Goal: Task Accomplishment & Management: Complete application form

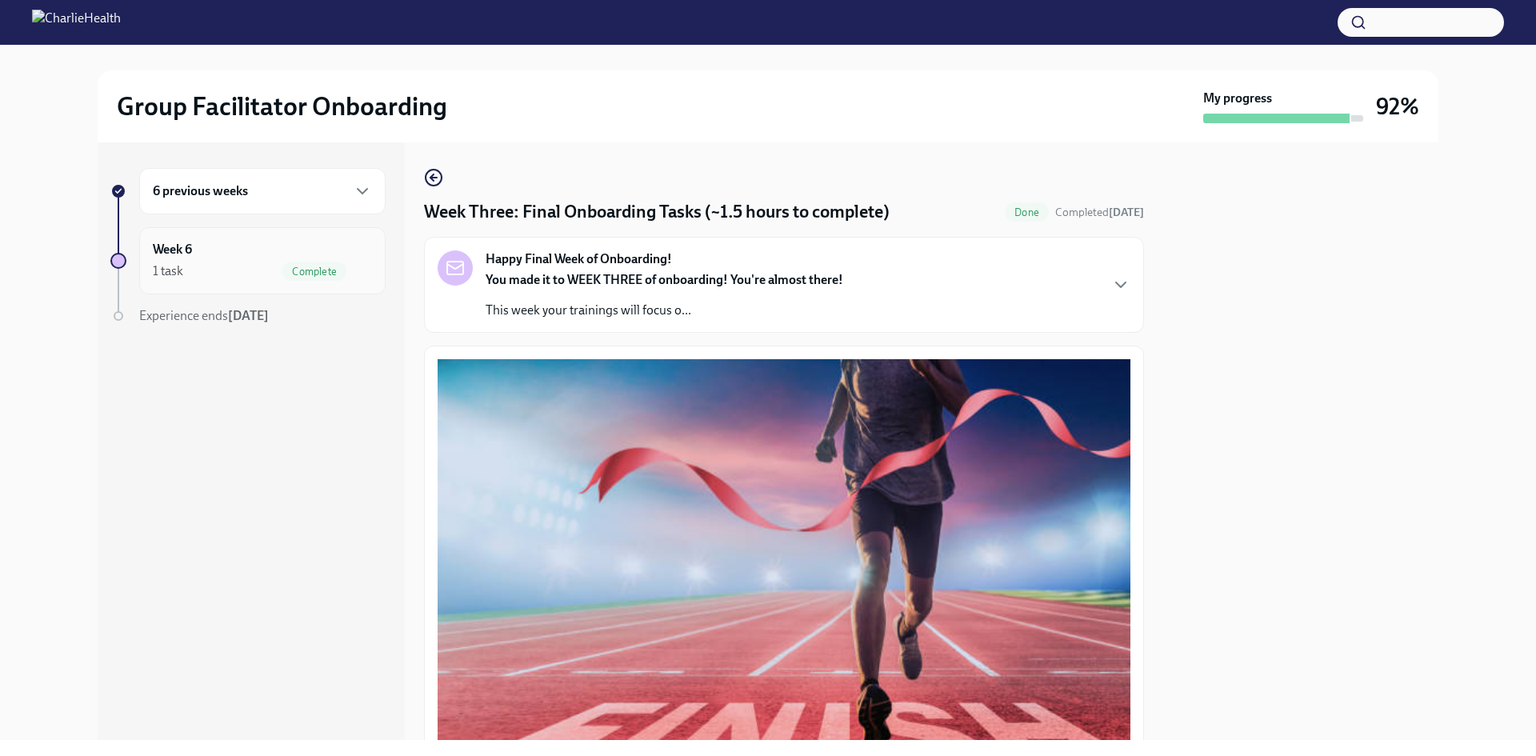
click at [234, 265] on div "1 task Complete" at bounding box center [262, 271] width 219 height 19
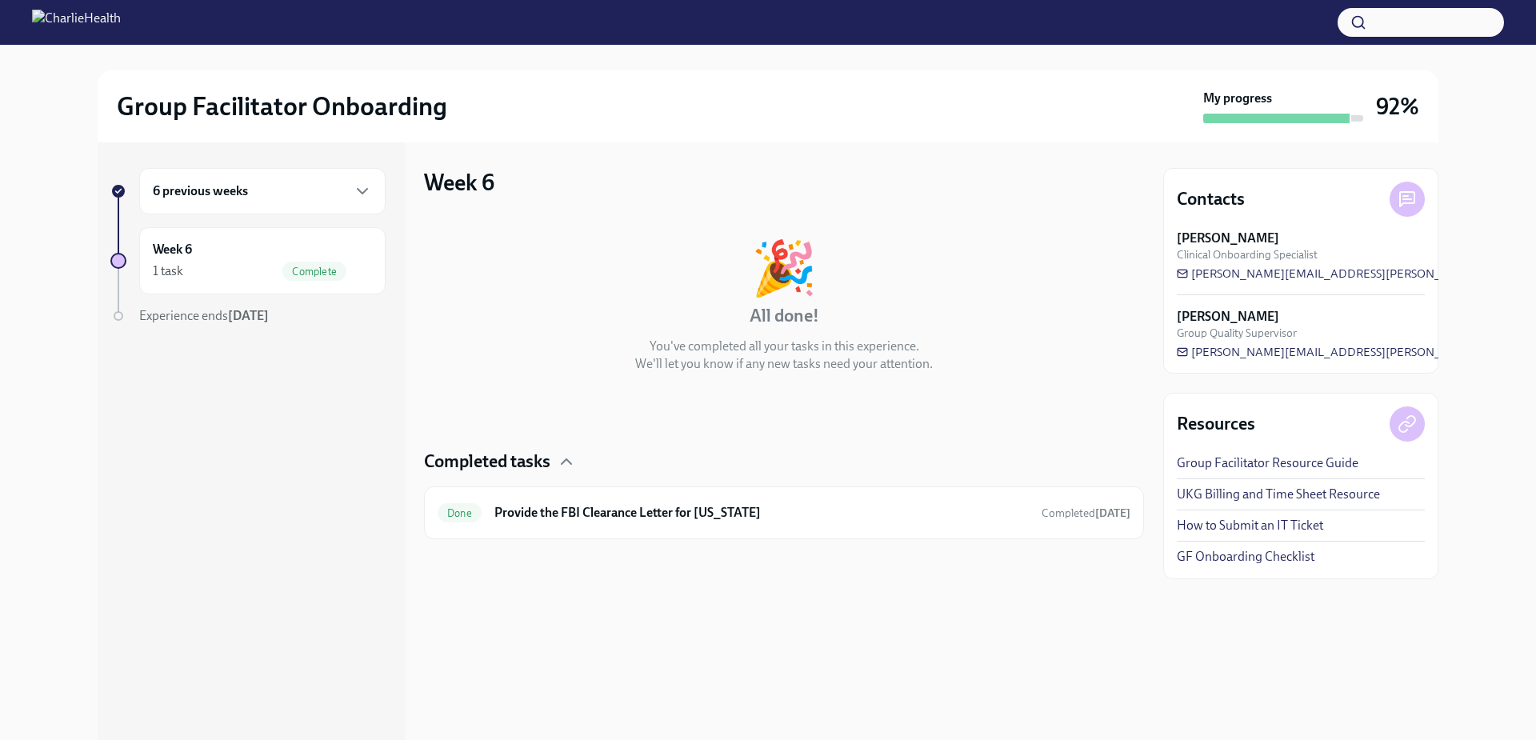
click at [293, 194] on div "6 previous weeks" at bounding box center [262, 191] width 219 height 19
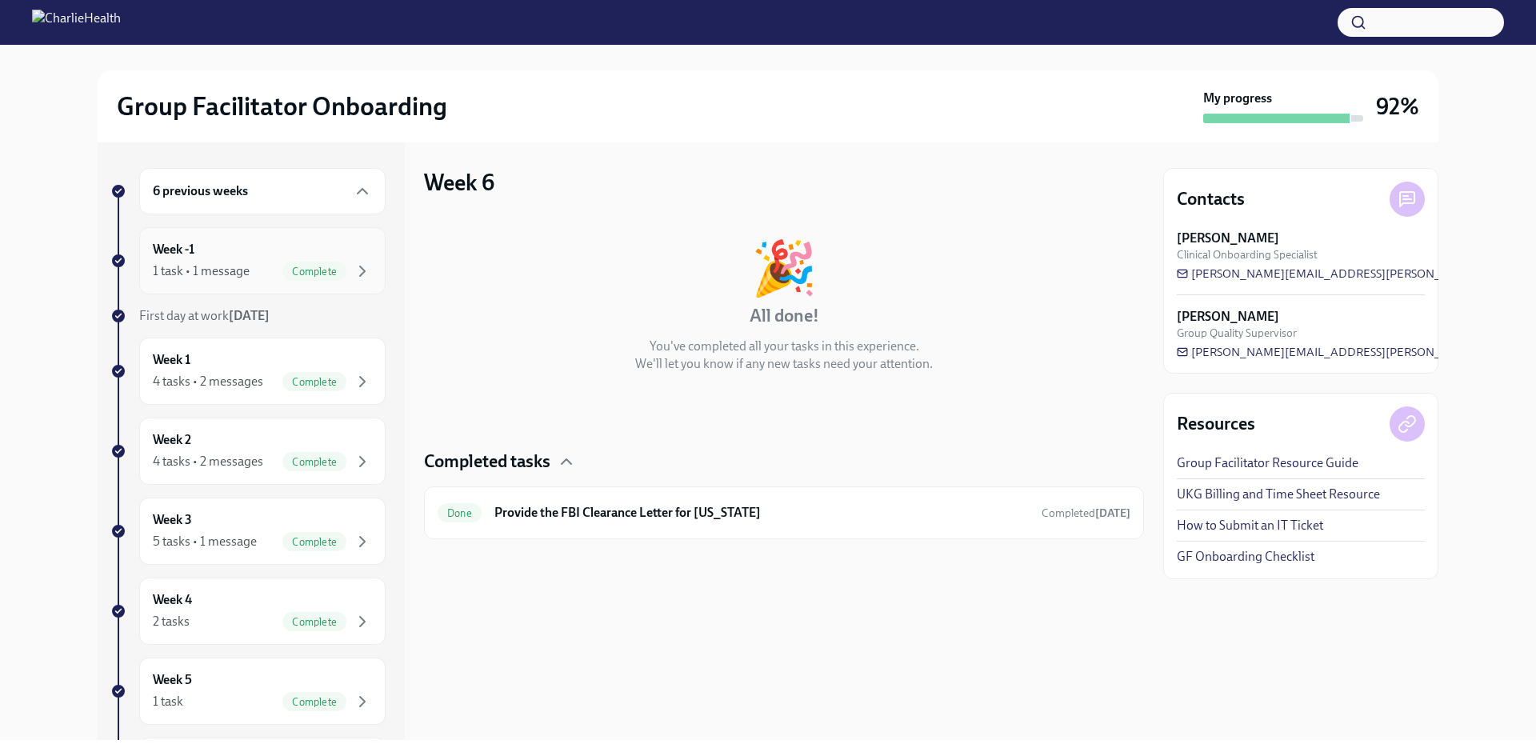
click at [205, 262] on div "1 task • 1 message Complete" at bounding box center [262, 271] width 219 height 19
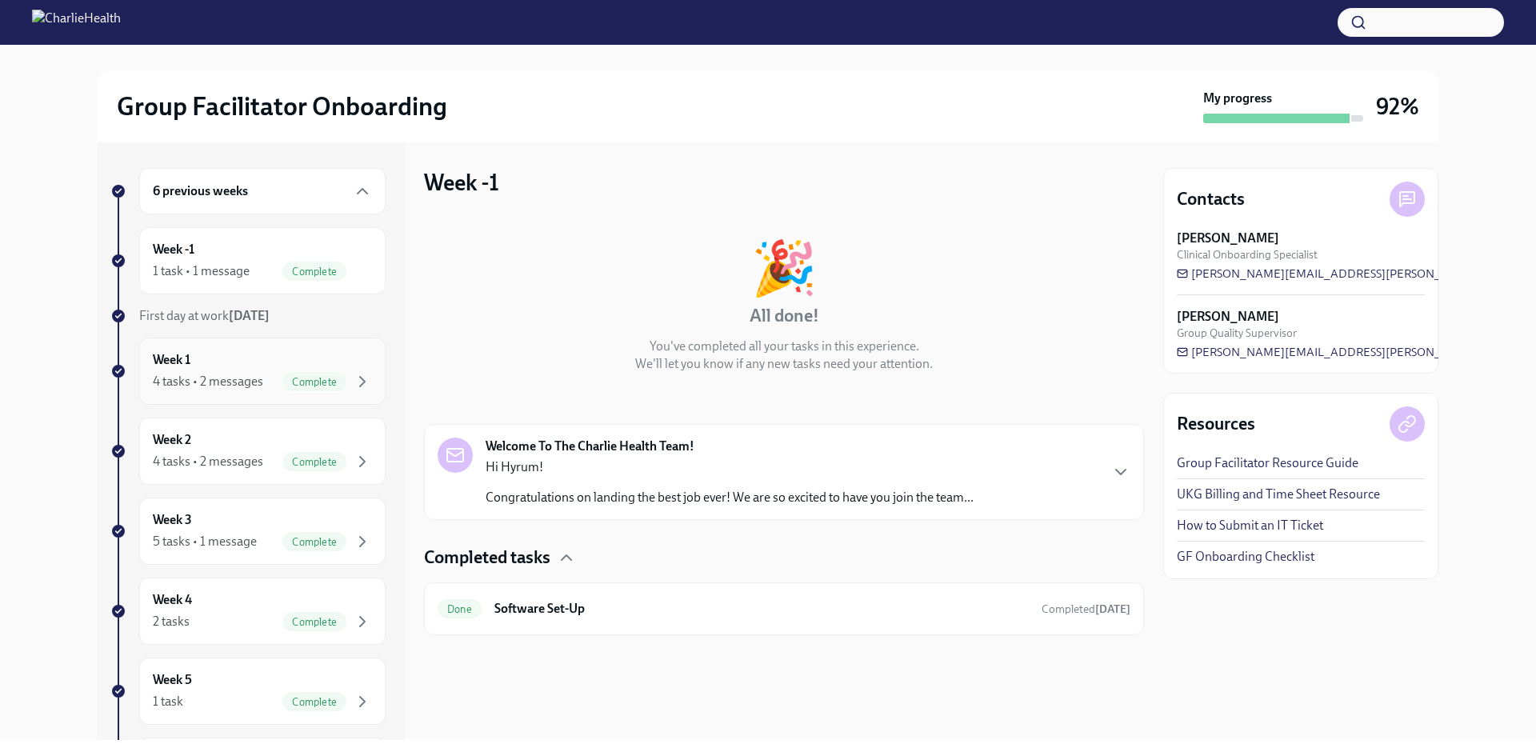
click at [204, 370] on div "Week 1 4 tasks • 2 messages Complete" at bounding box center [262, 371] width 219 height 40
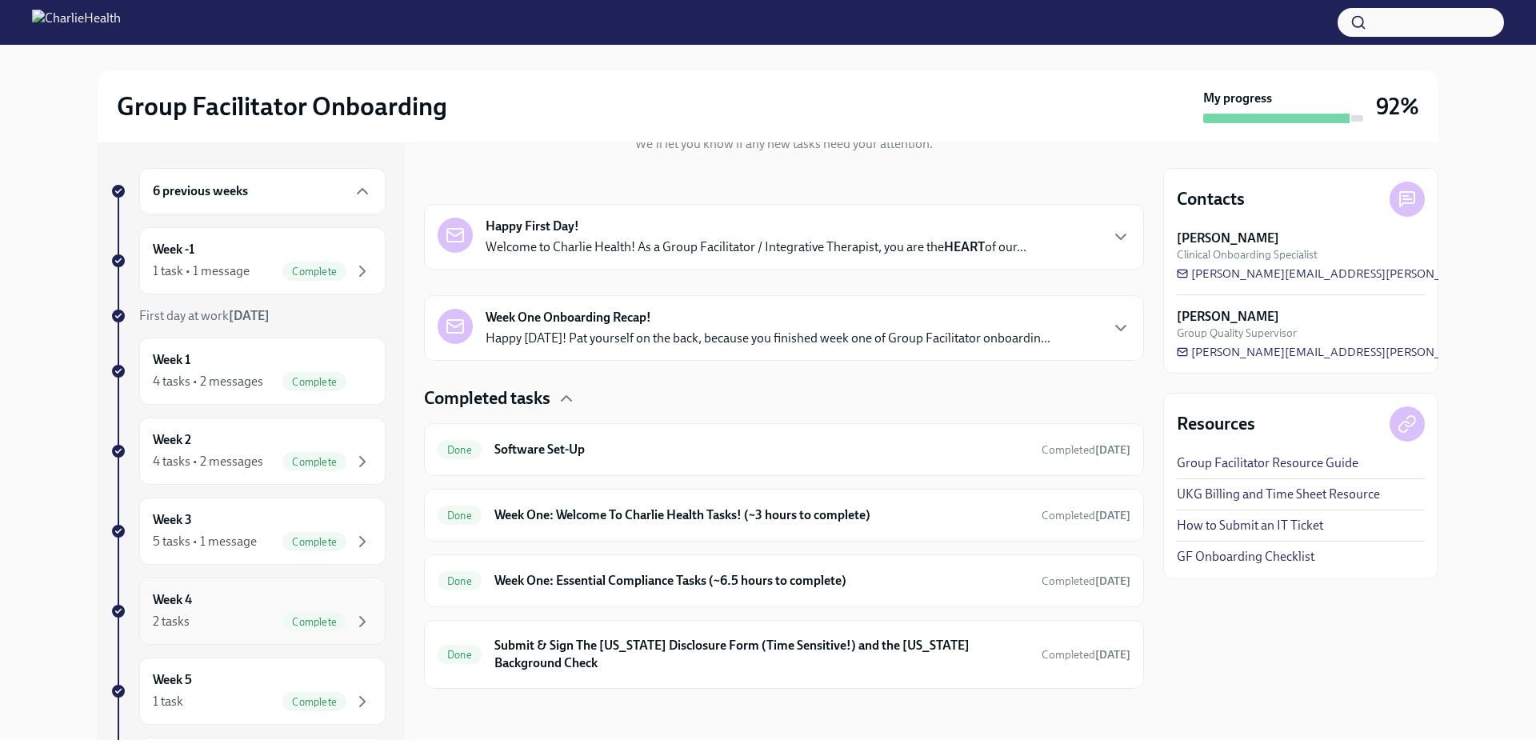
scroll to position [159, 0]
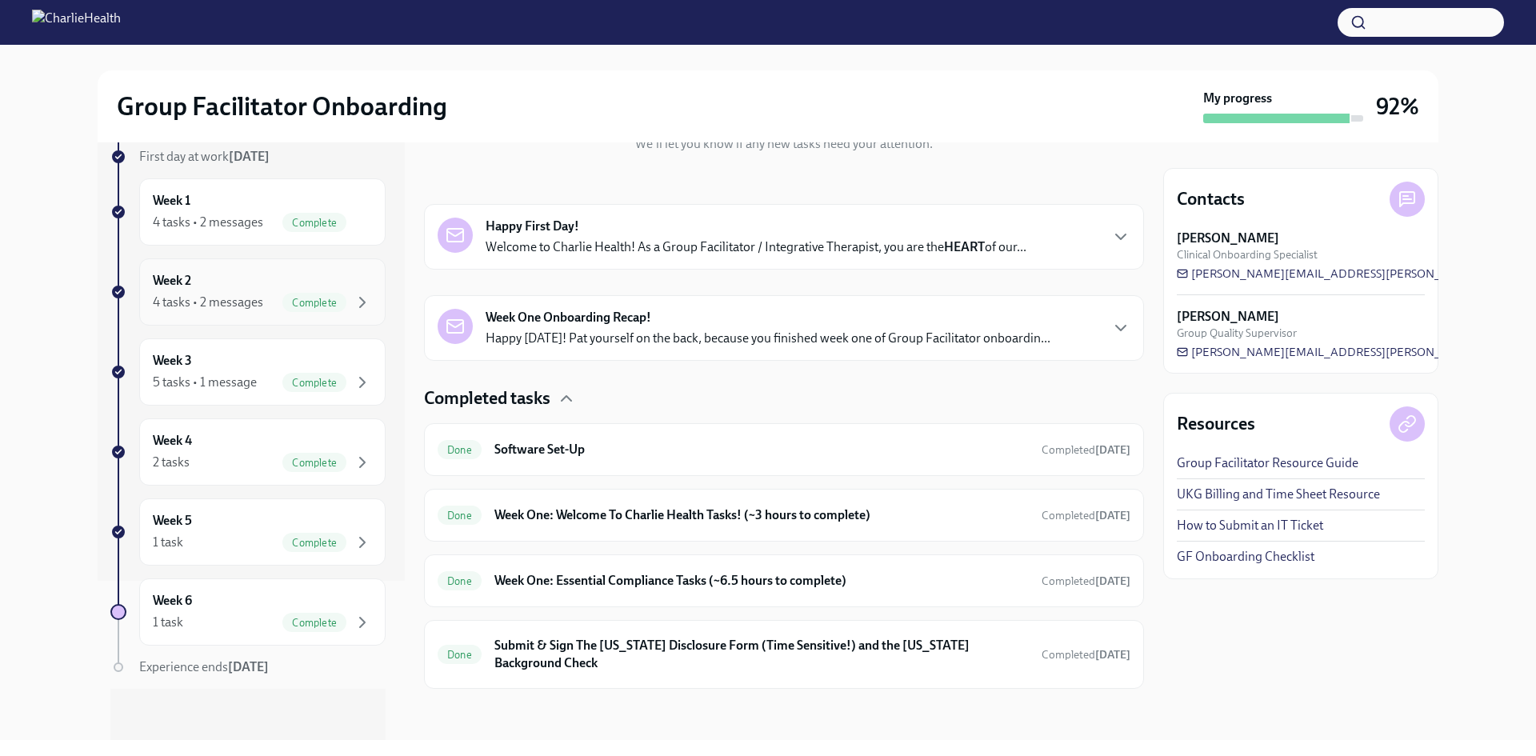
click at [228, 299] on div "4 tasks • 2 messages" at bounding box center [208, 303] width 110 height 18
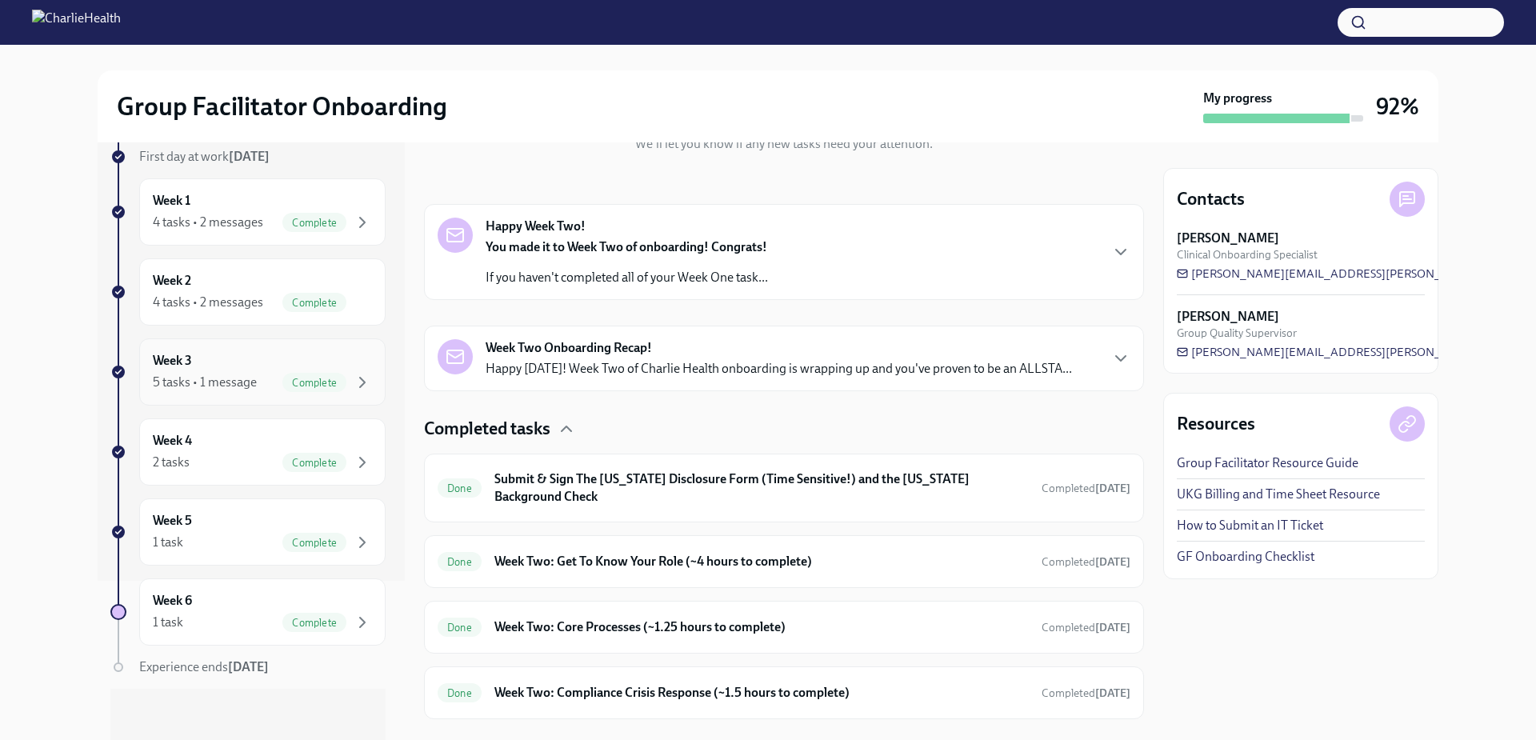
click at [225, 390] on div "5 tasks • 1 message" at bounding box center [205, 383] width 104 height 18
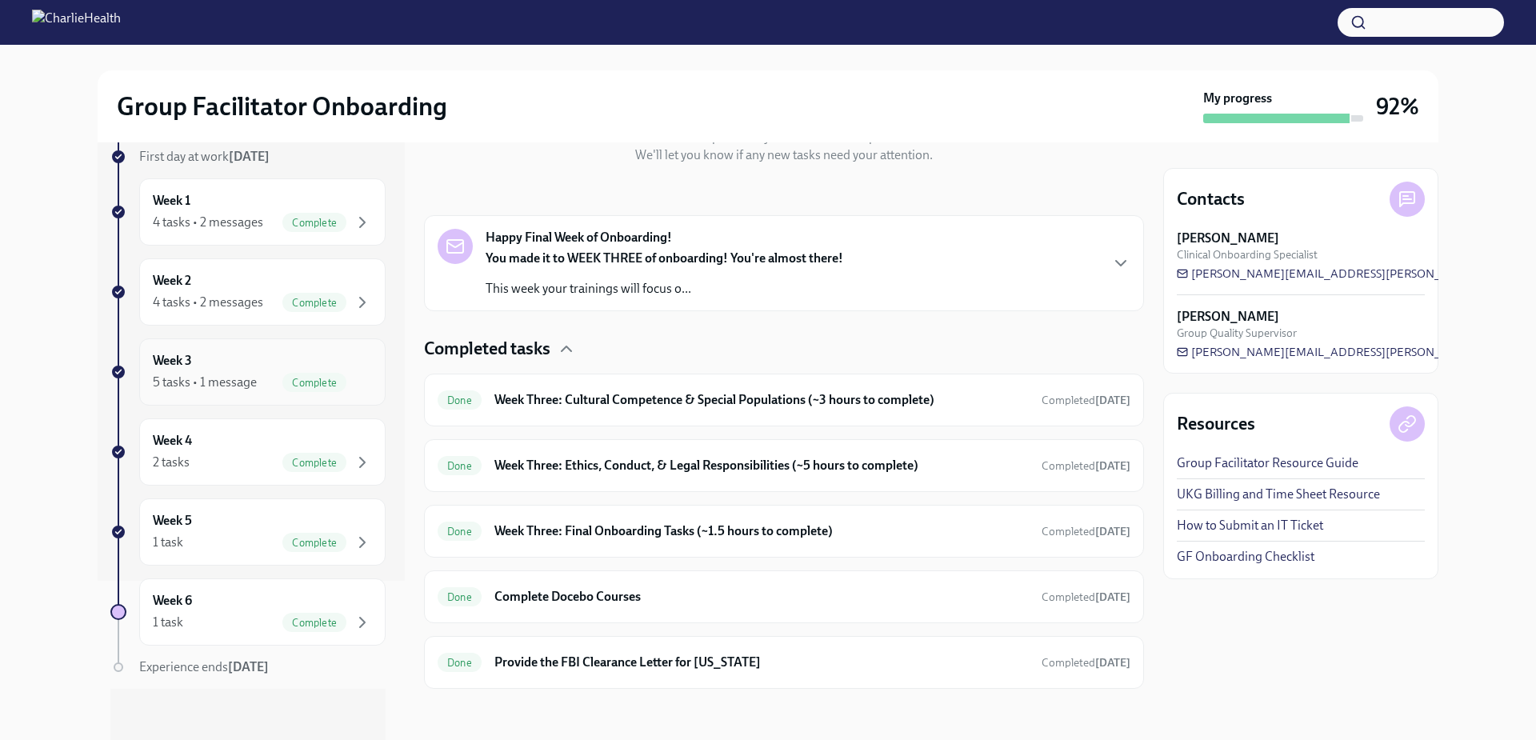
scroll to position [209, 0]
click at [222, 464] on div "2 tasks Complete" at bounding box center [262, 462] width 219 height 19
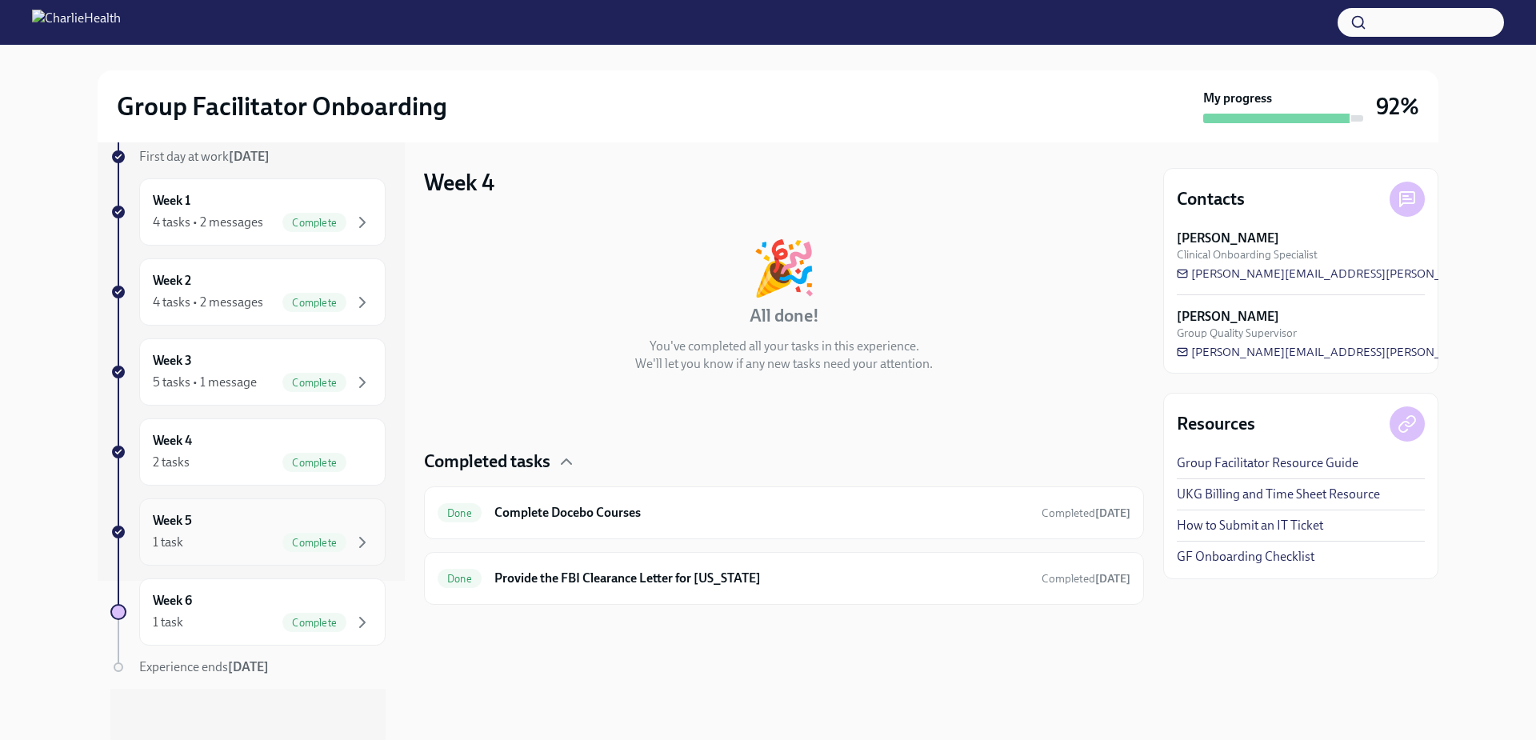
click at [222, 538] on div "1 task Complete" at bounding box center [262, 542] width 219 height 19
click at [217, 617] on div "1 task Complete" at bounding box center [262, 622] width 219 height 19
click at [1425, 19] on button "button" at bounding box center [1421, 22] width 166 height 29
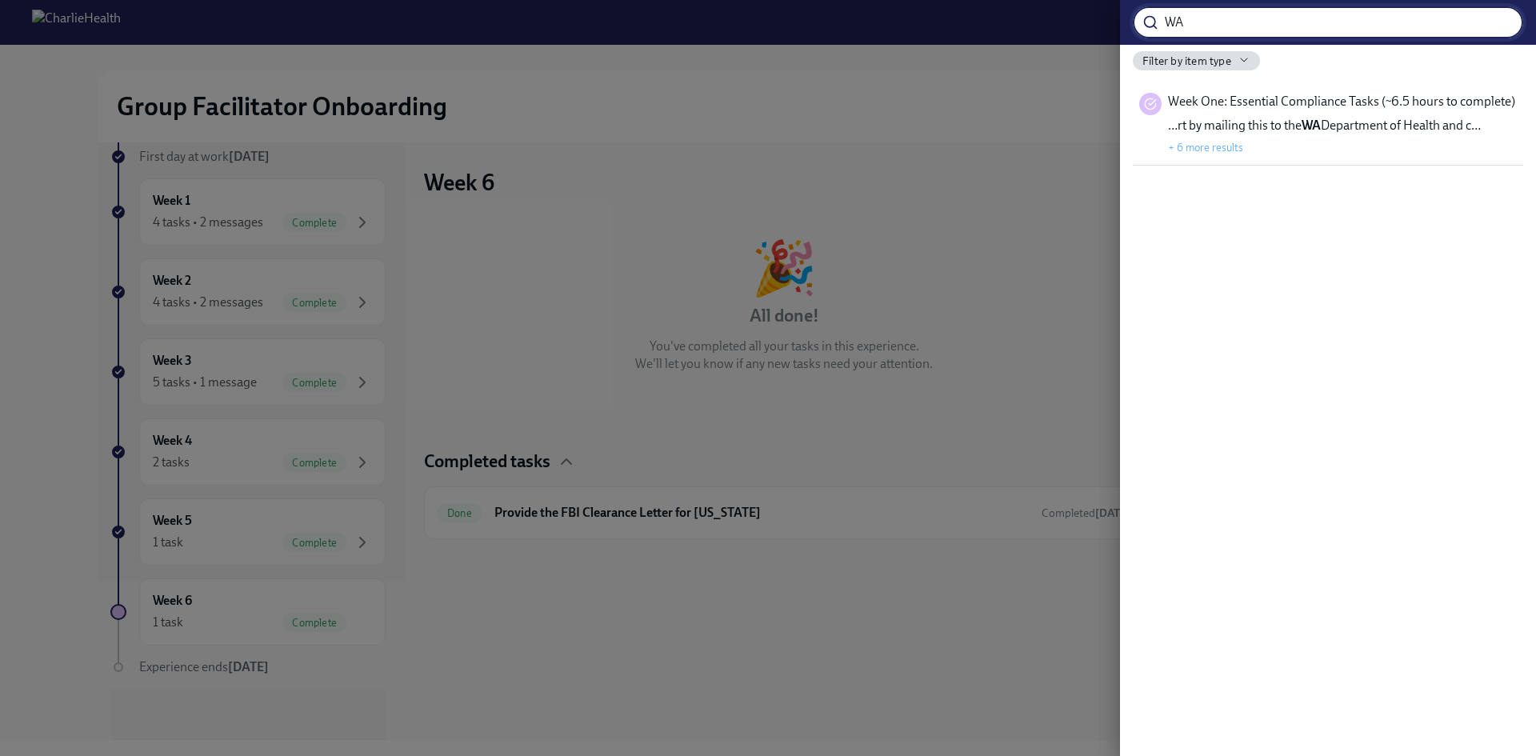
click at [1307, 22] on input "WA" at bounding box center [1344, 22] width 358 height 32
type input "WA AAC"
click at [1355, 124] on span "…:arrow_right: [LINK for WA AAC ]([URL]…" at bounding box center [1284, 126] width 232 height 18
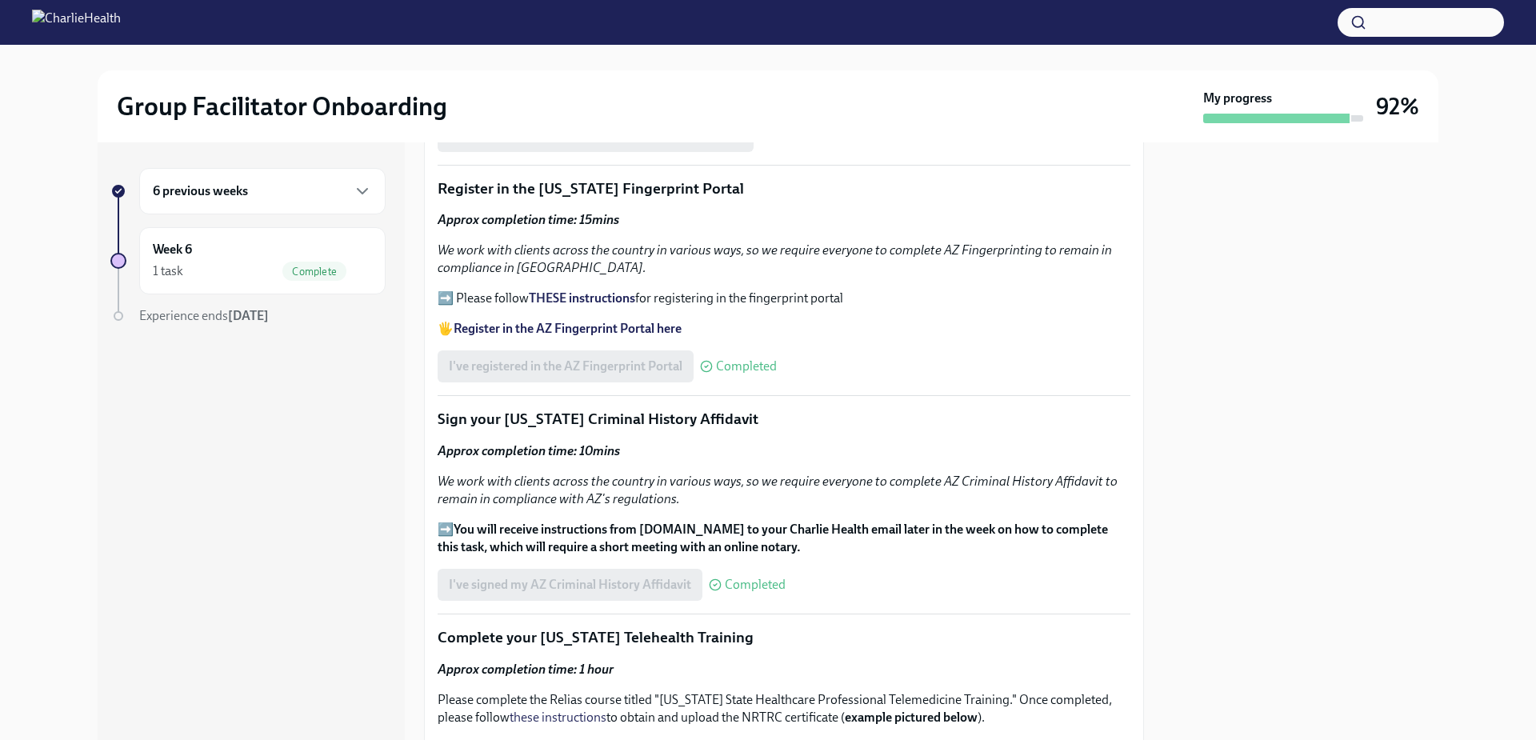
scroll to position [1360, 0]
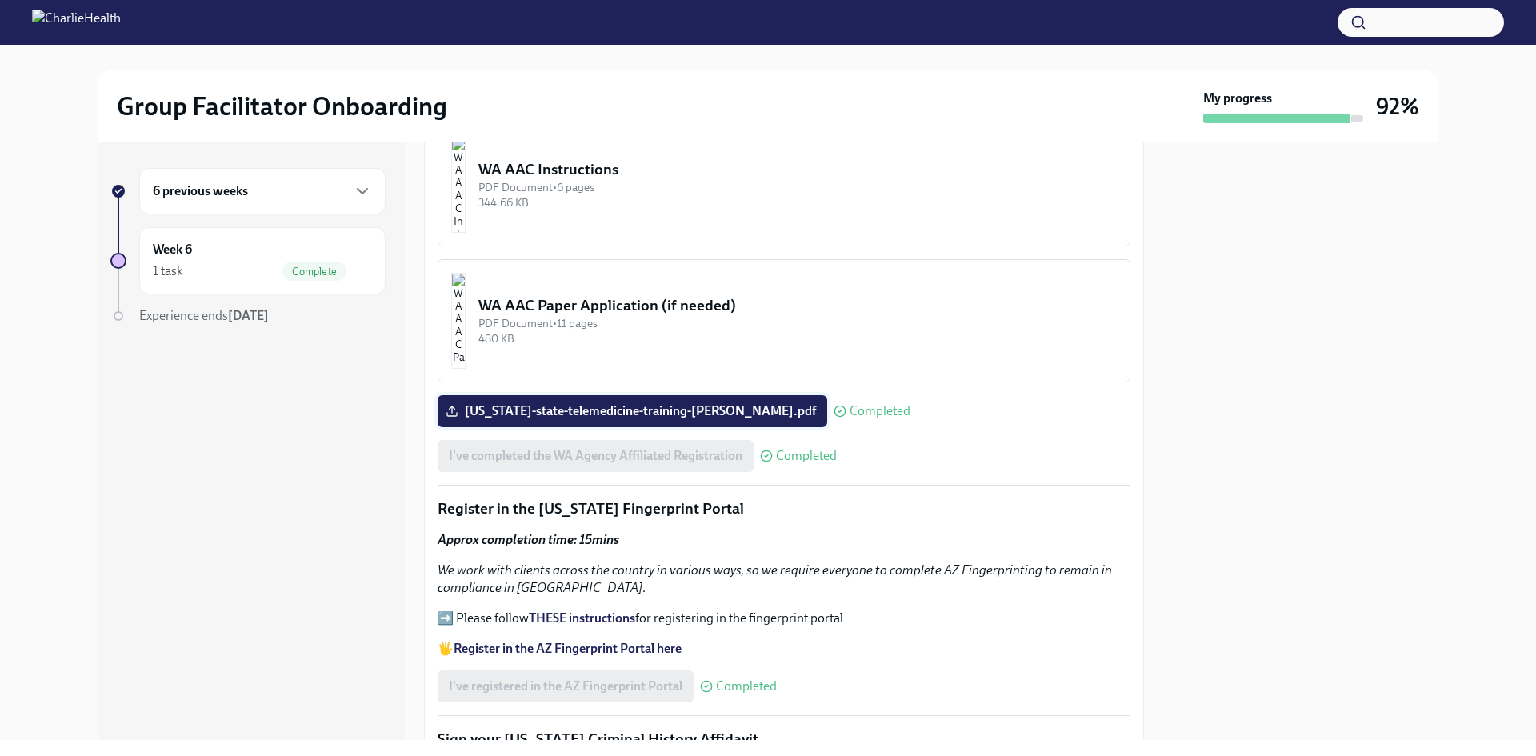
click at [637, 407] on span "[US_STATE]-state-telemedicine-training-[PERSON_NAME].pdf" at bounding box center [632, 411] width 367 height 16
click at [0, 0] on input "[US_STATE]-state-telemedicine-training-[PERSON_NAME].pdf" at bounding box center [0, 0] width 0 height 0
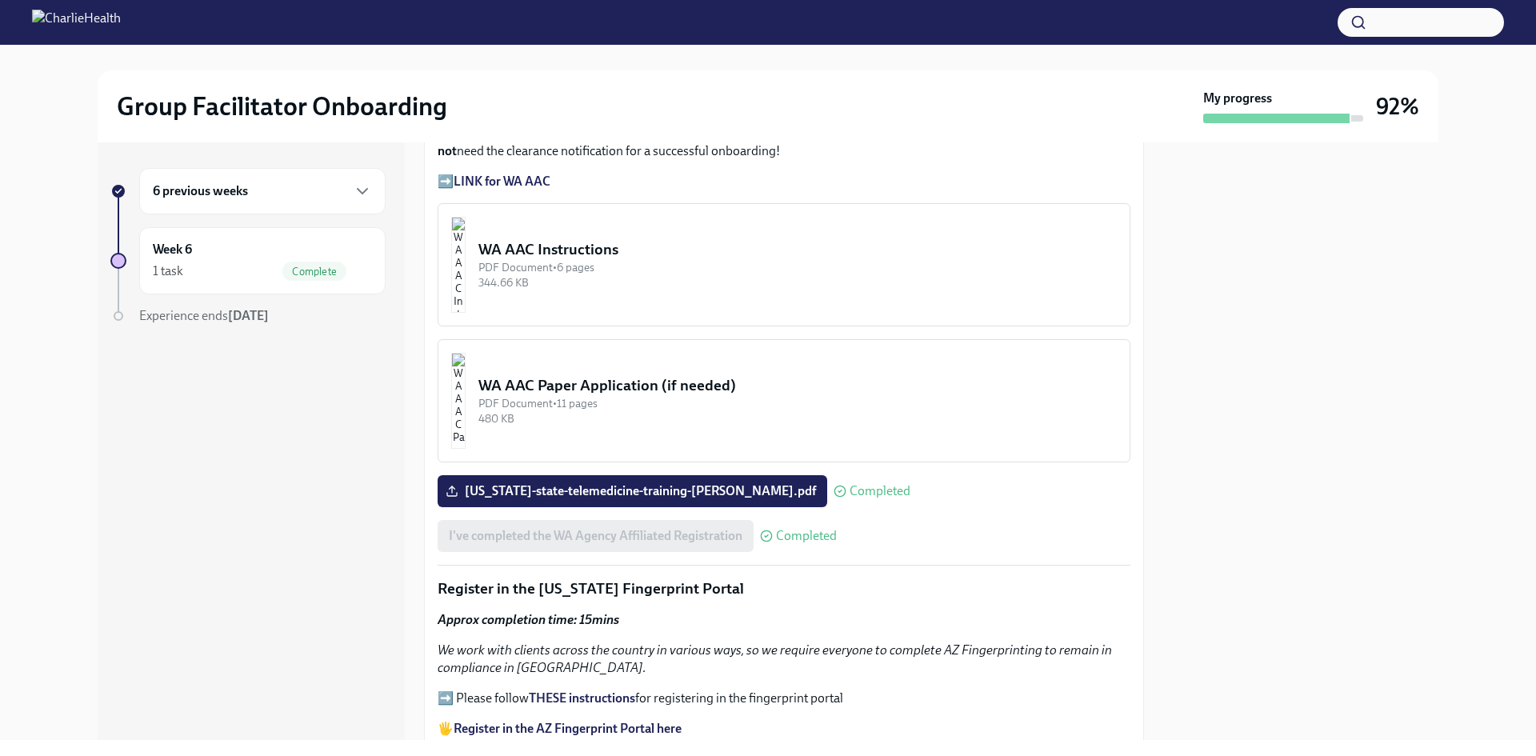
click at [569, 239] on div "WA AAC Instructions" at bounding box center [797, 249] width 638 height 21
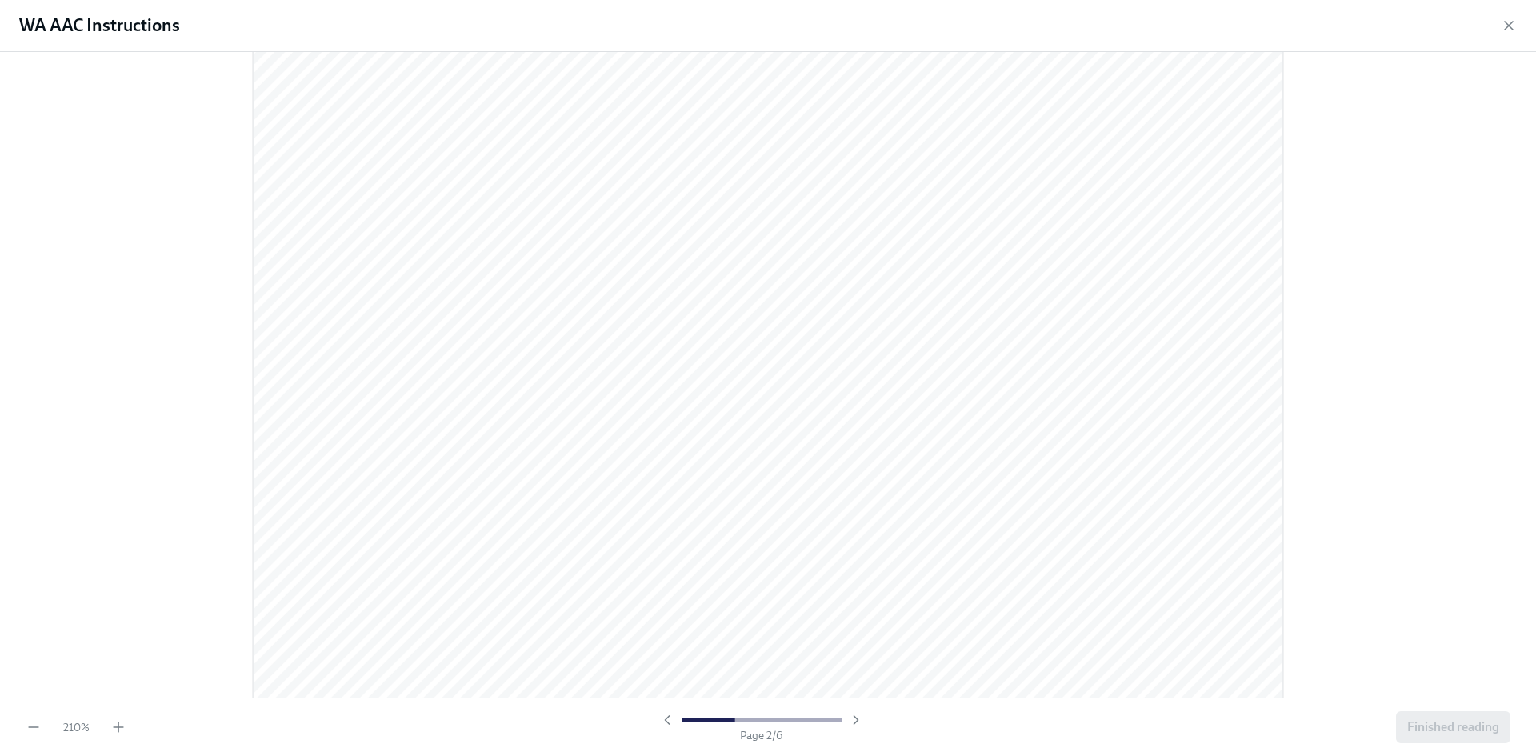
scroll to position [1600, 0]
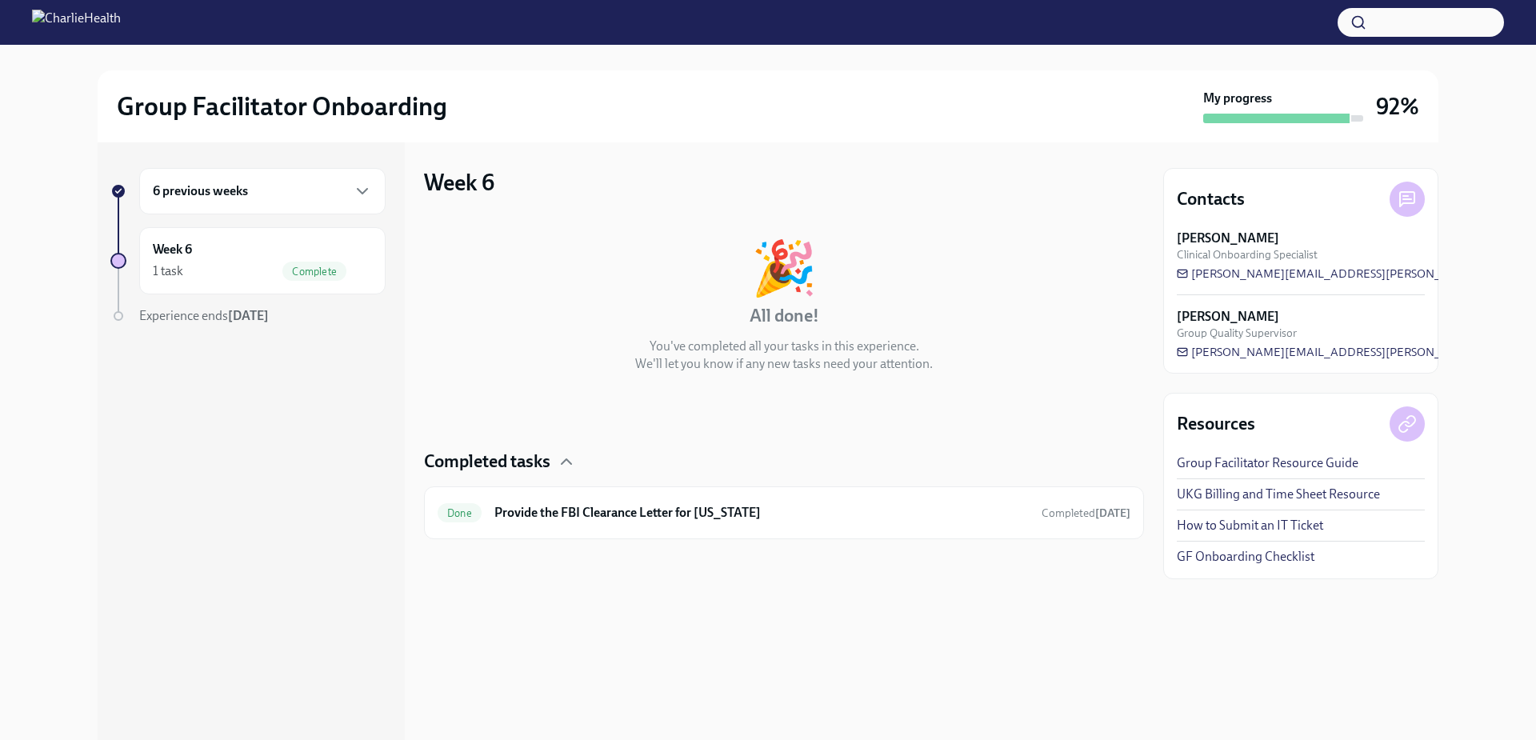
click at [1402, 21] on button "button" at bounding box center [1421, 22] width 166 height 29
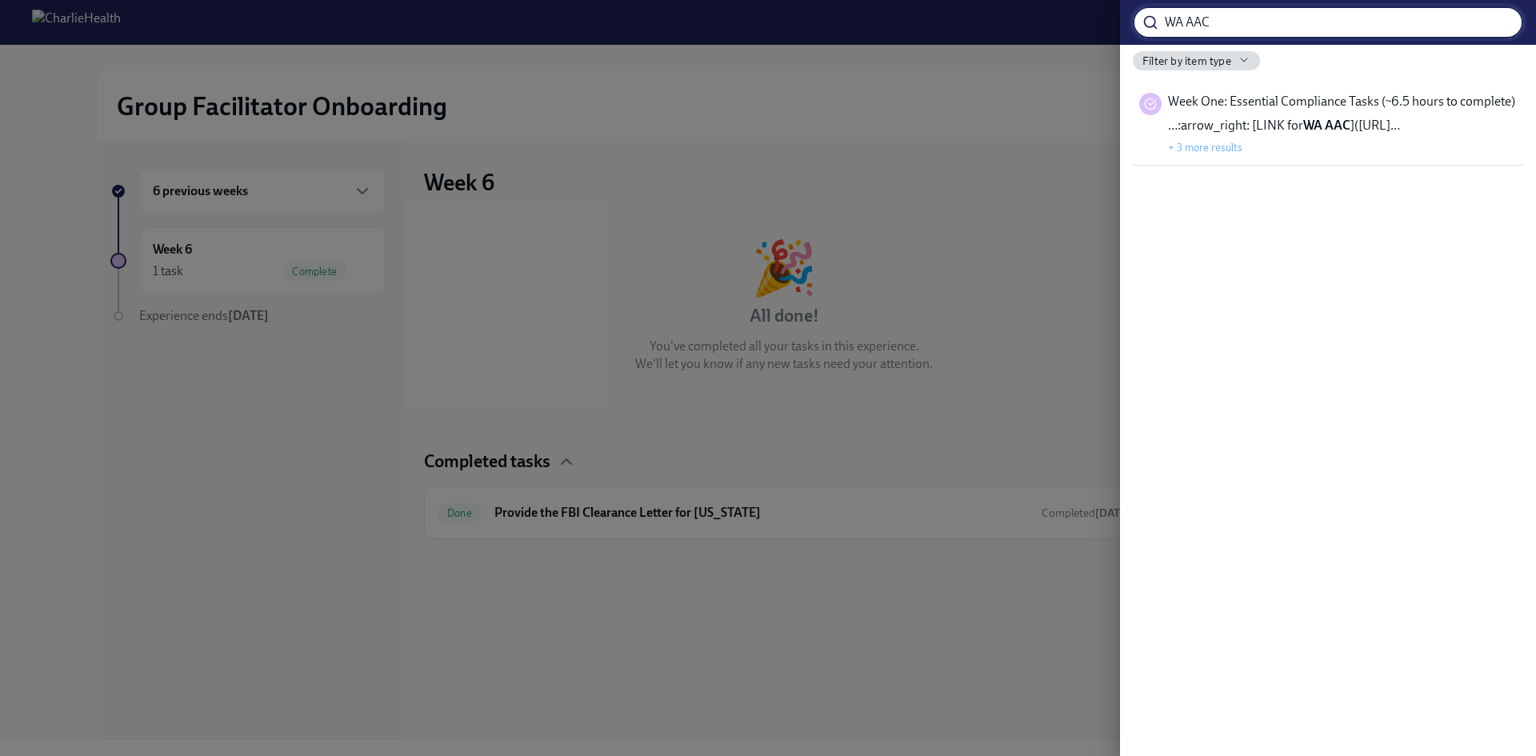
type input "WA AAC"
click at [1268, 119] on span "…:arrow_right: [LINK for WA AAC ]([URL]…" at bounding box center [1284, 126] width 232 height 18
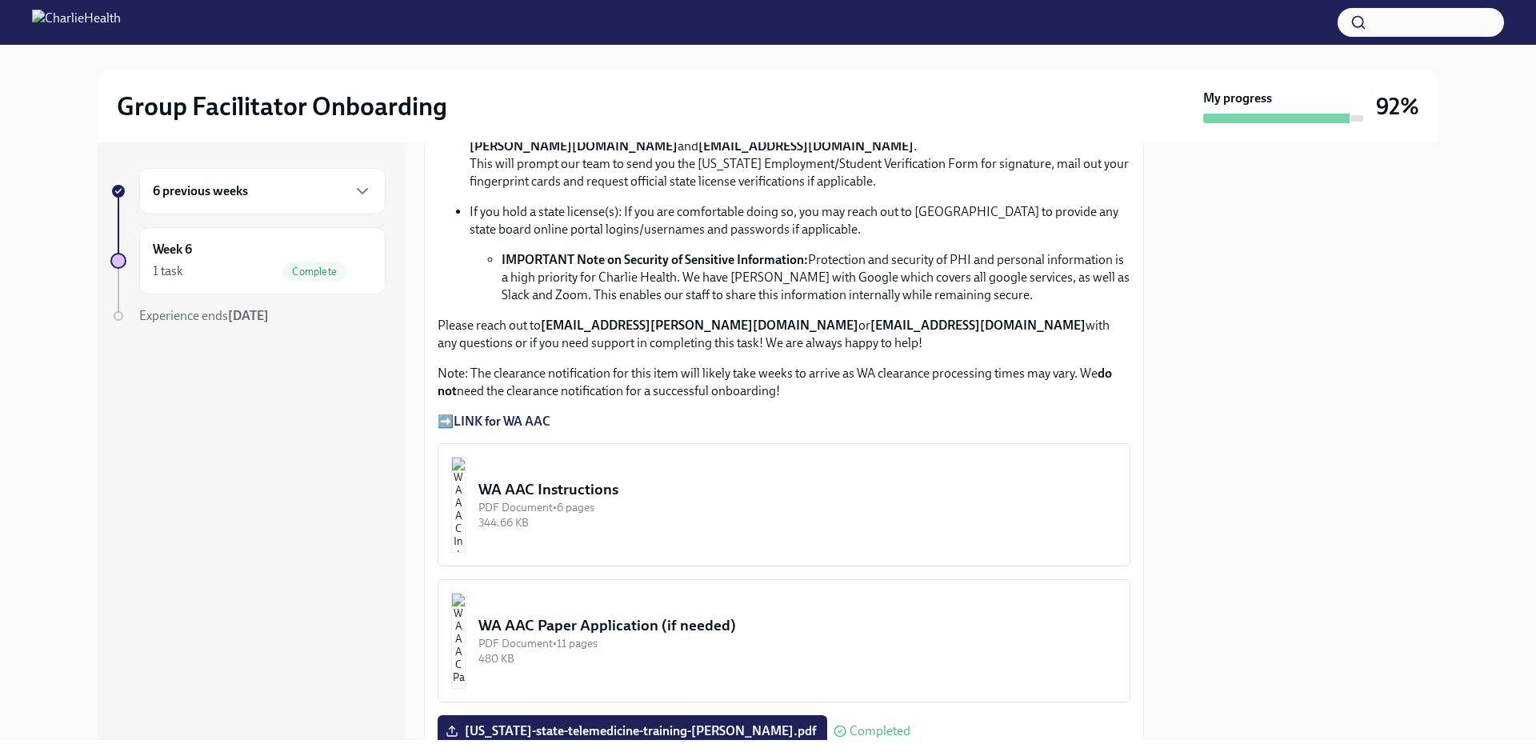
scroll to position [1120, 0]
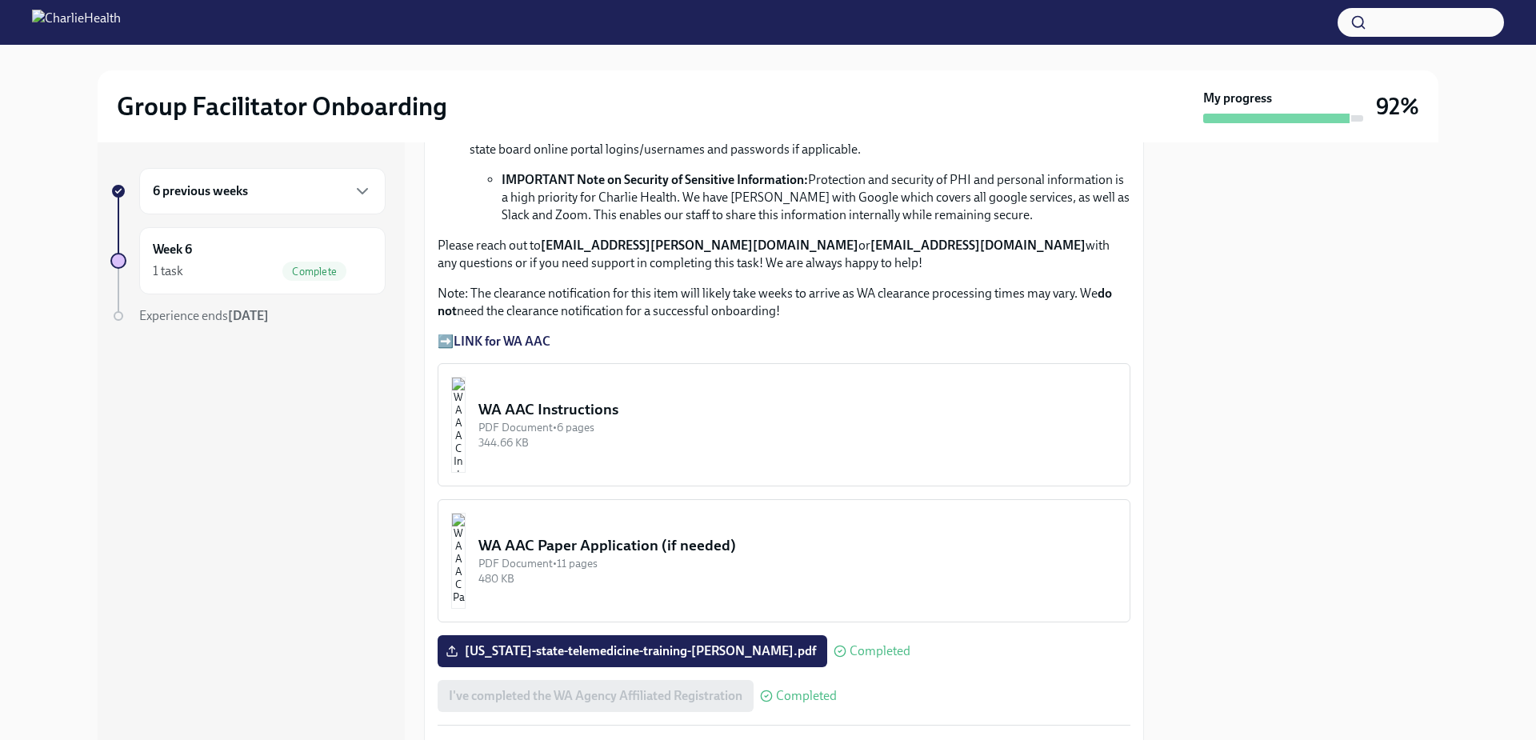
click at [506, 334] on strong "LINK for WA AAC" at bounding box center [502, 341] width 97 height 15
click at [608, 399] on div "WA AAC Instructions" at bounding box center [797, 409] width 638 height 21
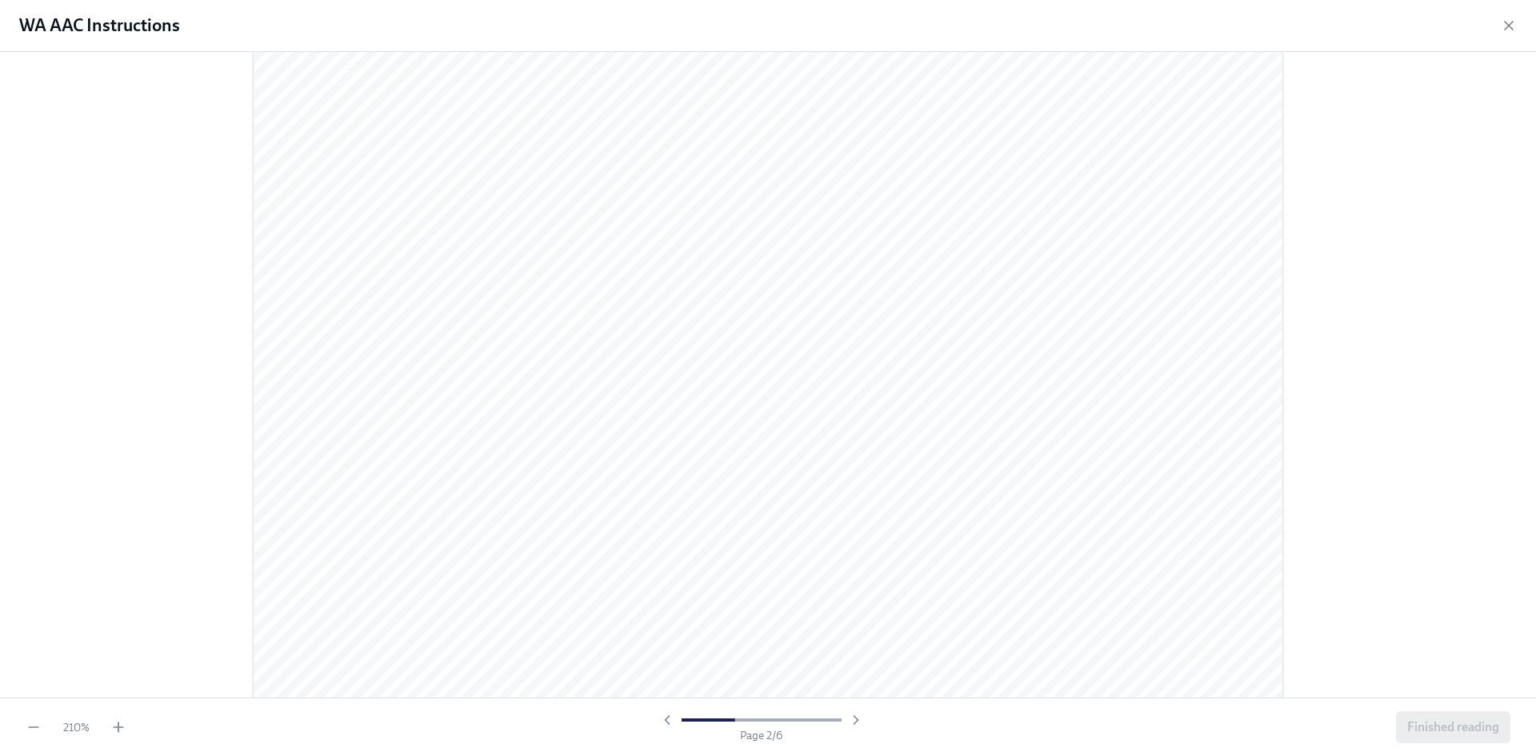
scroll to position [1680, 0]
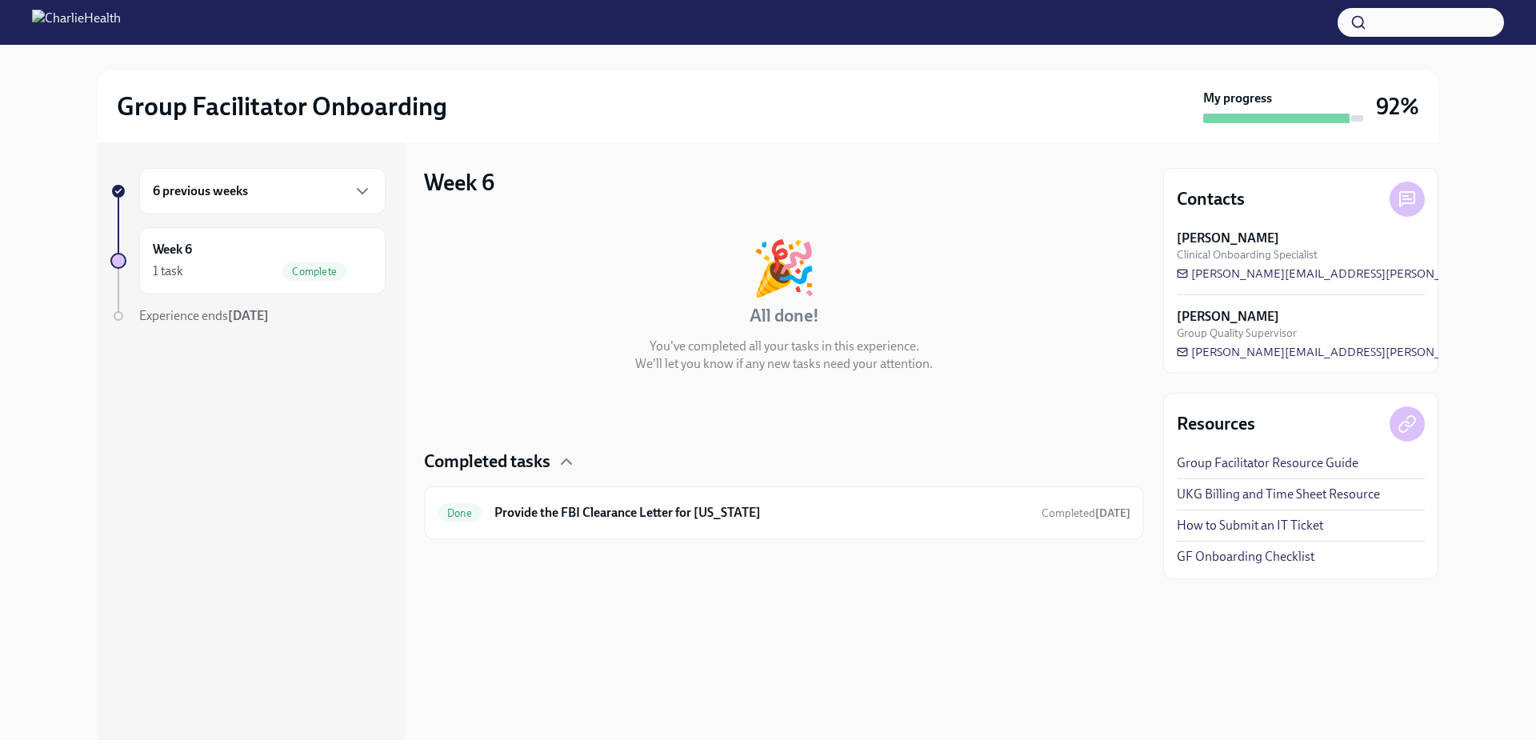
click at [1421, 21] on button "button" at bounding box center [1421, 22] width 166 height 29
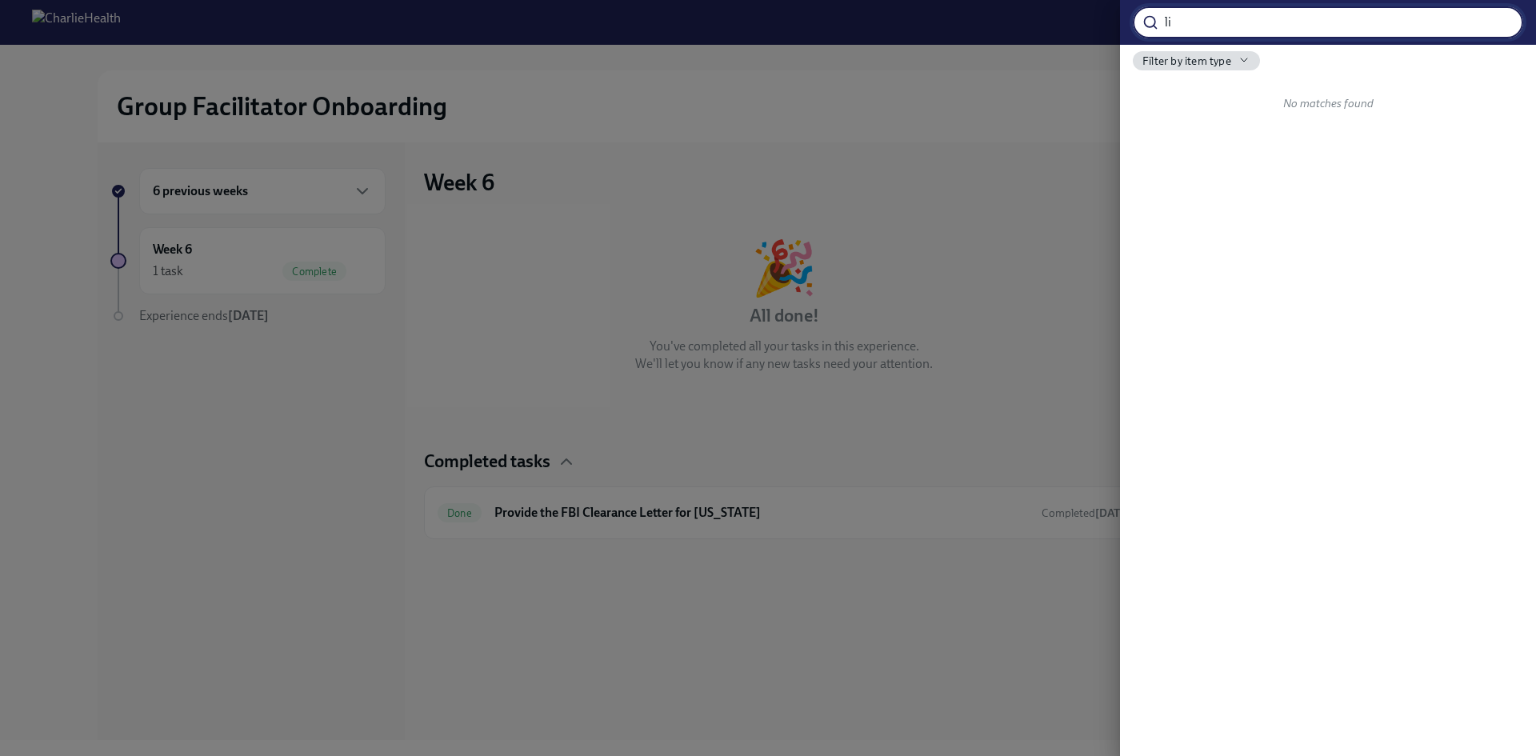
type input "l"
type input "insurance"
click at [1497, 24] on input "insurance" at bounding box center [1344, 22] width 358 height 32
click at [986, 108] on div at bounding box center [768, 378] width 1536 height 756
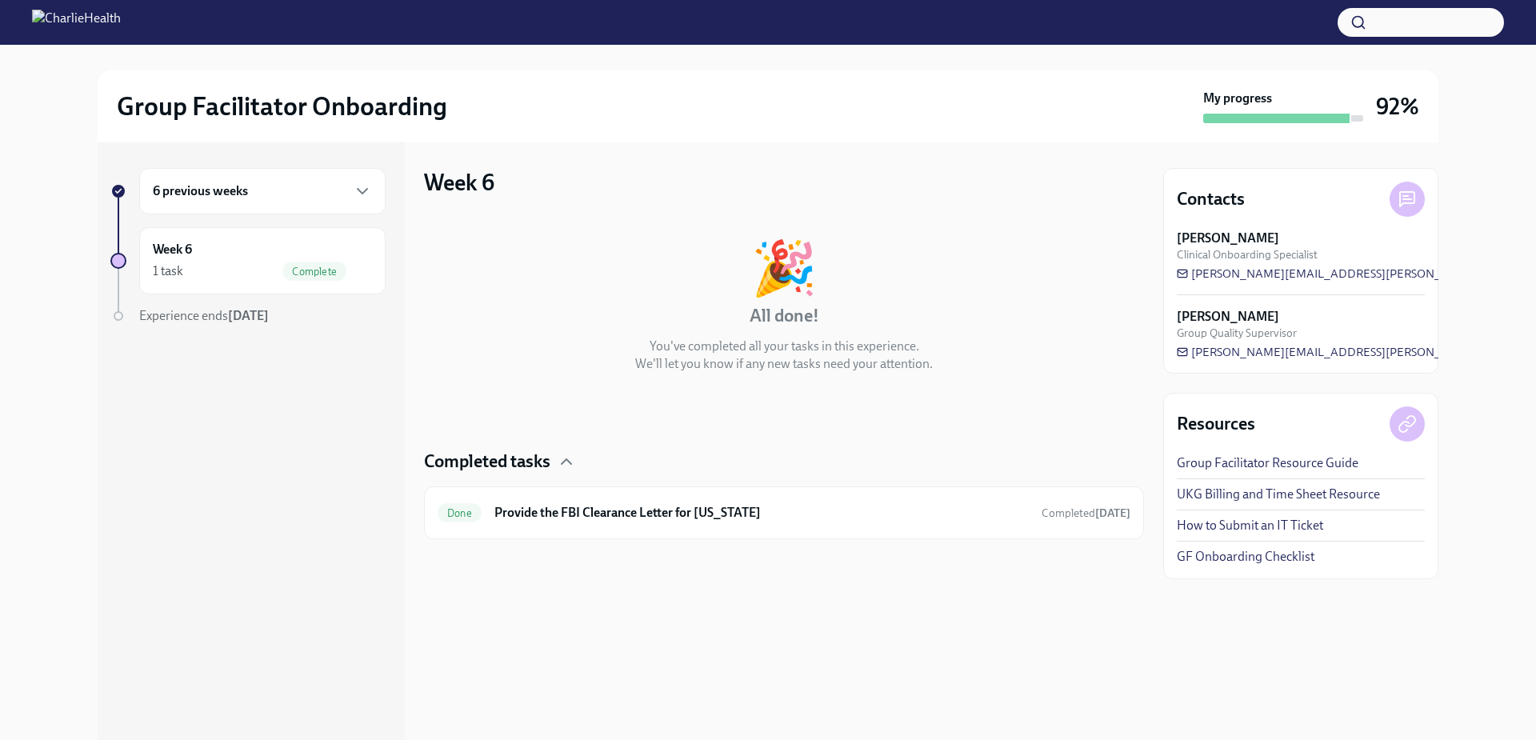
click at [209, 197] on h6 "6 previous weeks" at bounding box center [200, 191] width 95 height 18
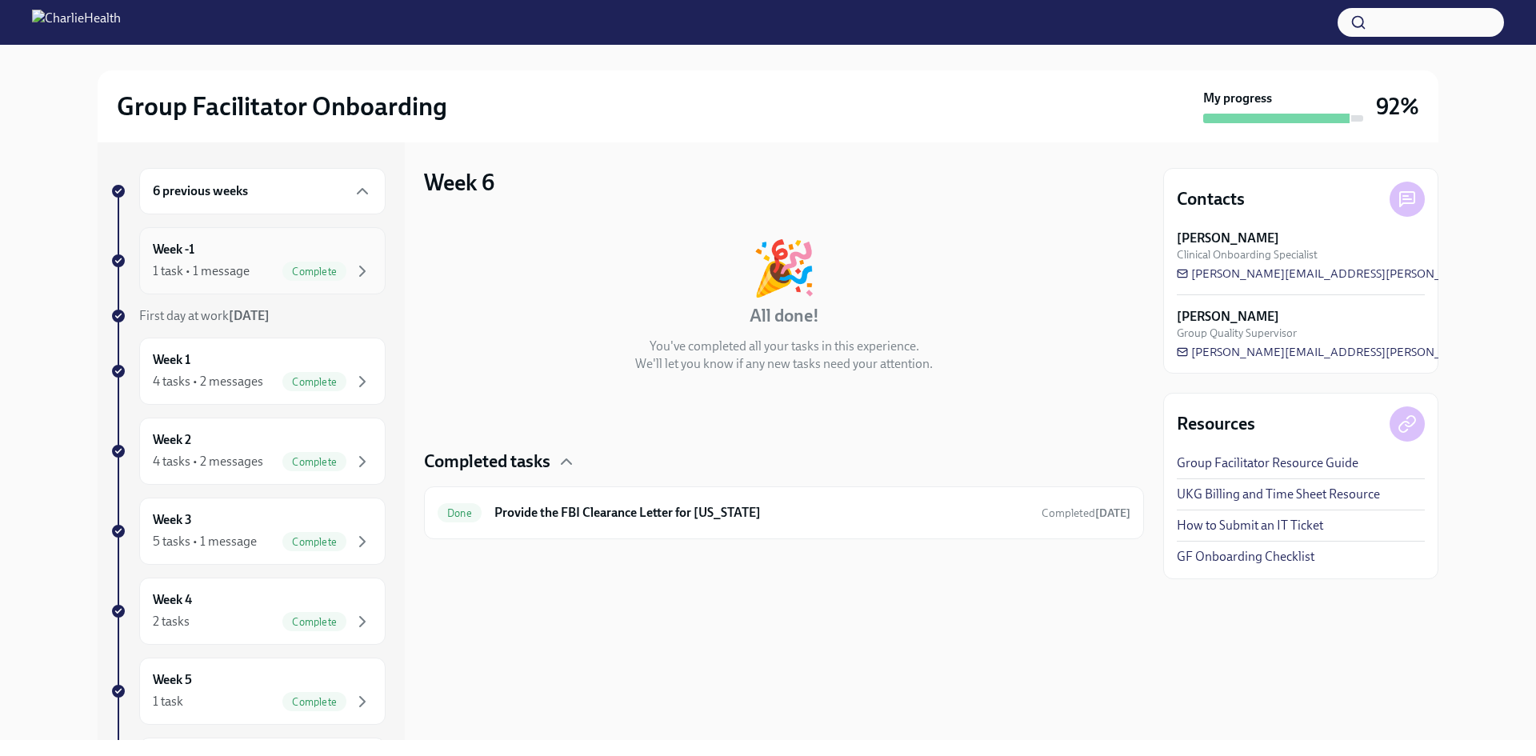
click at [219, 258] on div "Week -1 1 task • 1 message Complete" at bounding box center [262, 261] width 219 height 40
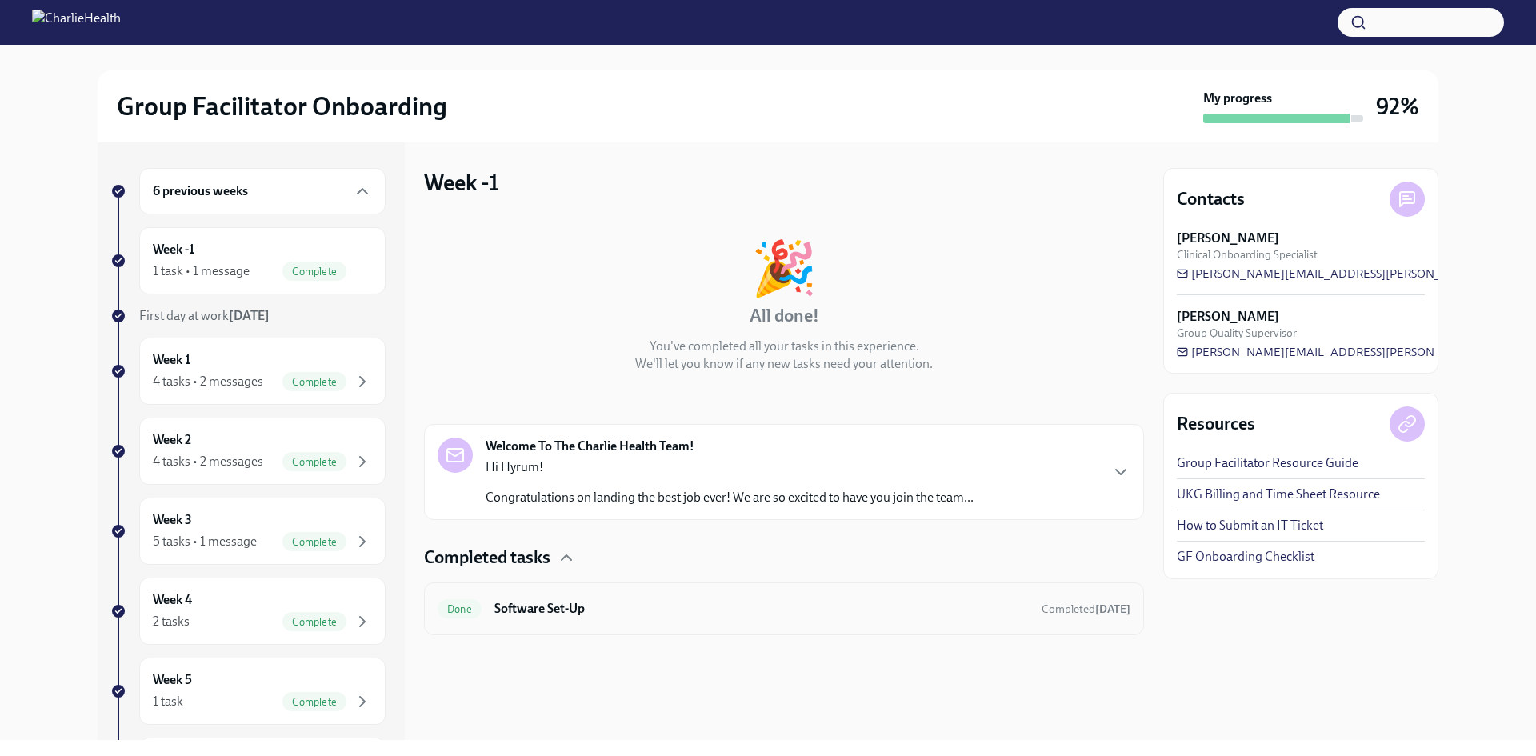
click at [549, 610] on h6 "Software Set-Up" at bounding box center [761, 609] width 534 height 18
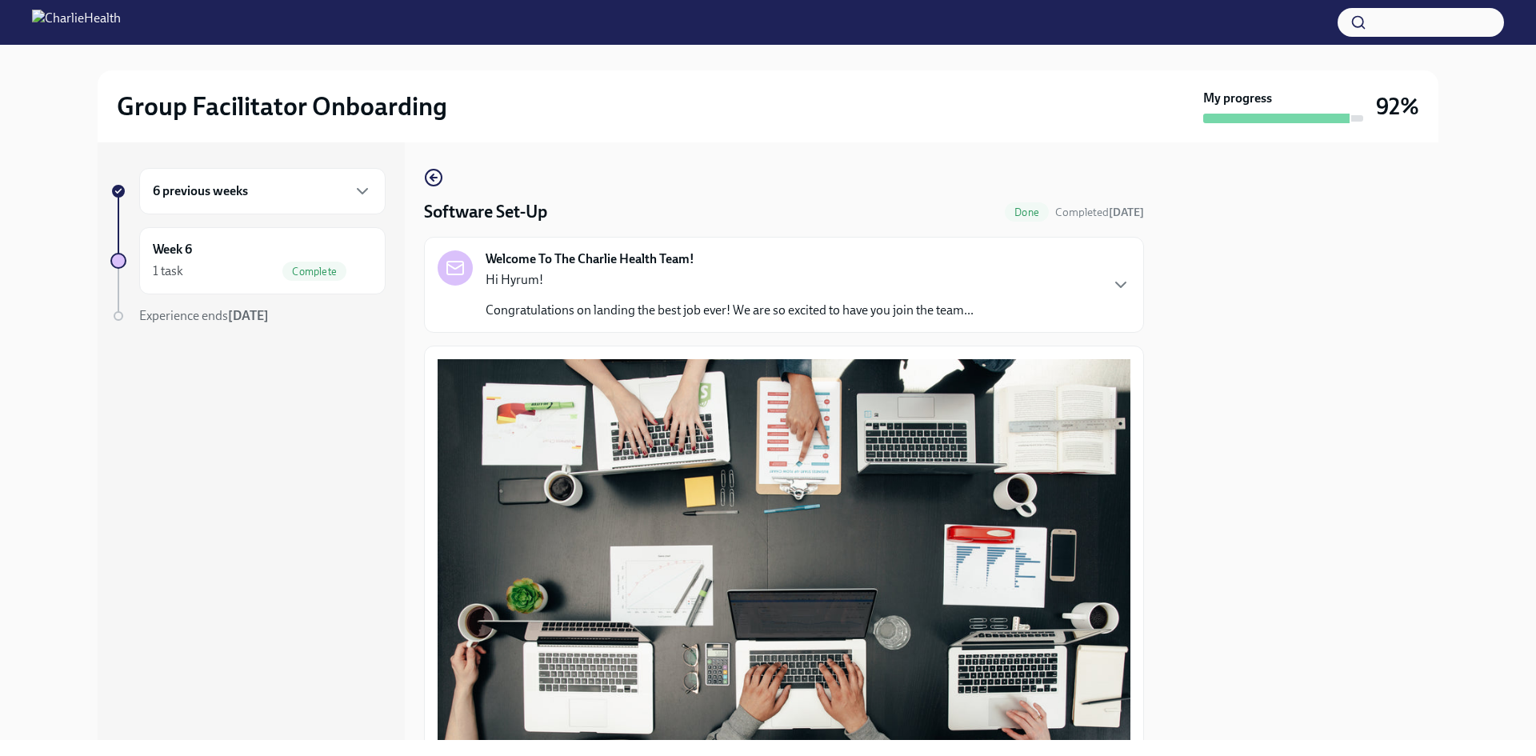
click at [1423, 19] on button "button" at bounding box center [1421, 22] width 166 height 29
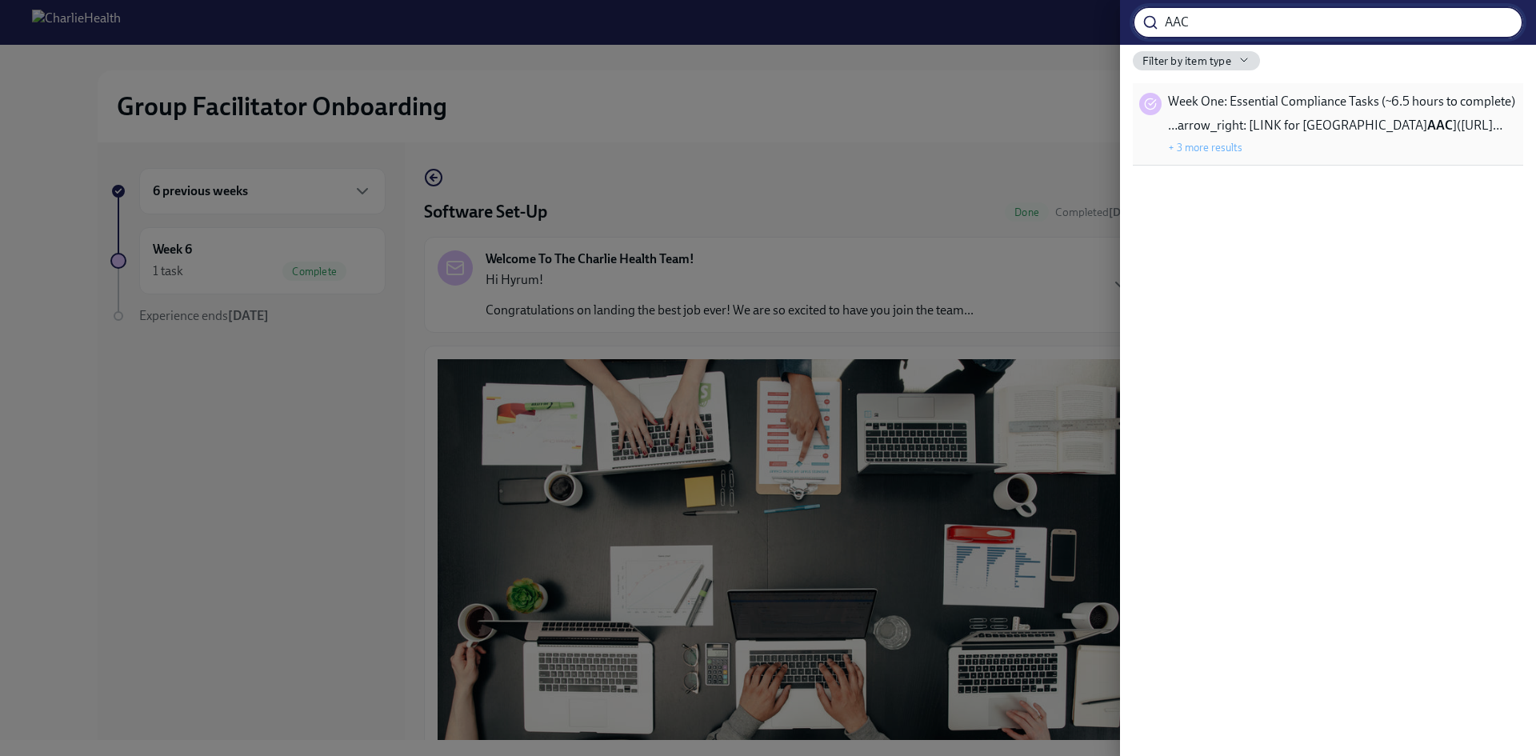
type input "AAC"
click at [1427, 119] on strong "AAC" at bounding box center [1440, 125] width 26 height 15
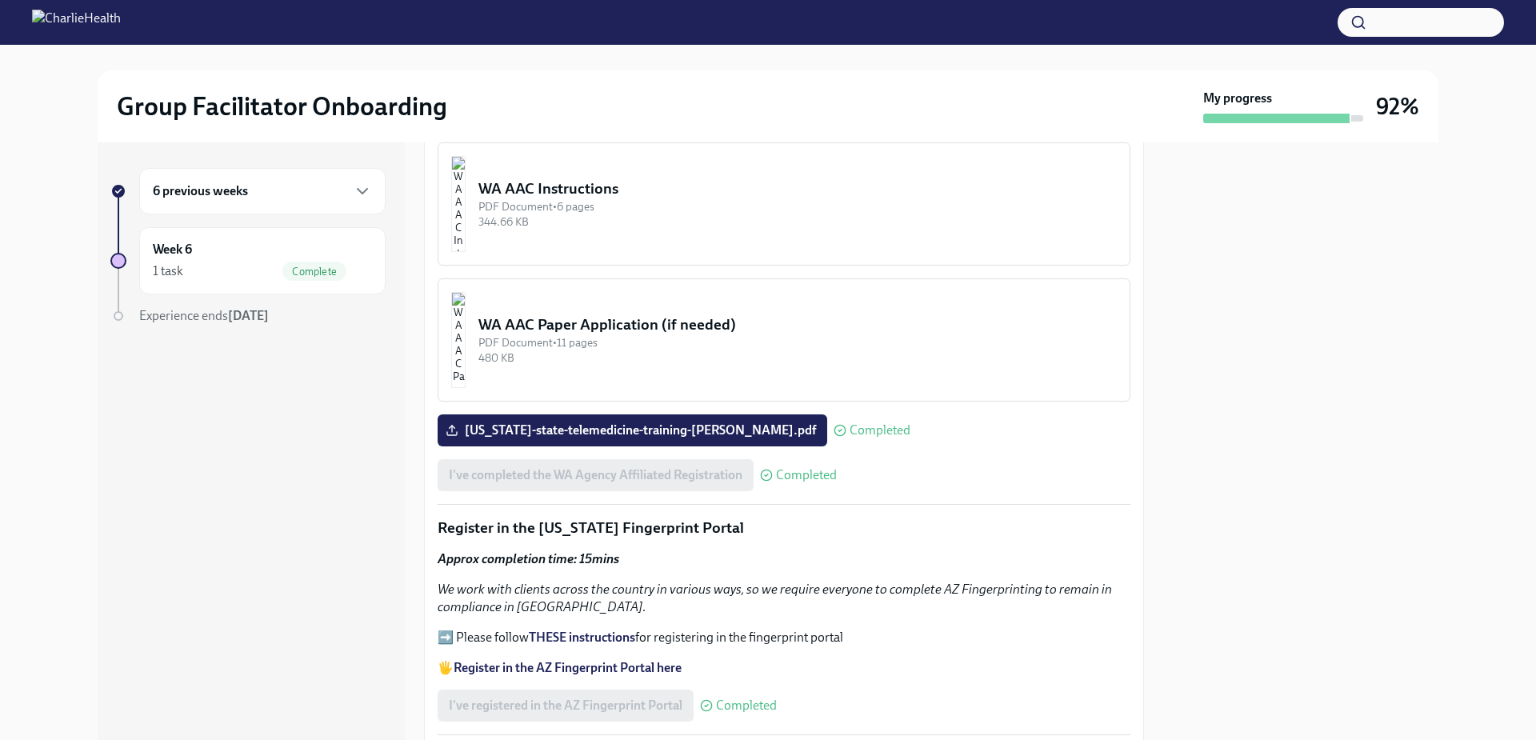
scroll to position [1261, 0]
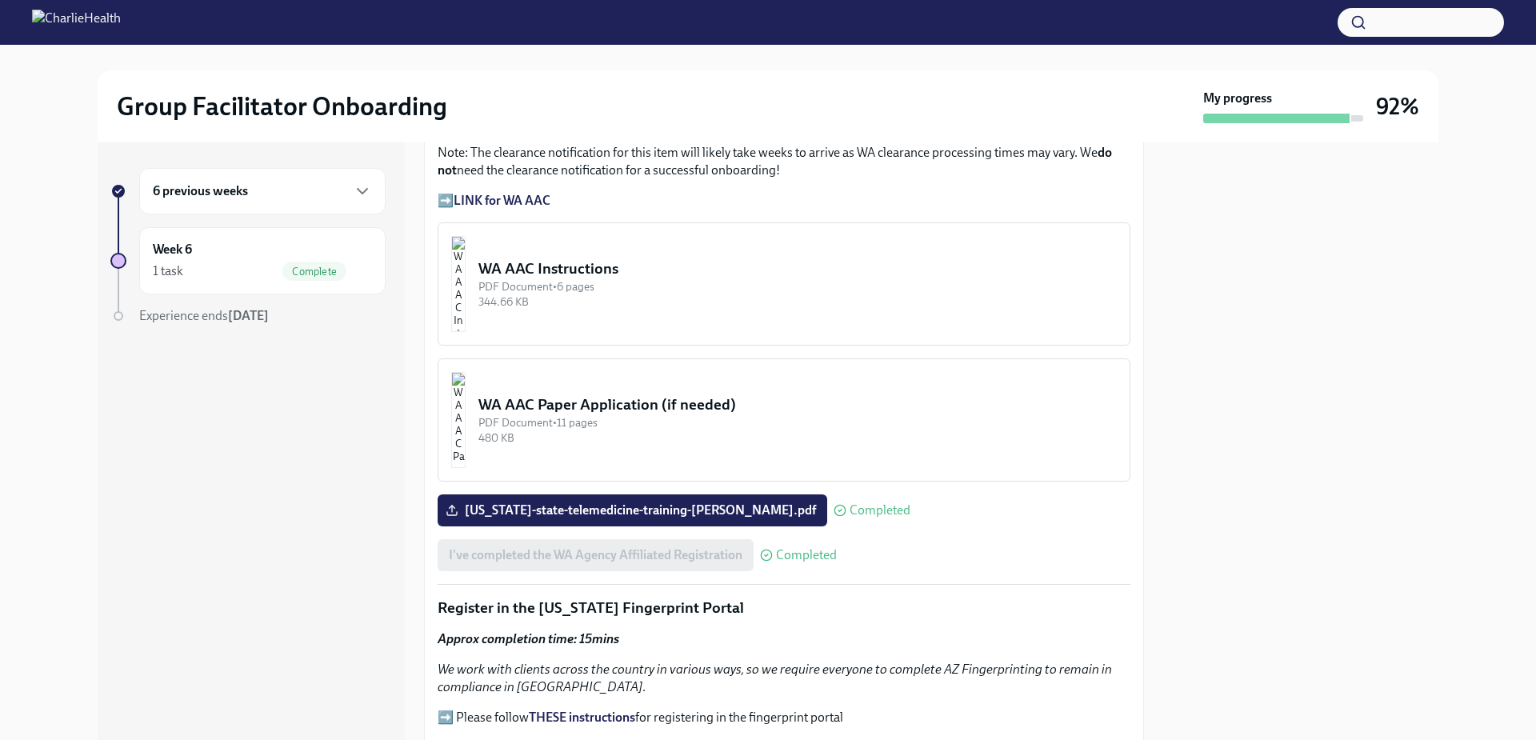
click at [628, 259] on div "WA AAC Instructions" at bounding box center [797, 268] width 638 height 21
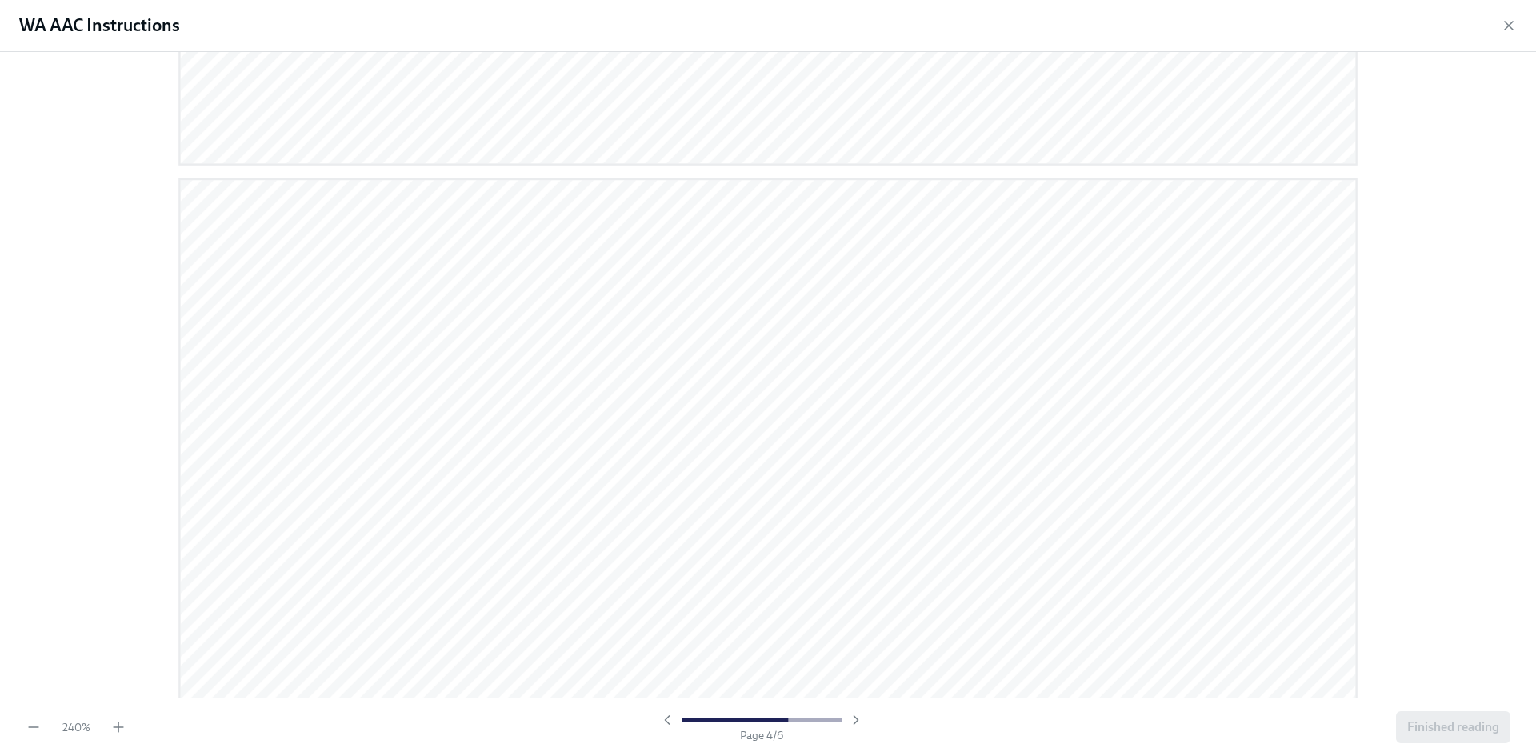
scroll to position [4112, 0]
drag, startPoint x: 1523, startPoint y: 365, endPoint x: 1500, endPoint y: 94, distance: 271.4
click at [1498, 90] on div at bounding box center [768, 375] width 1536 height 646
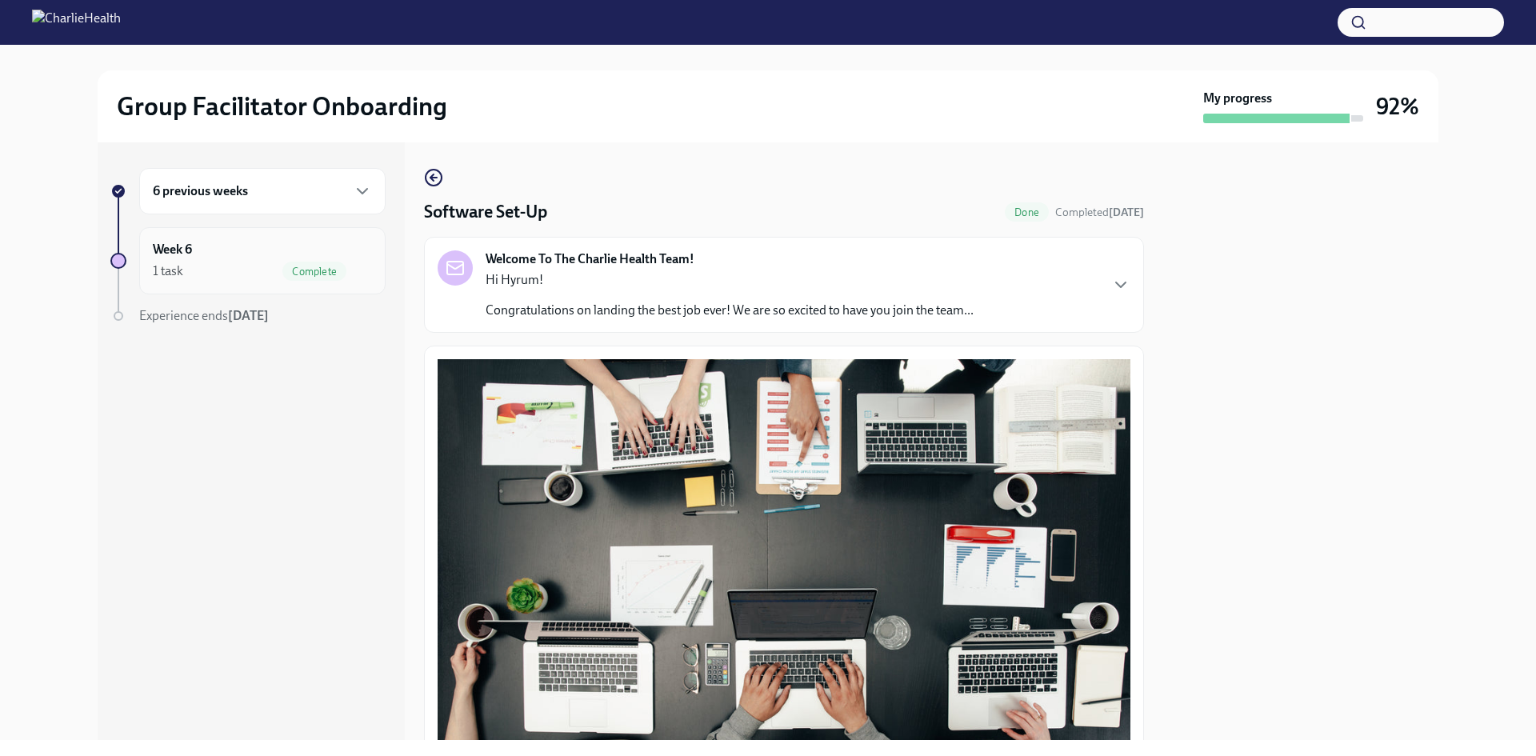
click at [223, 262] on div "1 task Complete" at bounding box center [262, 271] width 219 height 19
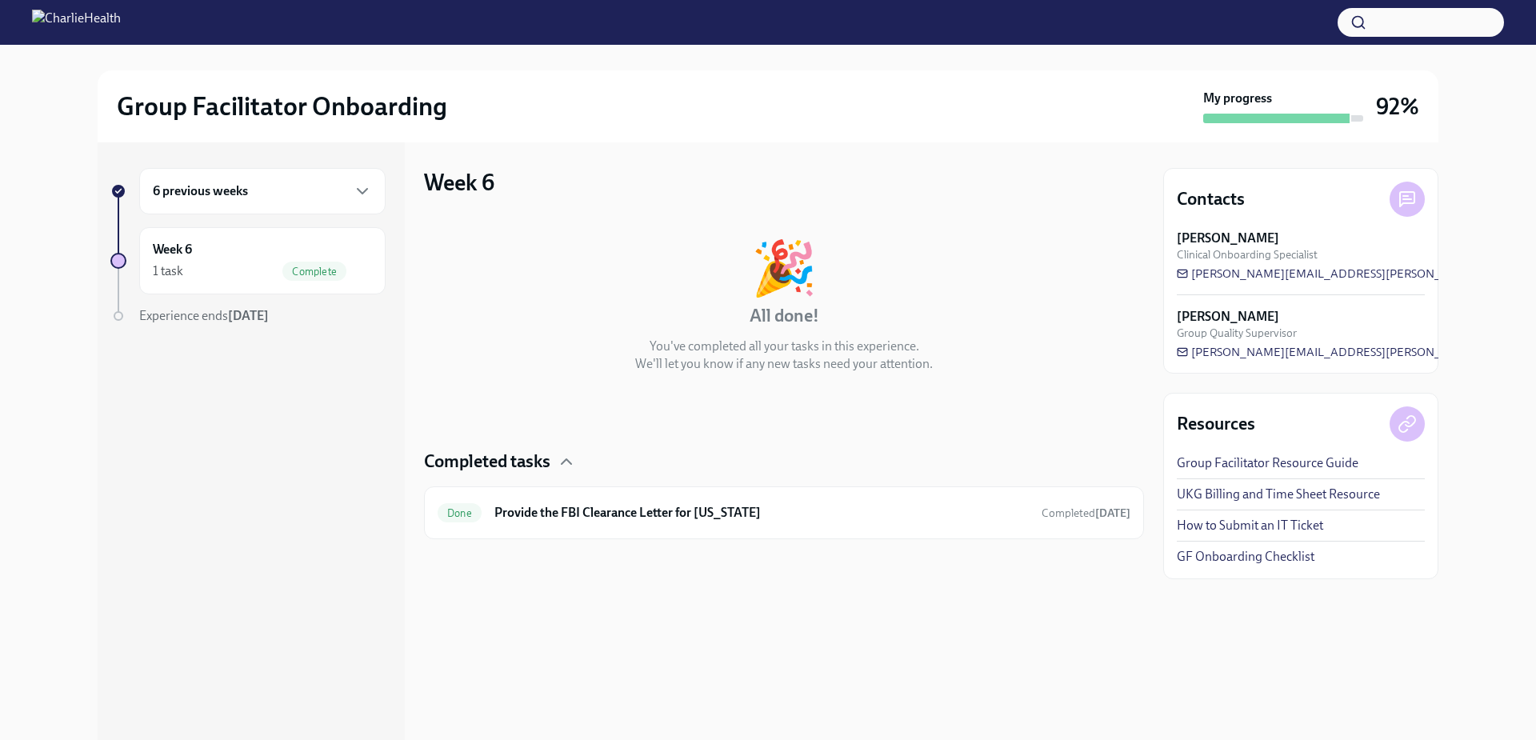
click at [278, 180] on div "6 previous weeks" at bounding box center [262, 191] width 246 height 46
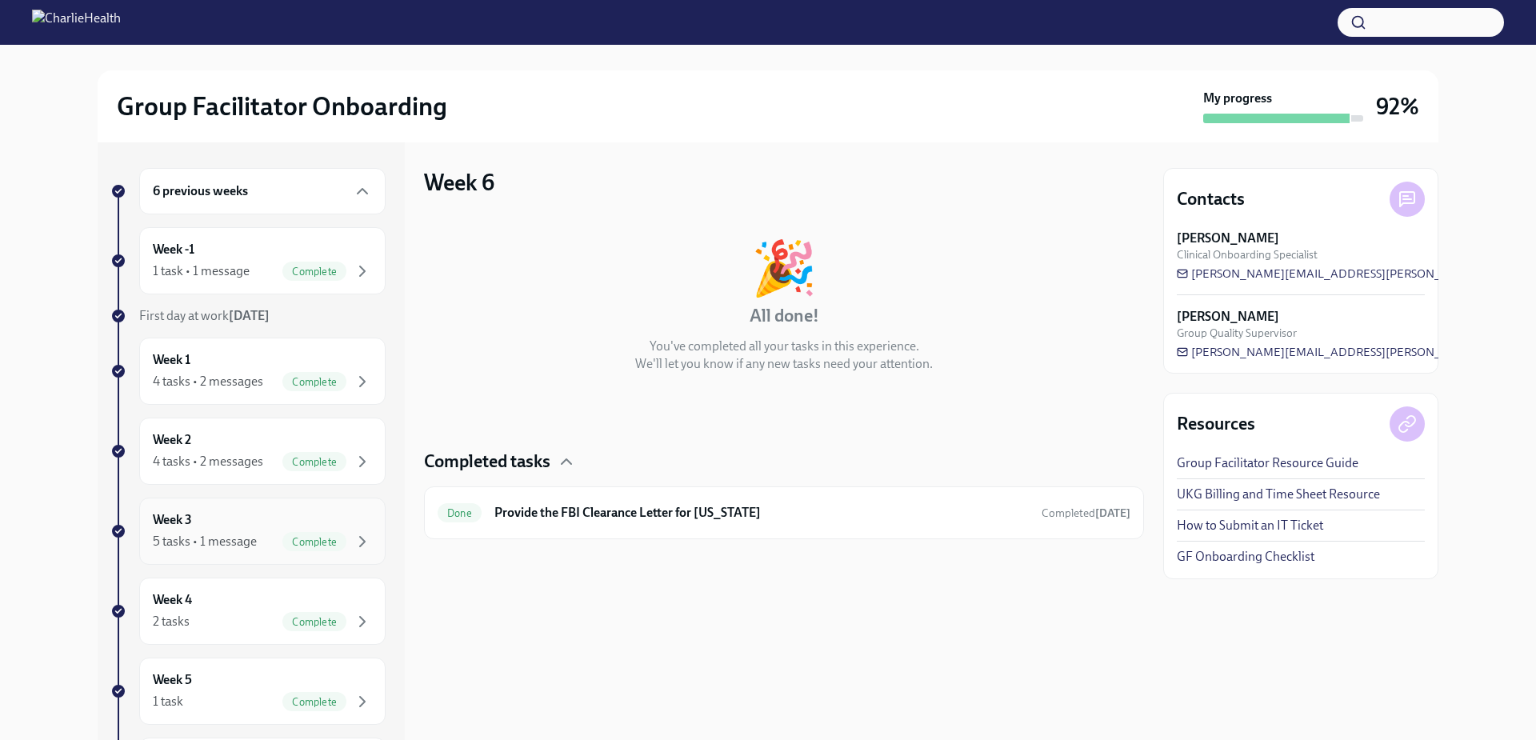
scroll to position [159, 0]
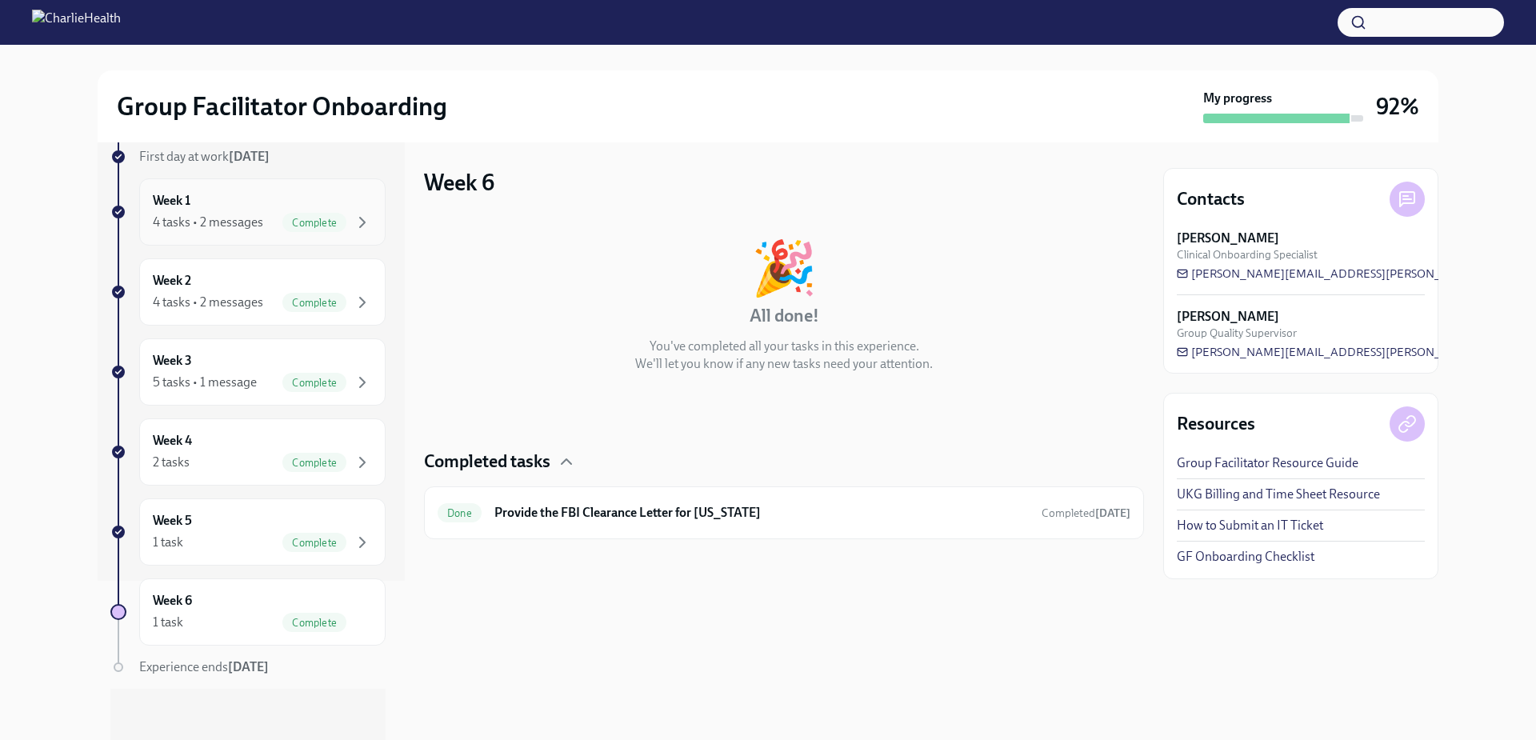
click at [204, 215] on div "4 tasks • 2 messages" at bounding box center [208, 223] width 110 height 18
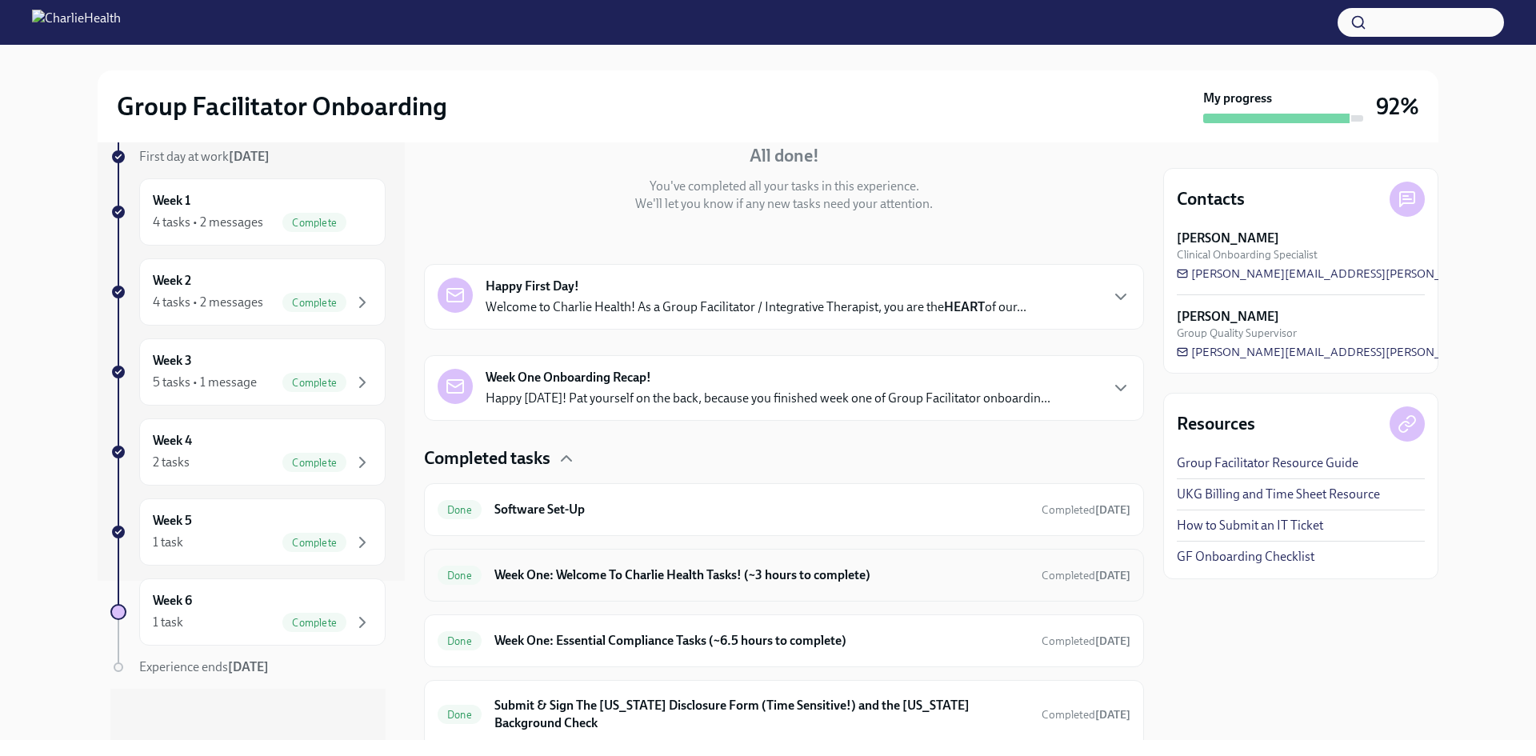
scroll to position [220, 0]
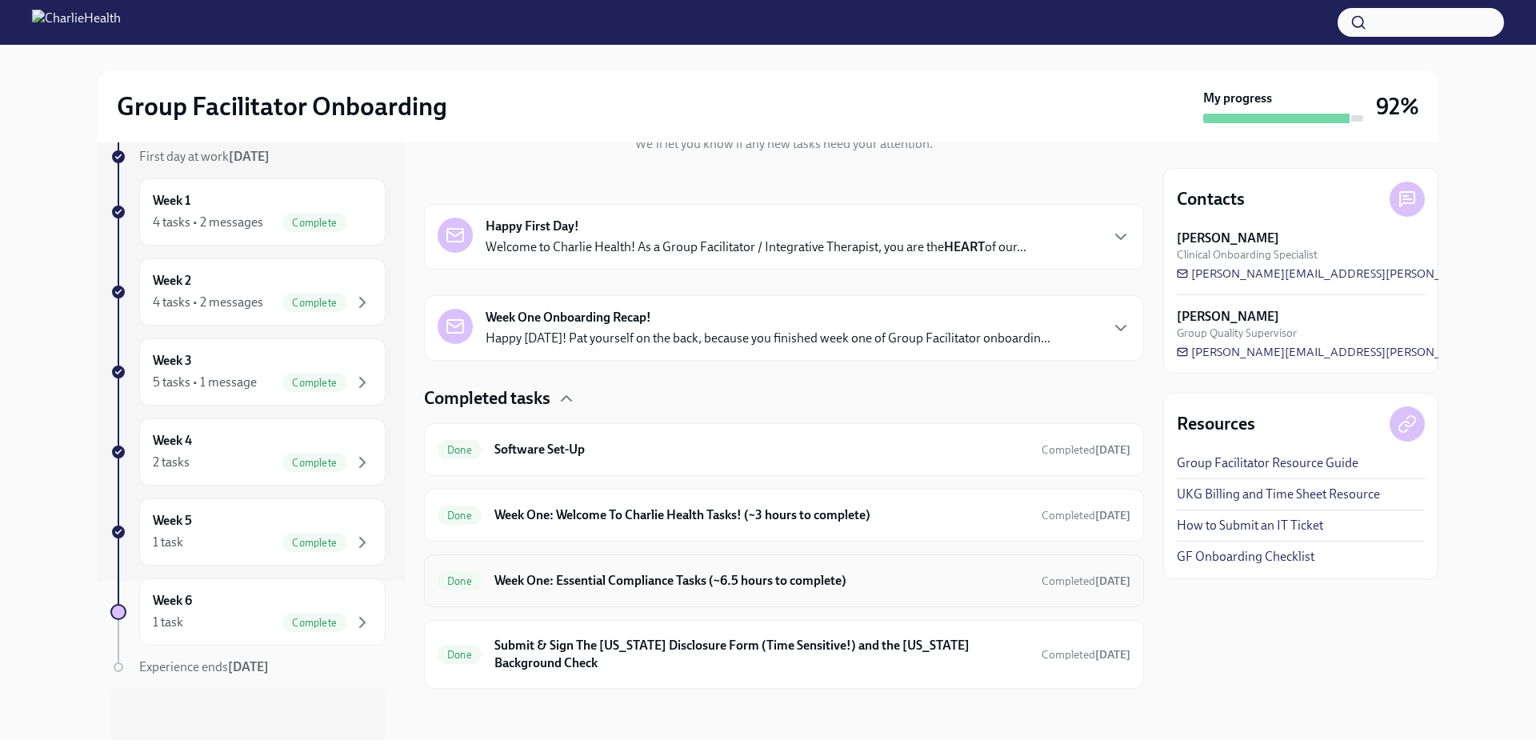
click at [610, 582] on h6 "Week One: Essential Compliance Tasks (~6.5 hours to complete)" at bounding box center [761, 581] width 534 height 18
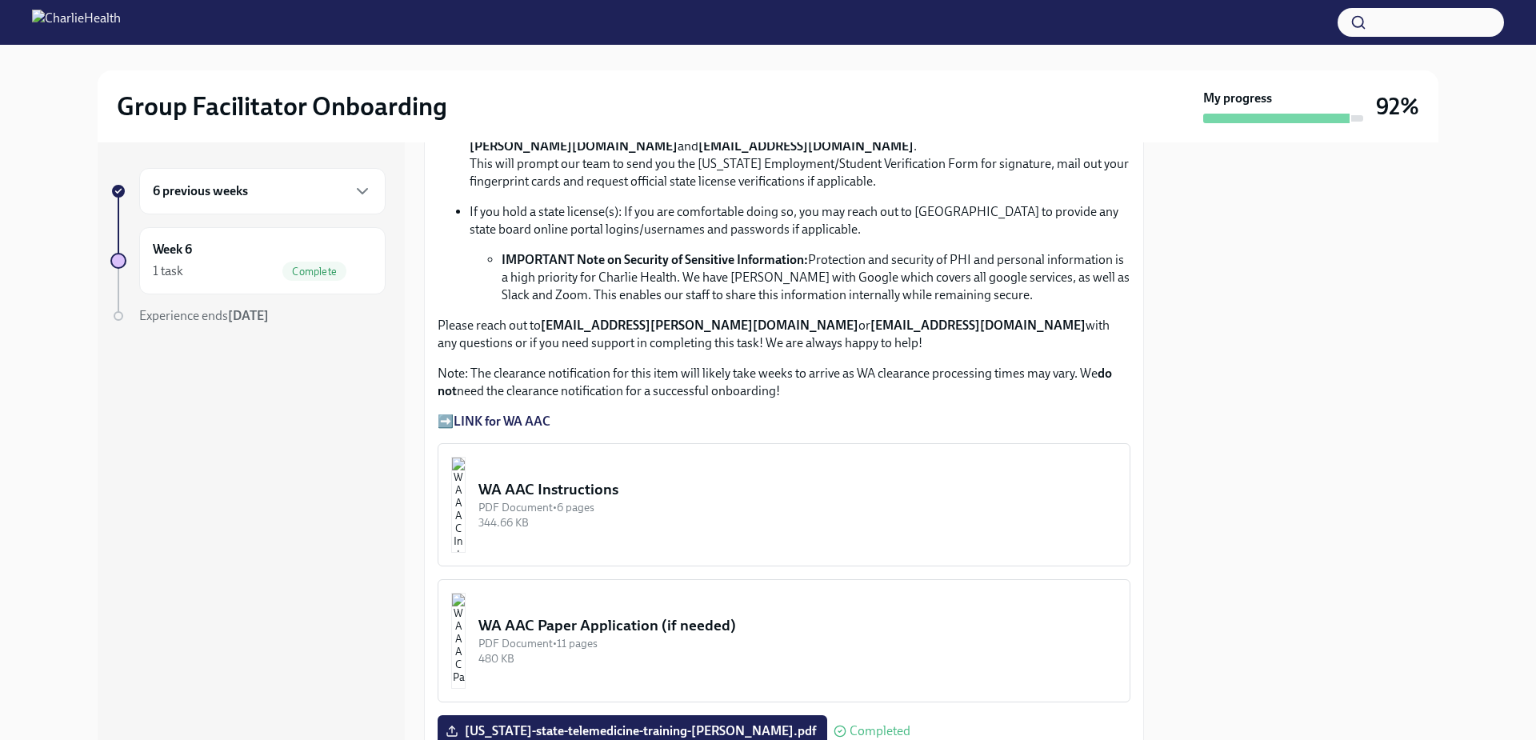
scroll to position [1280, 0]
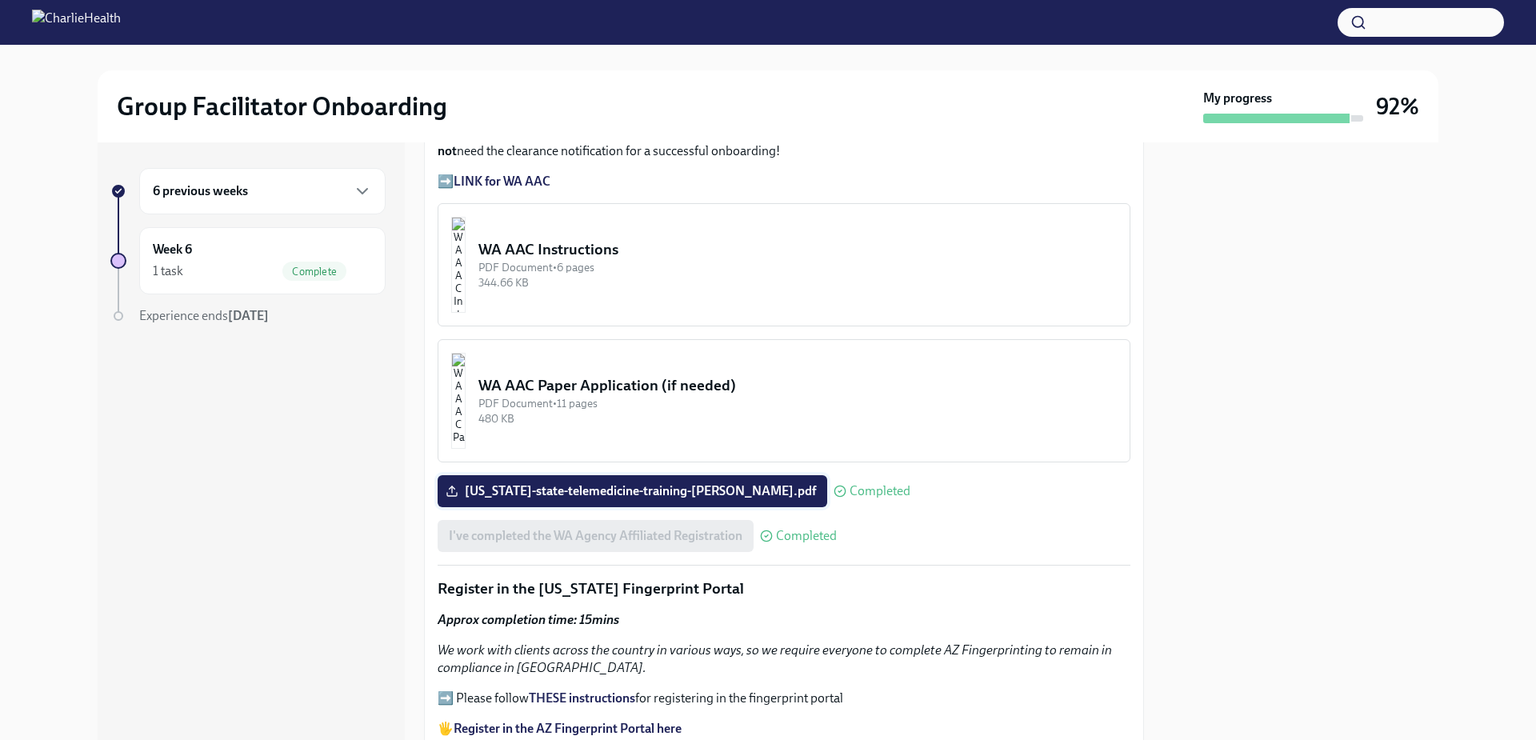
click at [570, 483] on span "[US_STATE]-state-telemedicine-training-[PERSON_NAME].pdf" at bounding box center [632, 491] width 367 height 16
click at [0, 0] on input "[US_STATE]-state-telemedicine-training-[PERSON_NAME].pdf" at bounding box center [0, 0] width 0 height 0
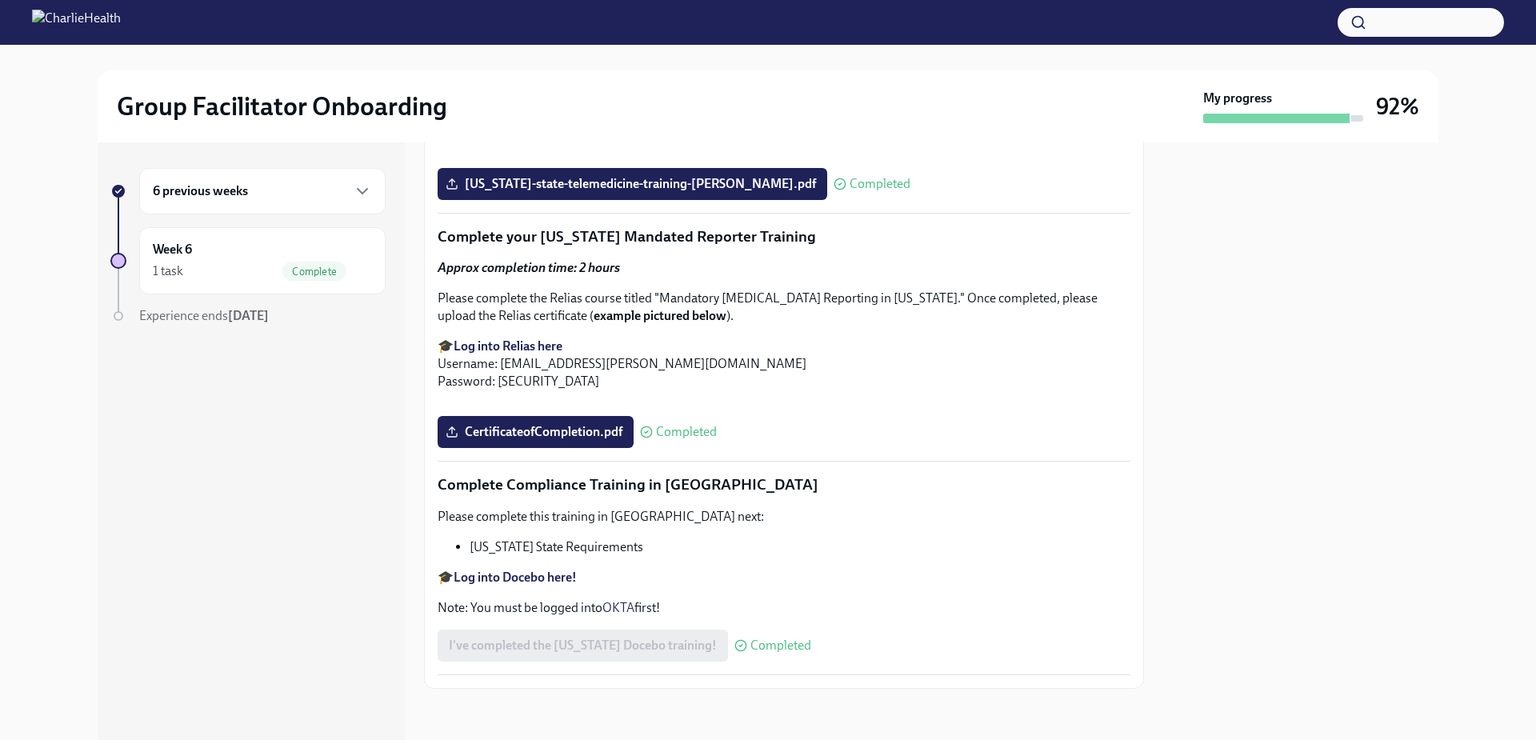
scroll to position [3421, 0]
click at [215, 187] on h6 "6 previous weeks" at bounding box center [200, 191] width 95 height 18
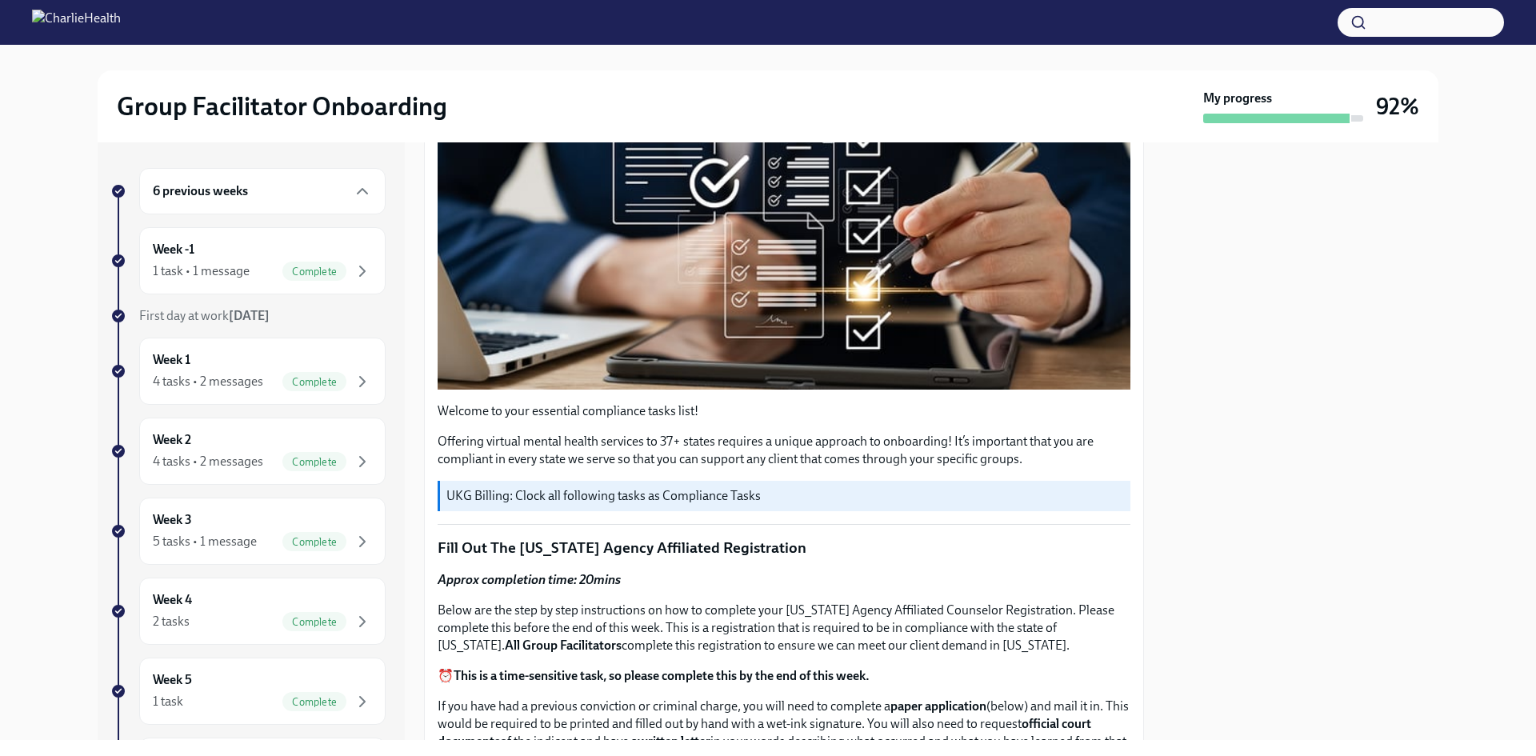
scroll to position [0, 0]
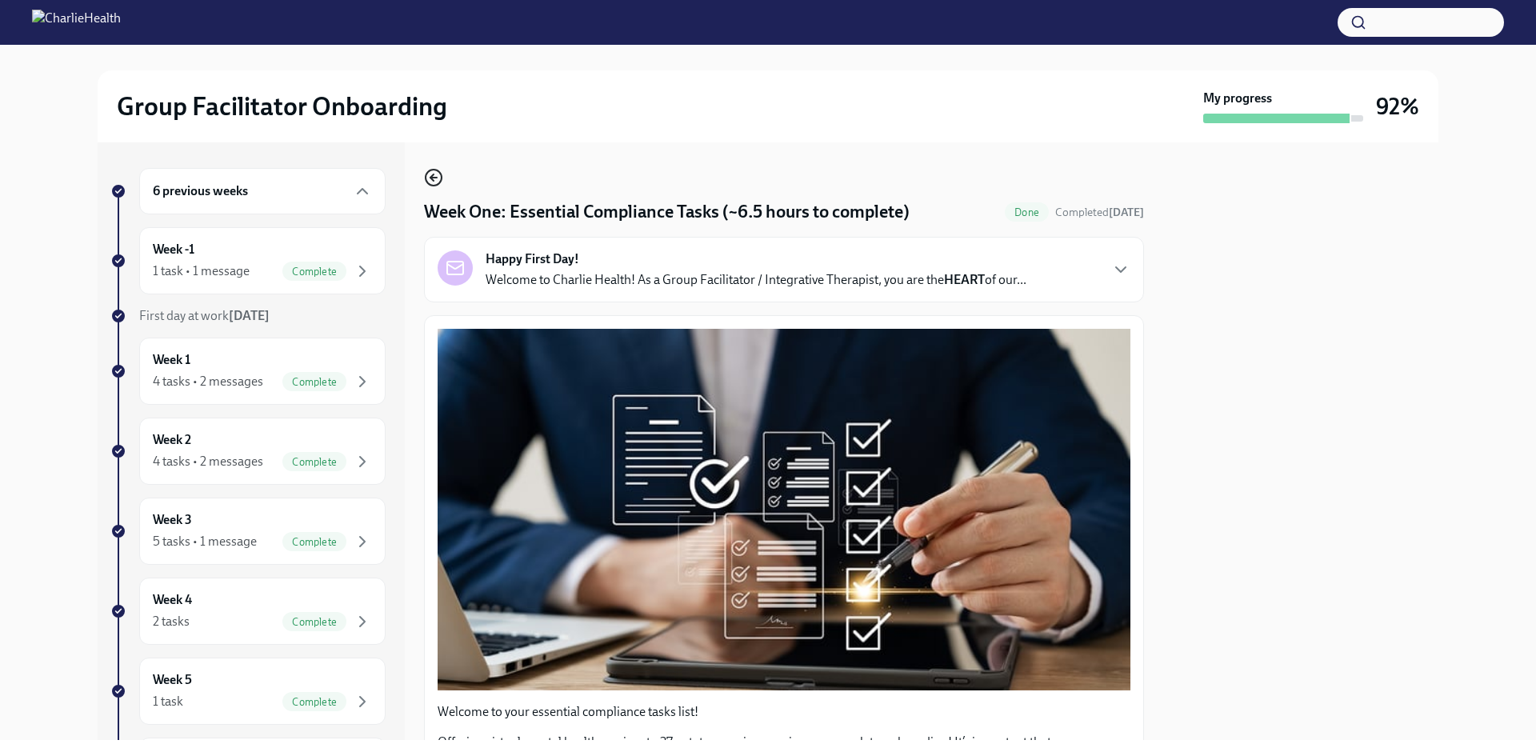
click at [430, 179] on icon "button" at bounding box center [433, 177] width 19 height 19
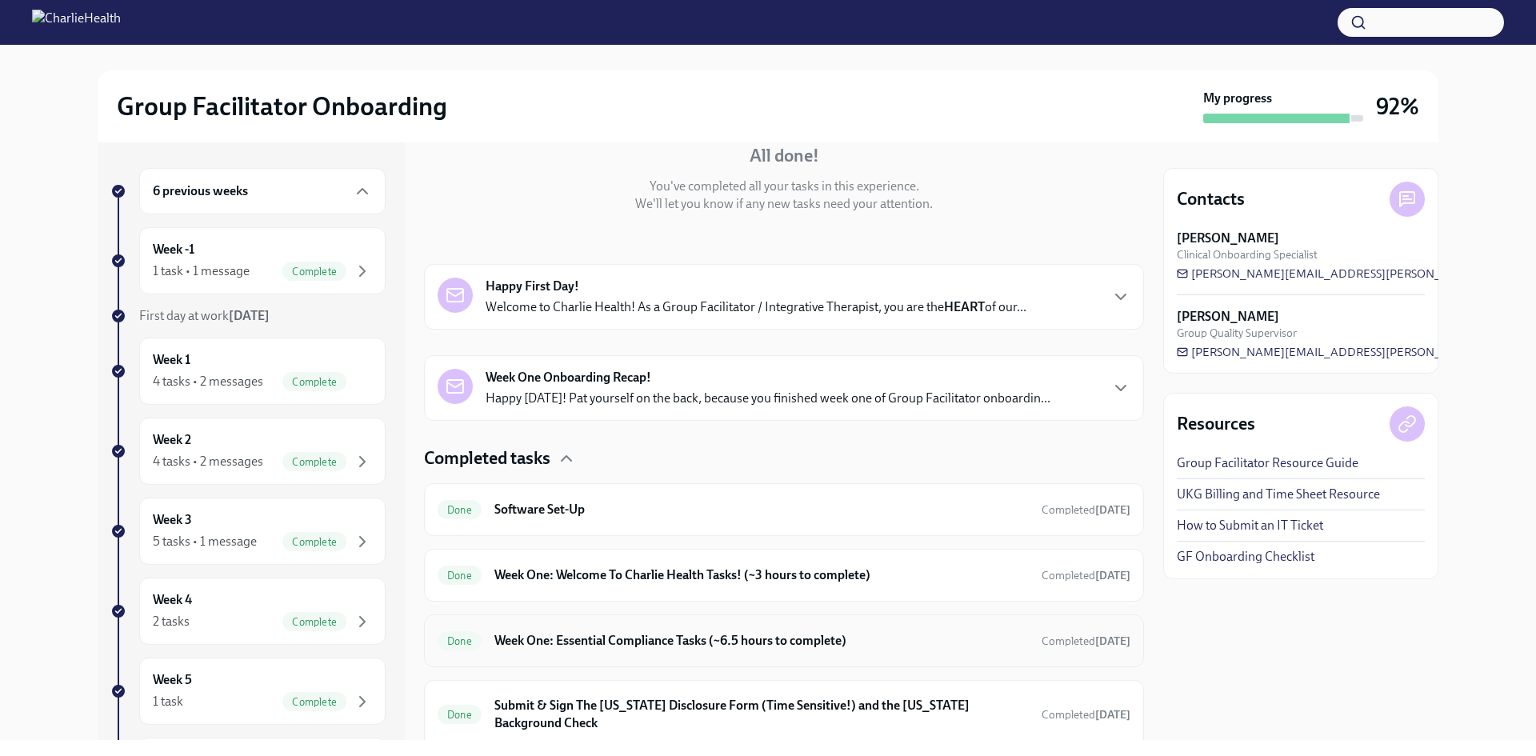
scroll to position [220, 0]
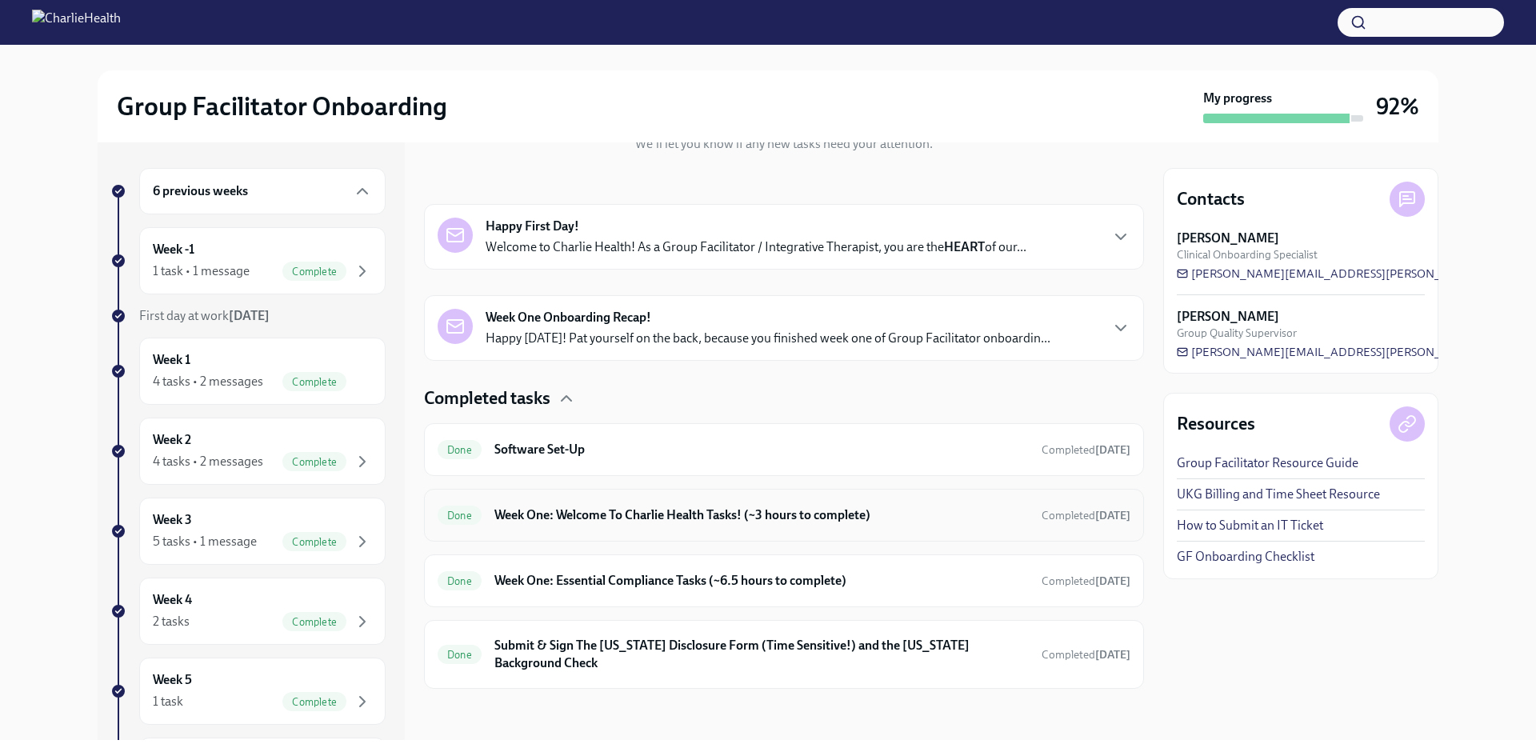
click at [573, 517] on h6 "Week One: Welcome To Charlie Health Tasks! (~3 hours to complete)" at bounding box center [761, 515] width 534 height 18
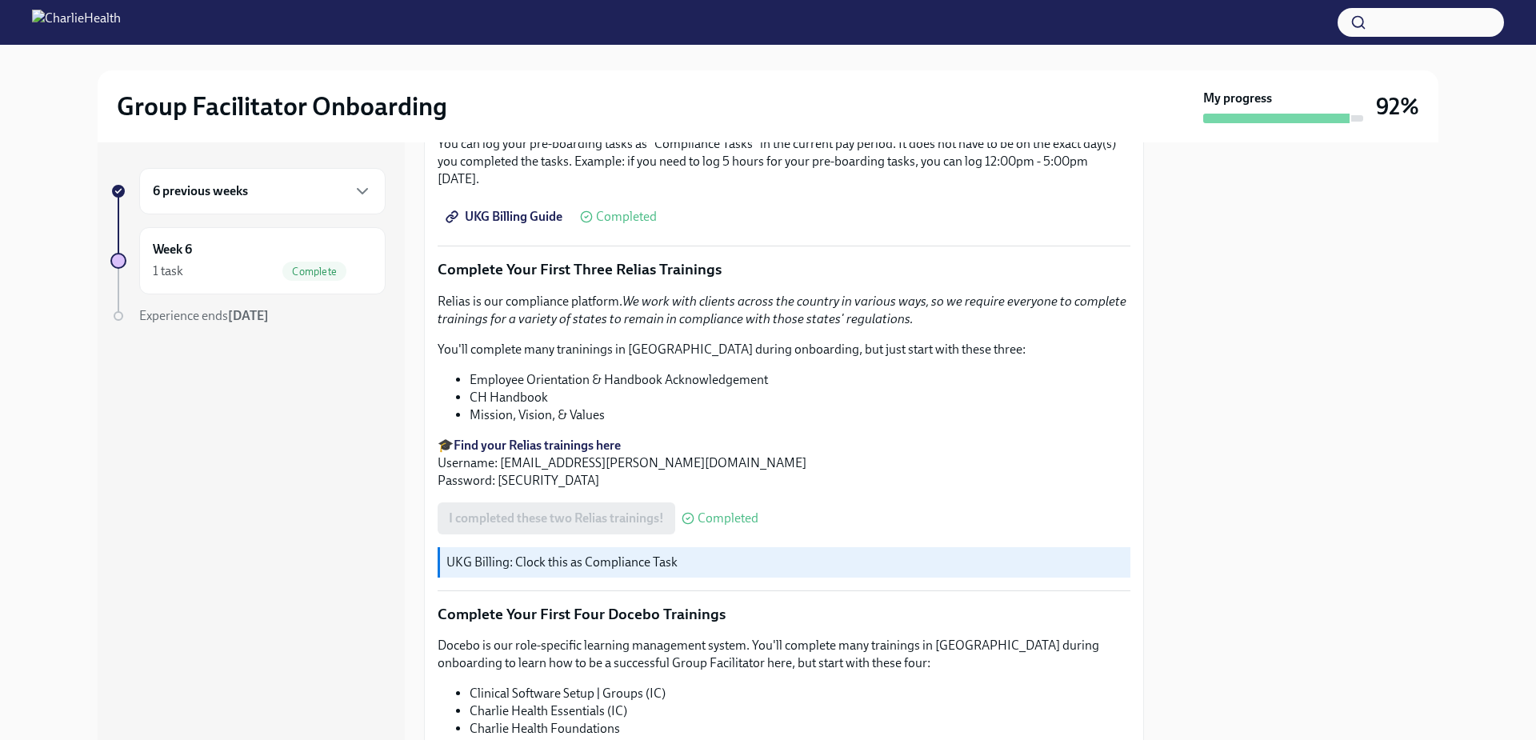
scroll to position [2071, 0]
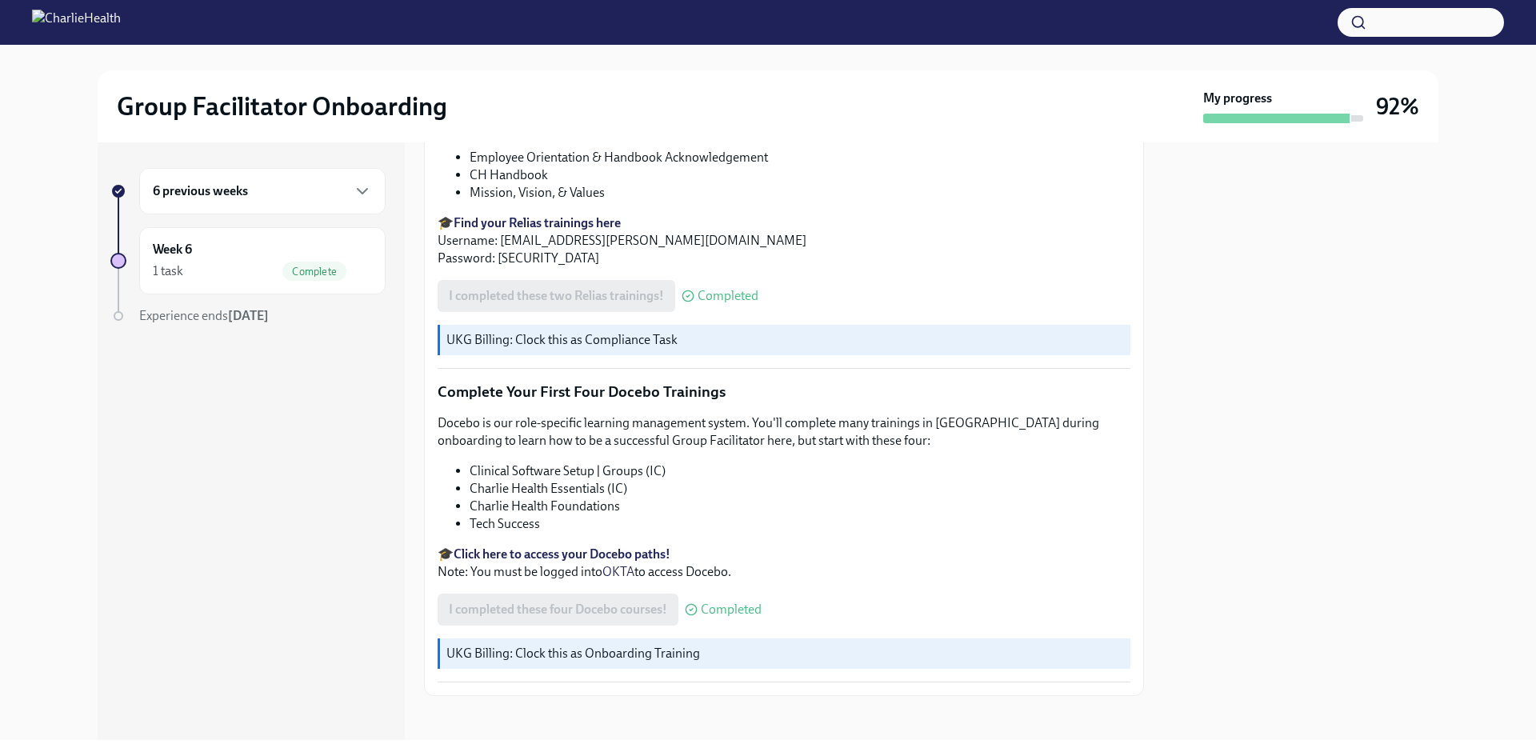
click at [1345, 116] on div at bounding box center [1276, 119] width 146 height 10
click at [200, 194] on h6 "6 previous weeks" at bounding box center [200, 191] width 95 height 18
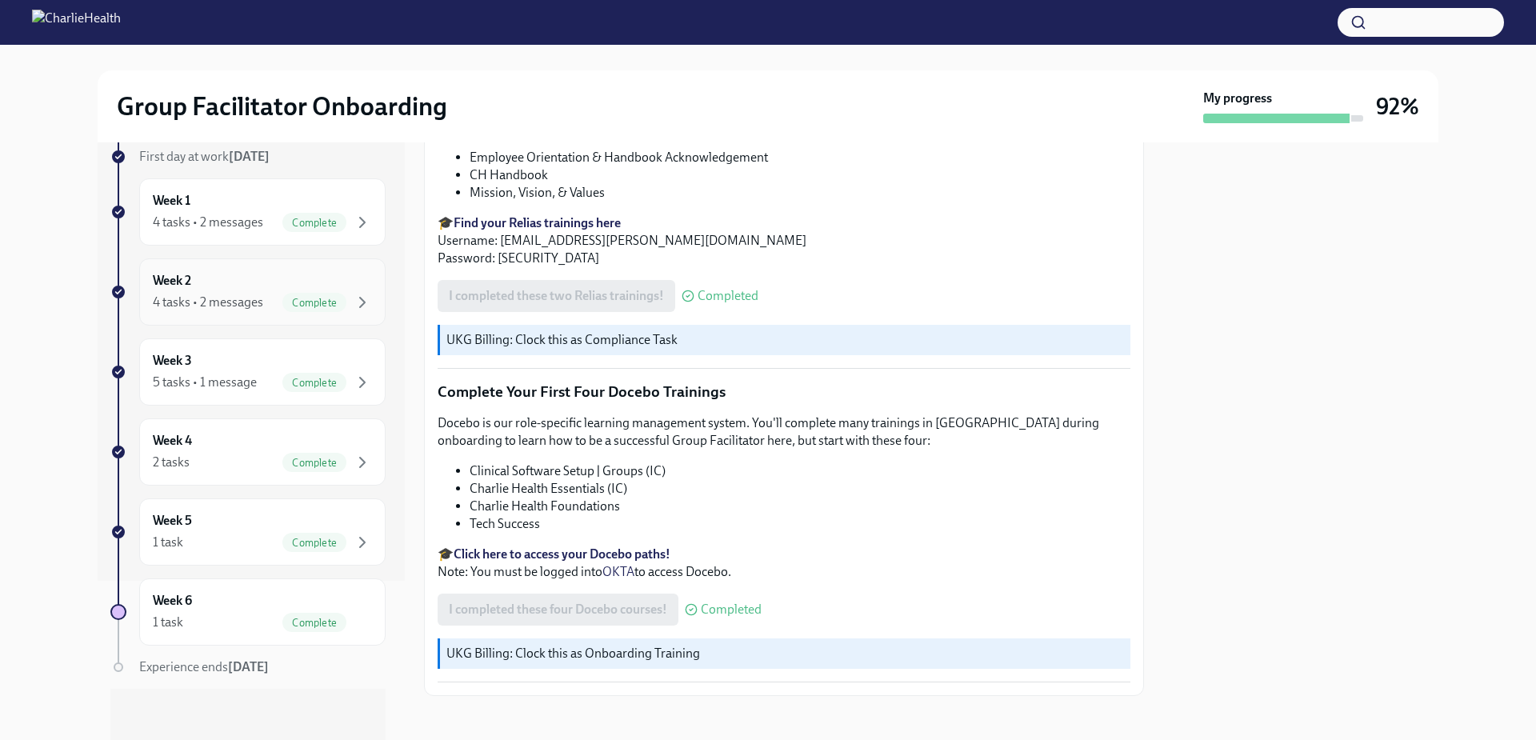
scroll to position [0, 0]
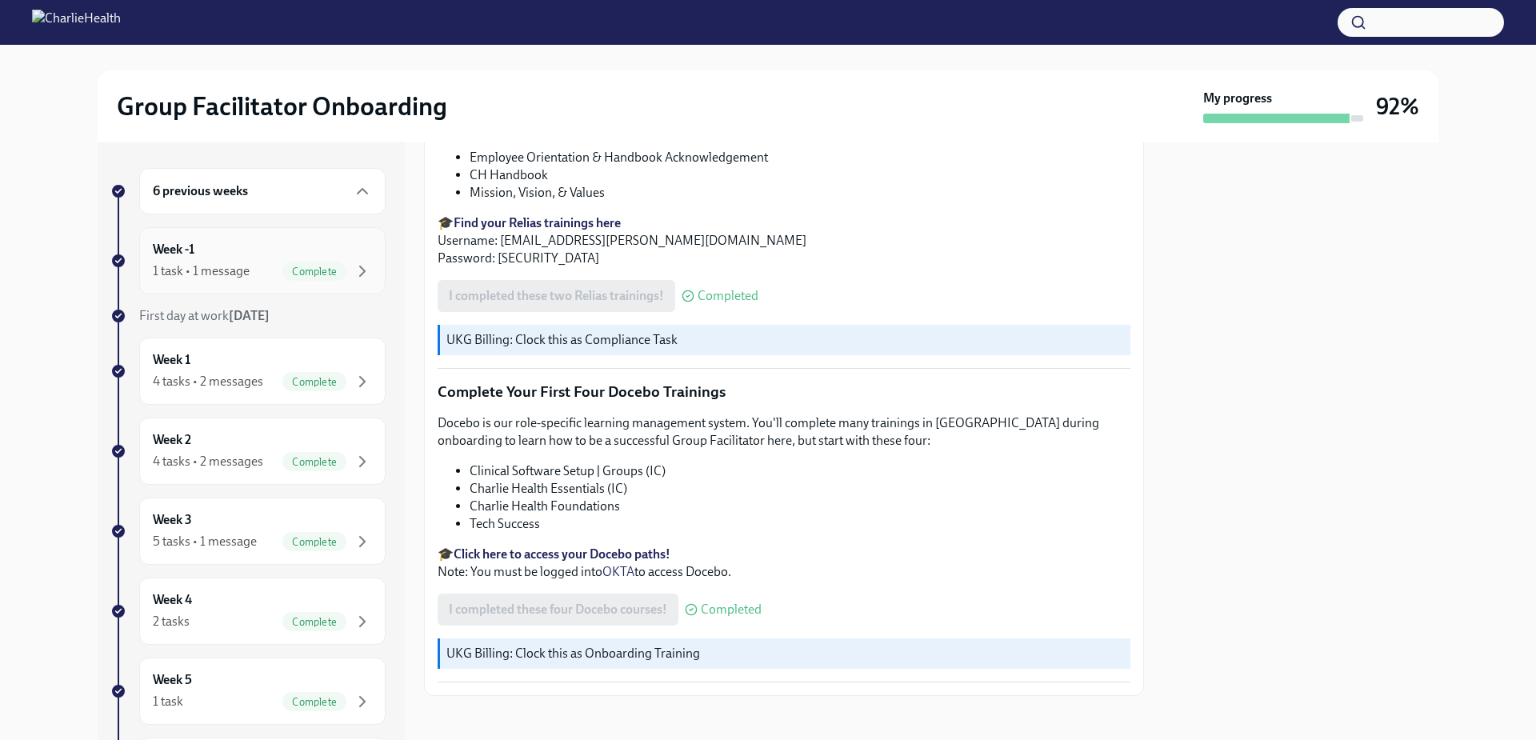
click at [186, 260] on div "Week -1 1 task • 1 message Complete" at bounding box center [262, 261] width 219 height 40
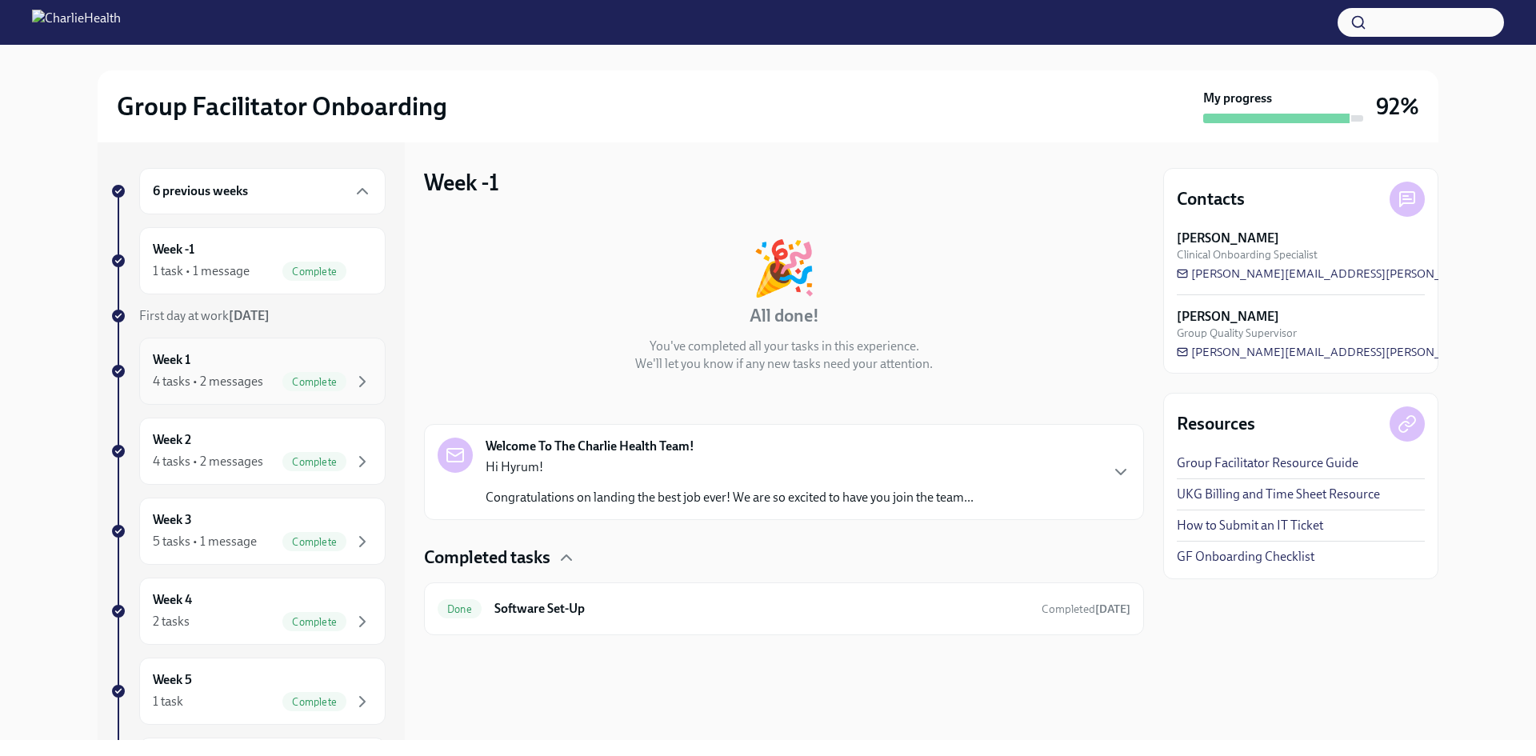
click at [195, 360] on div "Week 1 4 tasks • 2 messages Complete" at bounding box center [262, 371] width 219 height 40
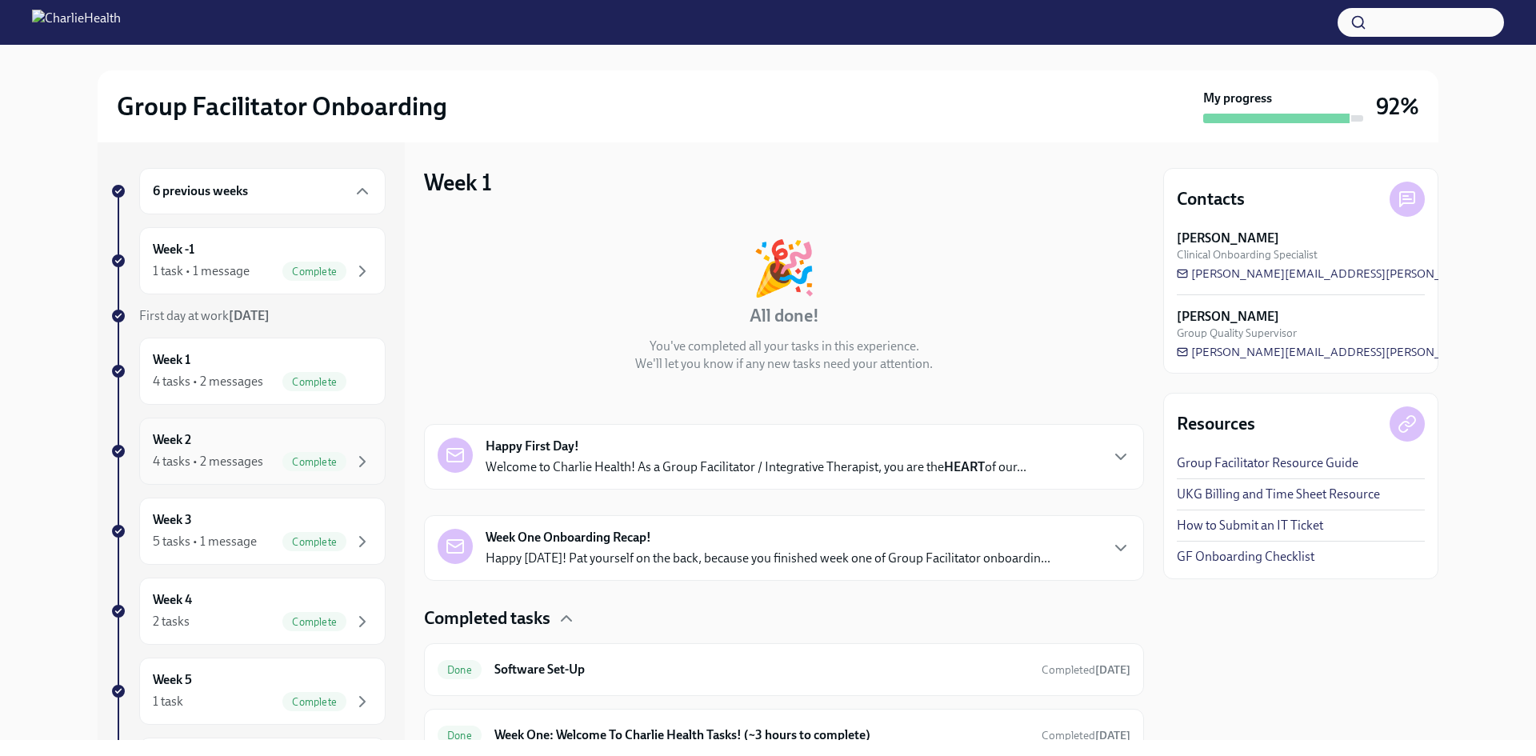
scroll to position [80, 0]
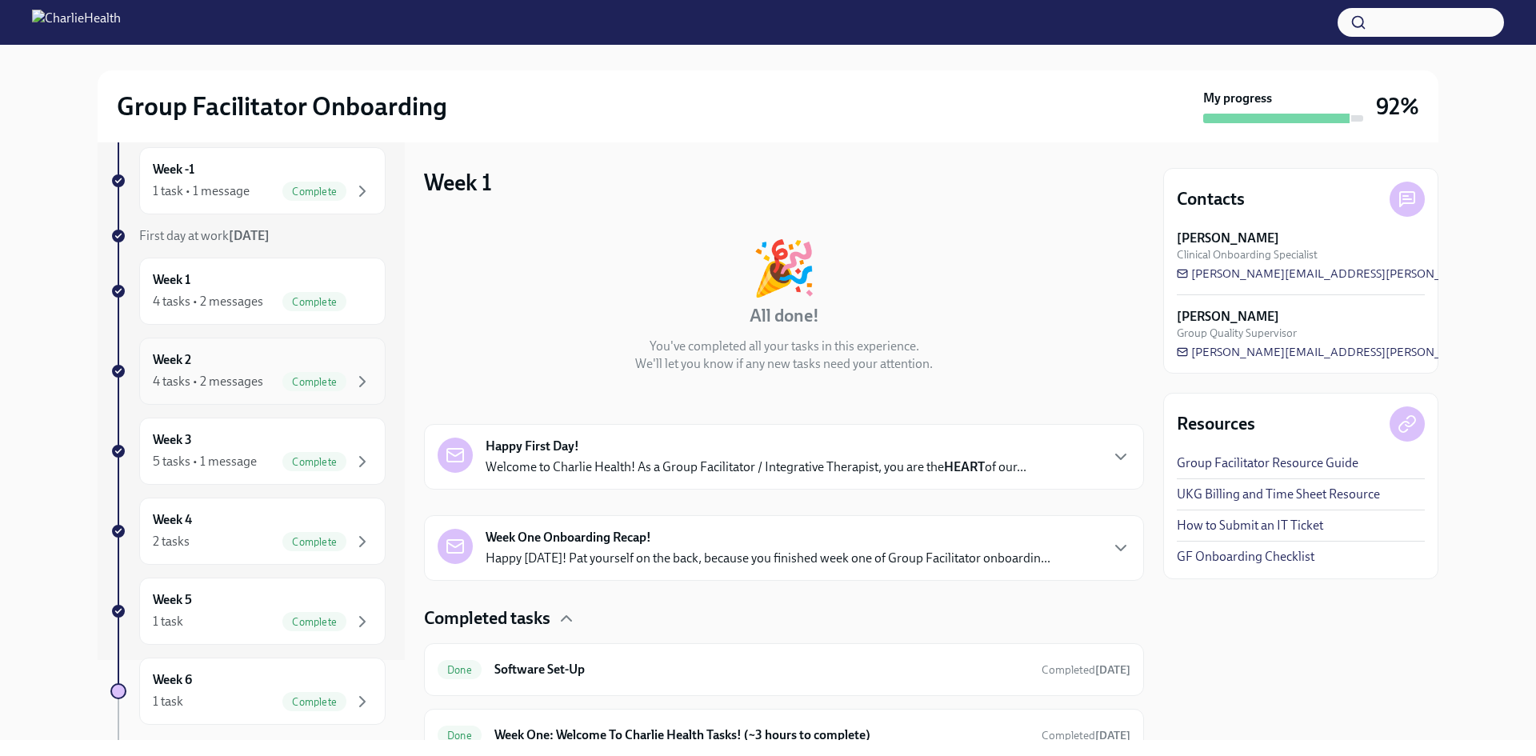
click at [192, 373] on div "4 tasks • 2 messages" at bounding box center [208, 382] width 110 height 18
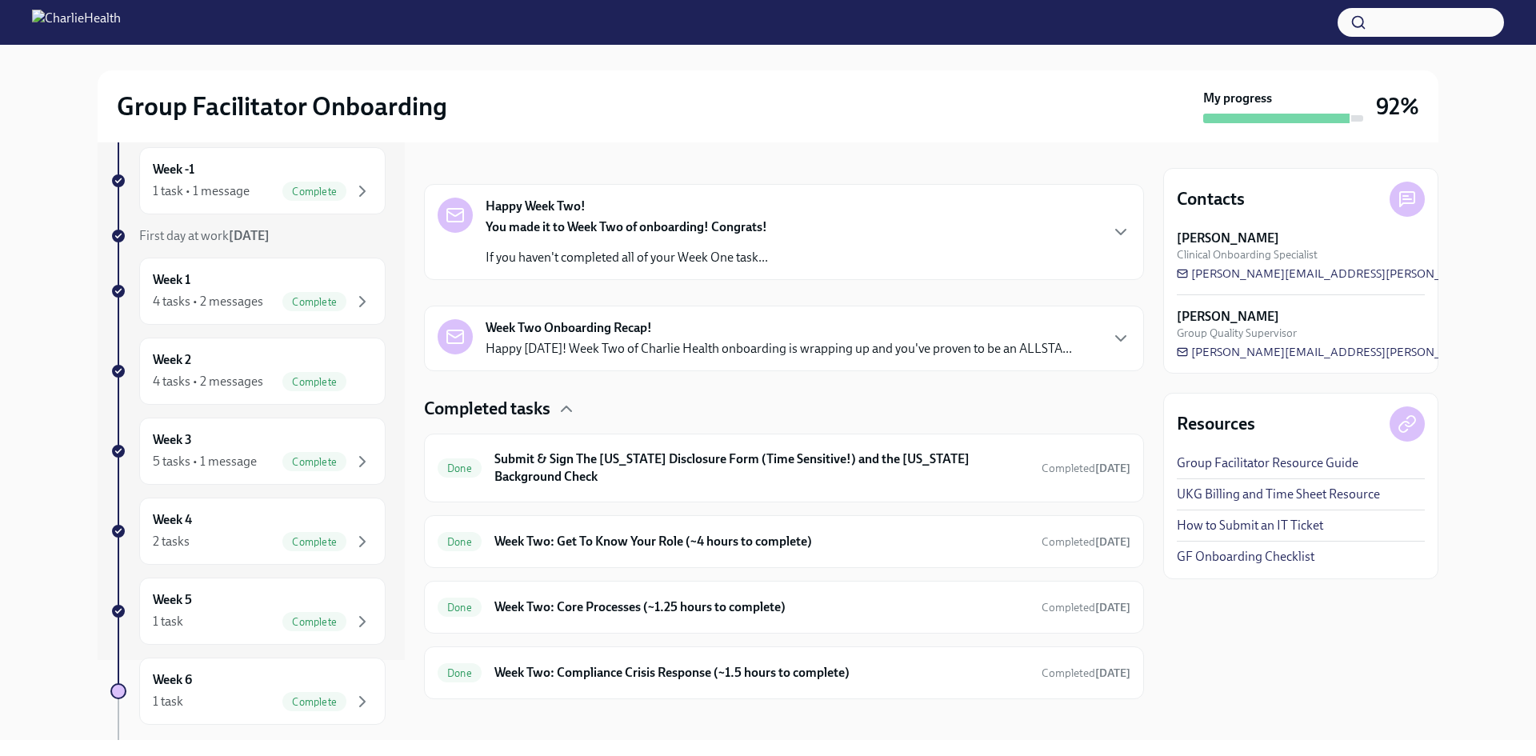
scroll to position [250, 0]
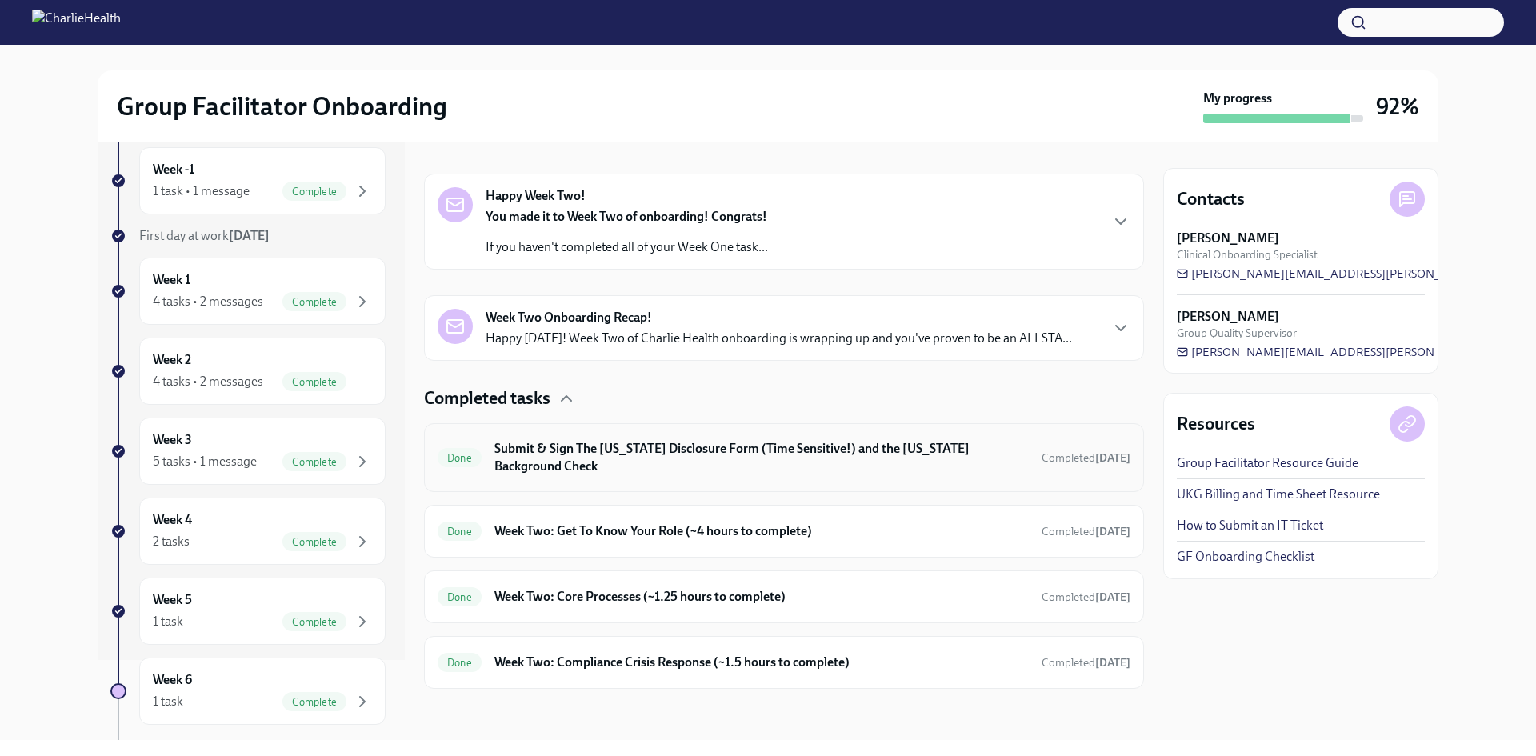
click at [570, 441] on h6 "Submit & Sign The [US_STATE] Disclosure Form (Time Sensitive!) and the [US_STAT…" at bounding box center [761, 457] width 534 height 35
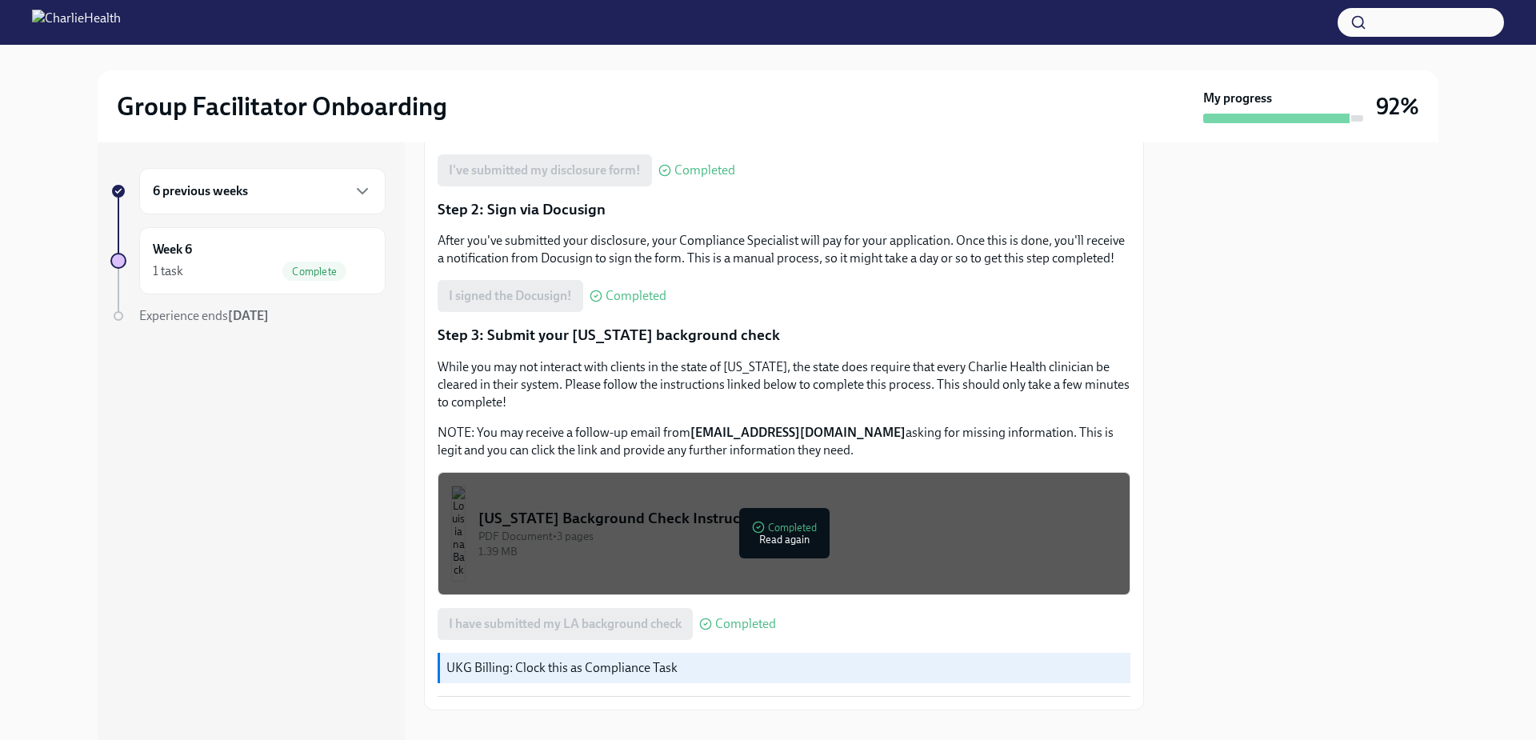
scroll to position [359, 0]
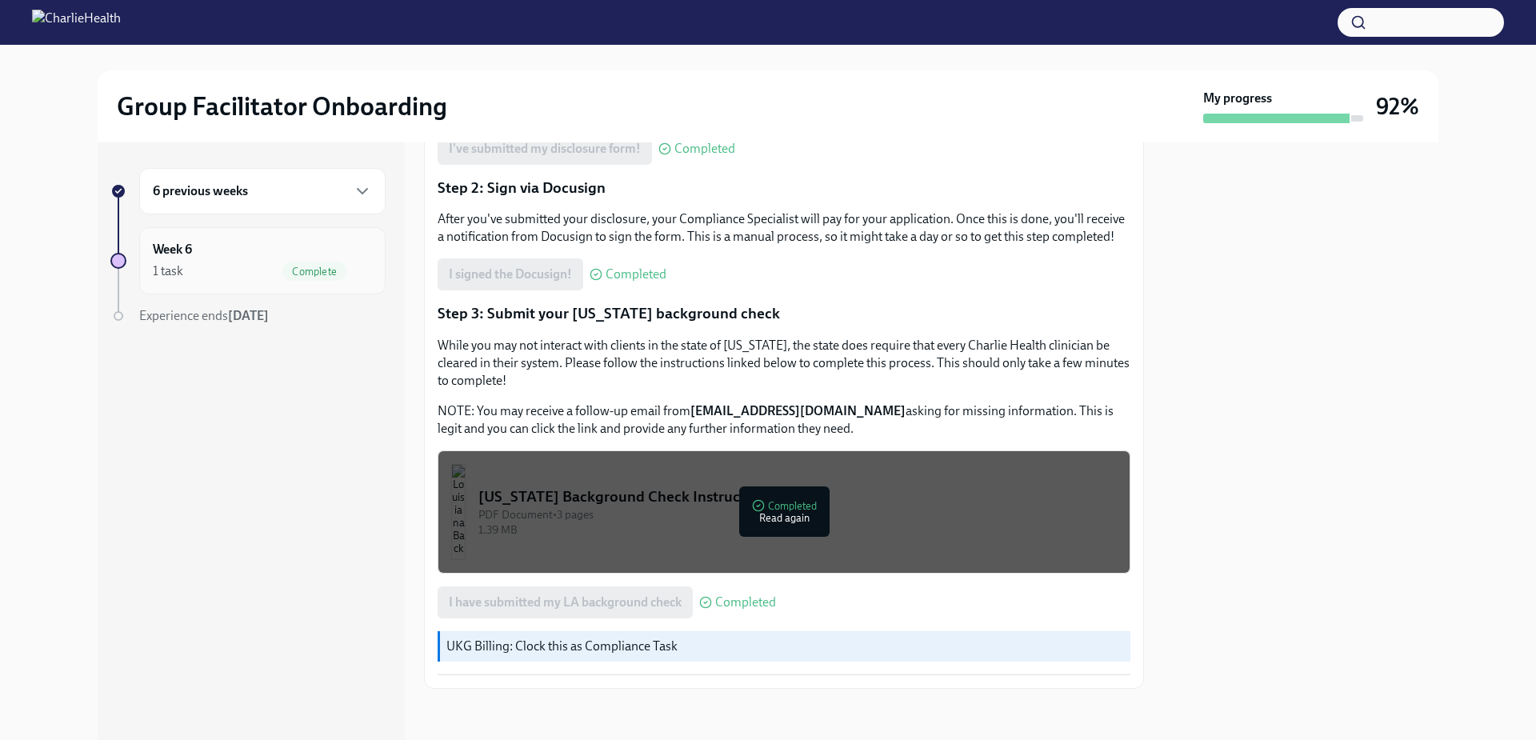
click at [186, 260] on div "Week 6 1 task Complete" at bounding box center [262, 261] width 219 height 40
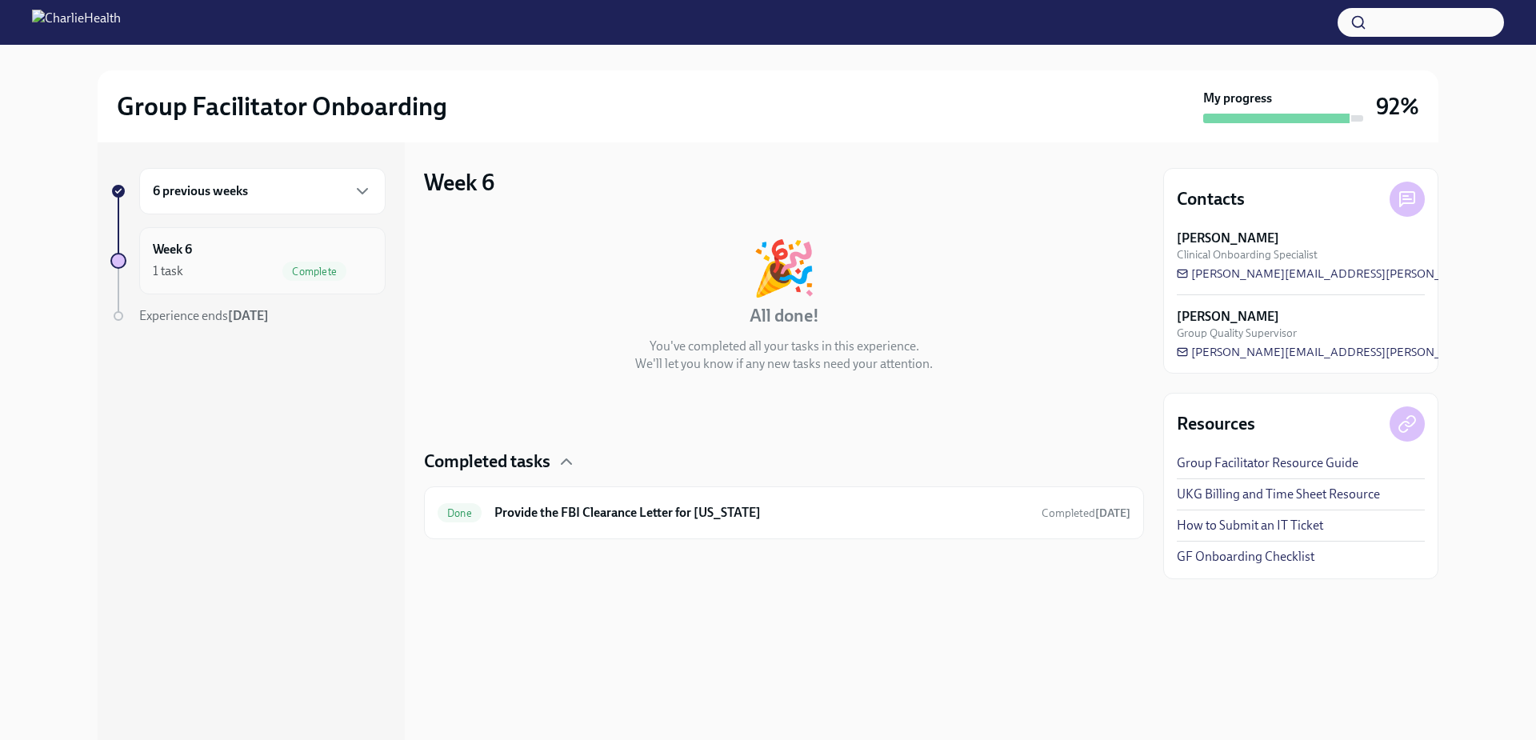
click at [177, 269] on div "1 task" at bounding box center [168, 271] width 30 height 18
click at [202, 208] on div "6 previous weeks" at bounding box center [262, 191] width 246 height 46
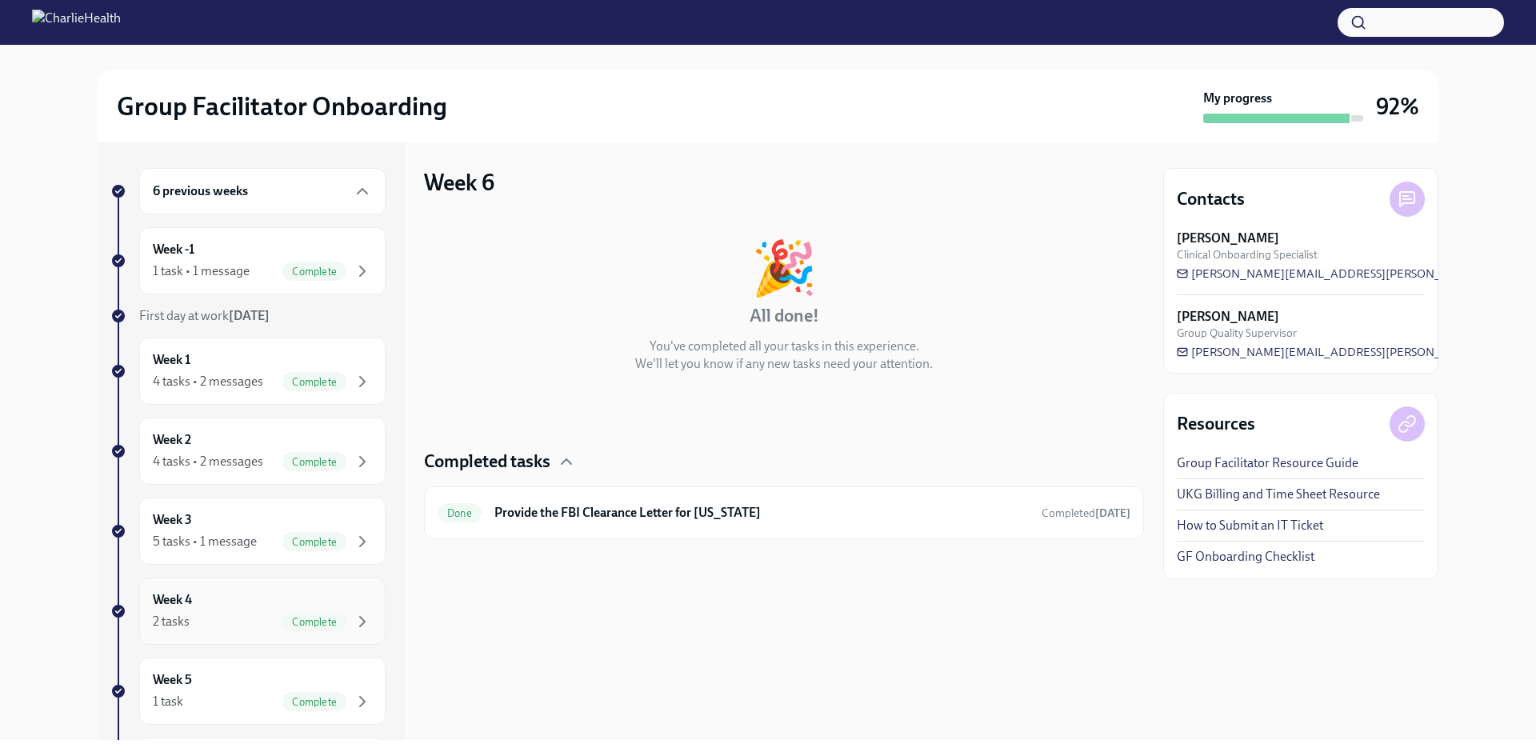
scroll to position [159, 0]
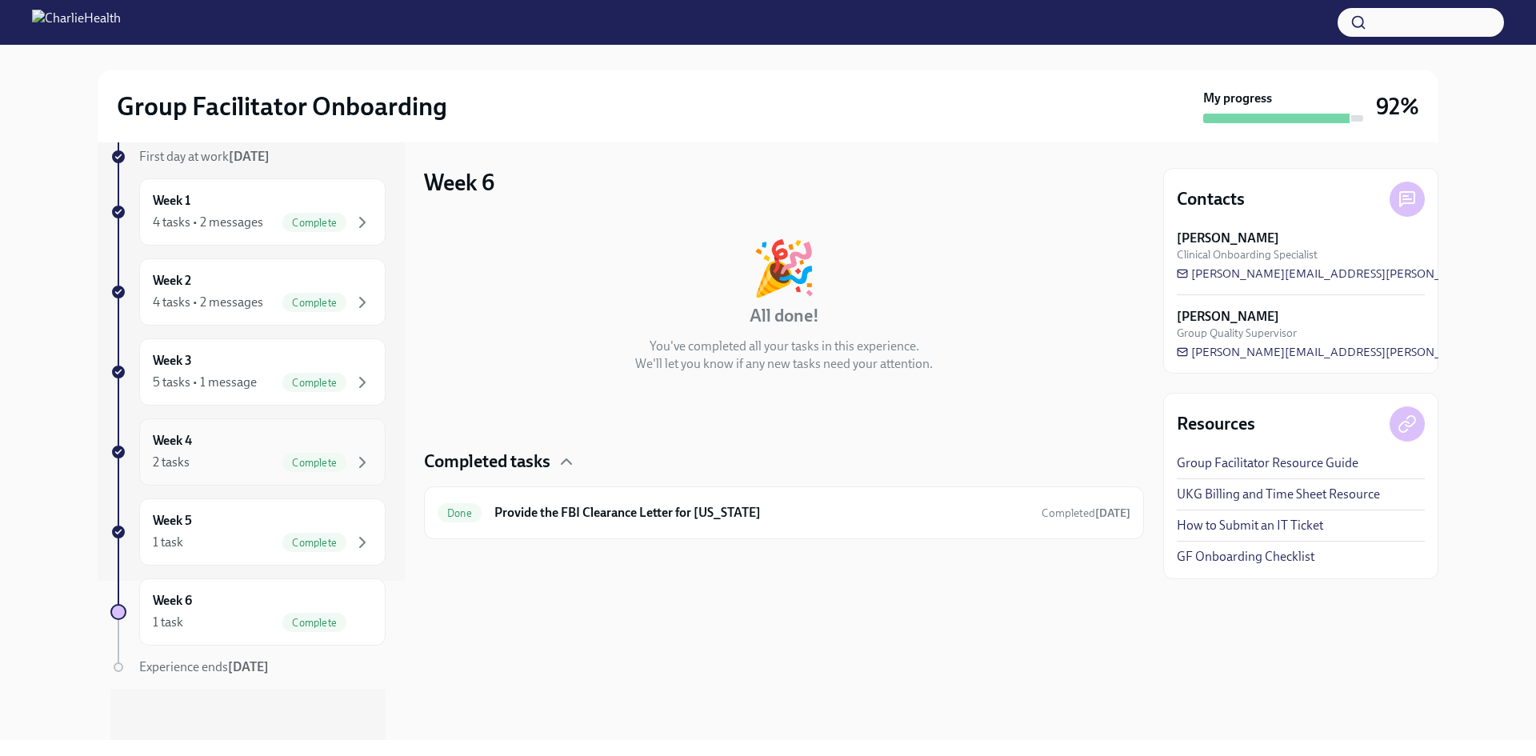
click at [186, 449] on h6 "Week 4" at bounding box center [172, 441] width 39 height 18
click at [542, 509] on h6 "Complete Docebo Courses" at bounding box center [761, 513] width 534 height 18
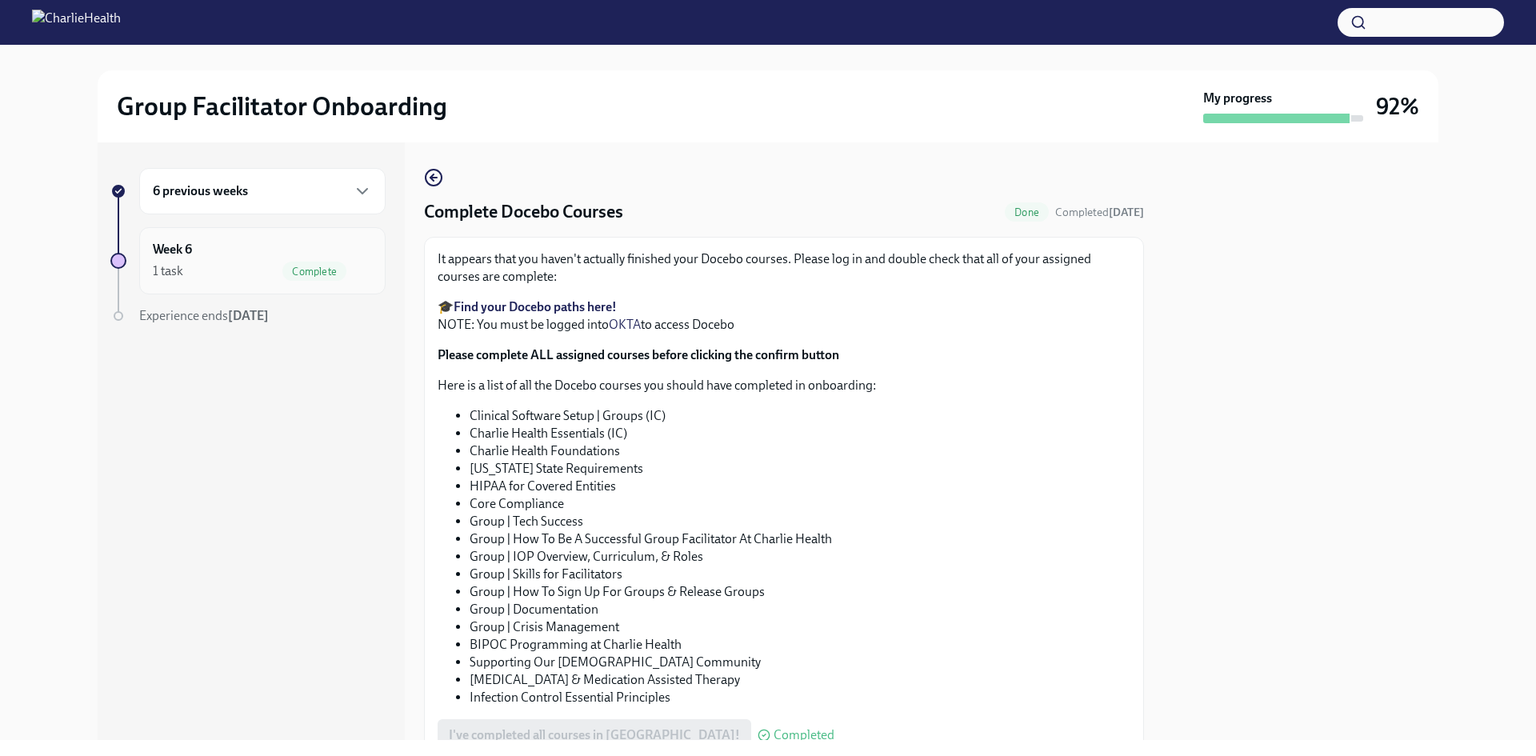
click at [186, 278] on div "1 task Complete" at bounding box center [262, 271] width 219 height 19
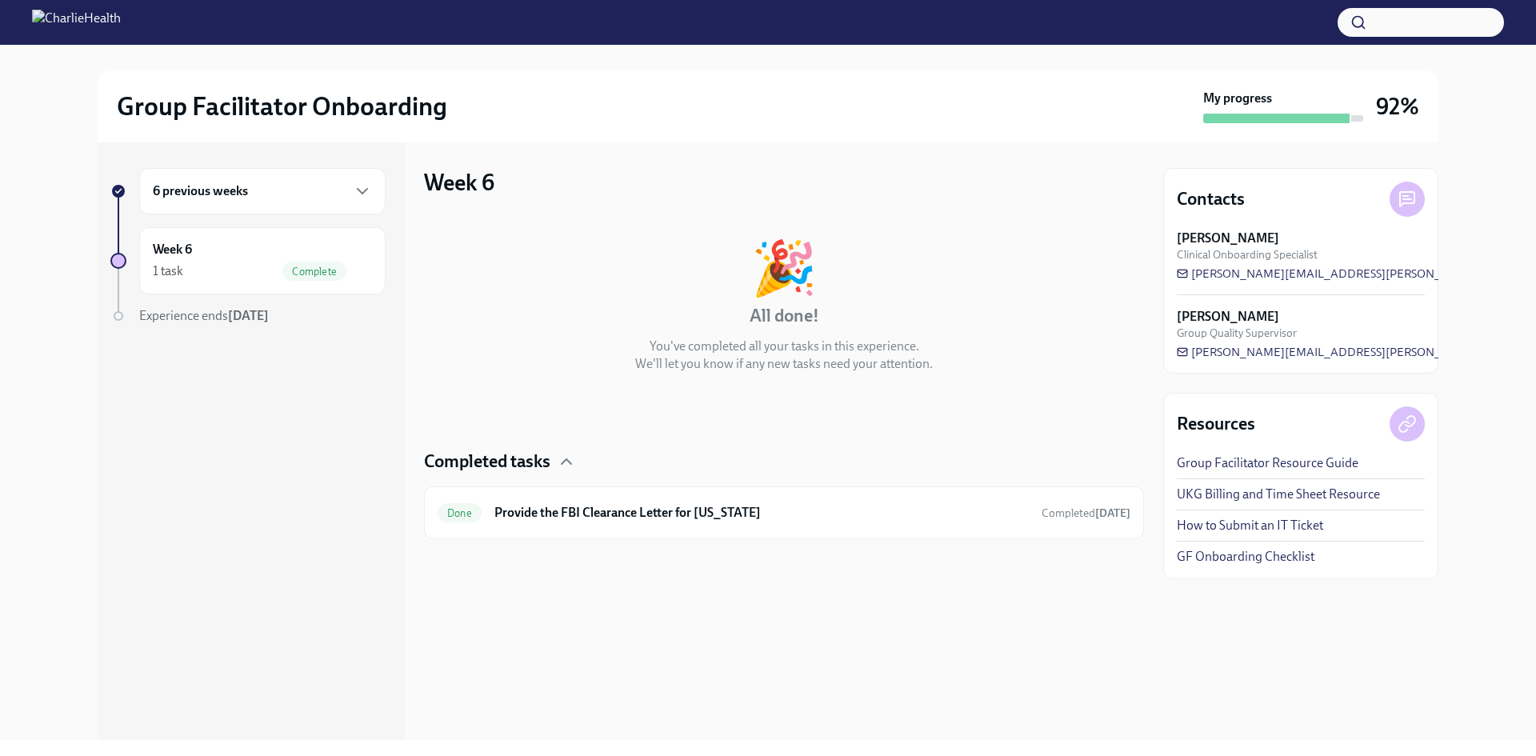
click at [182, 196] on h6 "6 previous weeks" at bounding box center [200, 191] width 95 height 18
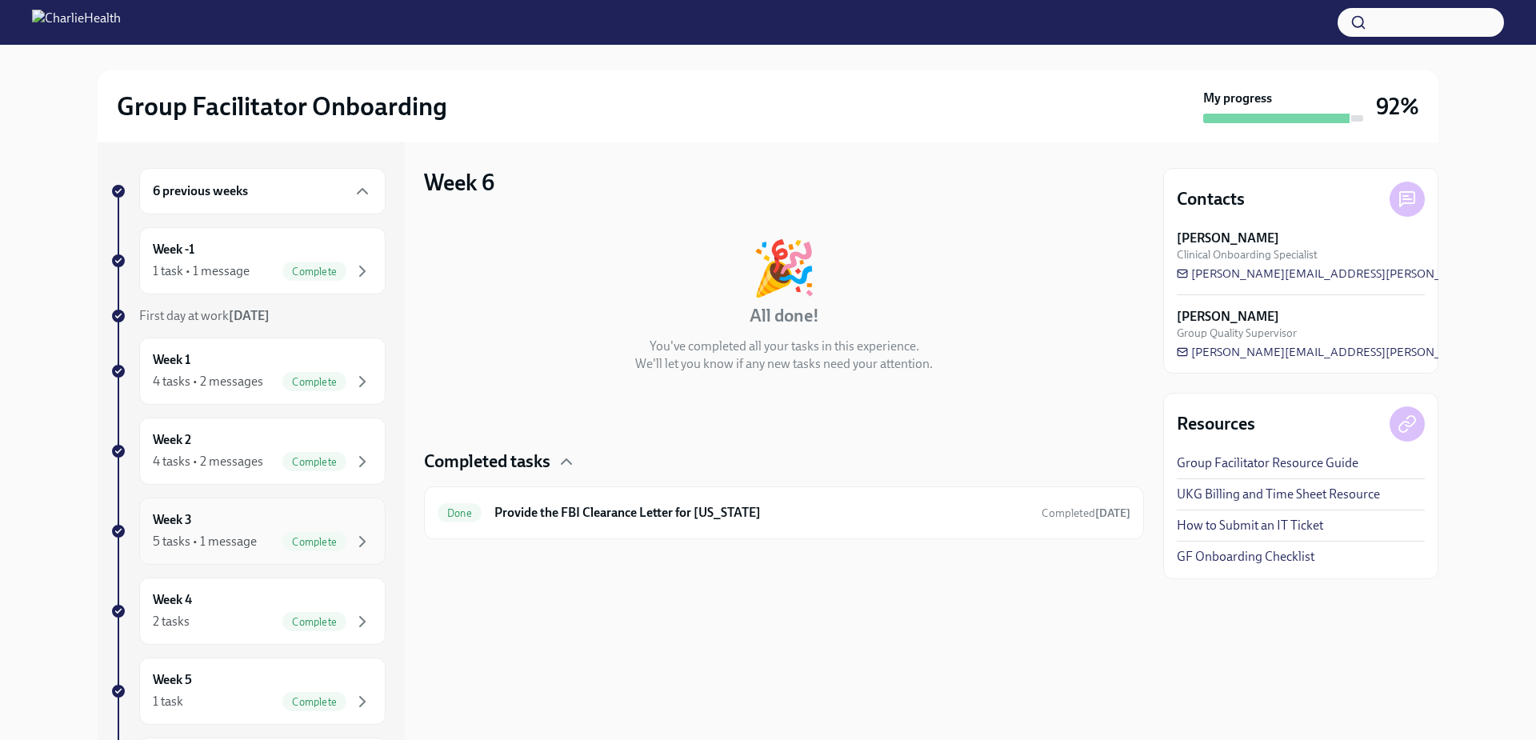
click at [210, 525] on div "Week 3 5 tasks • 1 message Complete" at bounding box center [262, 531] width 219 height 40
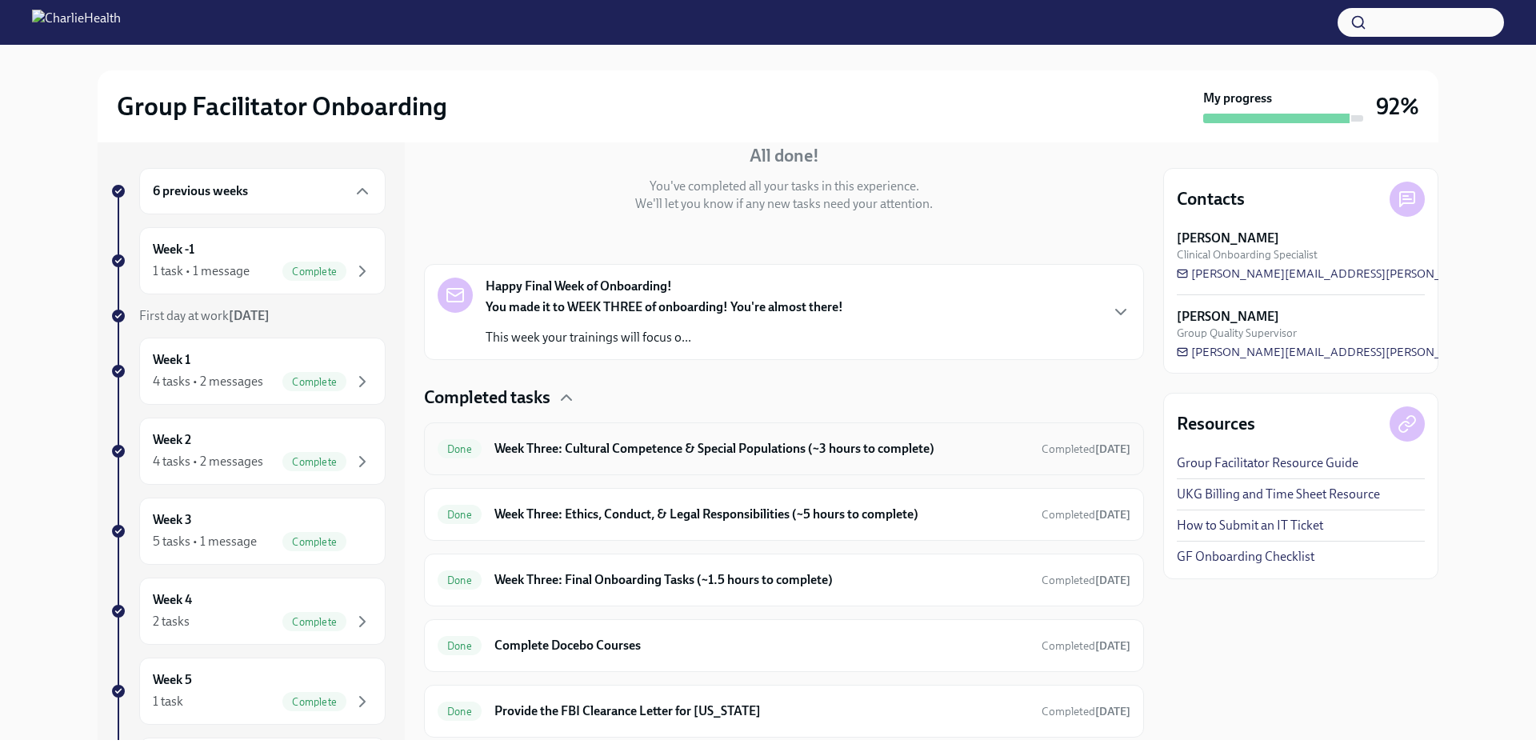
scroll to position [209, 0]
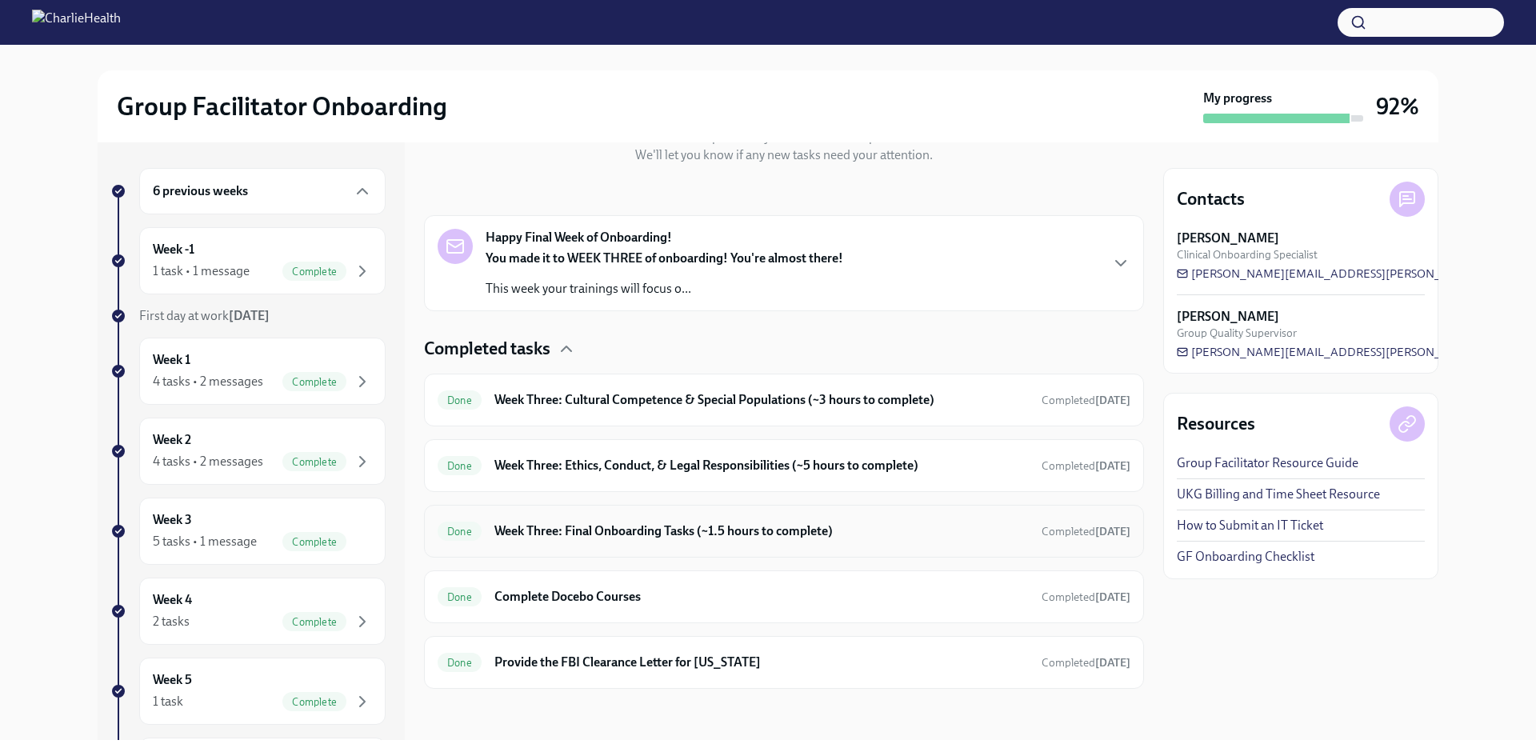
click at [606, 534] on h6 "Week Three: Final Onboarding Tasks (~1.5 hours to complete)" at bounding box center [761, 531] width 534 height 18
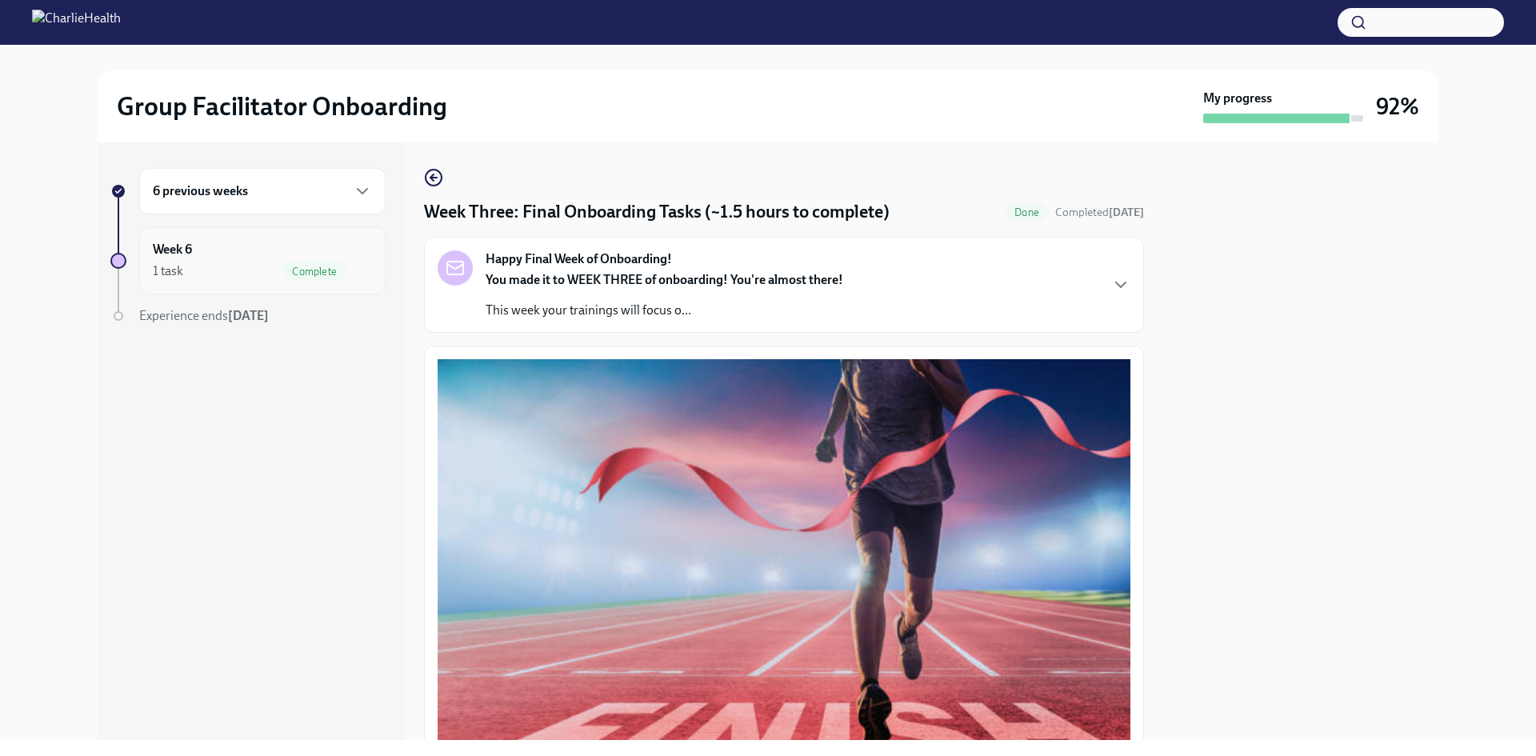
click at [198, 269] on div "1 task Complete" at bounding box center [262, 271] width 219 height 19
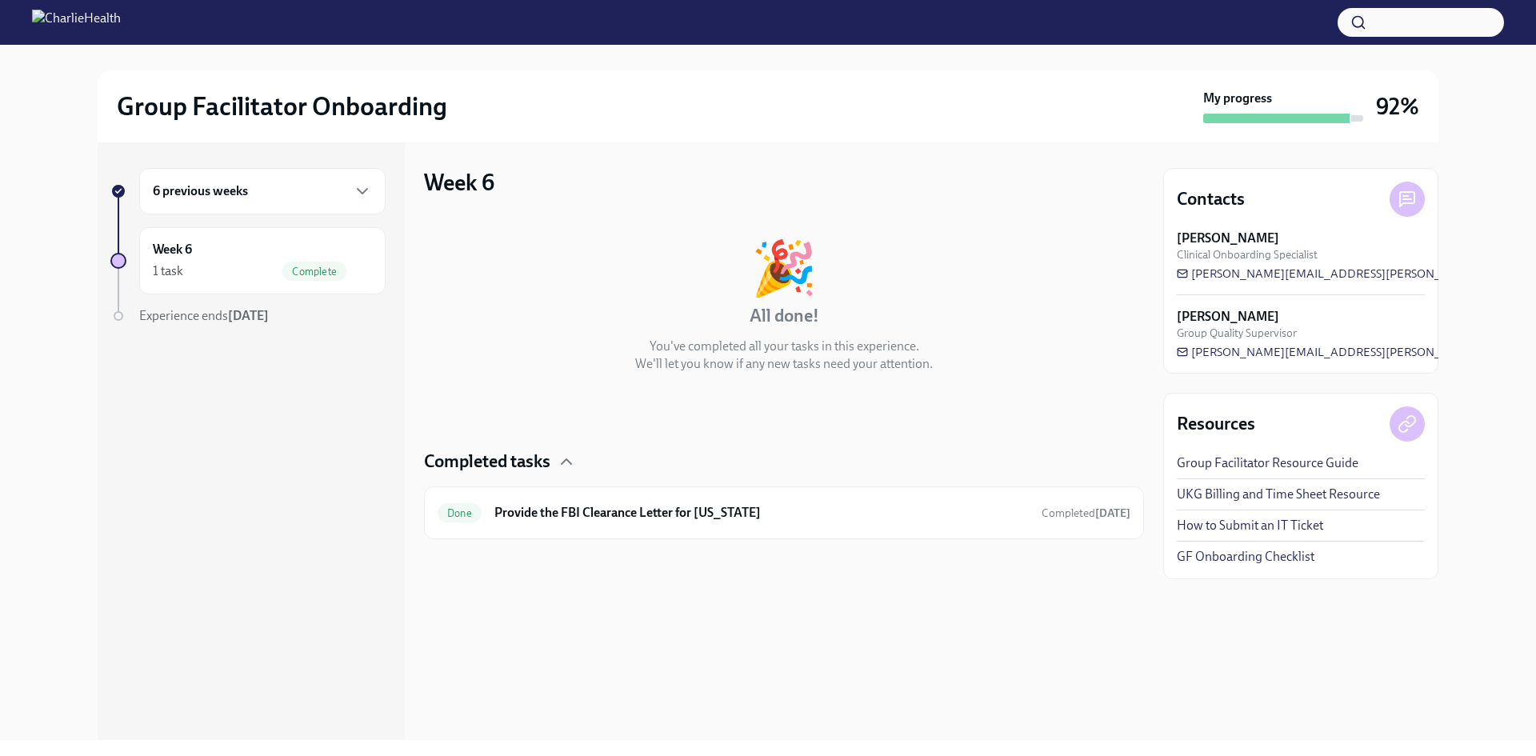
click at [214, 192] on h6 "6 previous weeks" at bounding box center [200, 191] width 95 height 18
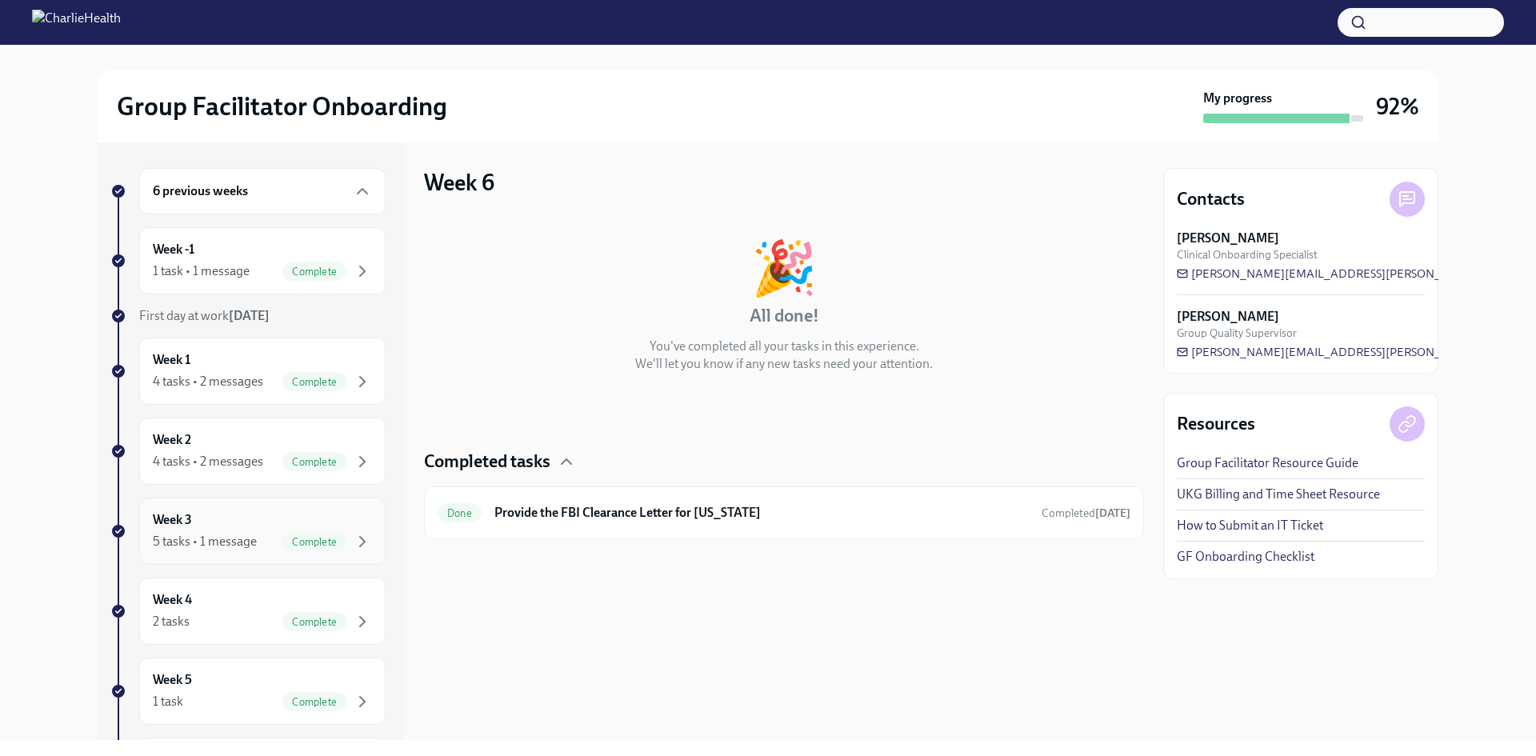
click at [211, 538] on div "5 tasks • 1 message" at bounding box center [205, 542] width 104 height 18
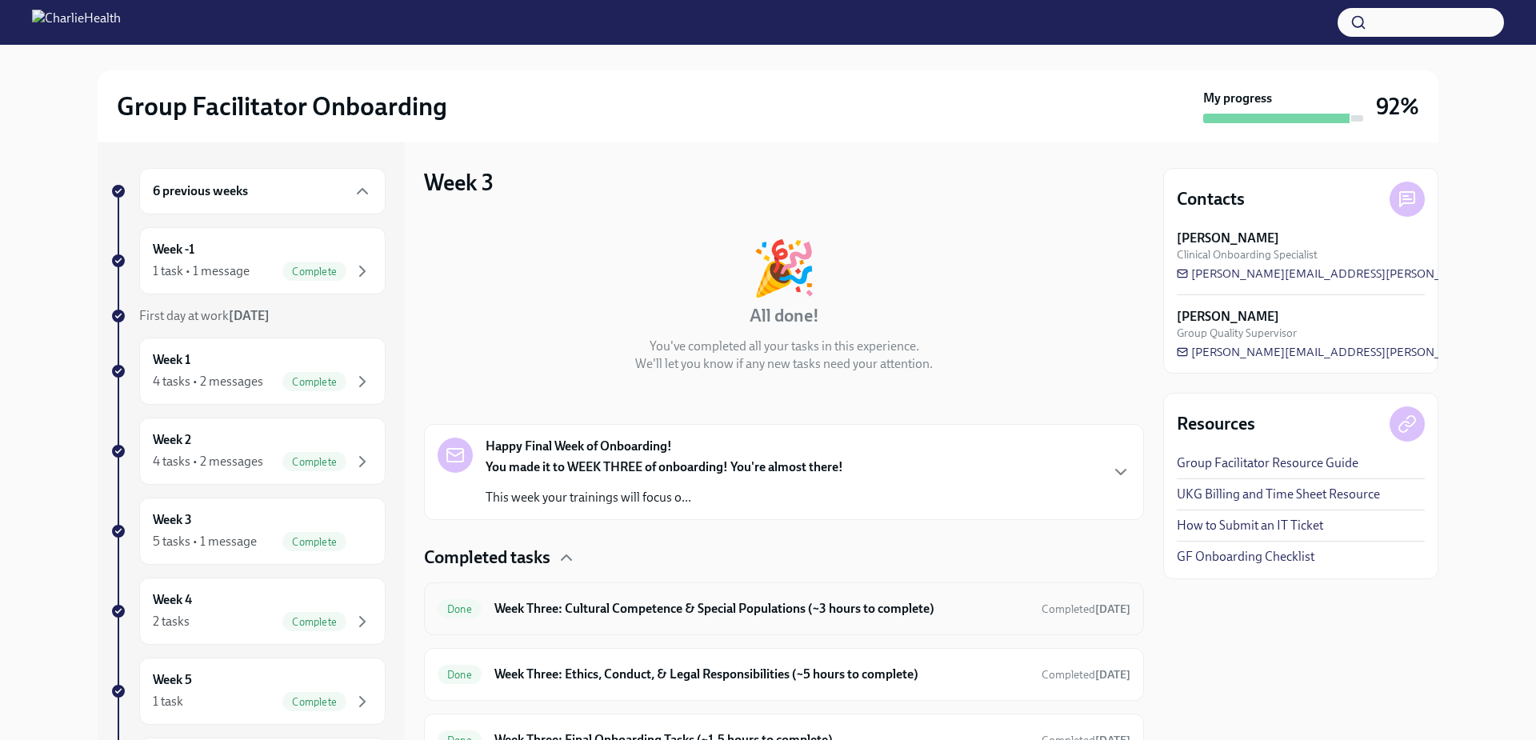
scroll to position [209, 0]
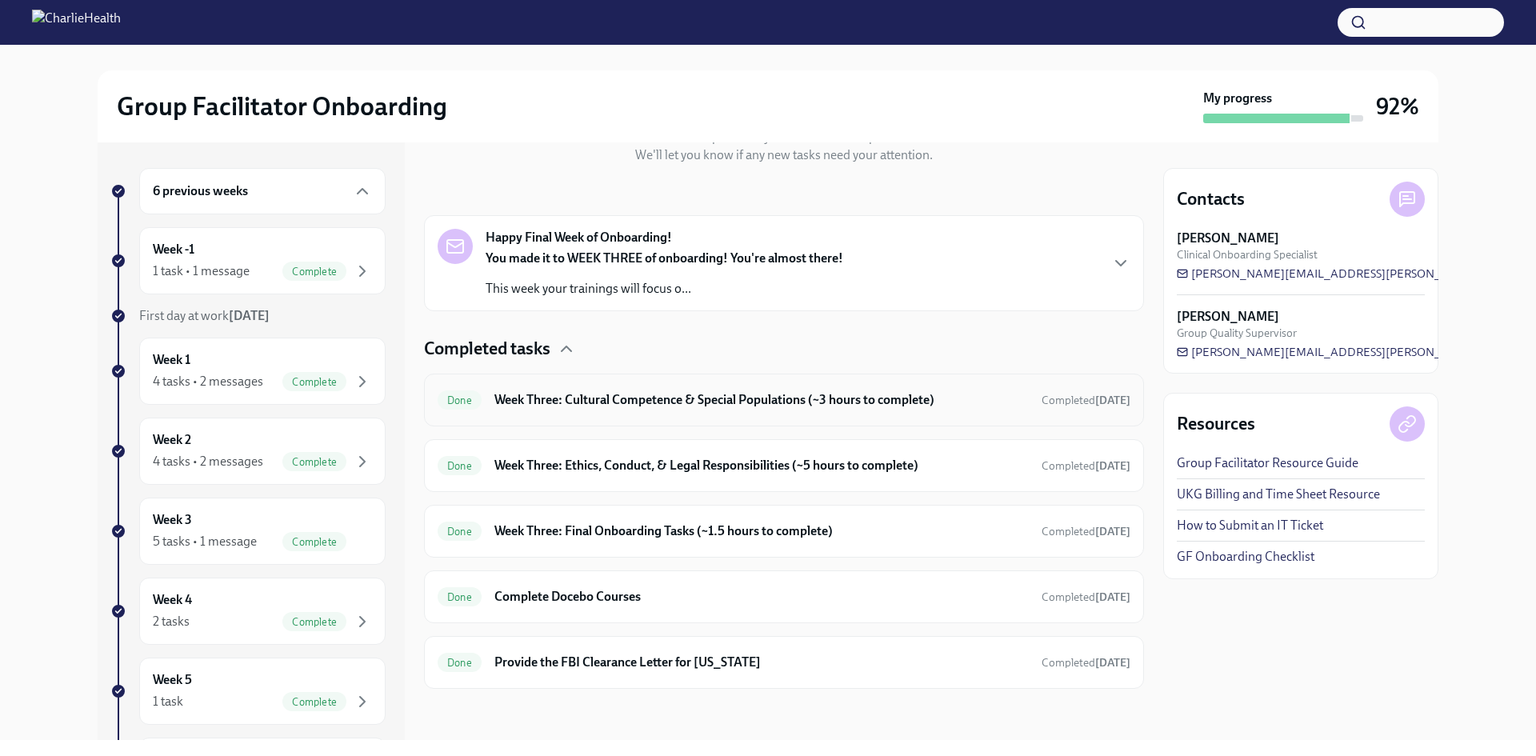
click at [584, 403] on h6 "Week Three: Cultural Competence & Special Populations (~3 hours to complete)" at bounding box center [761, 400] width 534 height 18
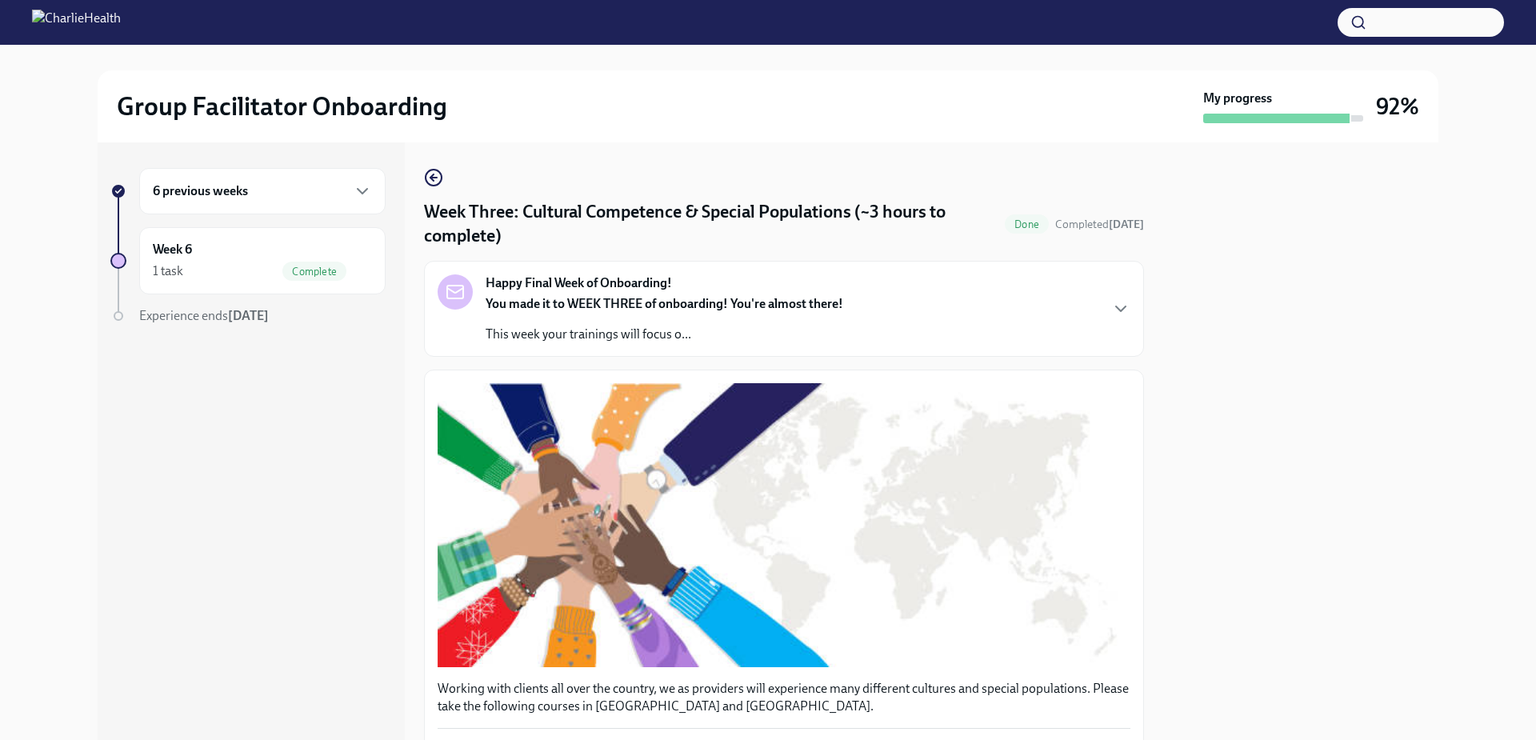
click at [210, 202] on div "6 previous weeks" at bounding box center [262, 191] width 246 height 46
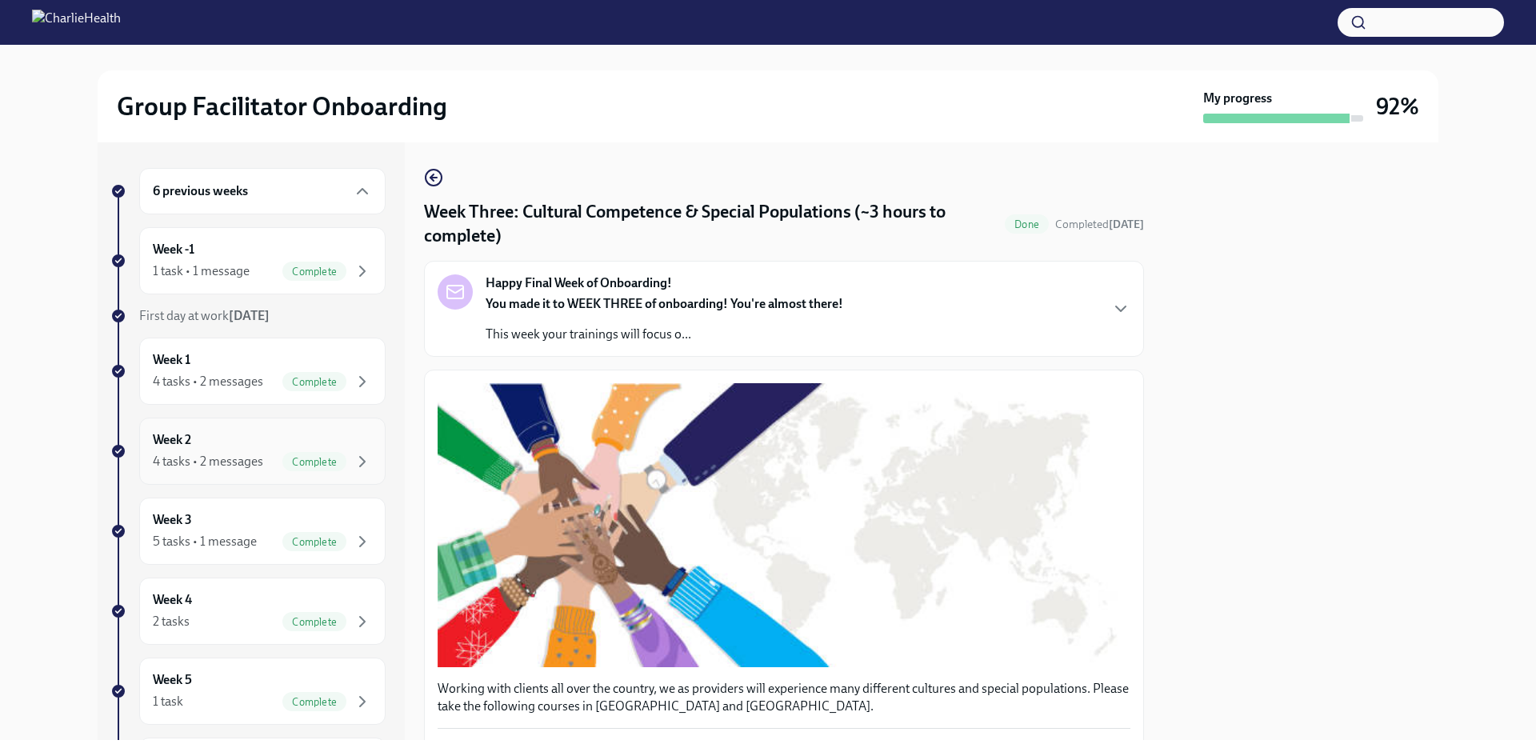
click at [211, 457] on div "4 tasks • 2 messages" at bounding box center [208, 462] width 110 height 18
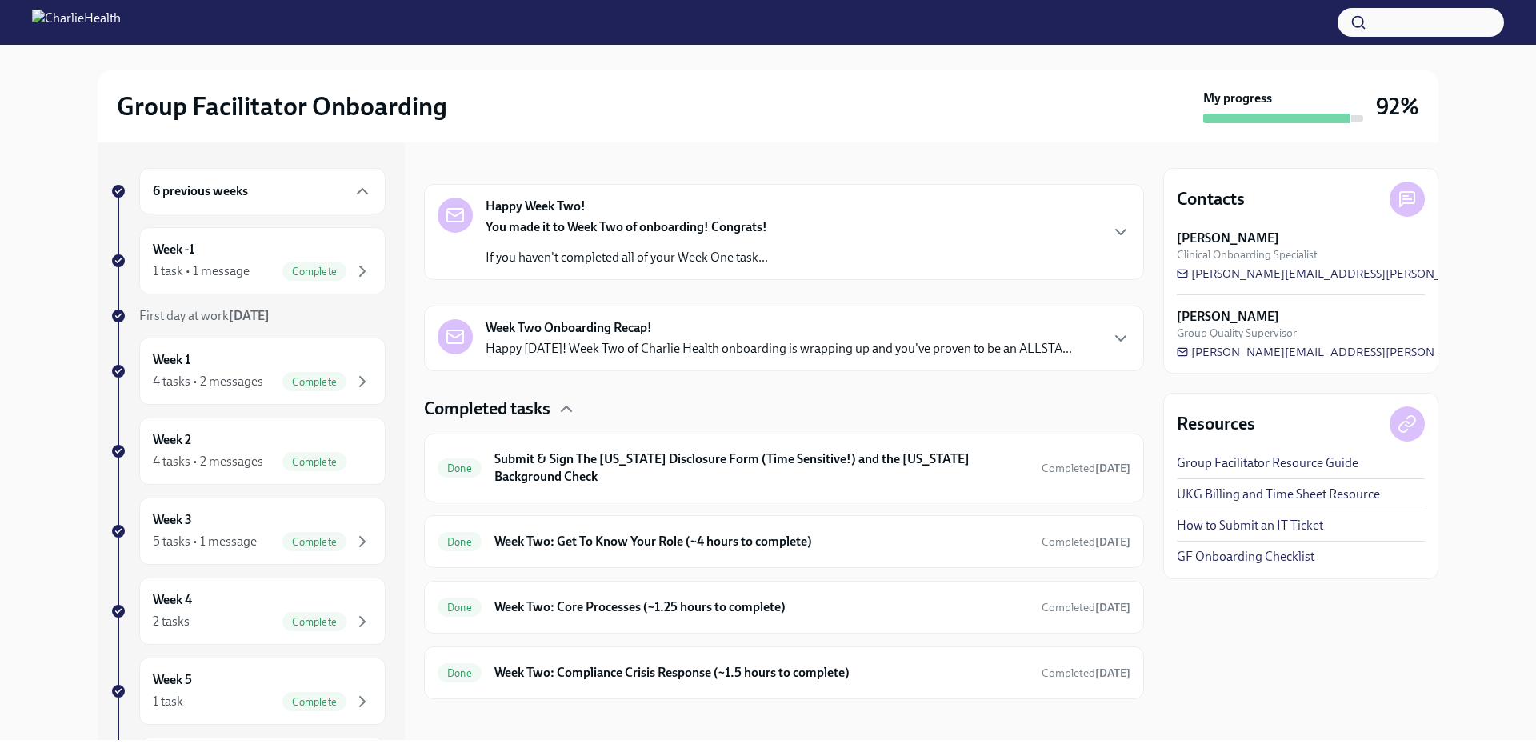
scroll to position [250, 0]
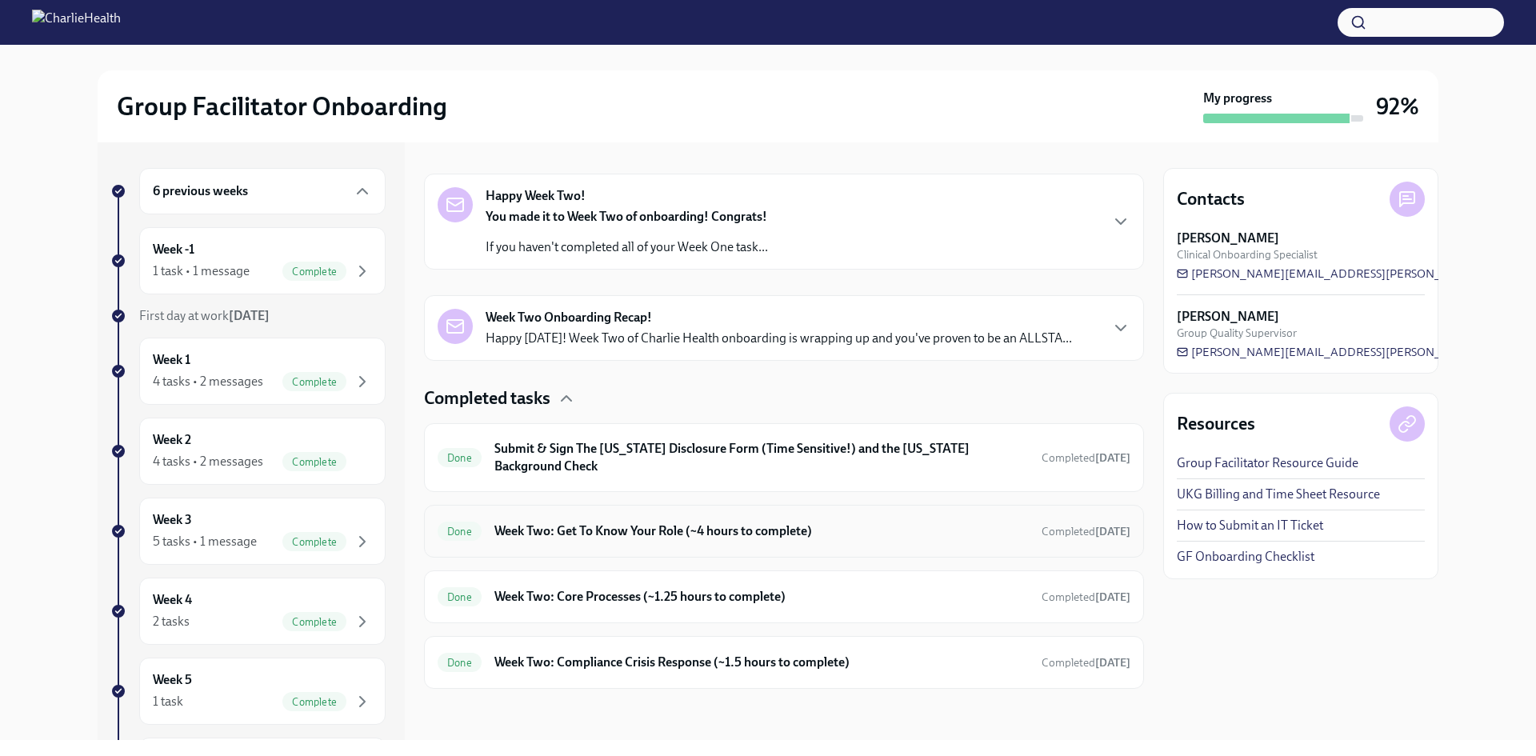
click at [608, 538] on h6 "Week Two: Get To Know Your Role (~4 hours to complete)" at bounding box center [761, 531] width 534 height 18
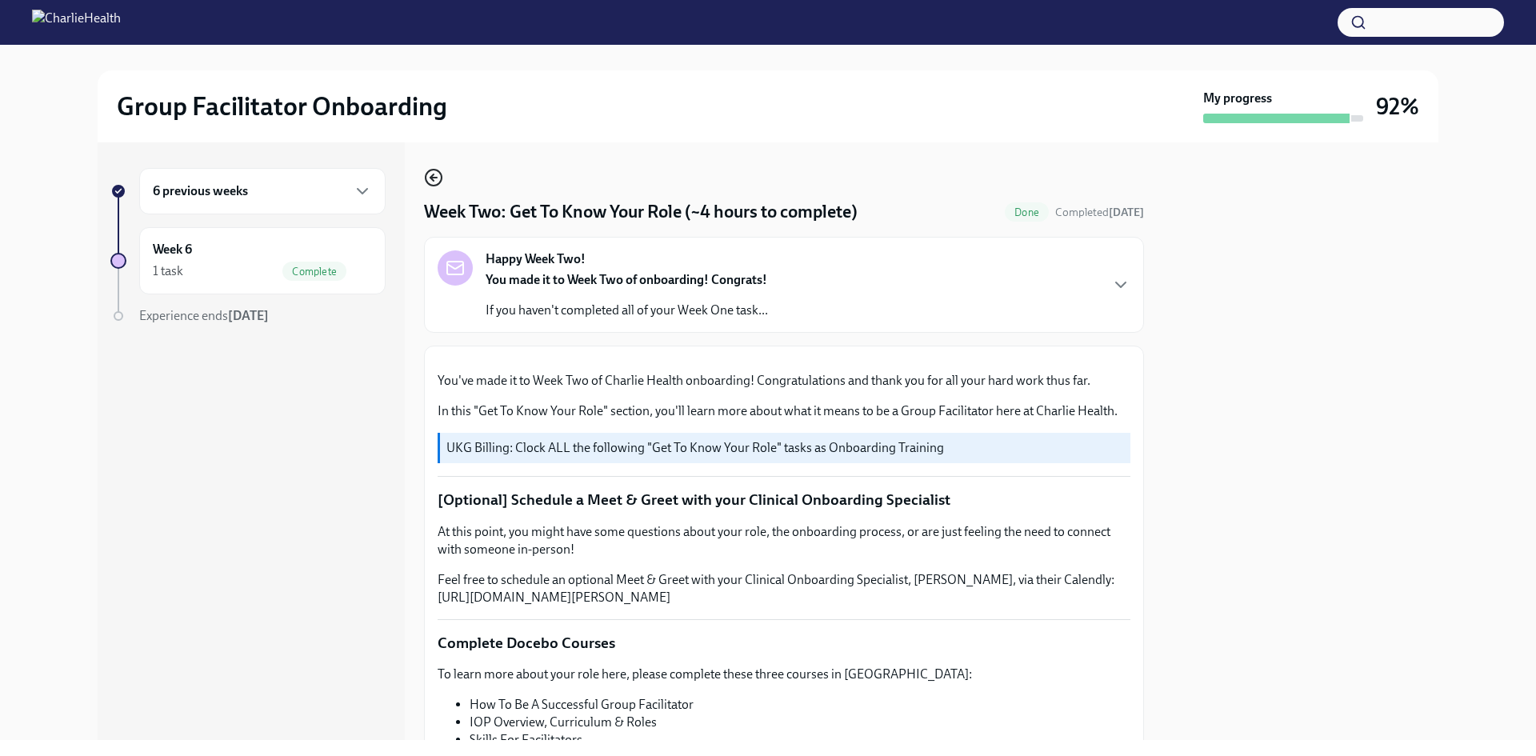
click at [431, 175] on icon "button" at bounding box center [433, 177] width 19 height 19
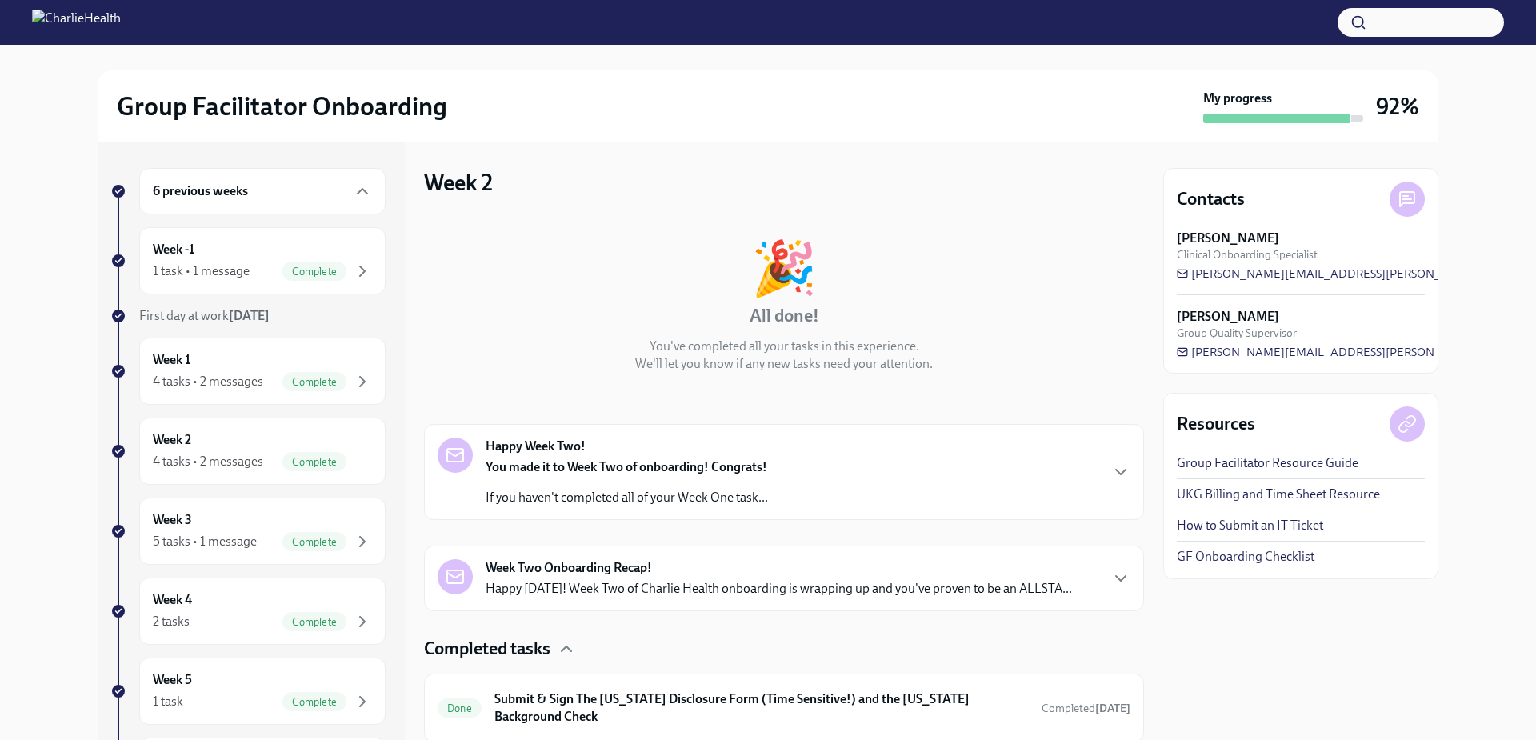
click at [1410, 19] on button "button" at bounding box center [1421, 22] width 166 height 29
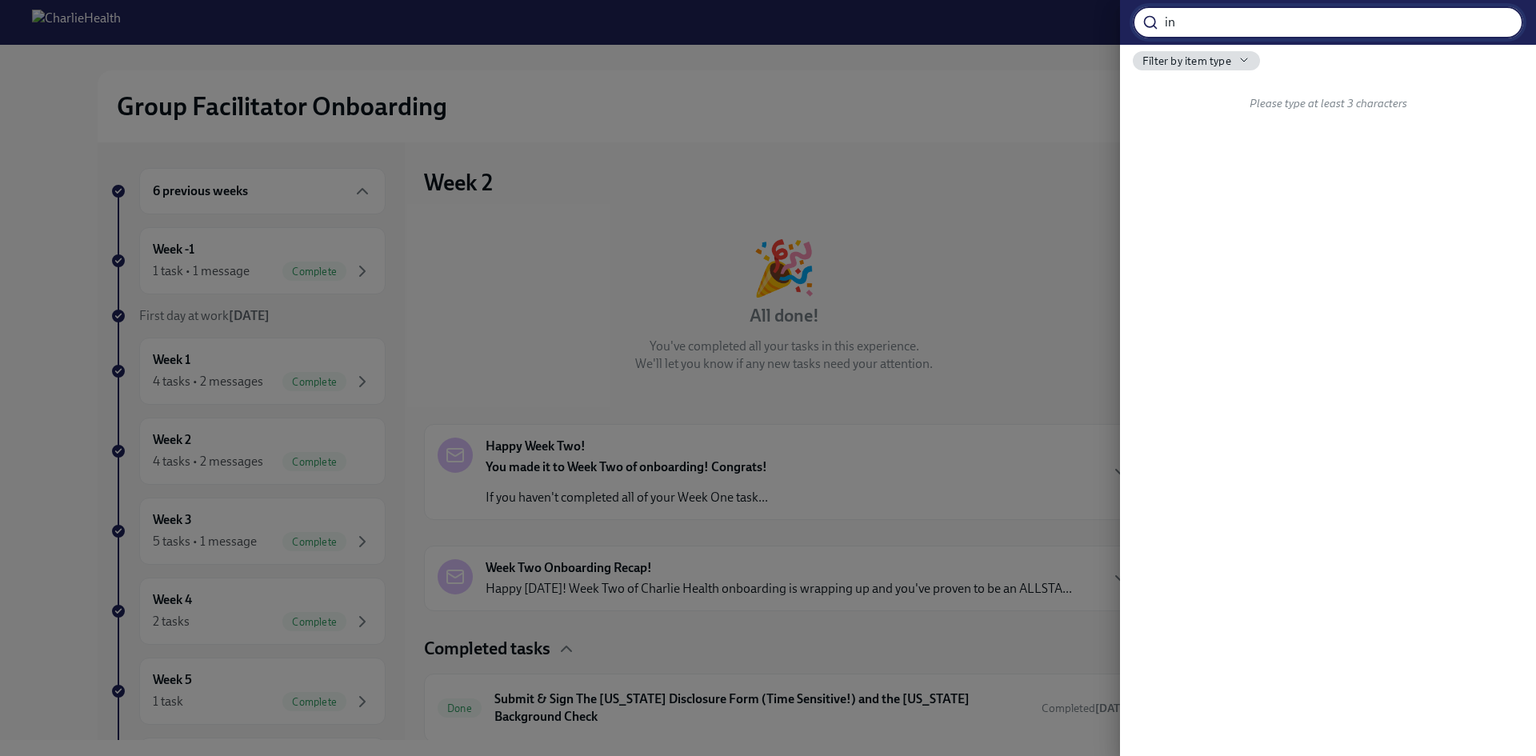
type input "i"
type input "l"
click at [1015, 14] on div at bounding box center [768, 378] width 1536 height 756
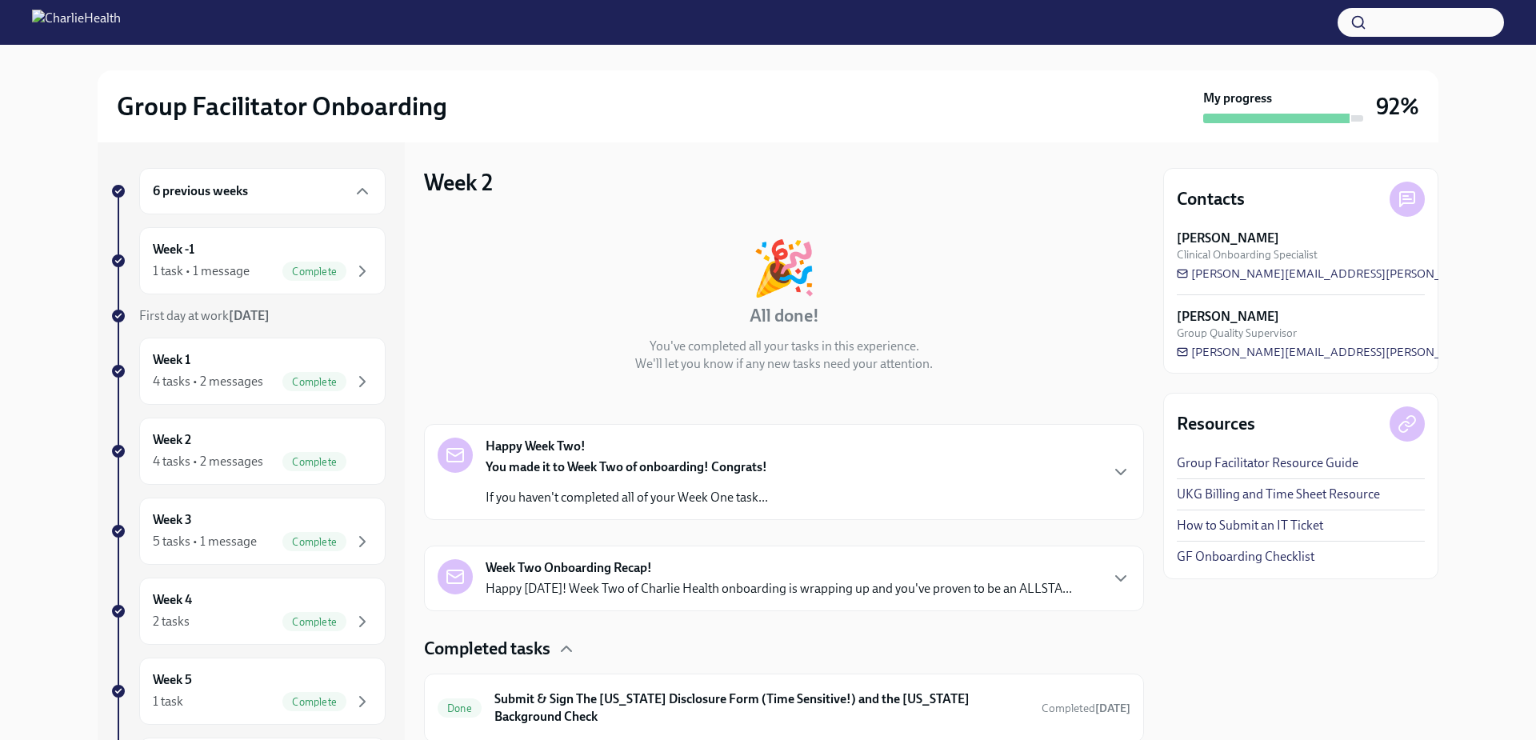
click at [1396, 111] on h3 "92%" at bounding box center [1397, 106] width 43 height 29
click at [1211, 113] on div "My progress" at bounding box center [1283, 107] width 160 height 34
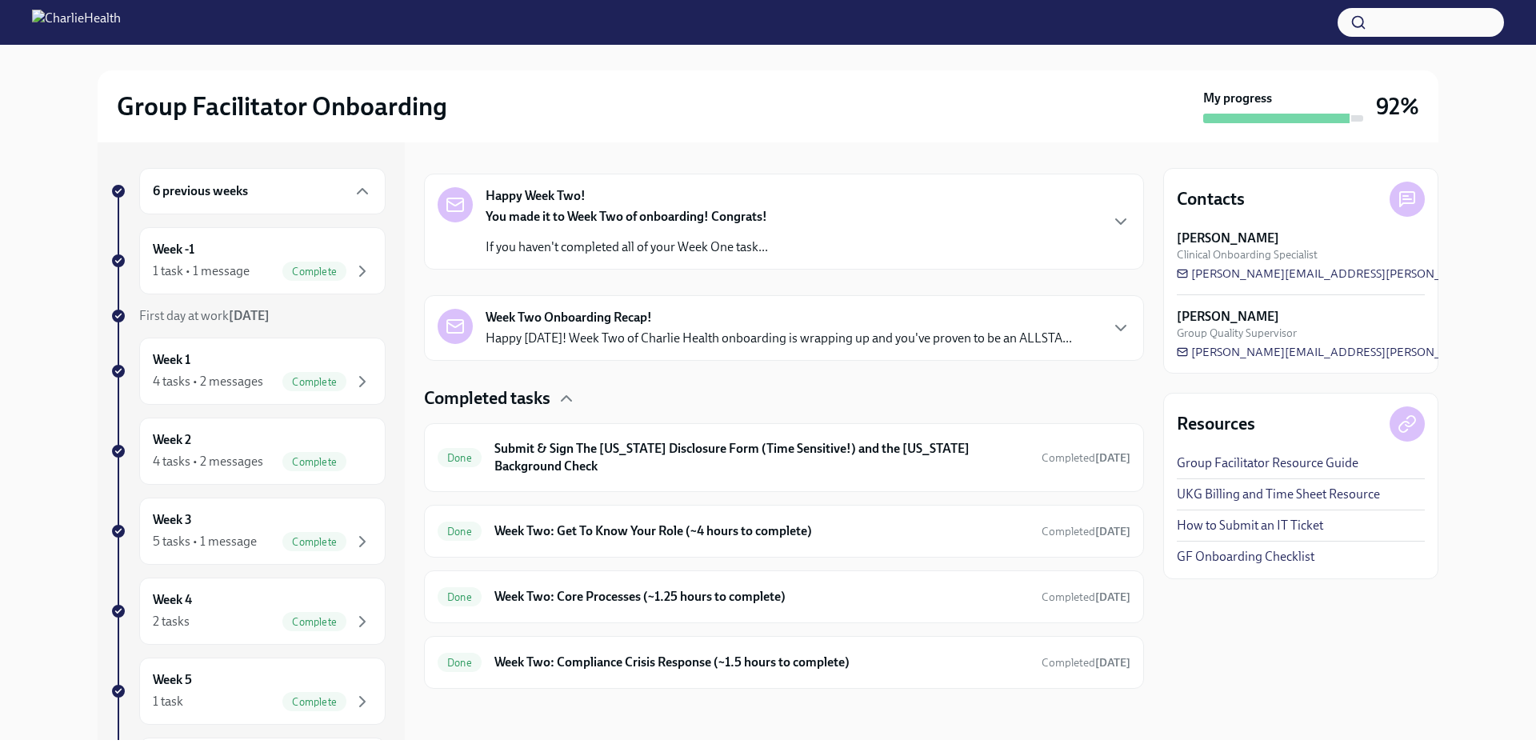
click at [216, 188] on h6 "6 previous weeks" at bounding box center [200, 191] width 95 height 18
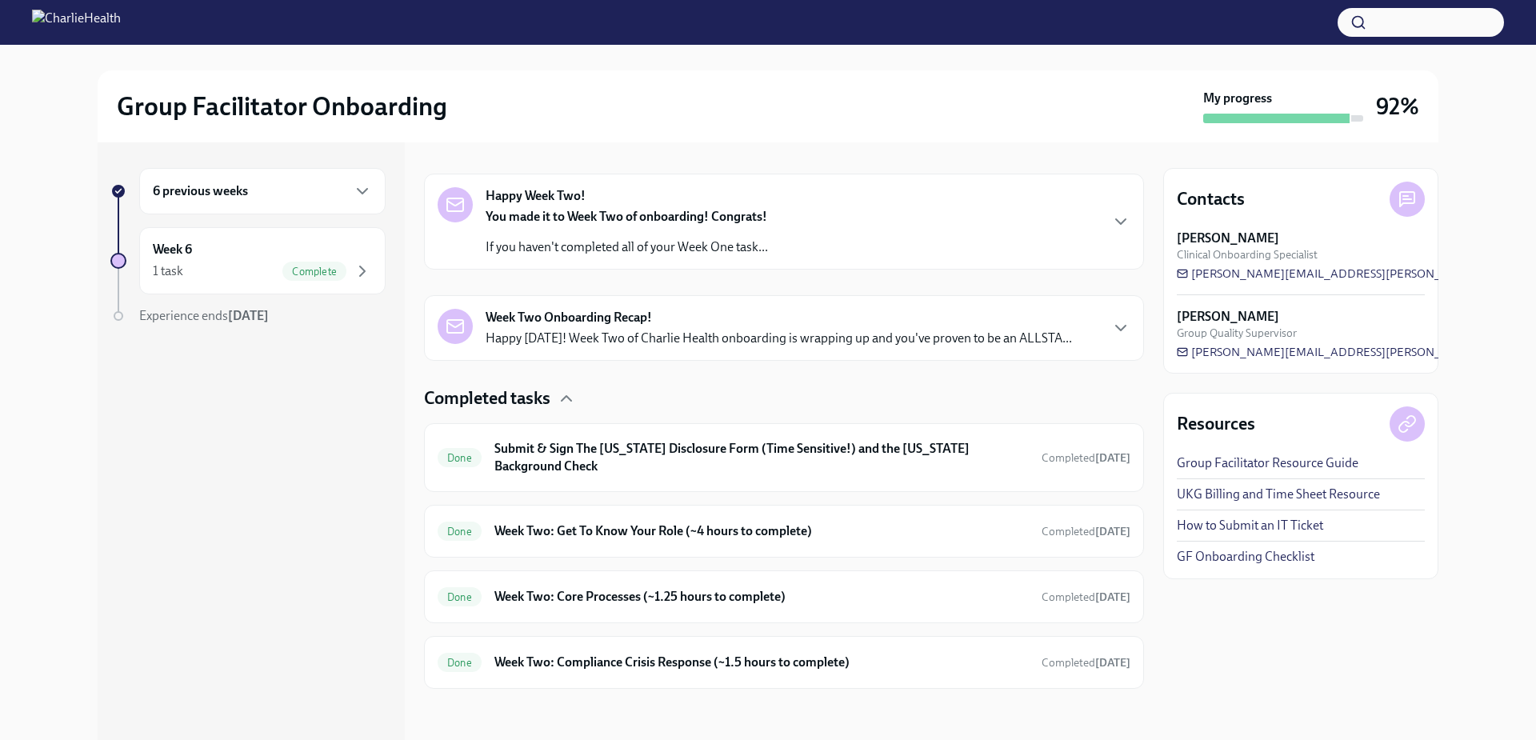
click at [216, 188] on h6 "6 previous weeks" at bounding box center [200, 191] width 95 height 18
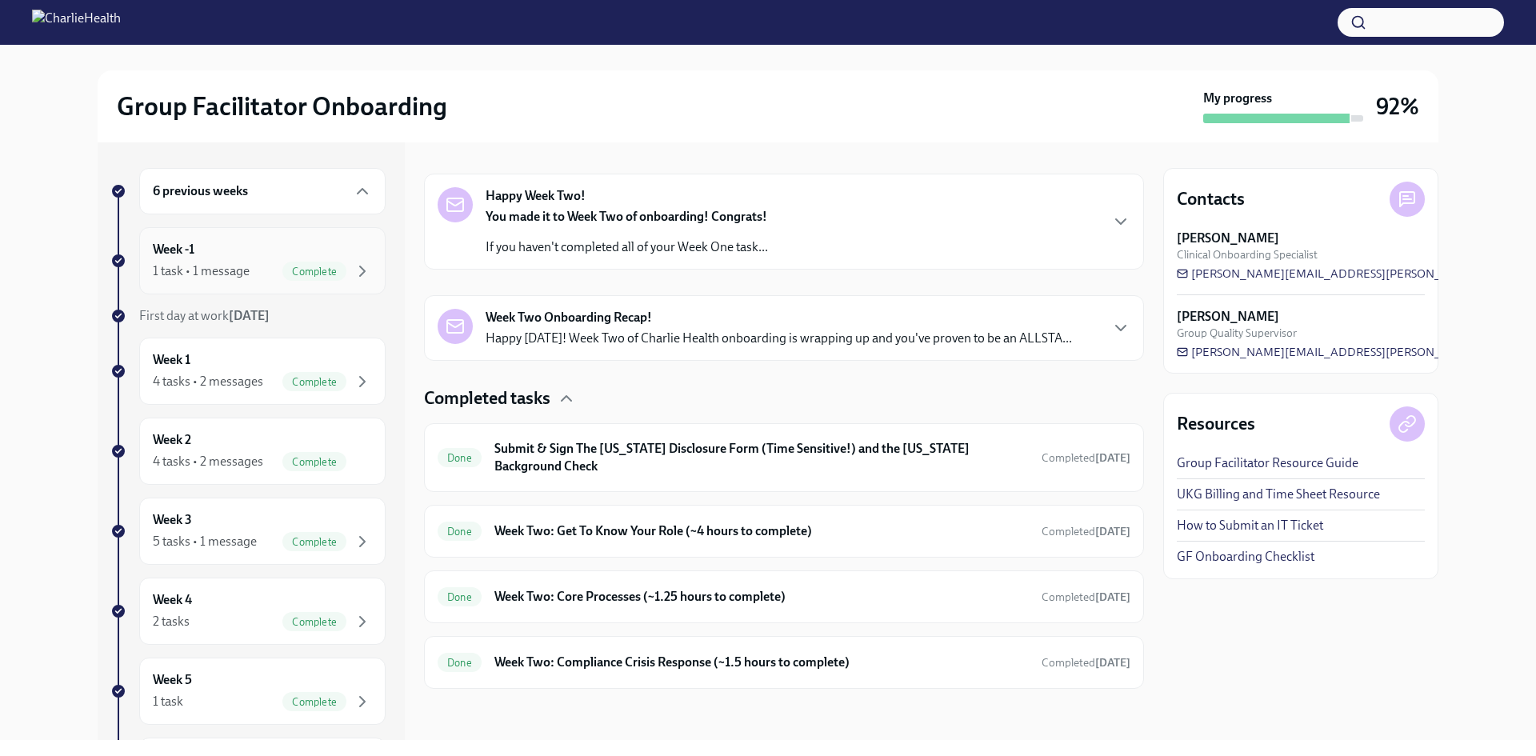
click at [188, 258] on div "Week -1 1 task • 1 message Complete" at bounding box center [262, 261] width 219 height 40
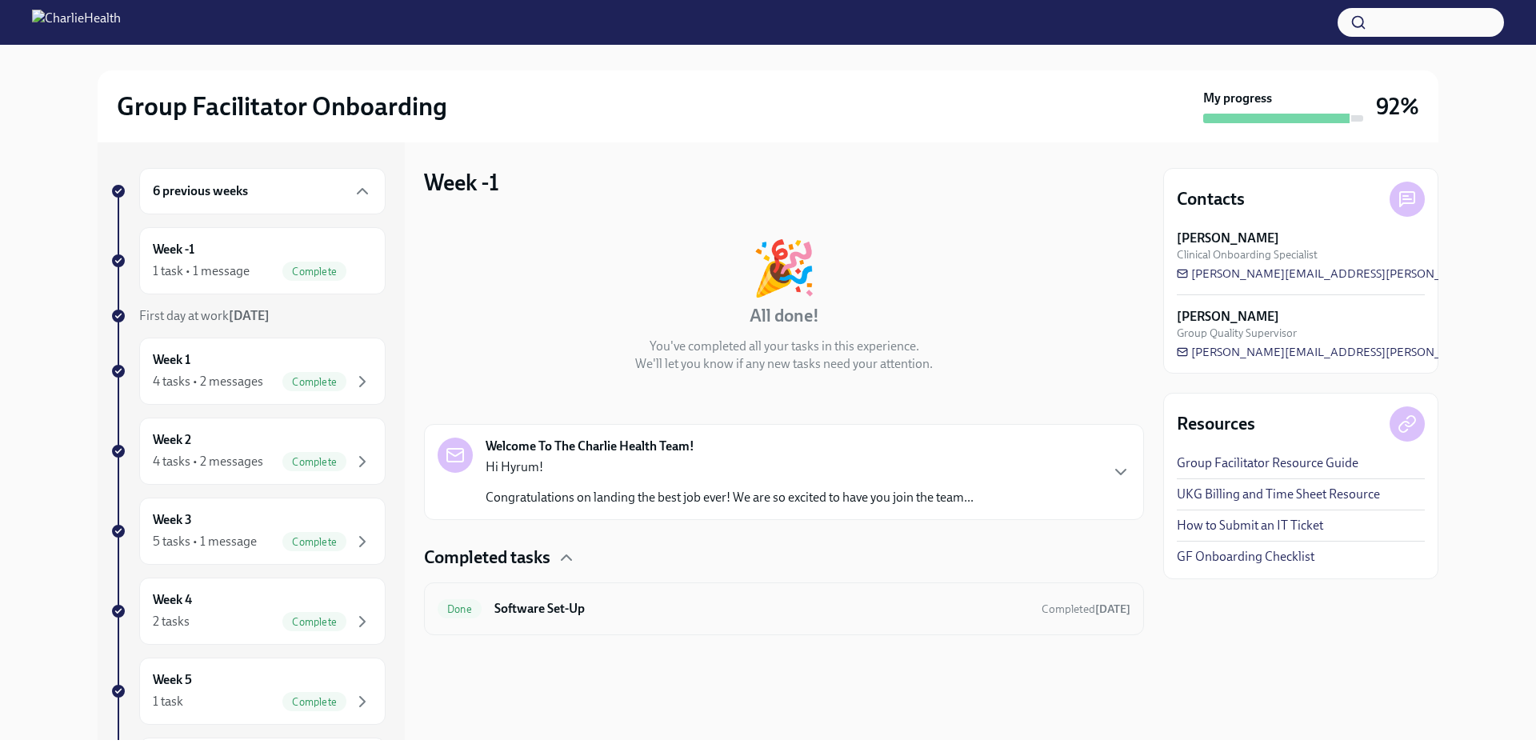
click at [548, 615] on h6 "Software Set-Up" at bounding box center [761, 609] width 534 height 18
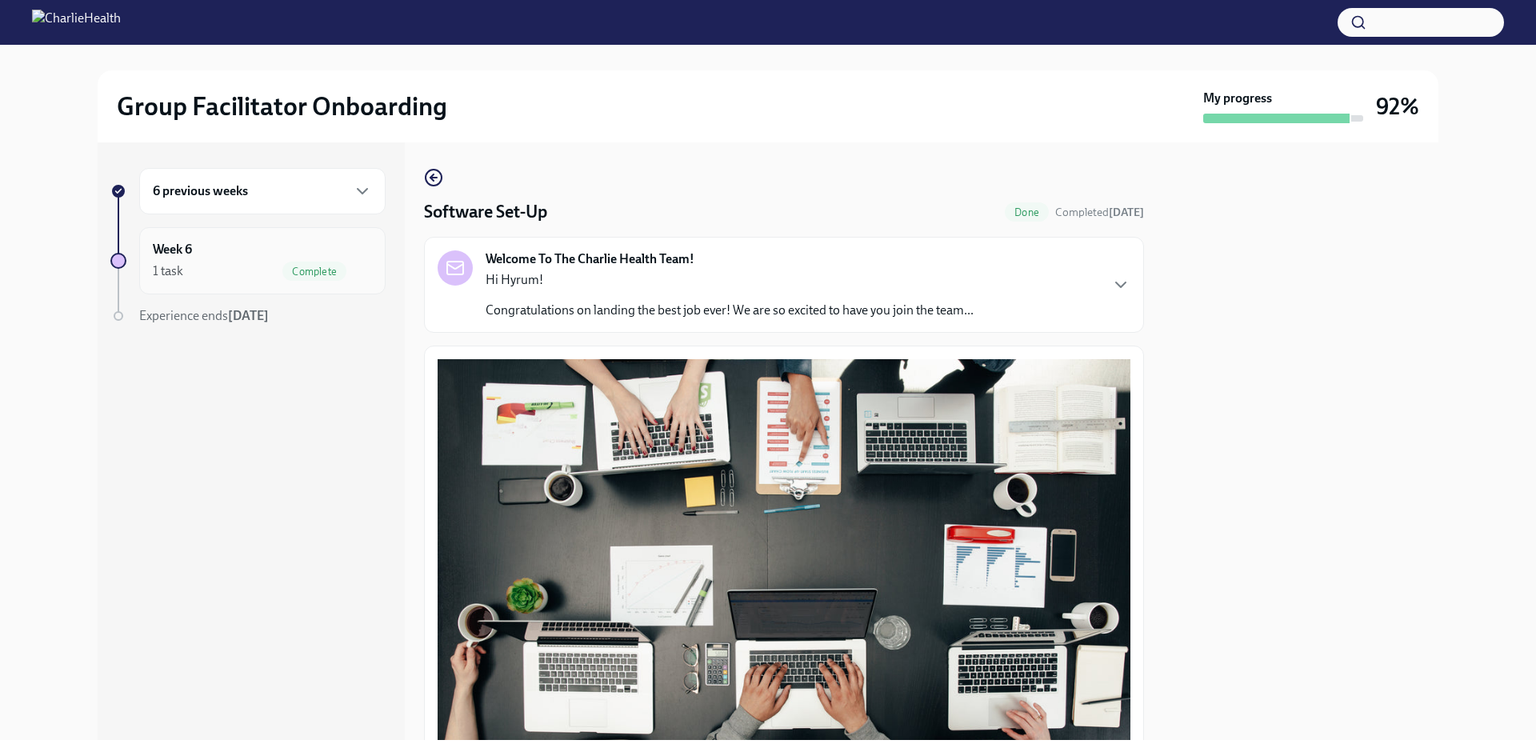
click at [215, 260] on div "Week 6 1 task Complete" at bounding box center [262, 261] width 219 height 40
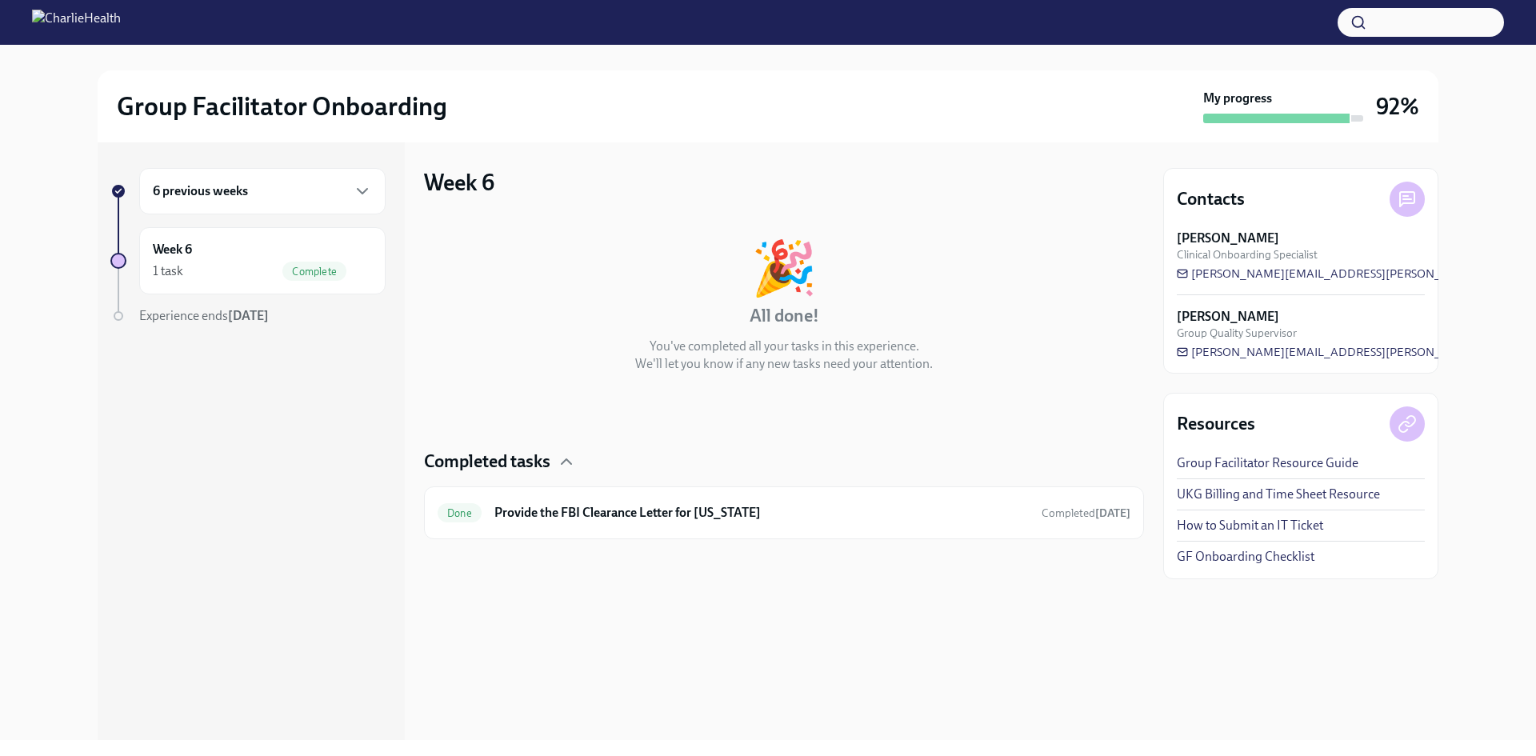
click at [248, 194] on div "6 previous weeks" at bounding box center [262, 191] width 219 height 19
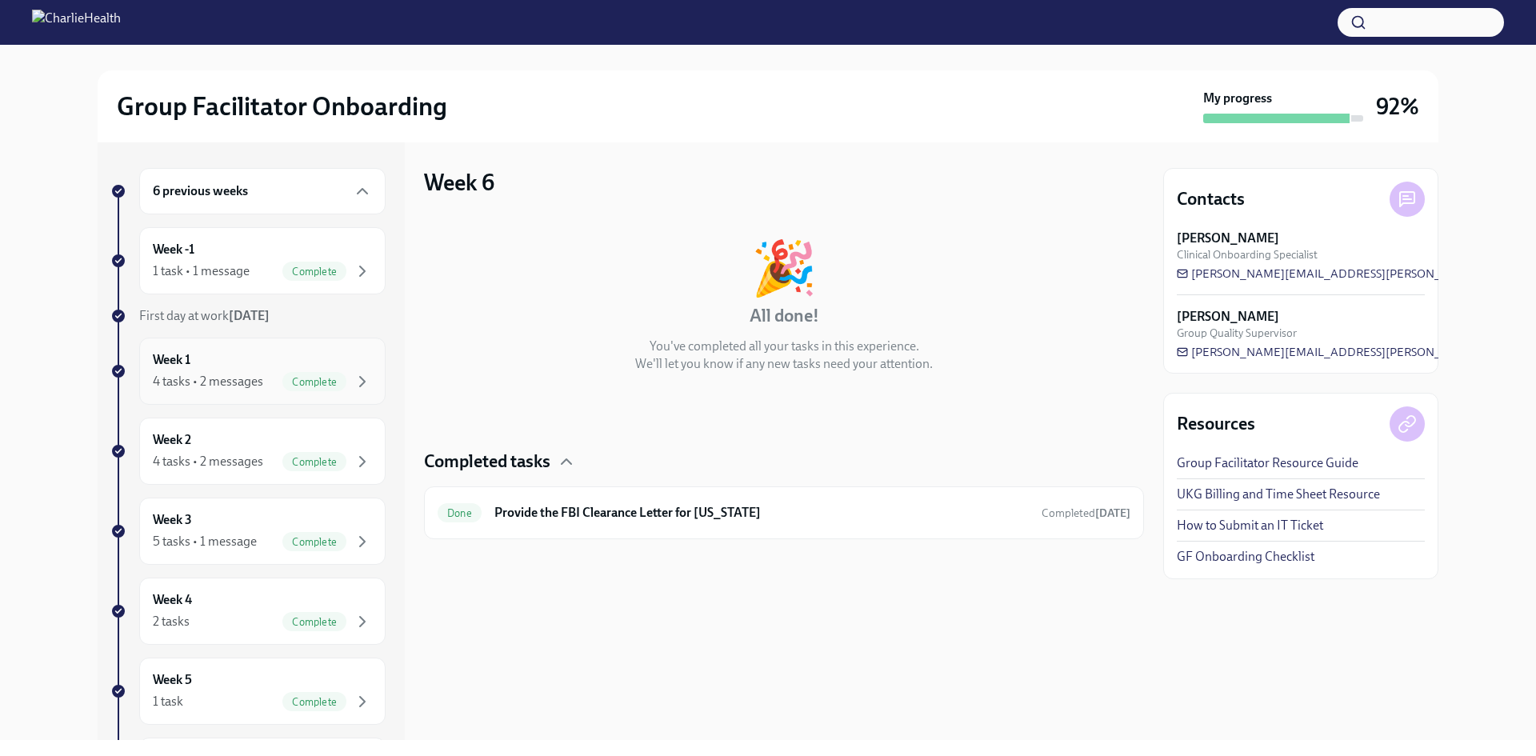
click at [223, 383] on div "4 tasks • 2 messages" at bounding box center [208, 382] width 110 height 18
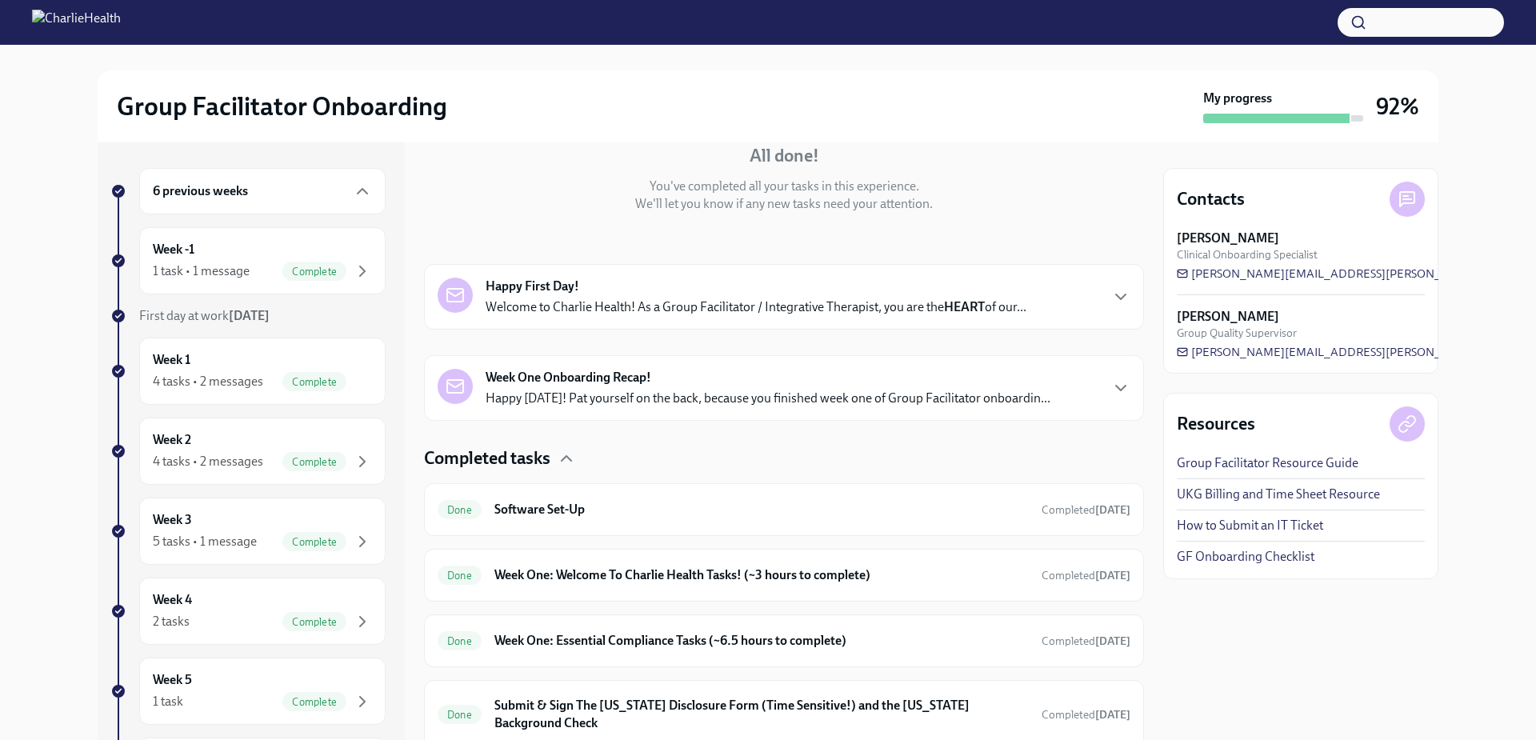
scroll to position [220, 0]
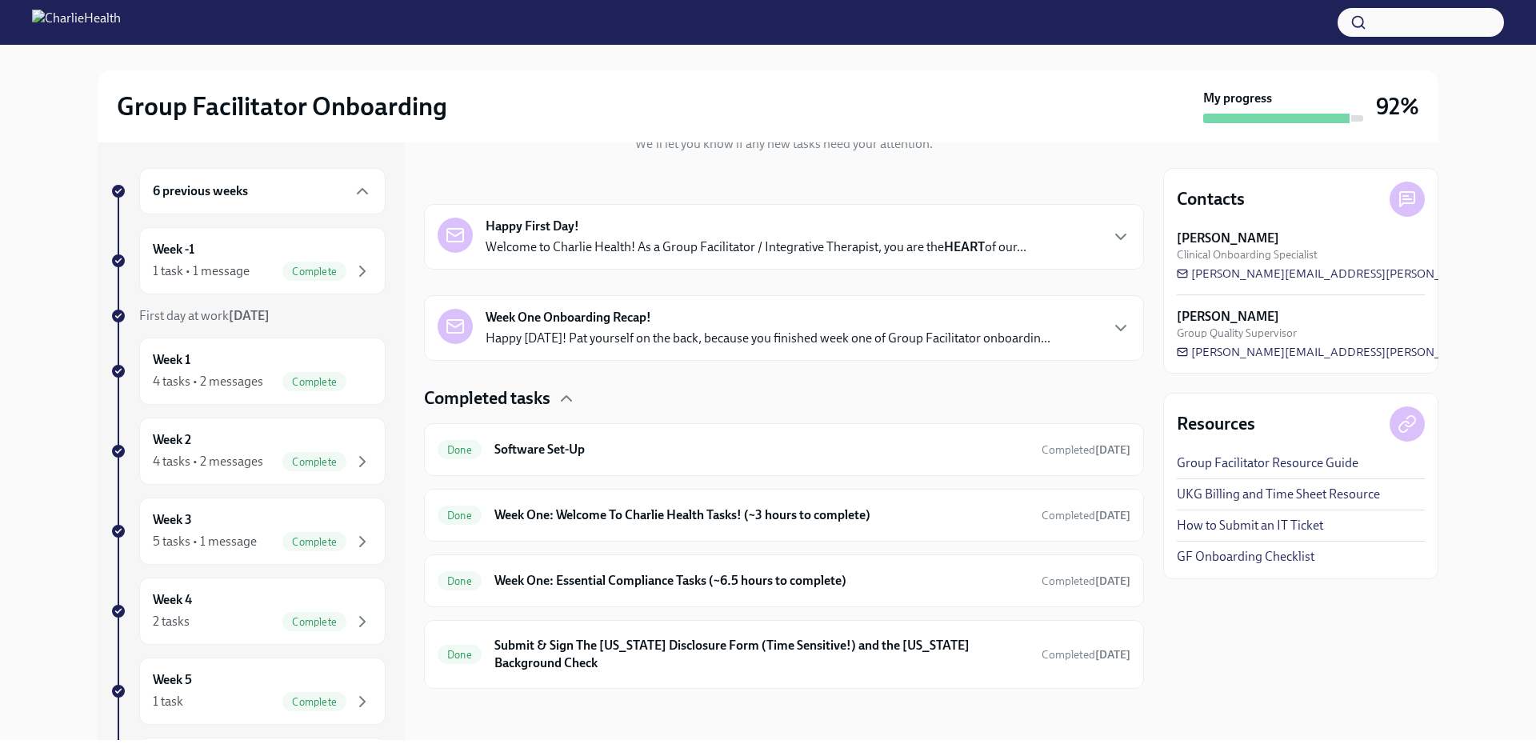
click at [753, 236] on div "Happy First Day! Welcome to Charlie Health! As a Group Facilitator / Integrativ…" at bounding box center [756, 237] width 541 height 38
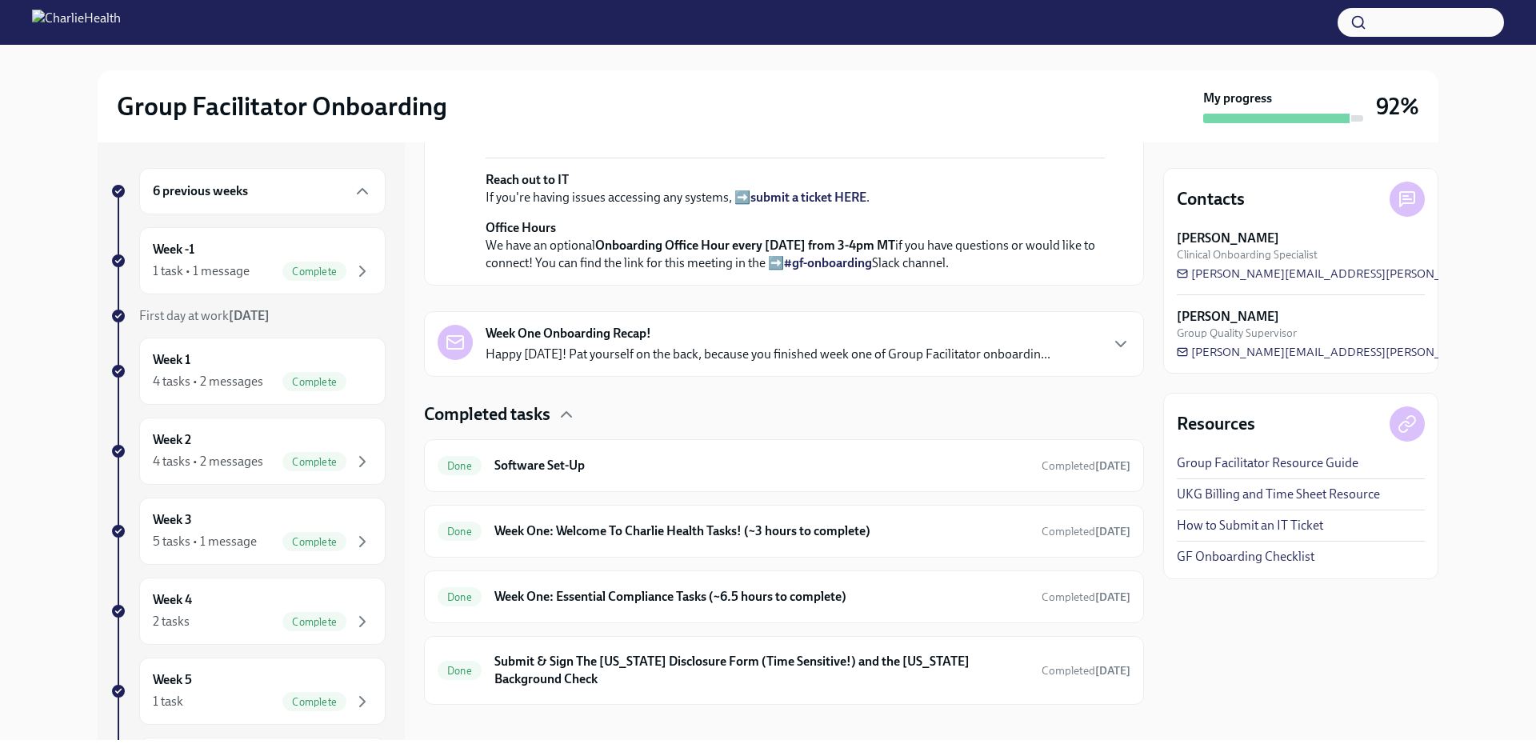
scroll to position [927, 0]
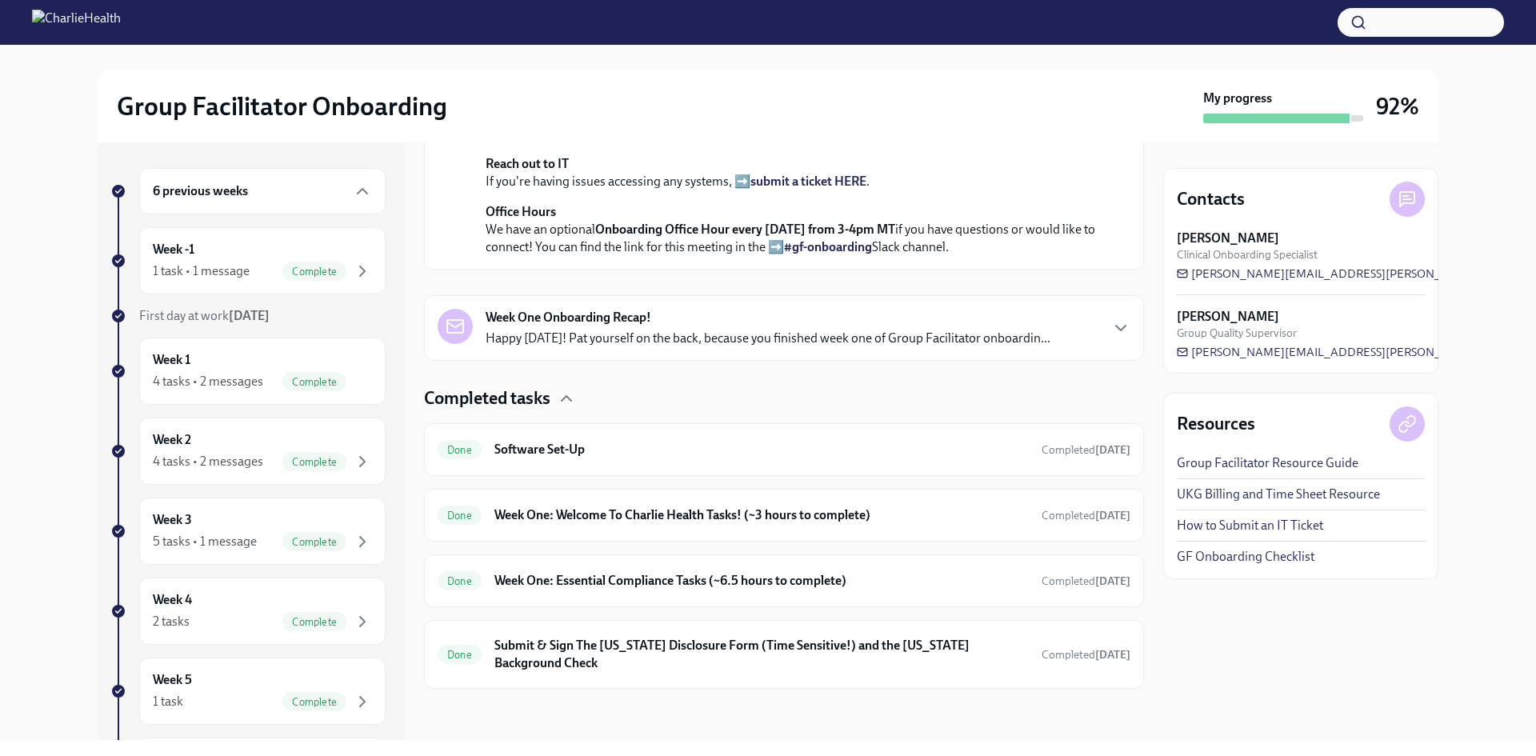
click at [582, 310] on strong "Week One Onboarding Recap!" at bounding box center [569, 318] width 166 height 18
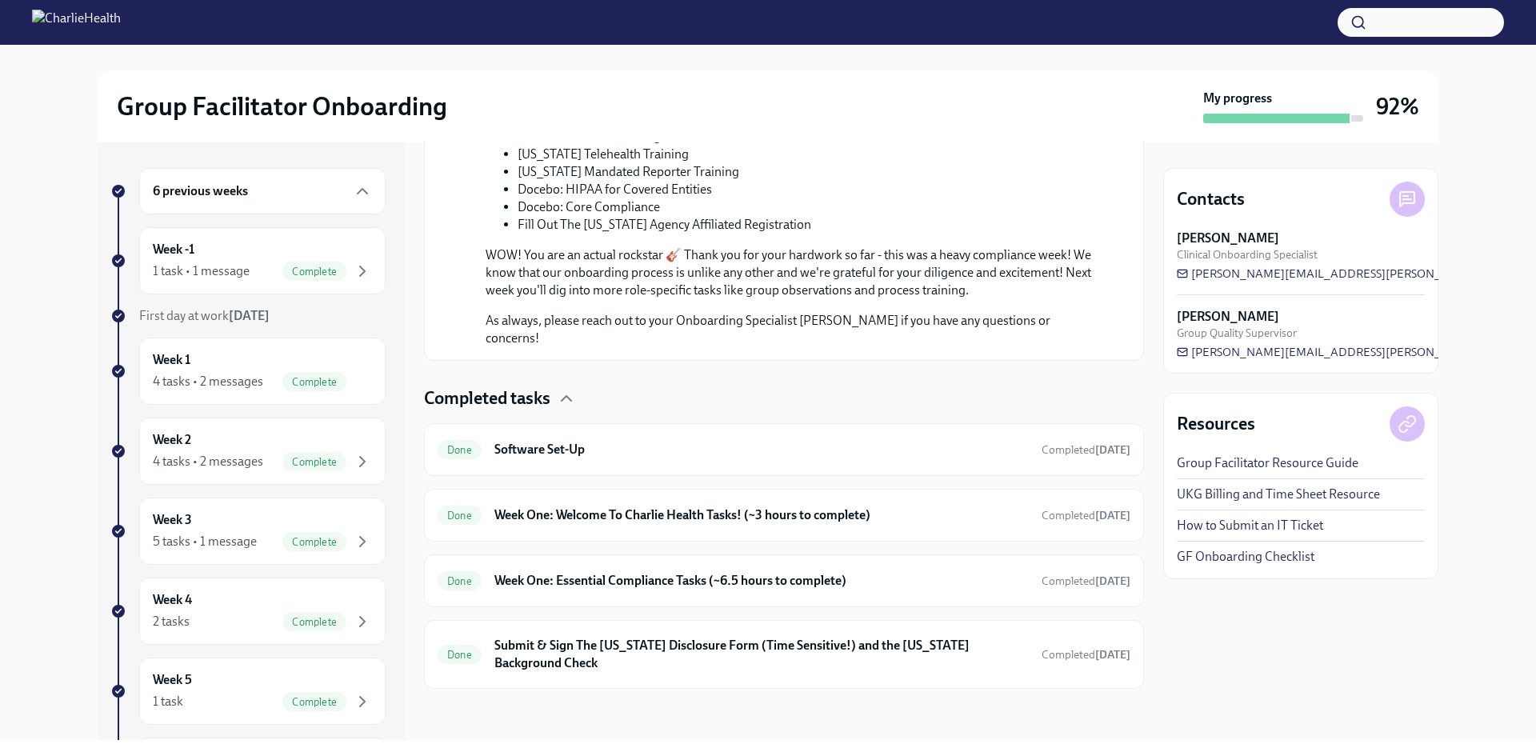
scroll to position [1804, 0]
click at [568, 450] on h6 "Software Set-Up" at bounding box center [761, 450] width 534 height 18
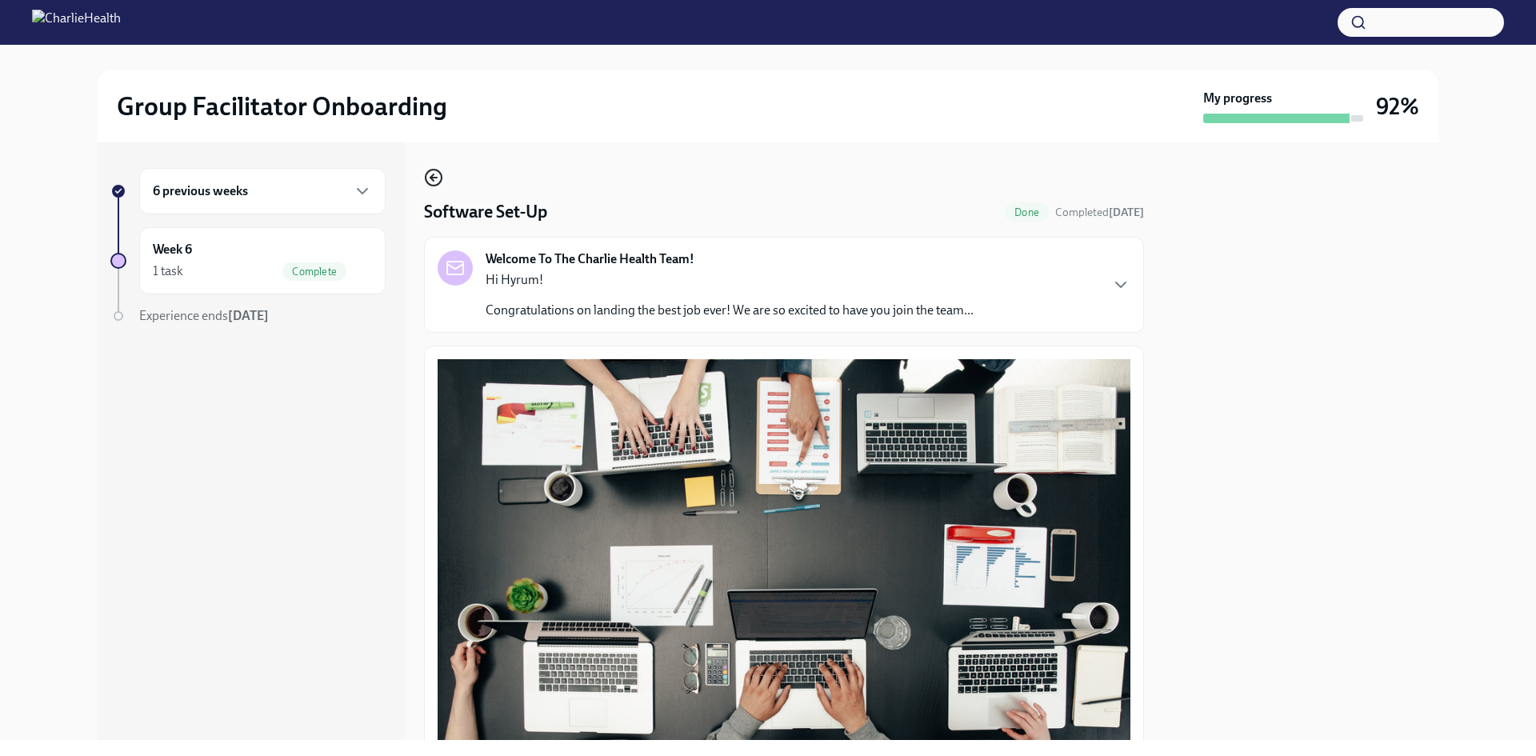
click at [431, 174] on icon "button" at bounding box center [433, 177] width 19 height 19
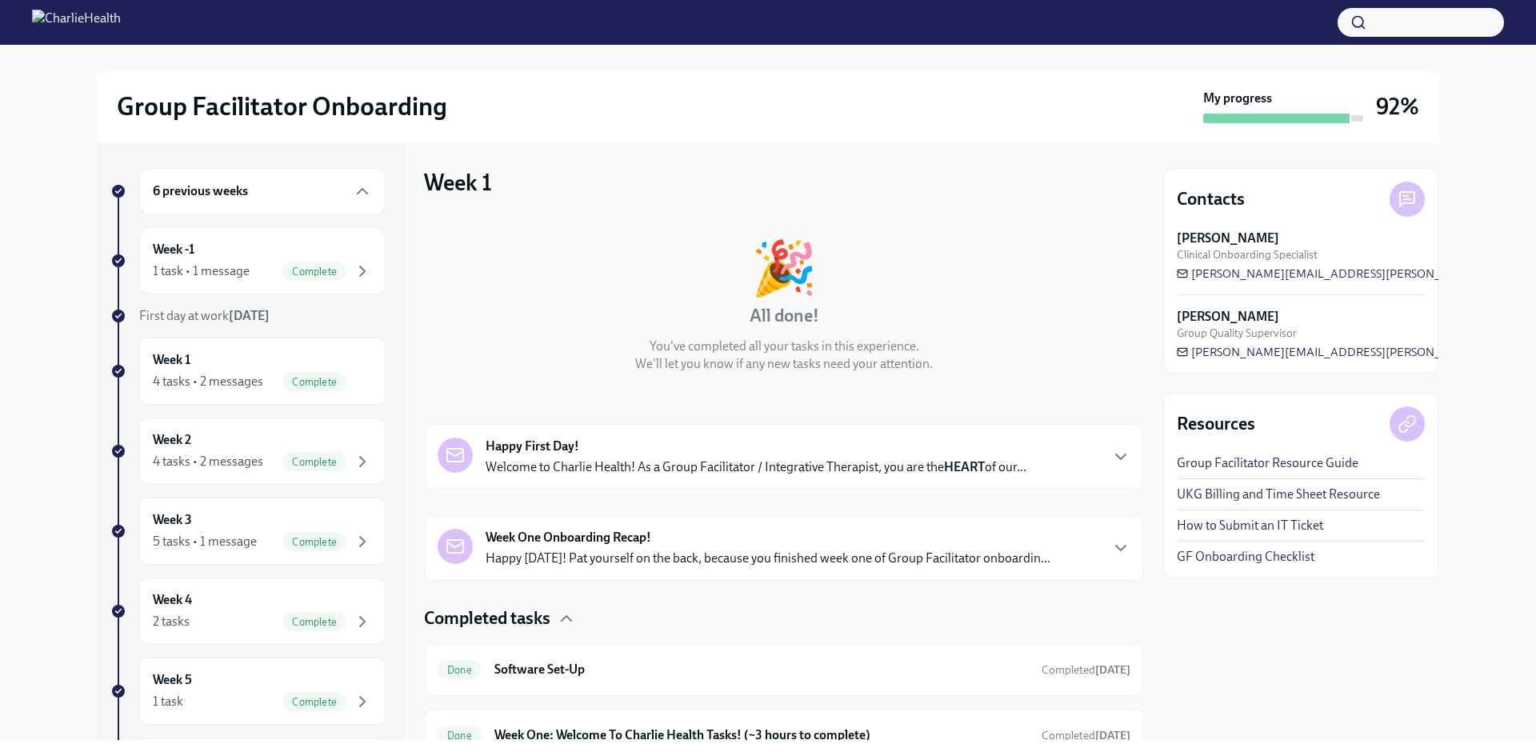
scroll to position [220, 0]
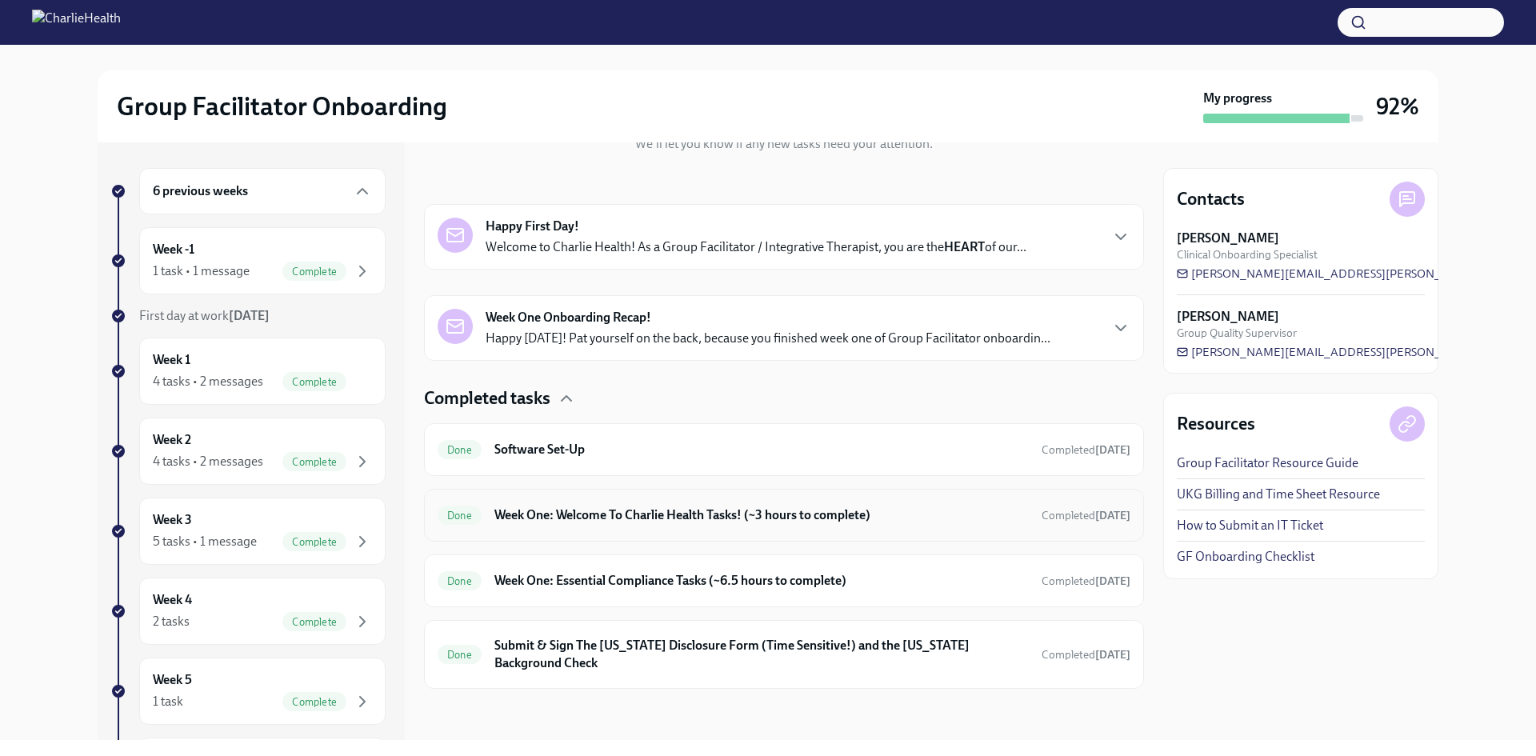
click at [570, 514] on h6 "Week One: Welcome To Charlie Health Tasks! (~3 hours to complete)" at bounding box center [761, 515] width 534 height 18
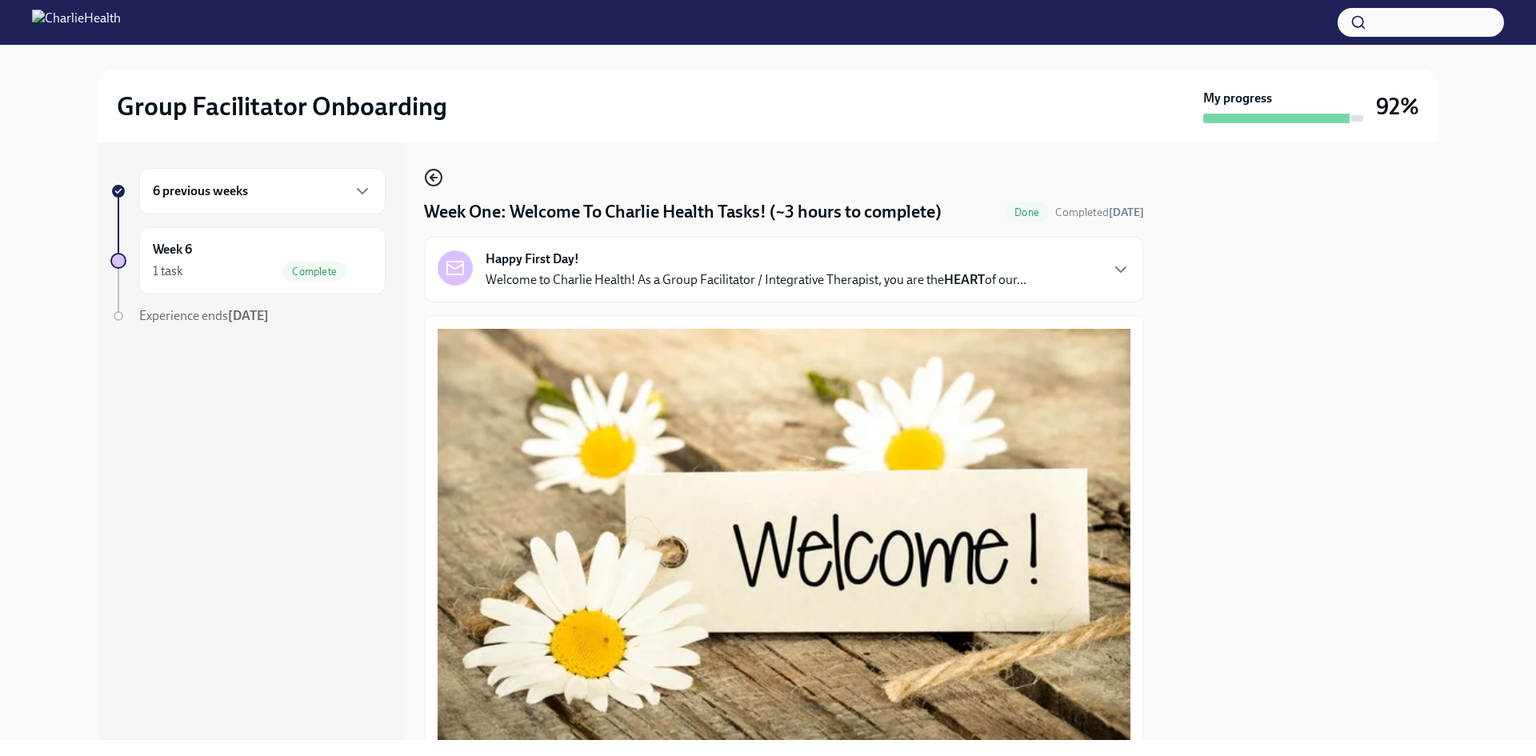
click at [427, 173] on circle "button" at bounding box center [434, 178] width 16 height 16
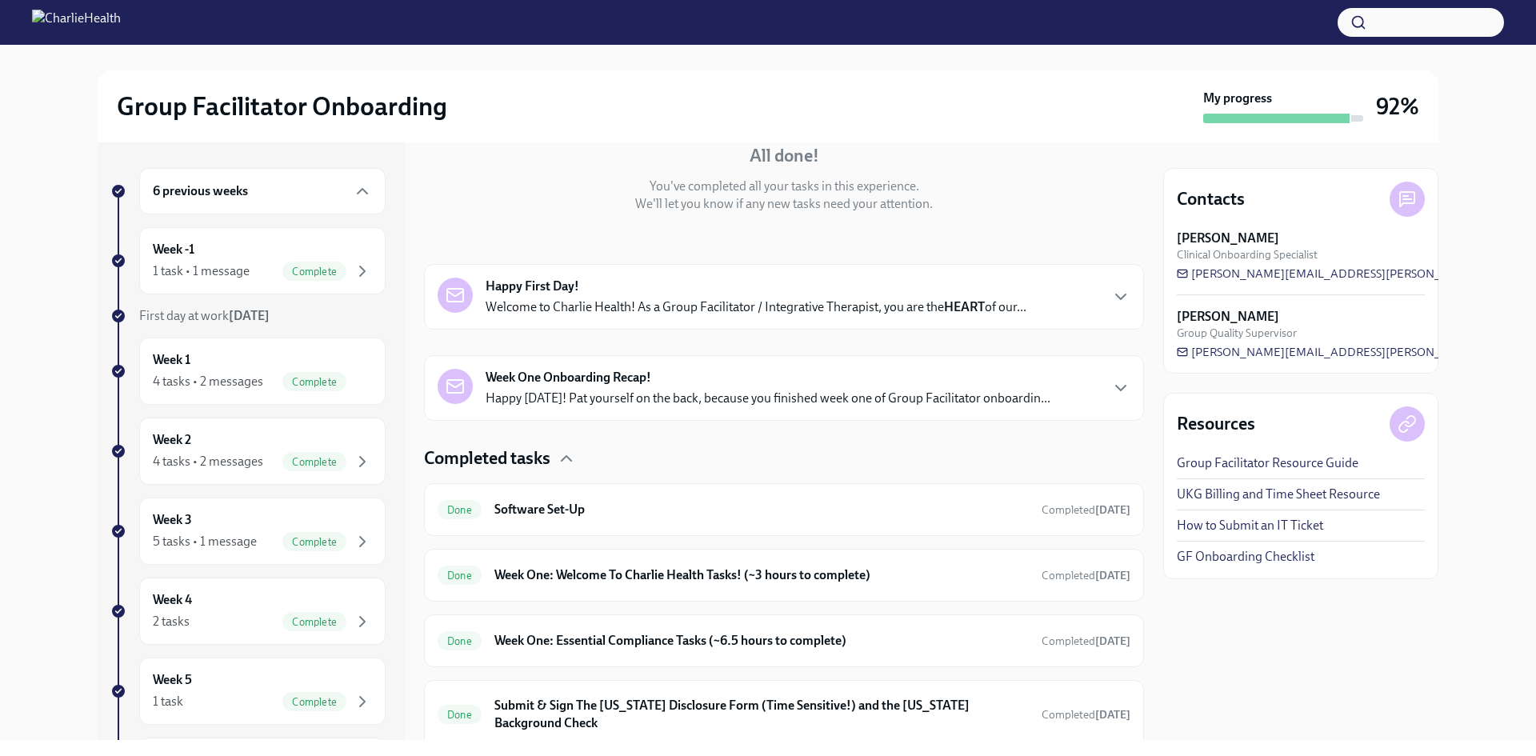
scroll to position [220, 0]
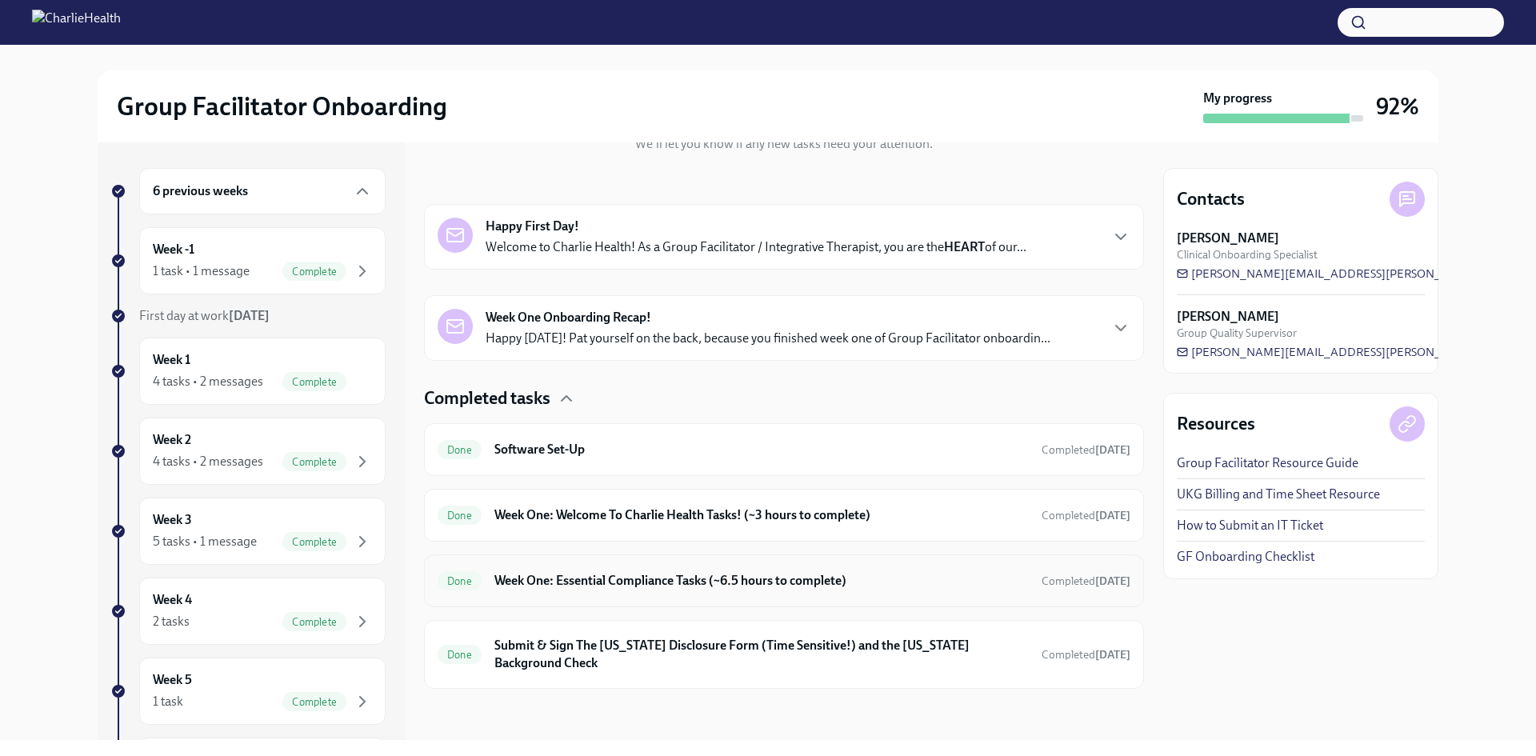
click at [600, 580] on h6 "Week One: Essential Compliance Tasks (~6.5 hours to complete)" at bounding box center [761, 581] width 534 height 18
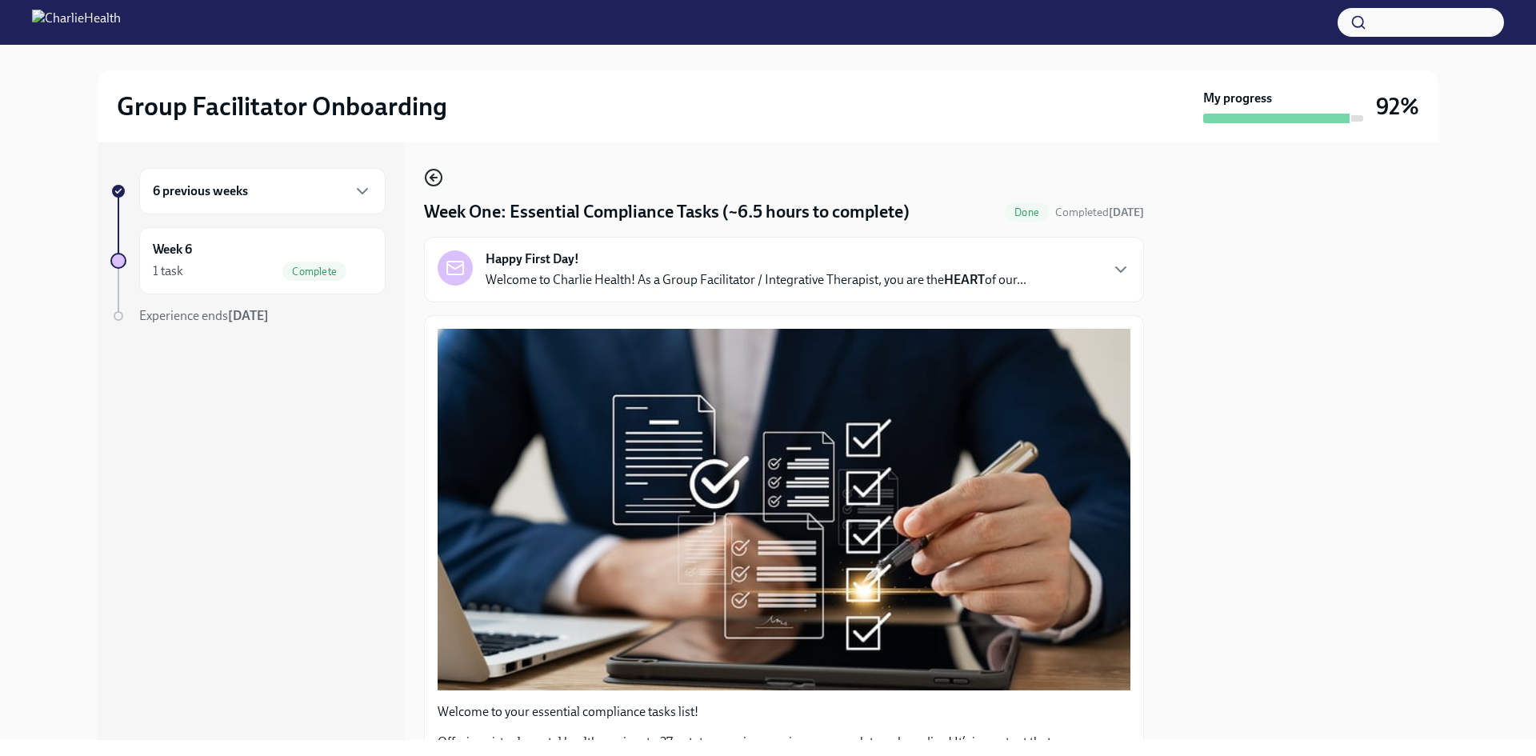
click at [434, 178] on icon "button" at bounding box center [433, 178] width 6 height 0
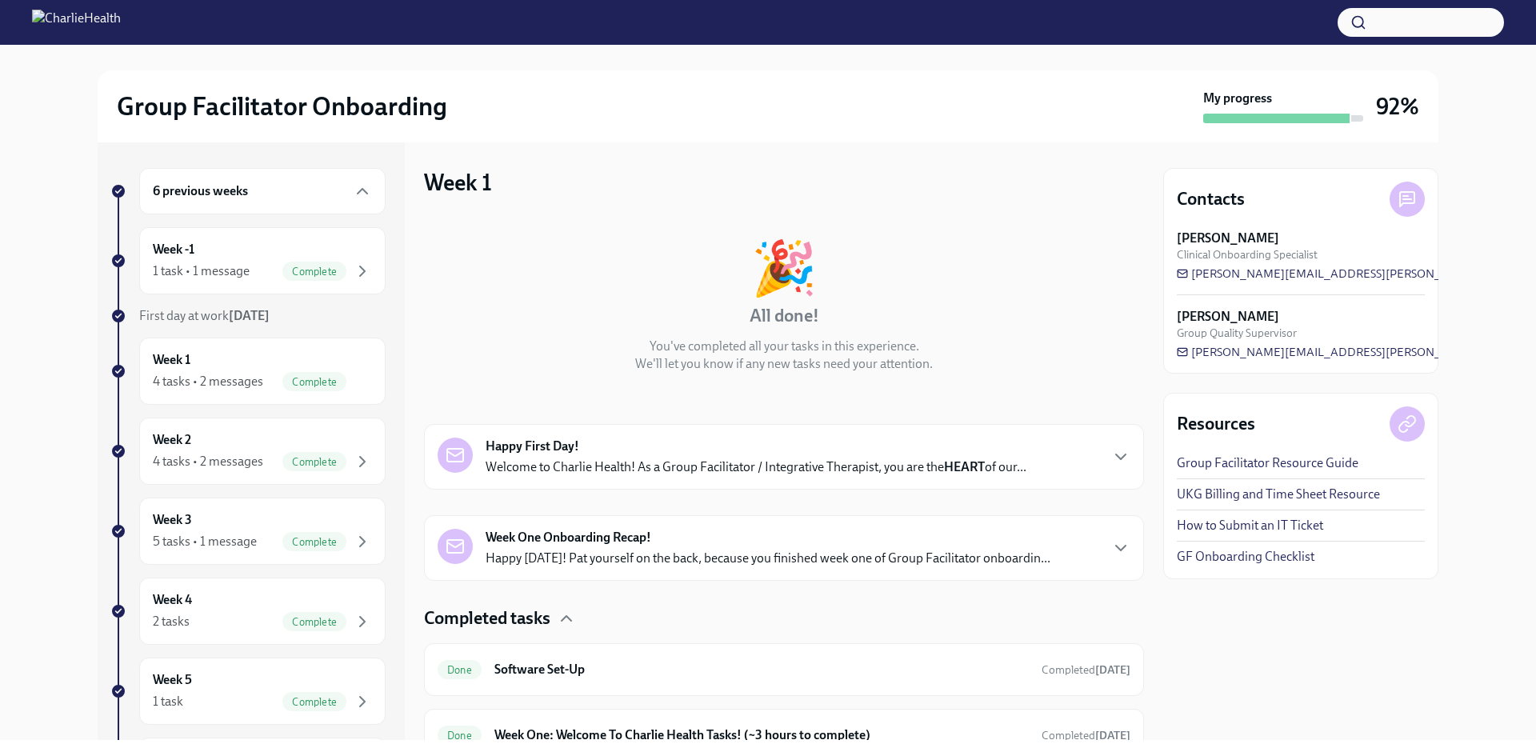
scroll to position [220, 0]
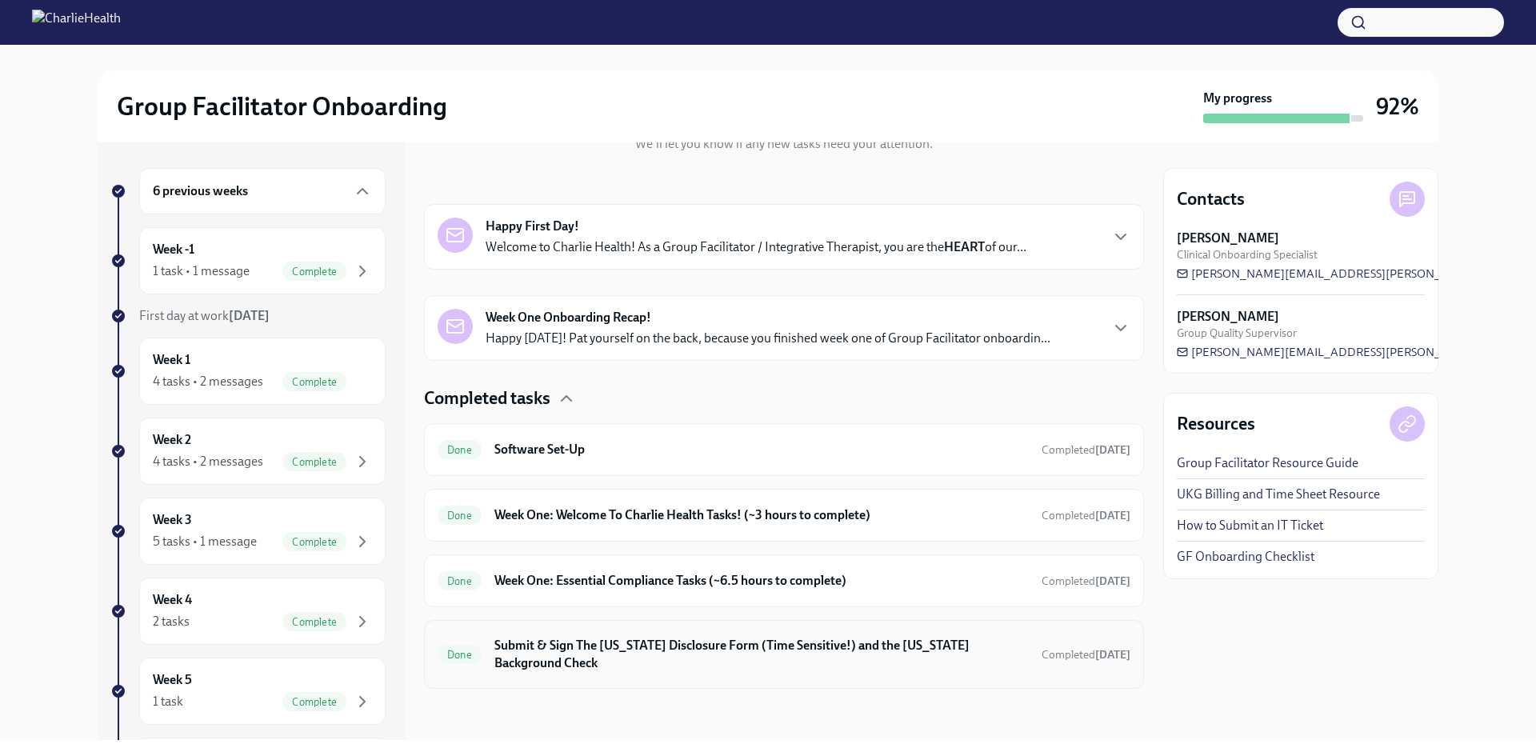
click at [548, 646] on h6 "Submit & Sign The [US_STATE] Disclosure Form (Time Sensitive!) and the [US_STAT…" at bounding box center [761, 654] width 534 height 35
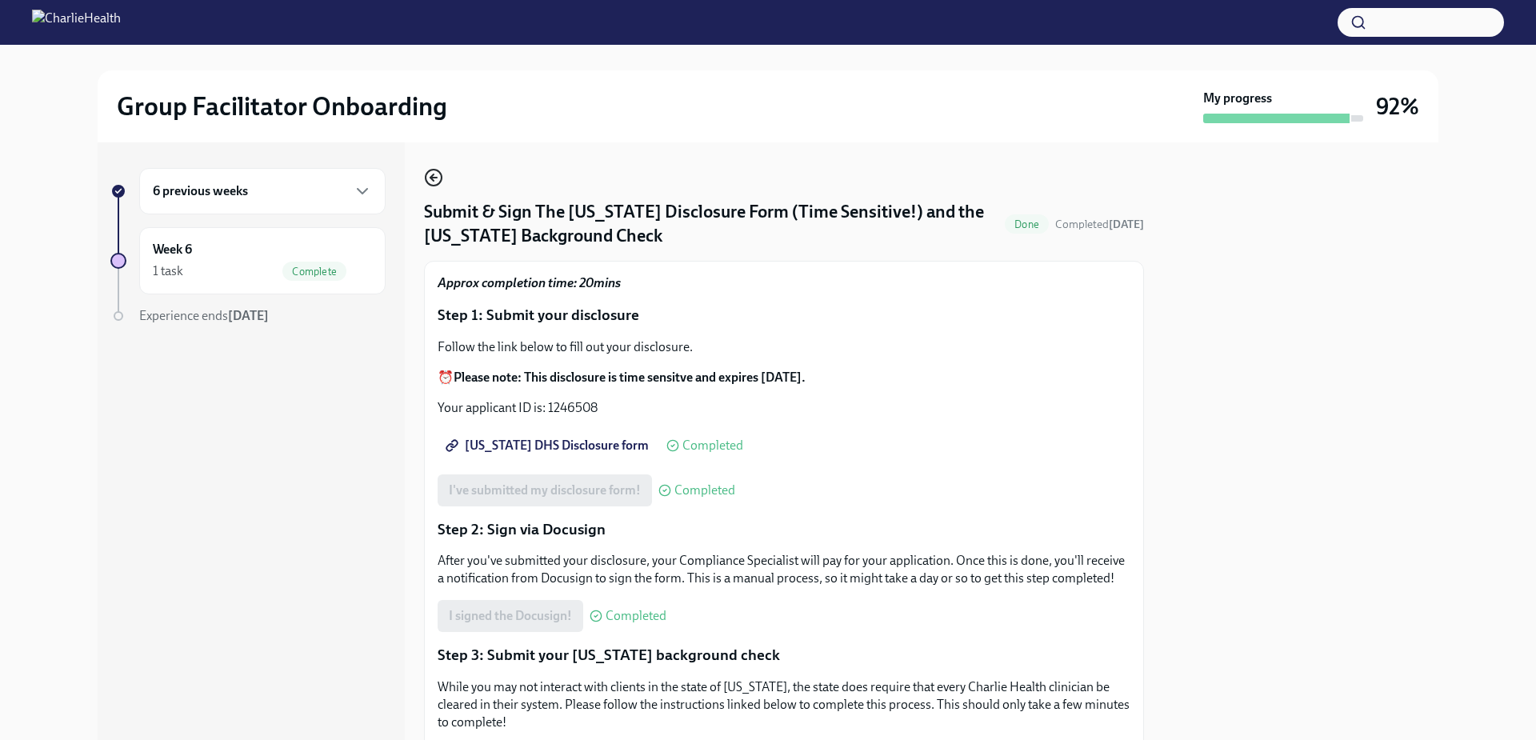
click at [433, 174] on icon "button" at bounding box center [431, 177] width 3 height 6
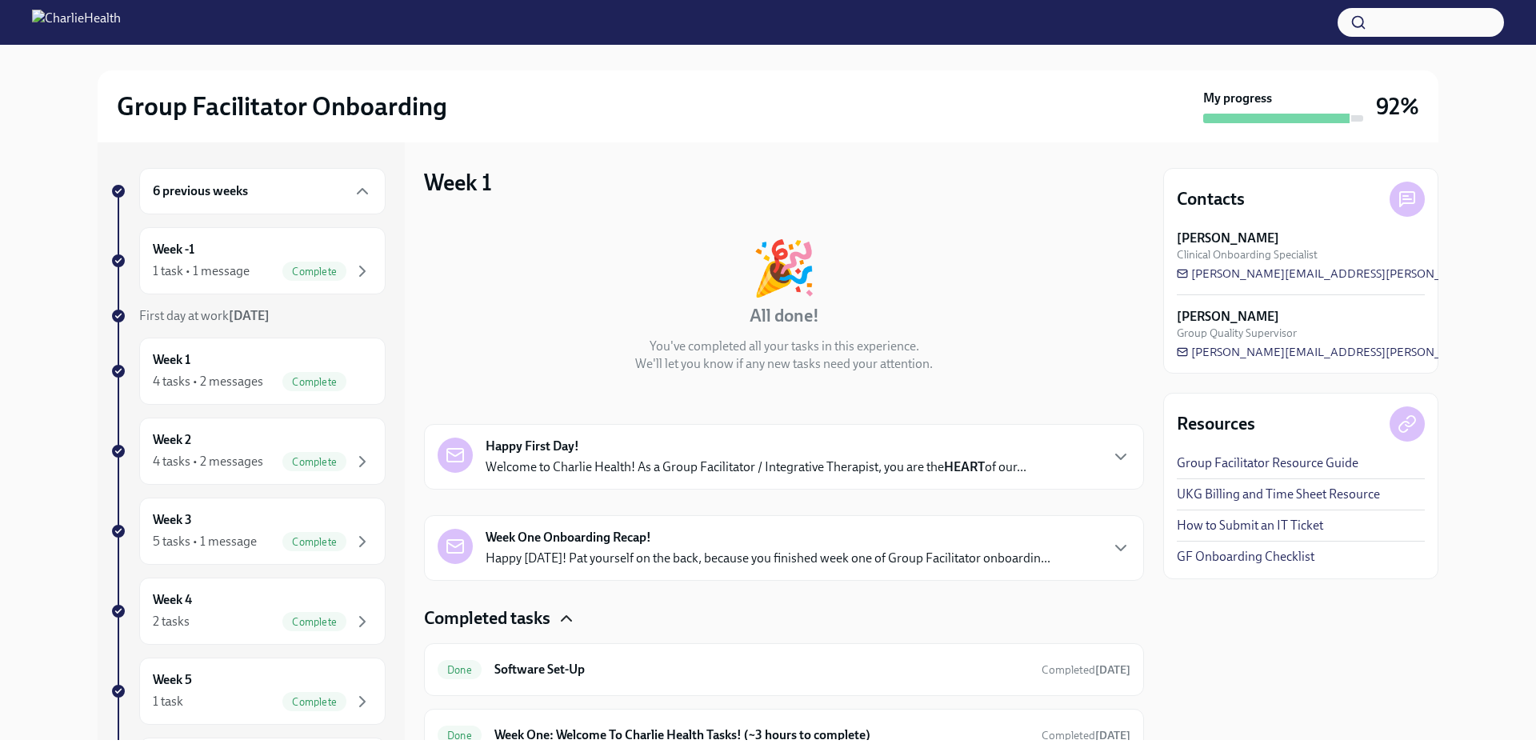
scroll to position [220, 0]
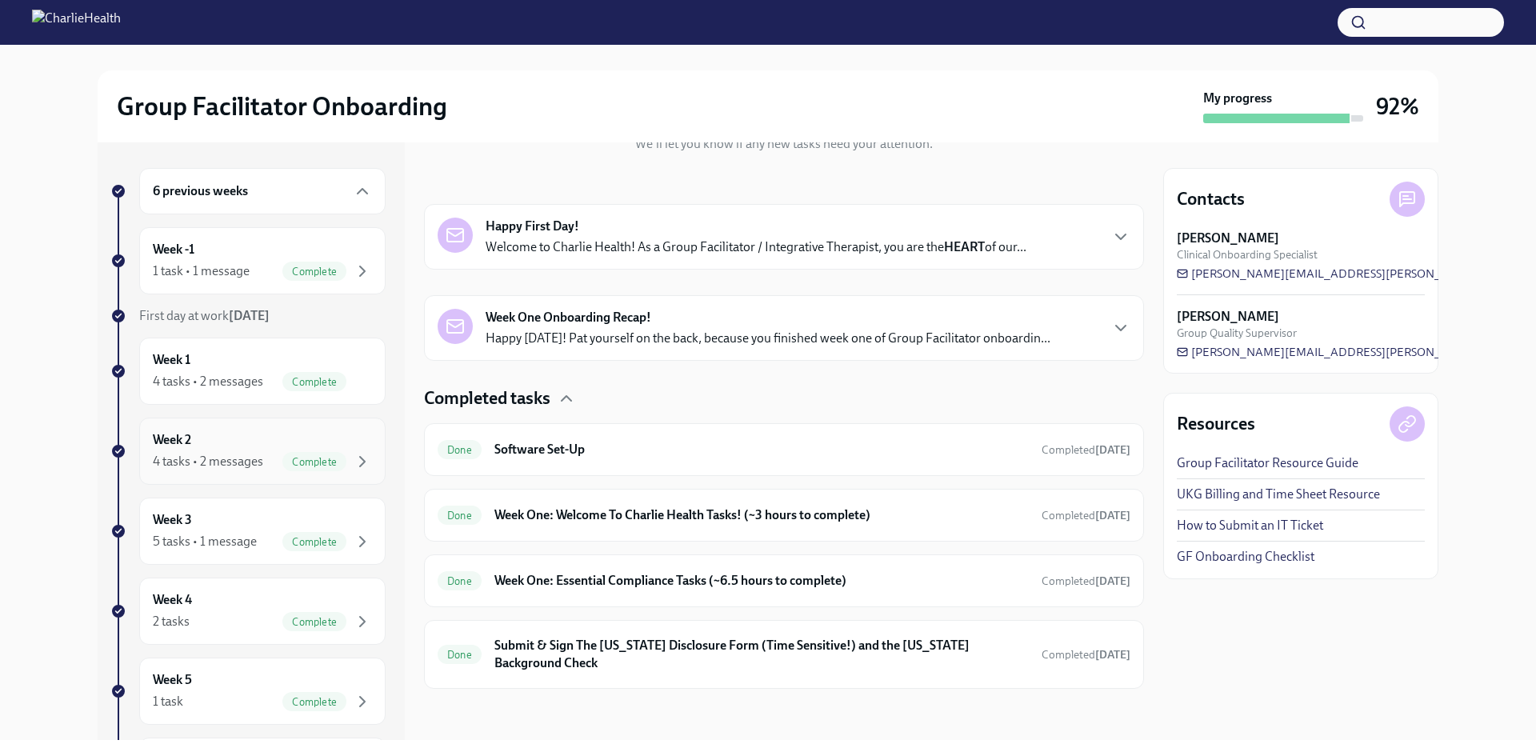
click at [203, 455] on div "4 tasks • 2 messages" at bounding box center [208, 462] width 110 height 18
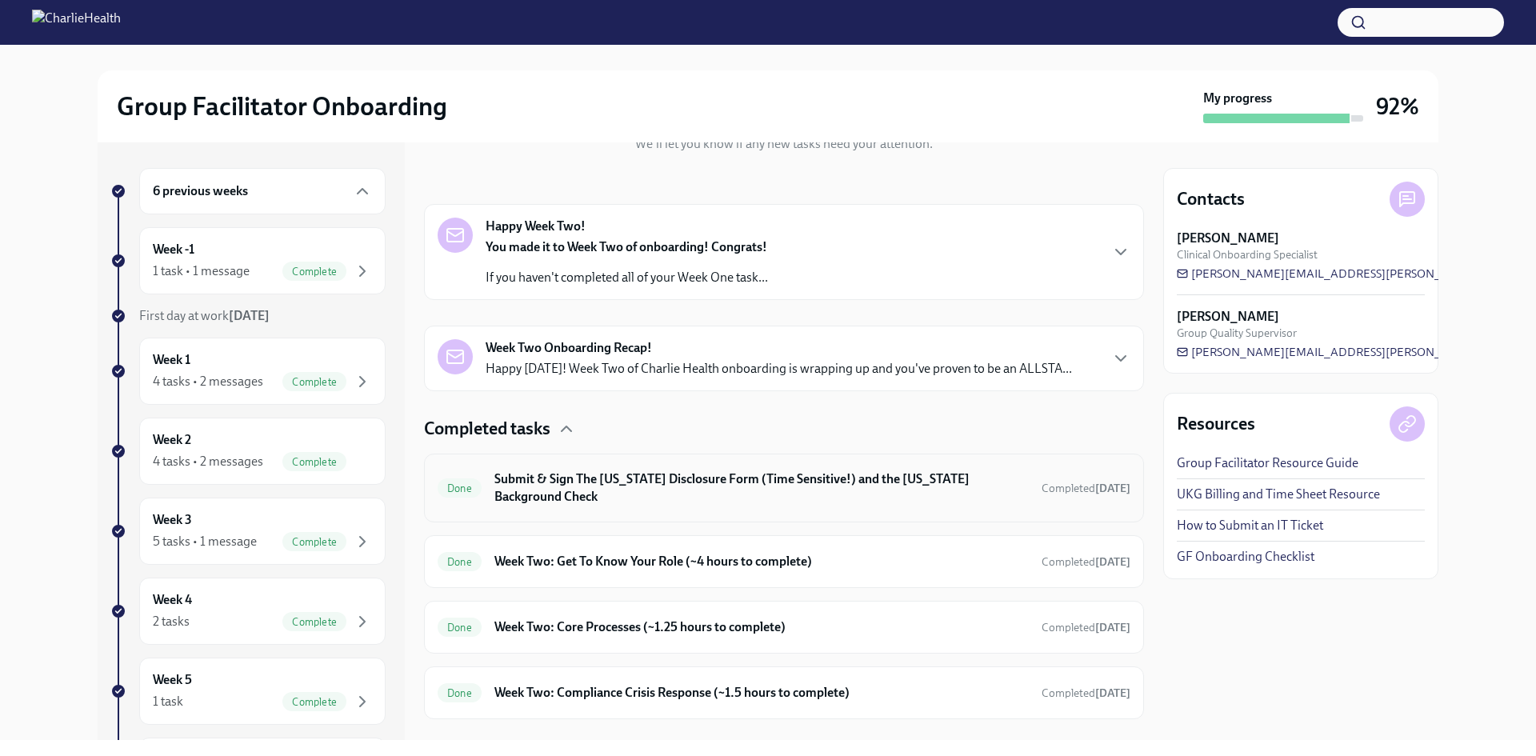
scroll to position [250, 0]
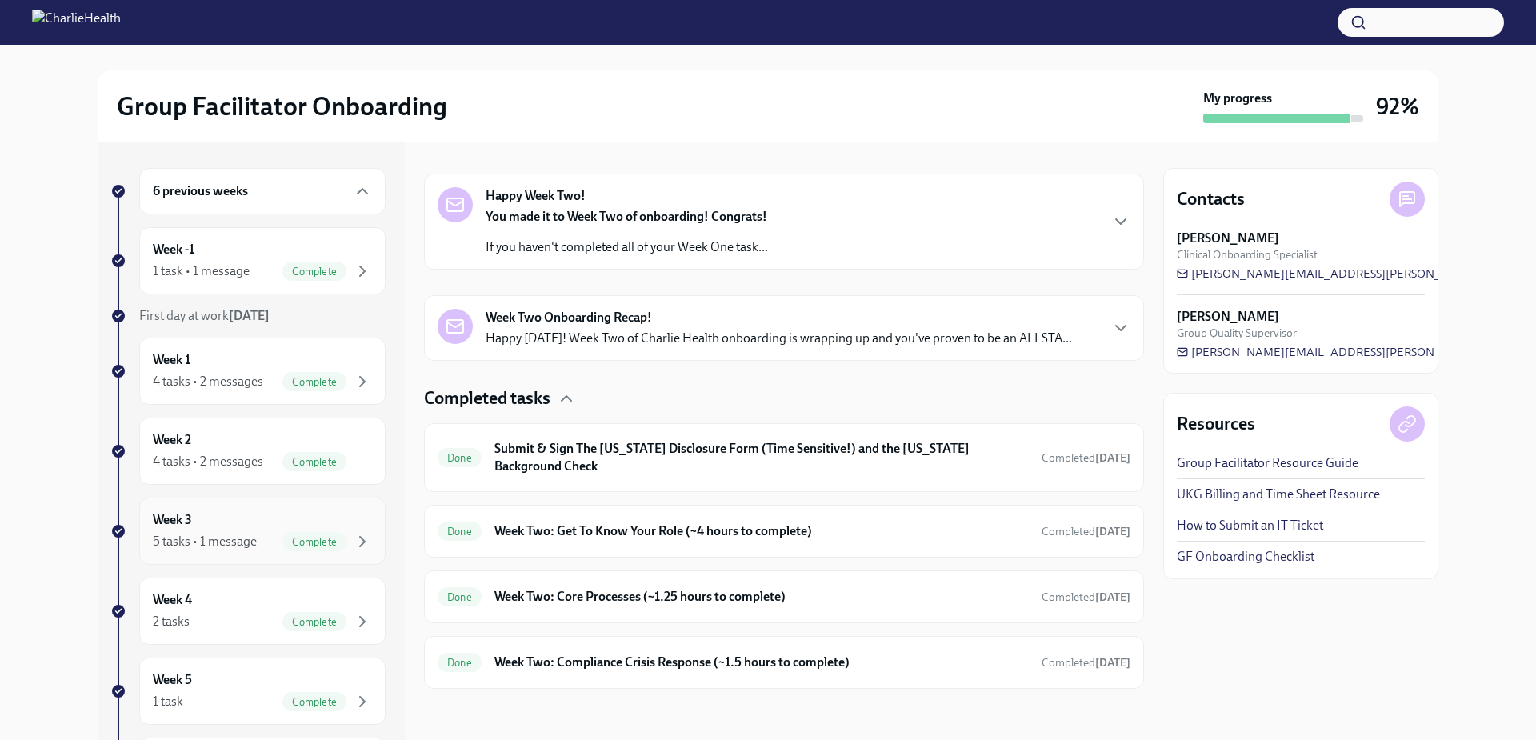
click at [213, 533] on div "5 tasks • 1 message" at bounding box center [205, 542] width 104 height 18
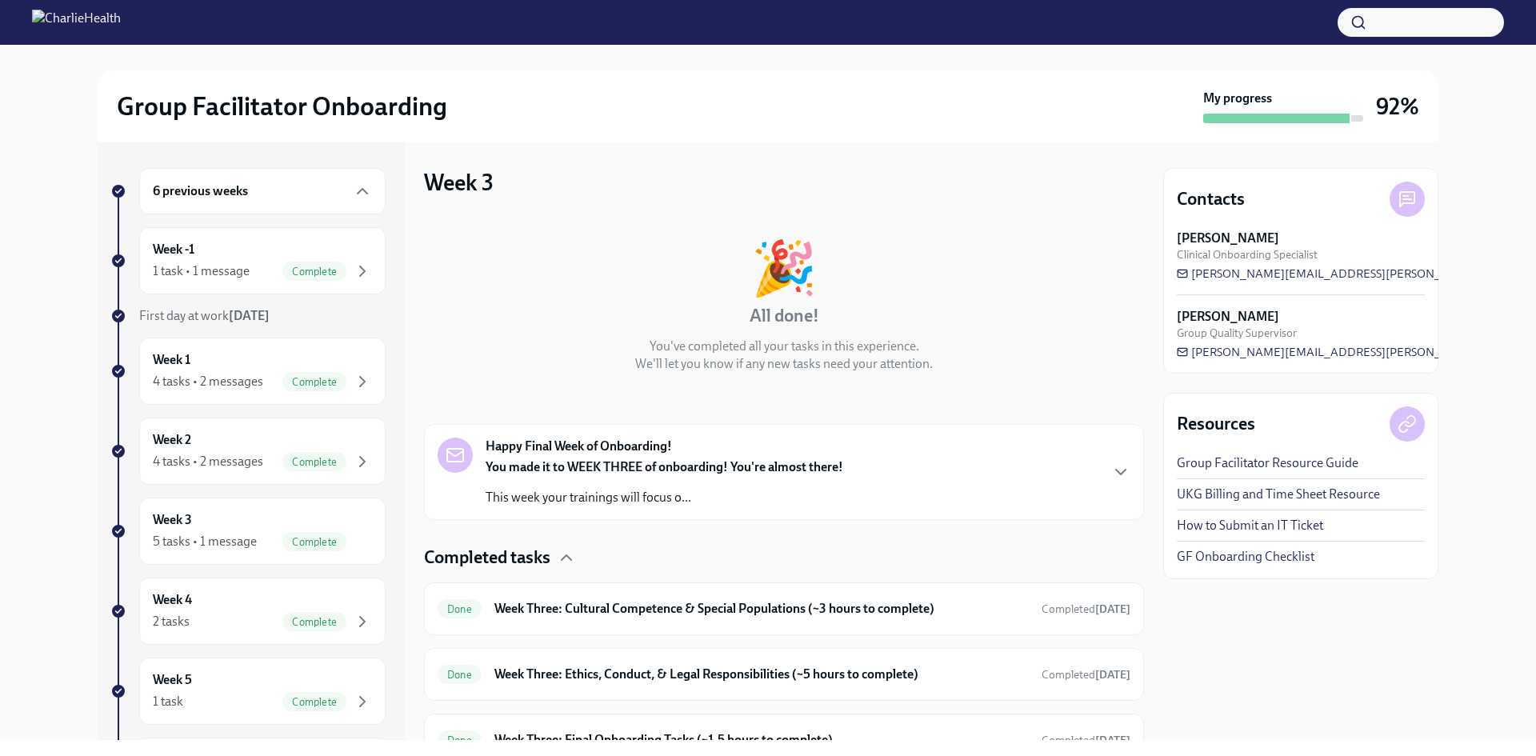
scroll to position [160, 0]
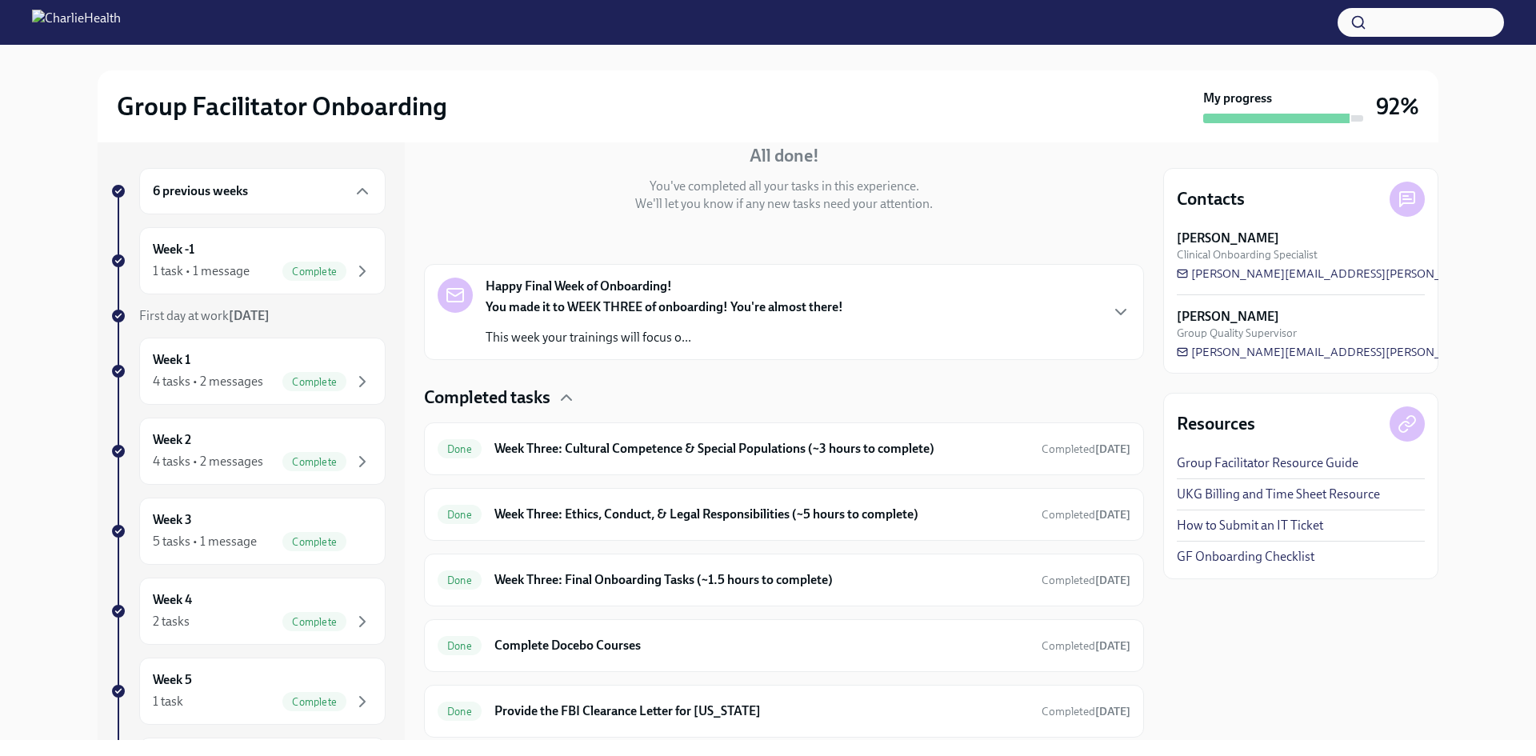
click at [664, 319] on div "You made it to WEEK THREE of onboarding! You're almost there! This week your tr…" at bounding box center [665, 322] width 358 height 48
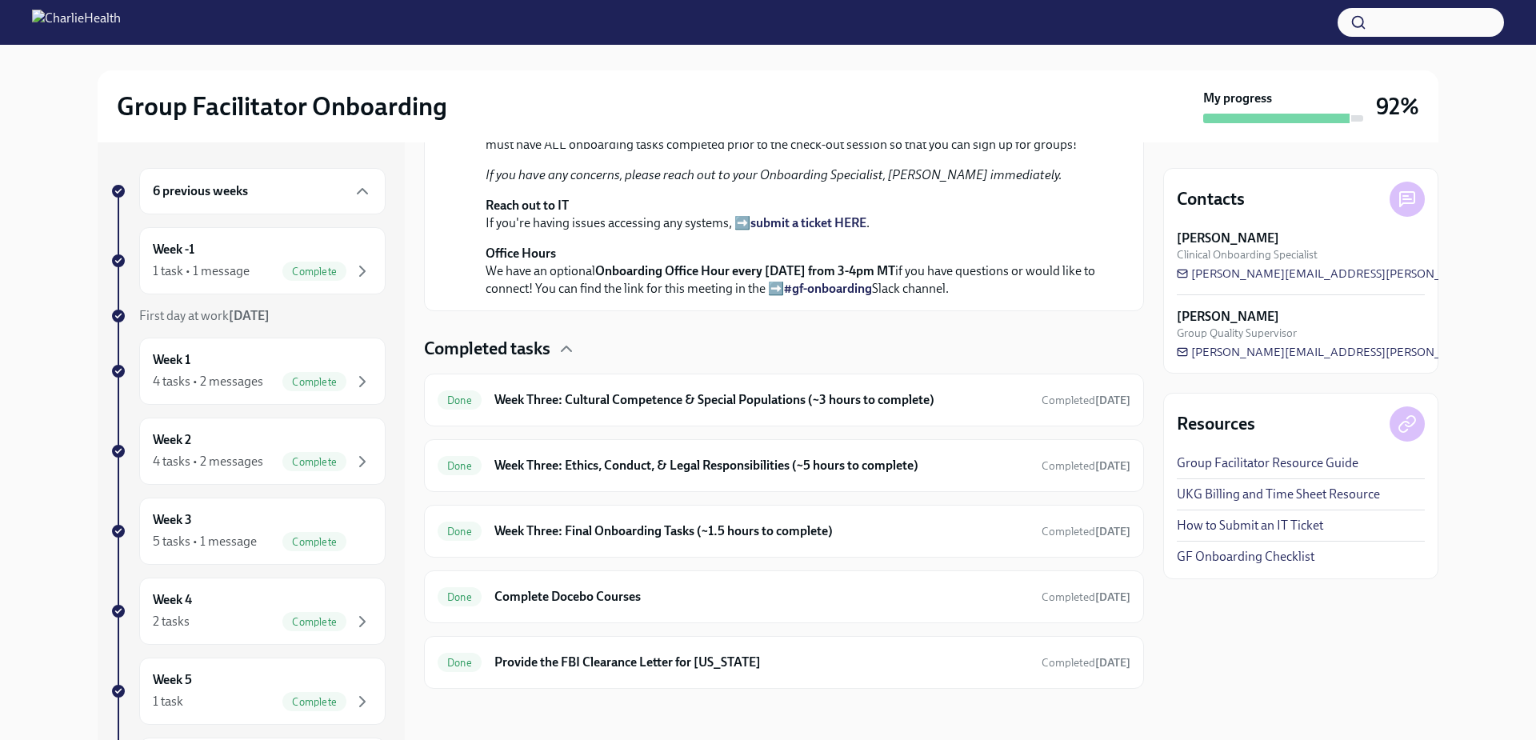
scroll to position [839, 0]
click at [580, 399] on h6 "Week Three: Cultural Competence & Special Populations (~3 hours to complete)" at bounding box center [761, 400] width 534 height 18
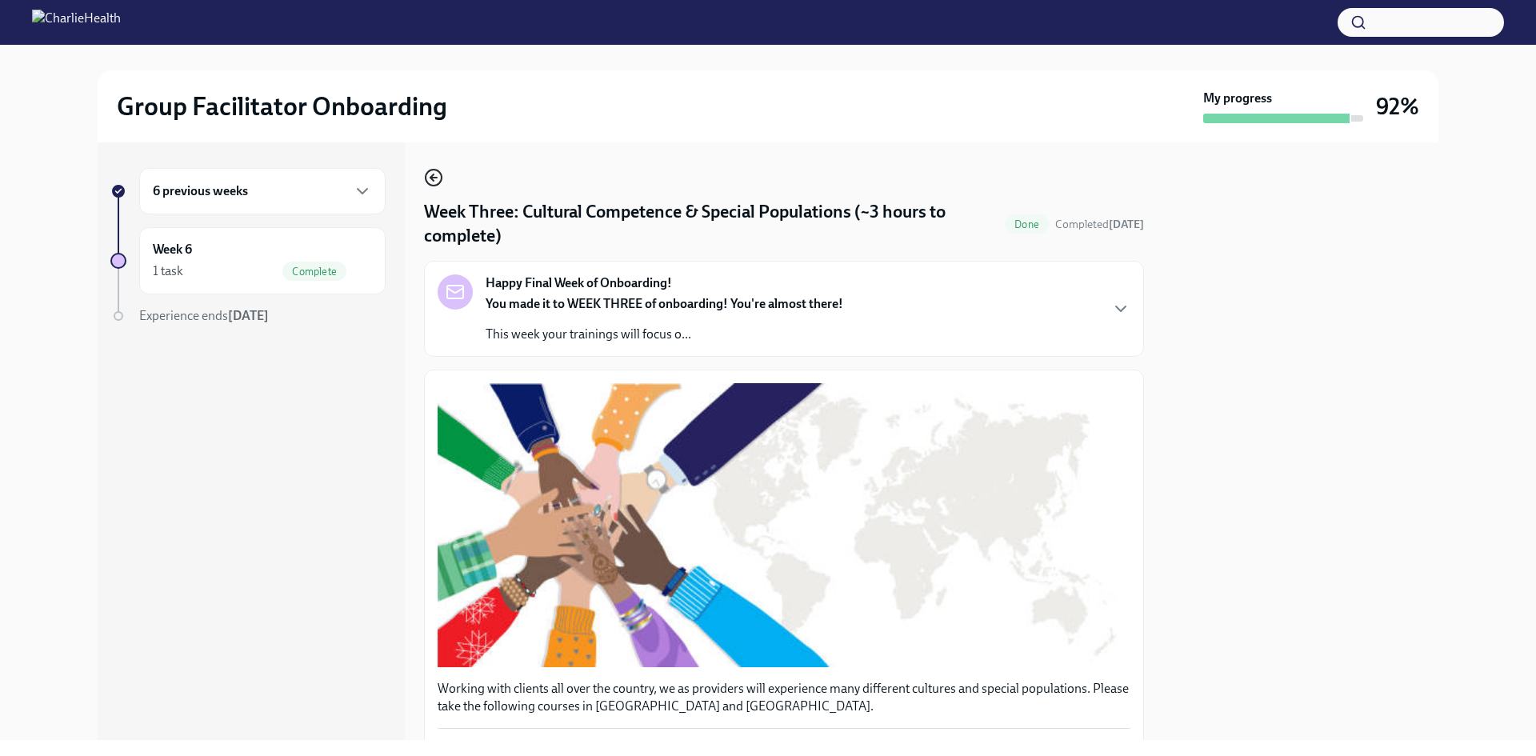
click at [436, 178] on icon "button" at bounding box center [433, 178] width 6 height 0
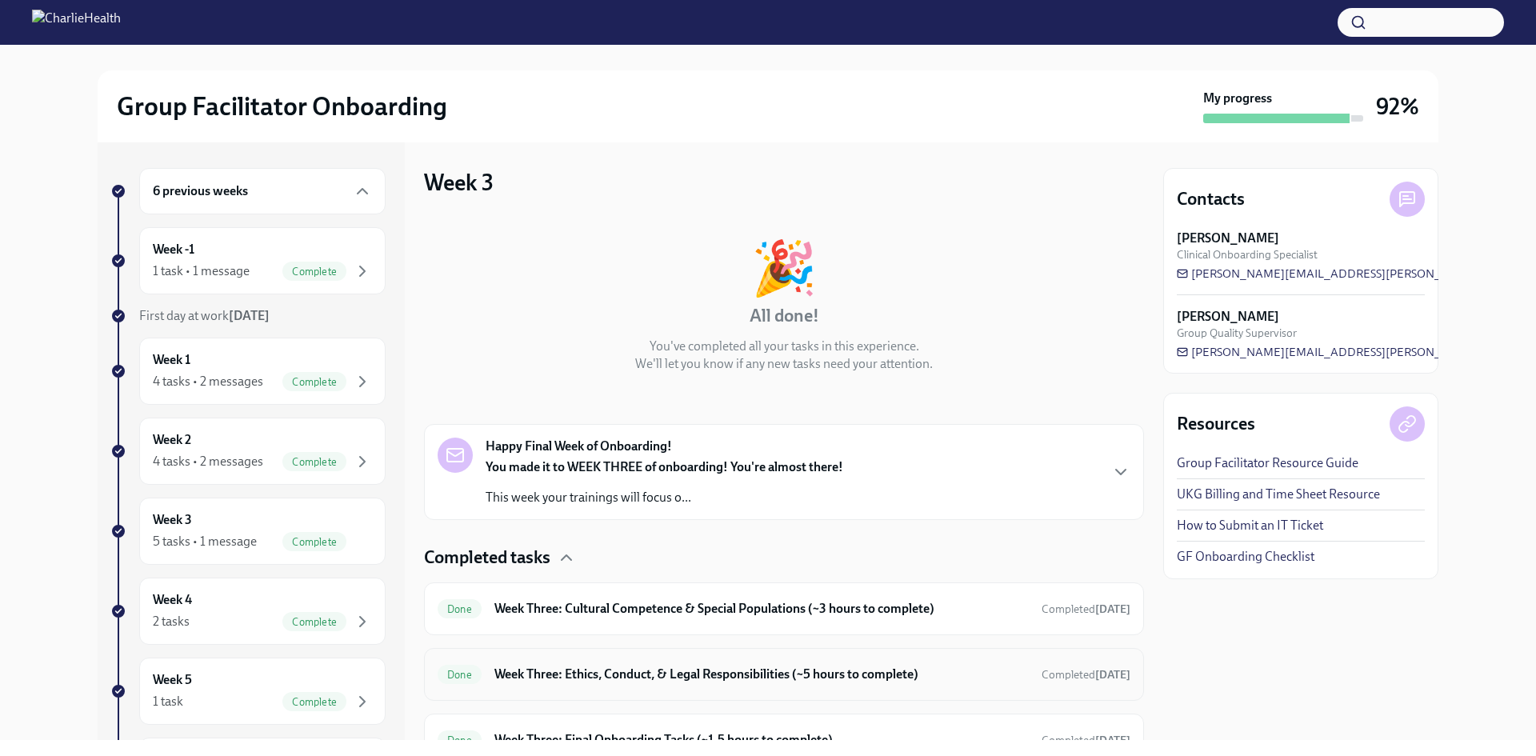
scroll to position [160, 0]
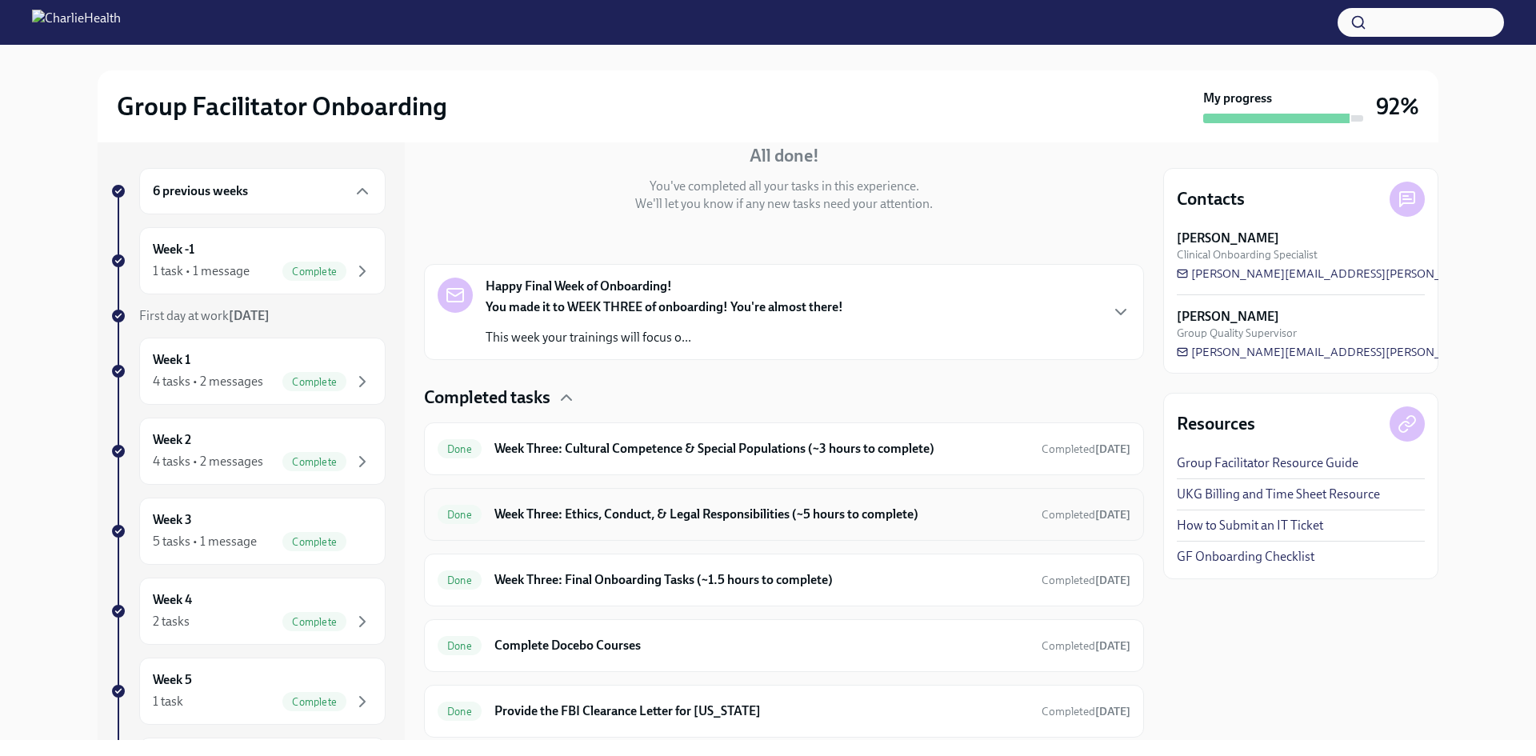
click at [603, 523] on div "Done Week Three: Ethics, Conduct, & Legal Responsibilities (~5 hours to complet…" at bounding box center [784, 515] width 693 height 26
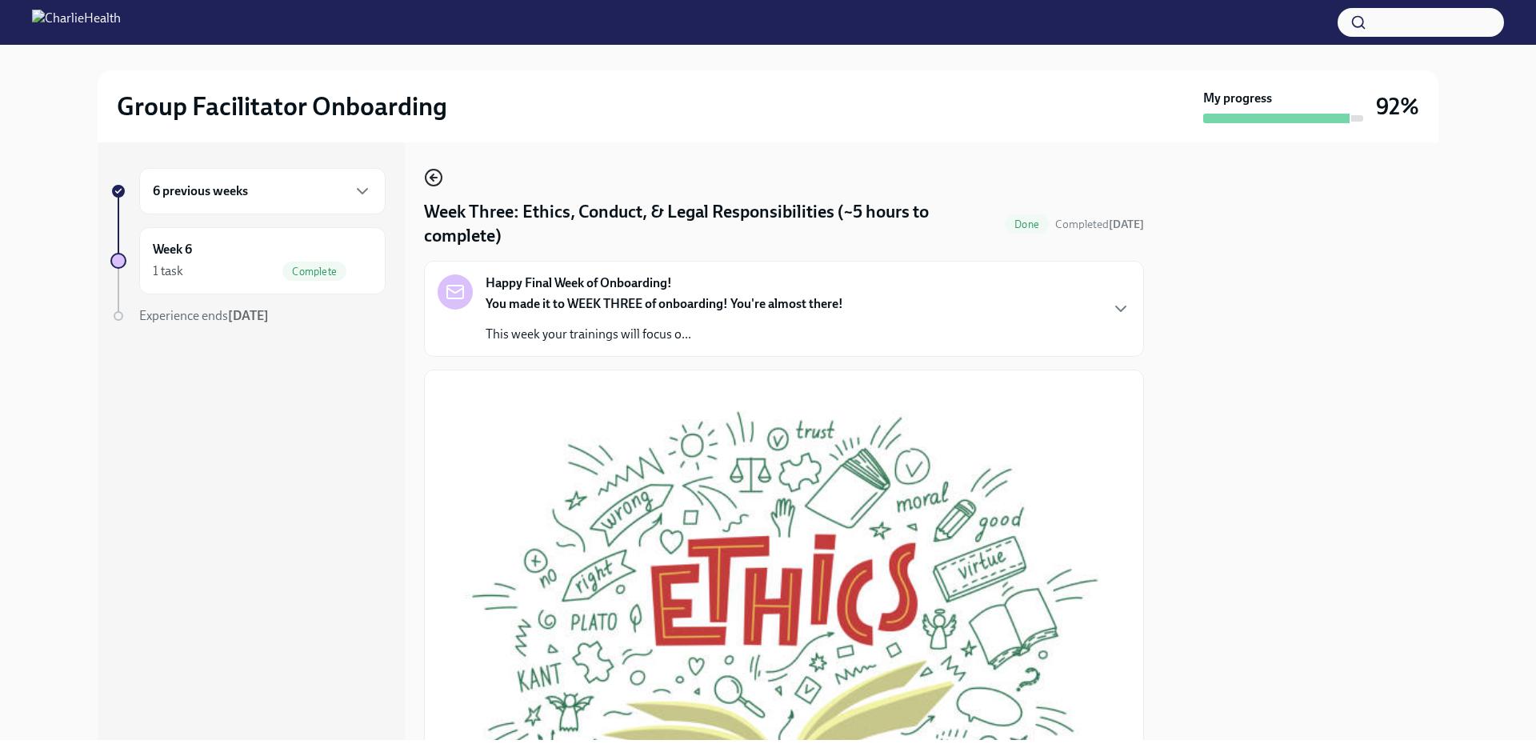
click at [428, 170] on icon "button" at bounding box center [433, 177] width 19 height 19
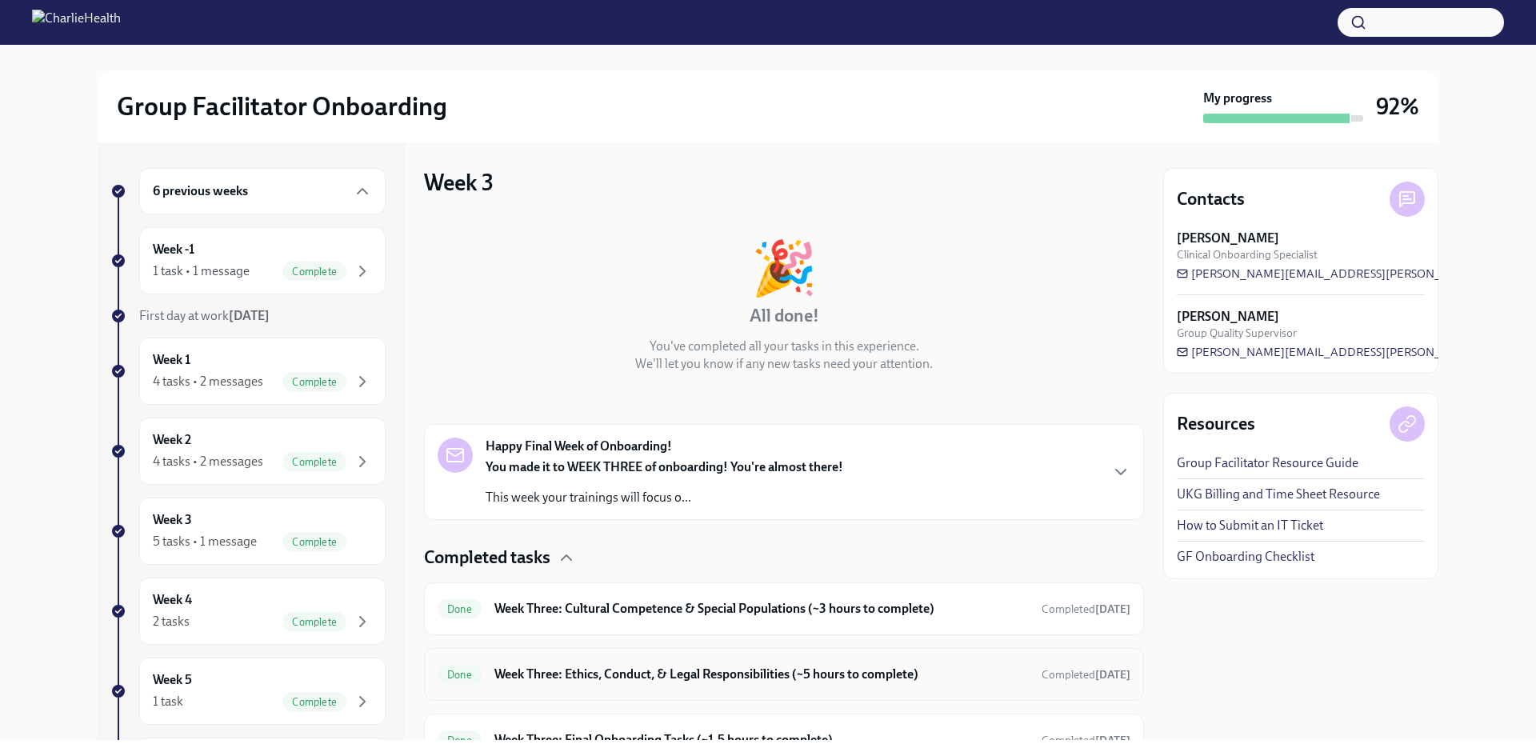
scroll to position [209, 0]
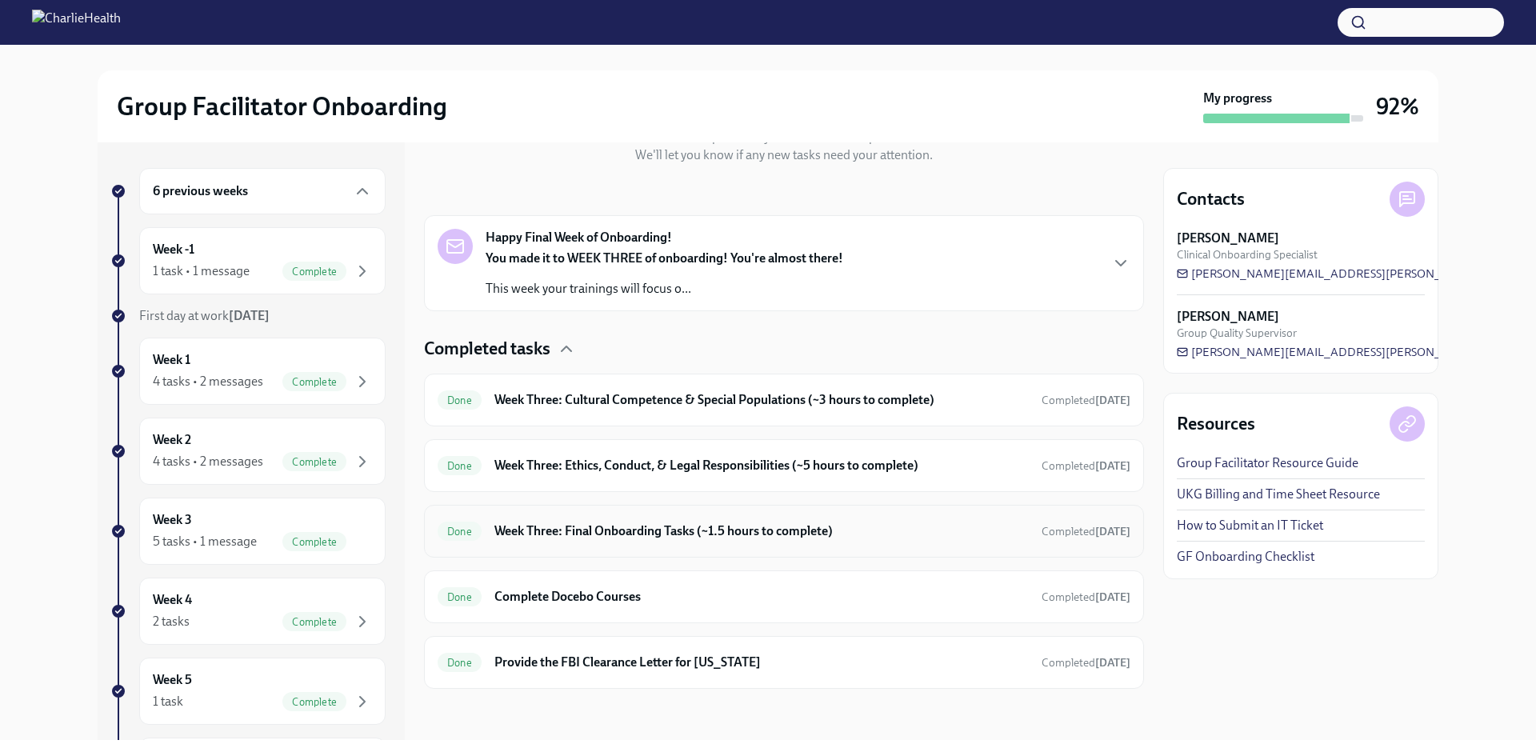
click at [553, 532] on h6 "Week Three: Final Onboarding Tasks (~1.5 hours to complete)" at bounding box center [761, 531] width 534 height 18
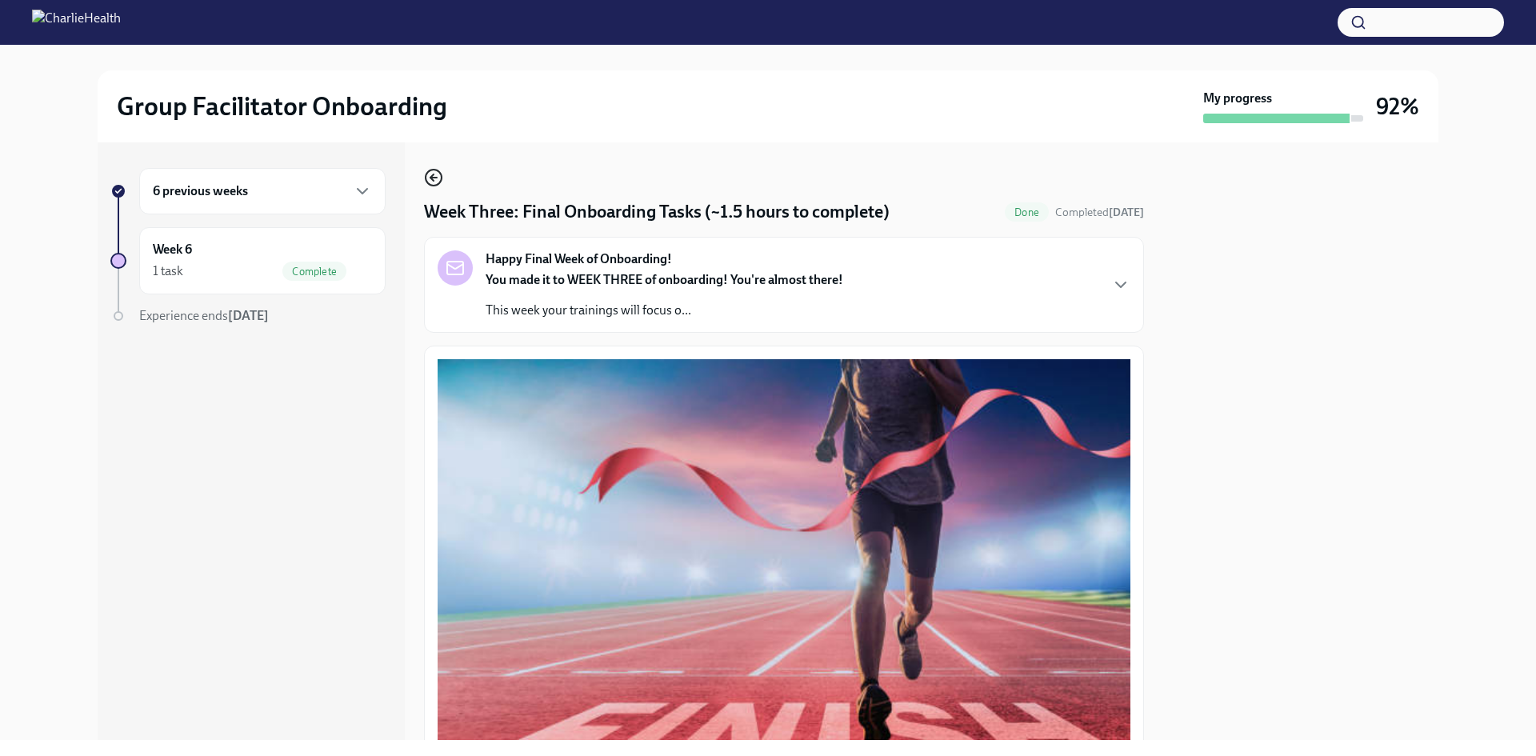
click at [433, 173] on icon "button" at bounding box center [433, 177] width 19 height 19
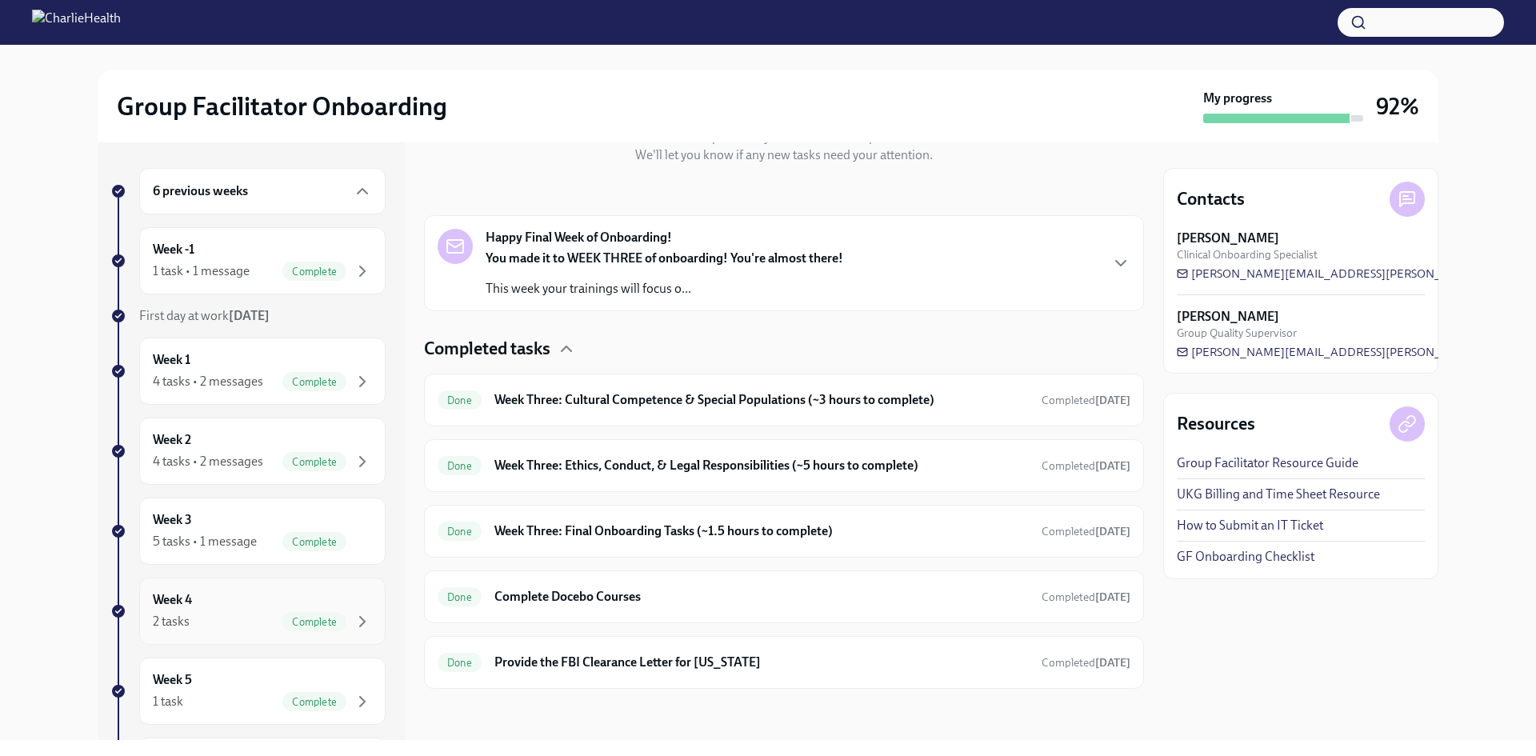
scroll to position [159, 0]
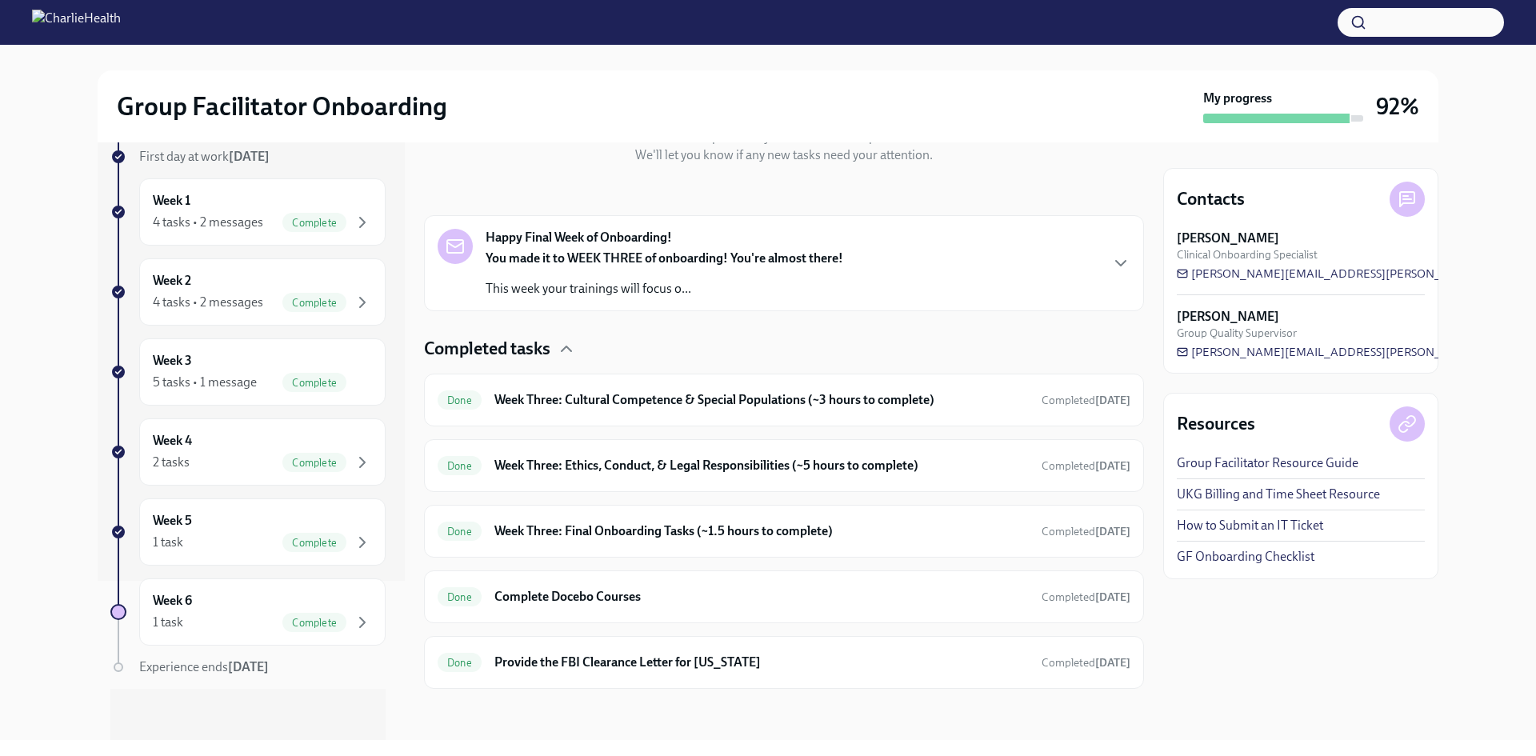
click at [1388, 18] on button "button" at bounding box center [1421, 22] width 166 height 29
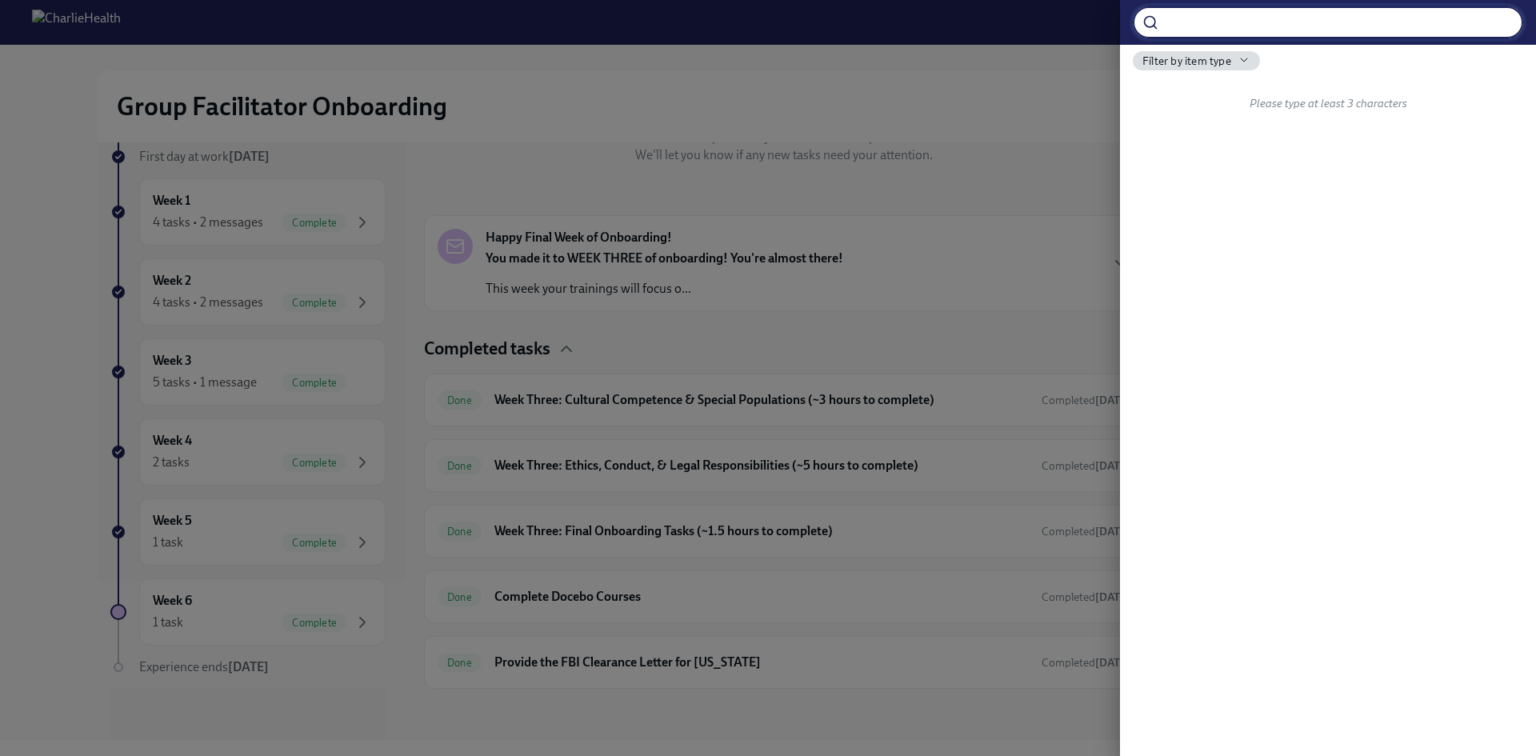
click at [1043, 73] on div at bounding box center [768, 378] width 1536 height 756
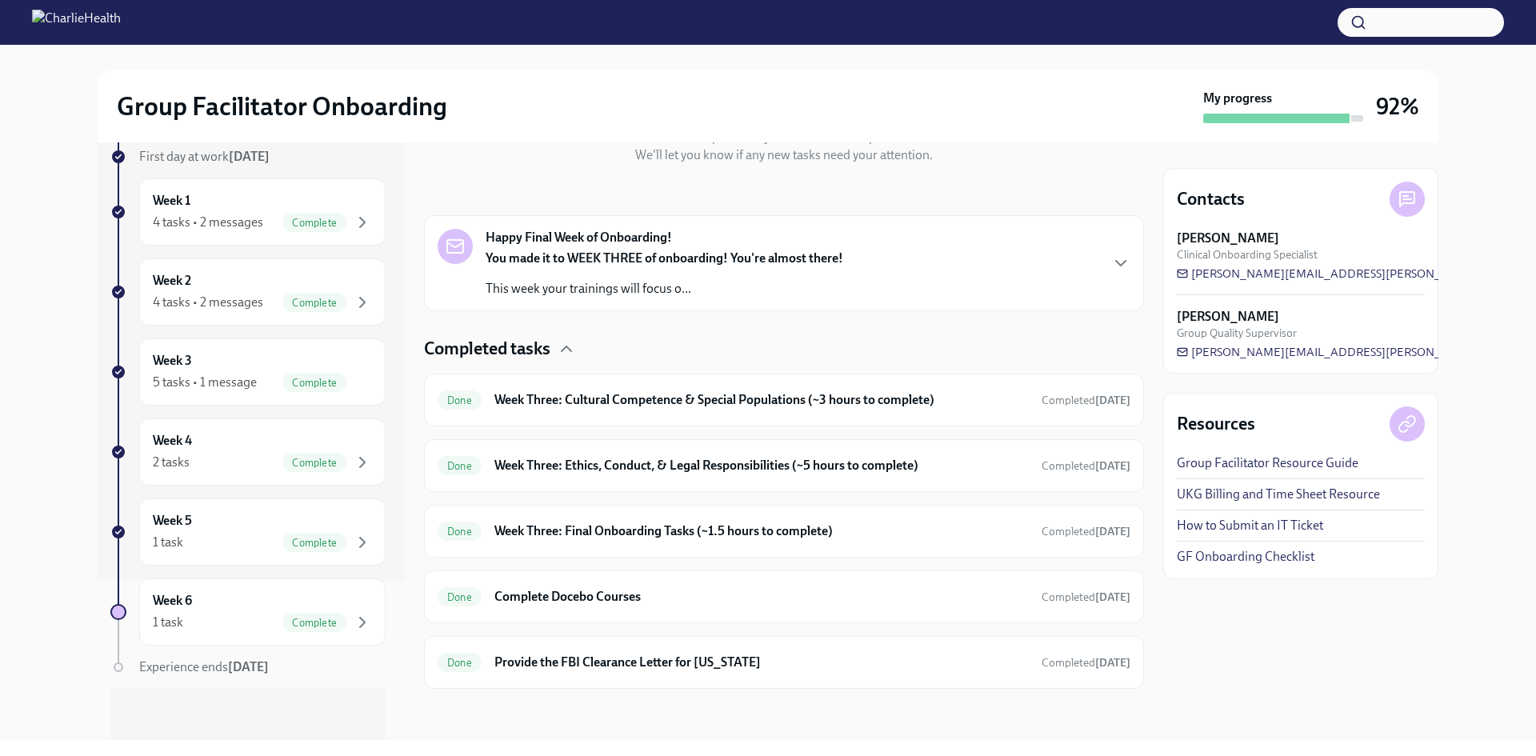
click at [1409, 27] on button "button" at bounding box center [1421, 22] width 166 height 29
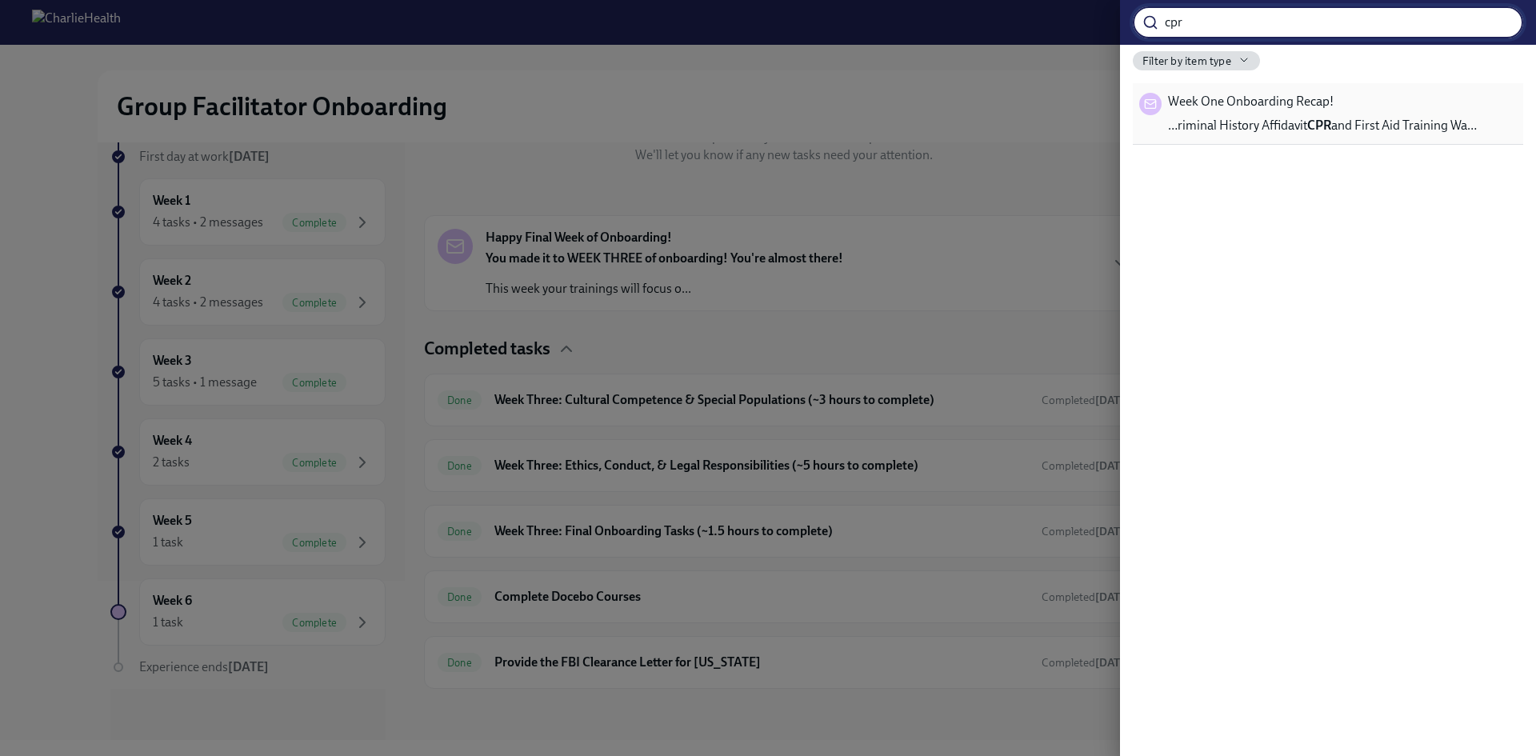
type input "cpr"
click at [1303, 114] on div "Week One Onboarding Recap! …riminal History Affidavit CPR and First Aid Trainin…" at bounding box center [1322, 114] width 309 height 42
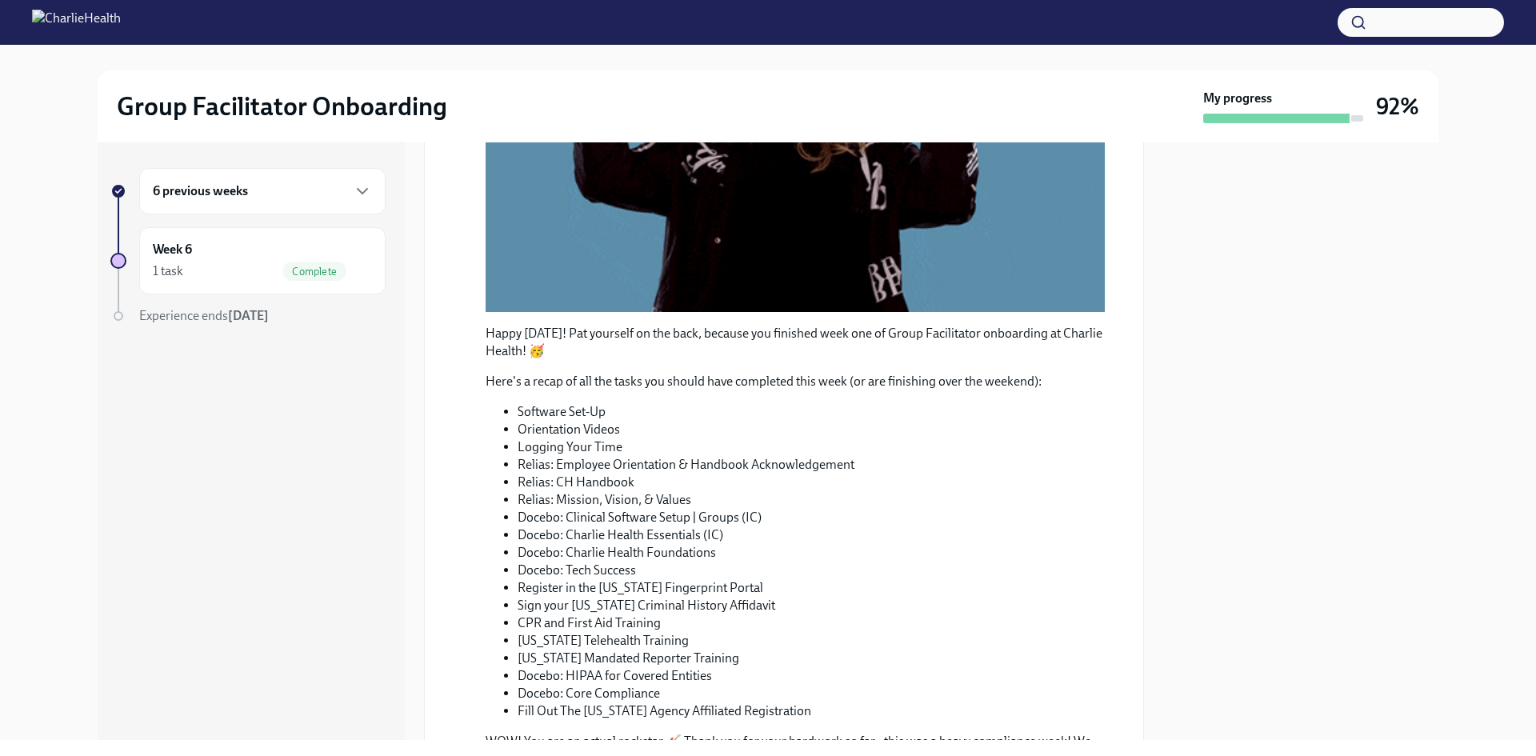
scroll to position [454, 0]
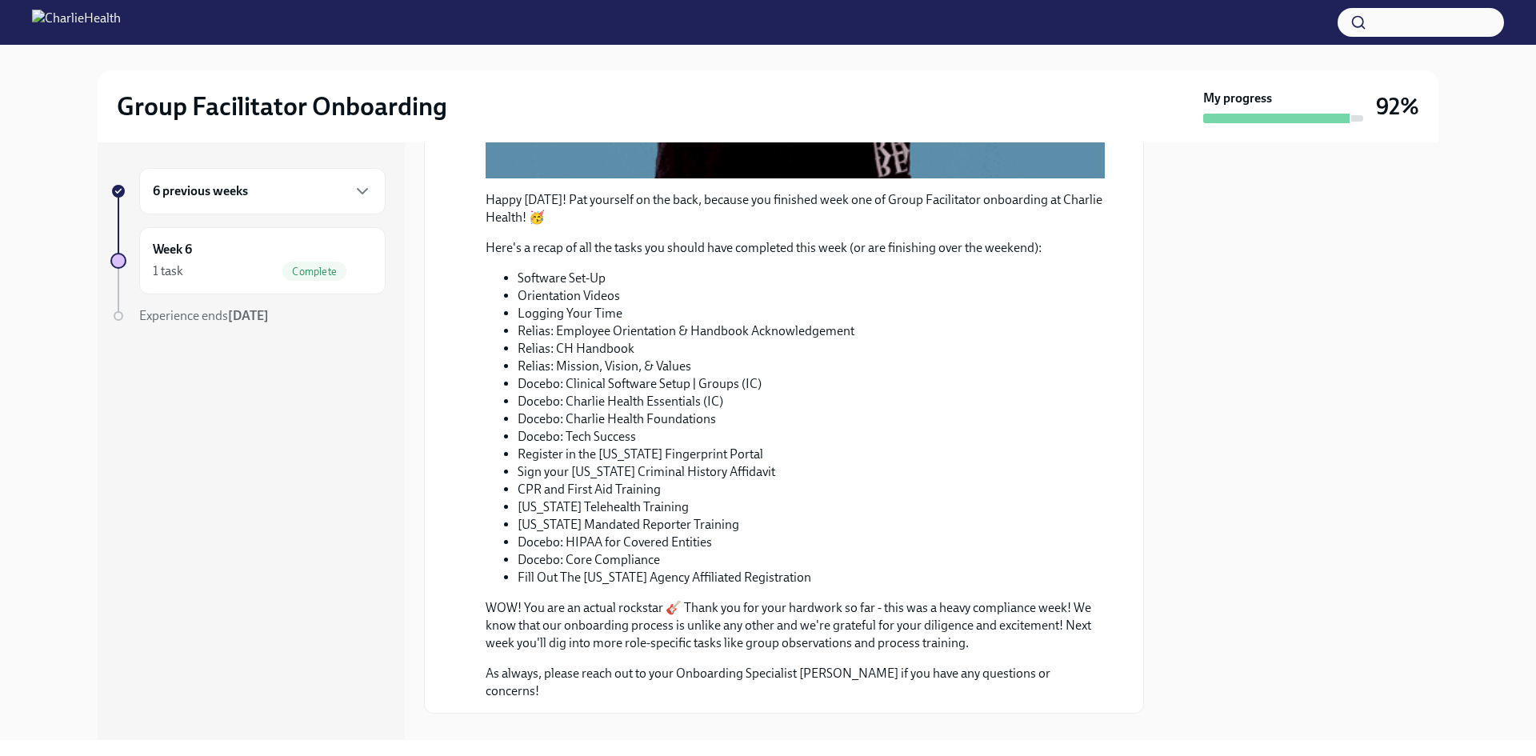
click at [202, 201] on div "6 previous weeks" at bounding box center [262, 191] width 246 height 46
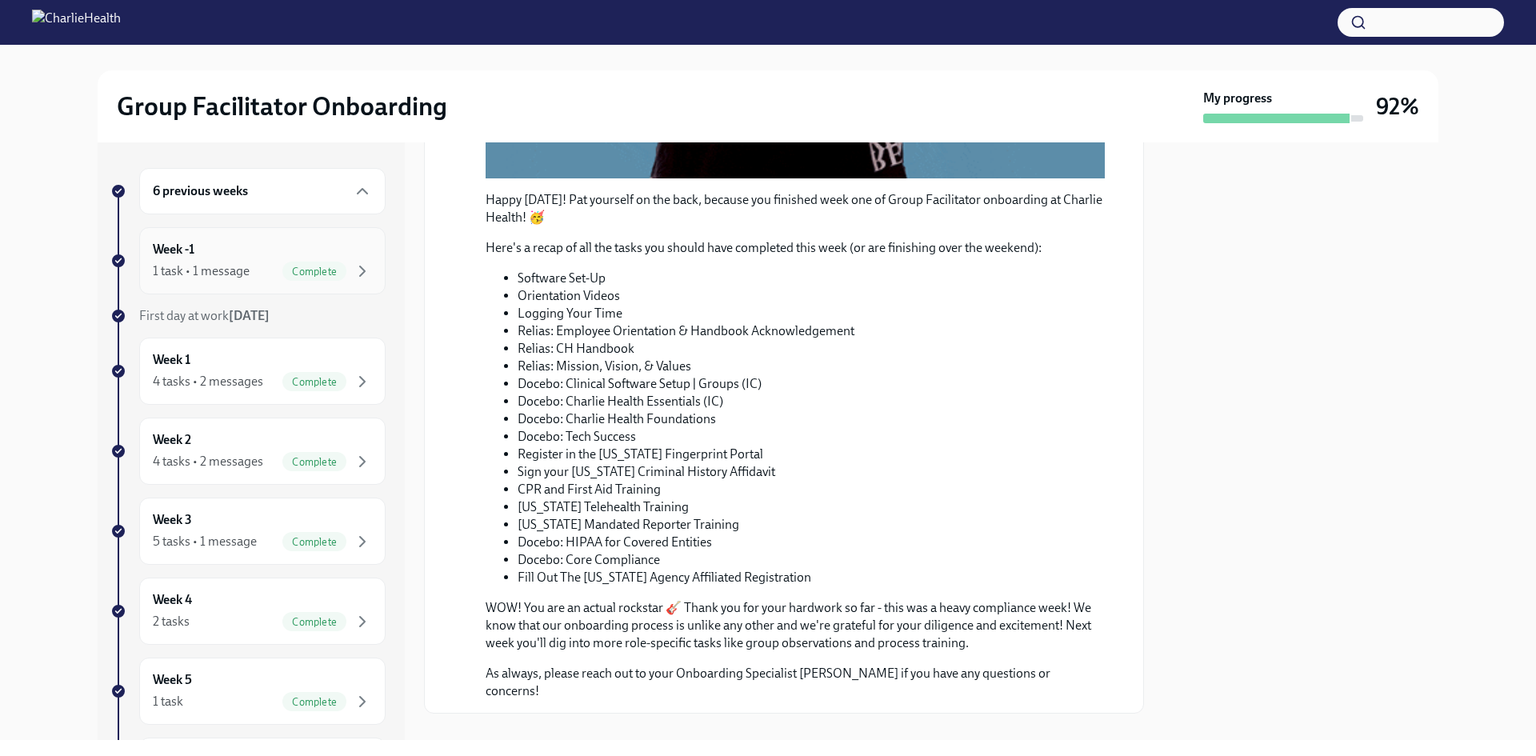
click at [170, 259] on div "Week -1 1 task • 1 message Complete" at bounding box center [262, 261] width 219 height 40
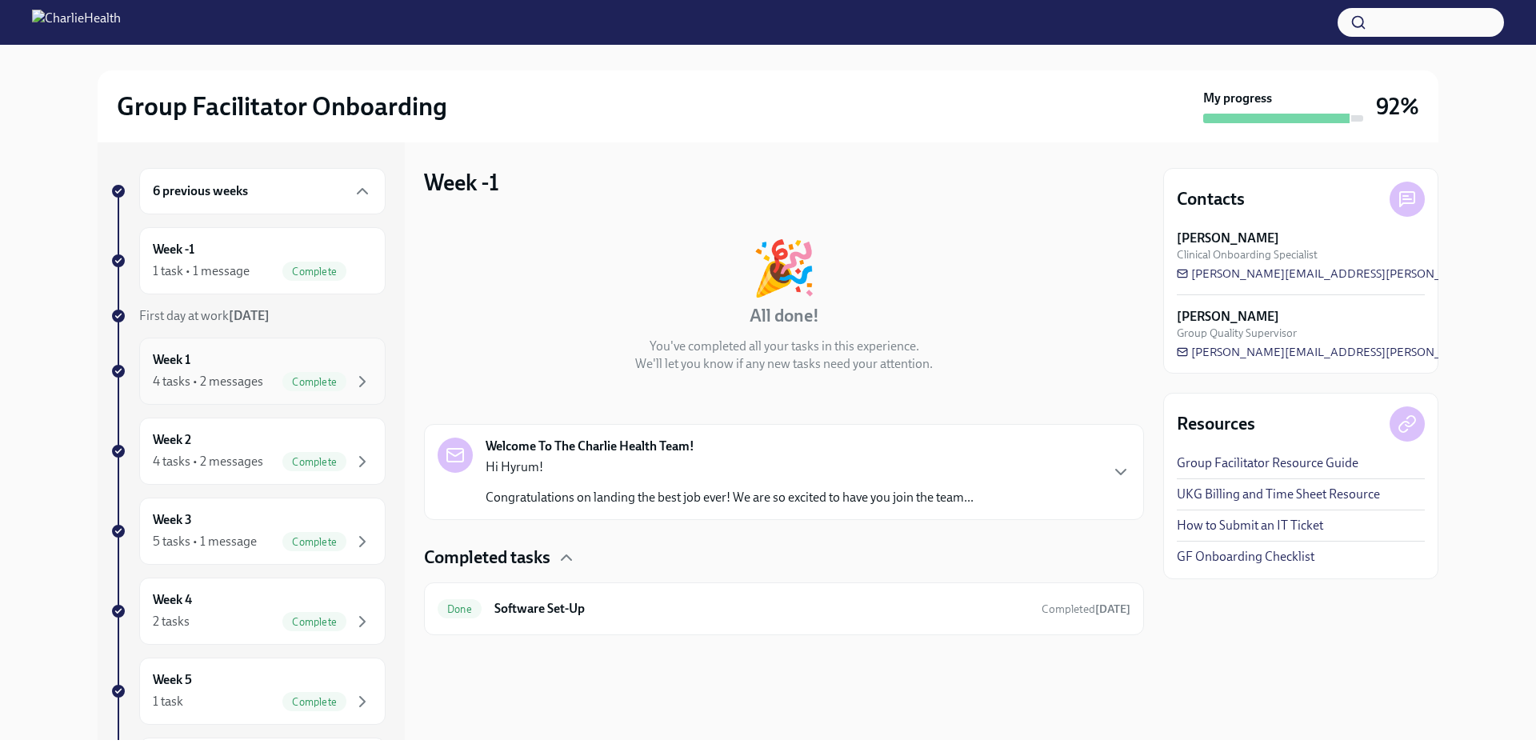
click at [209, 385] on div "4 tasks • 2 messages" at bounding box center [208, 382] width 110 height 18
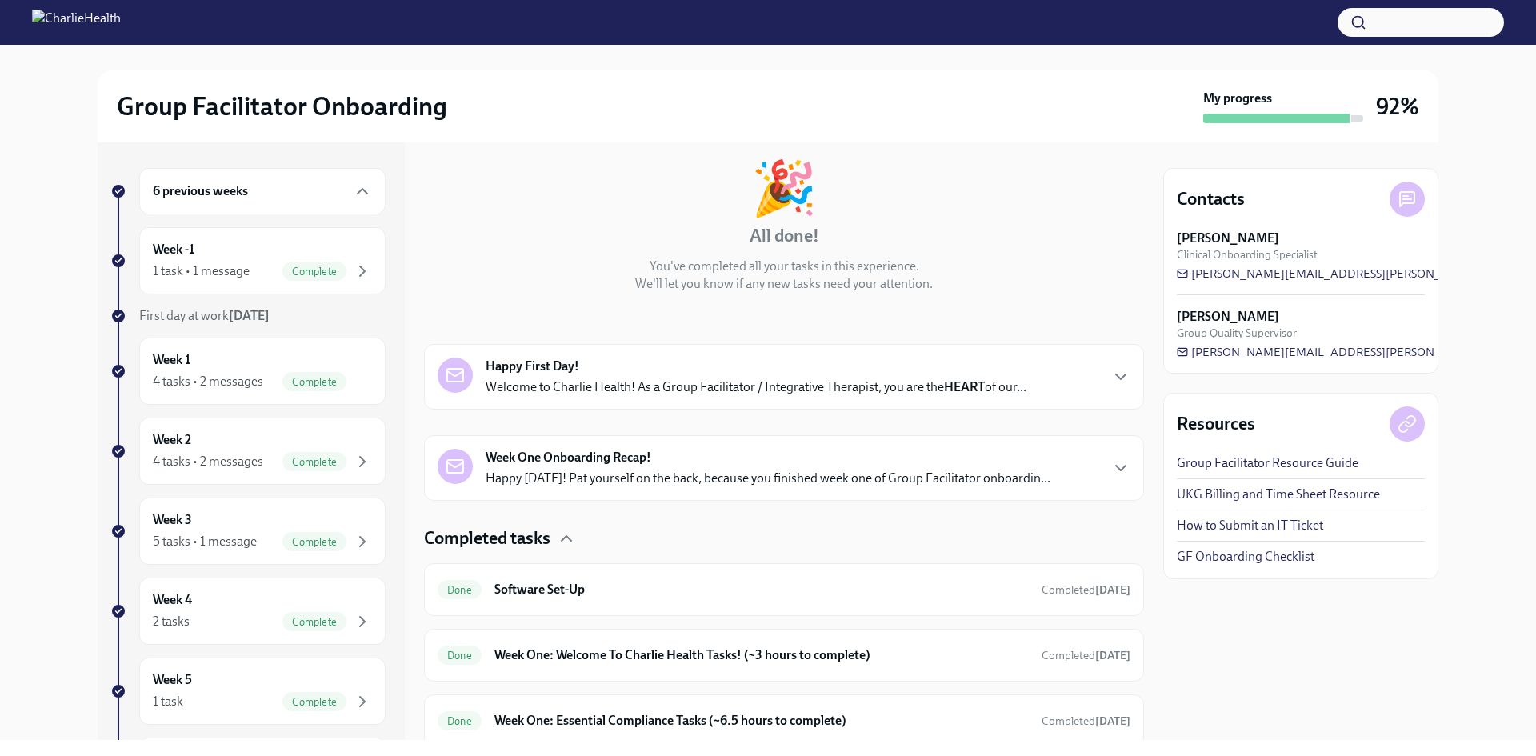
scroll to position [220, 0]
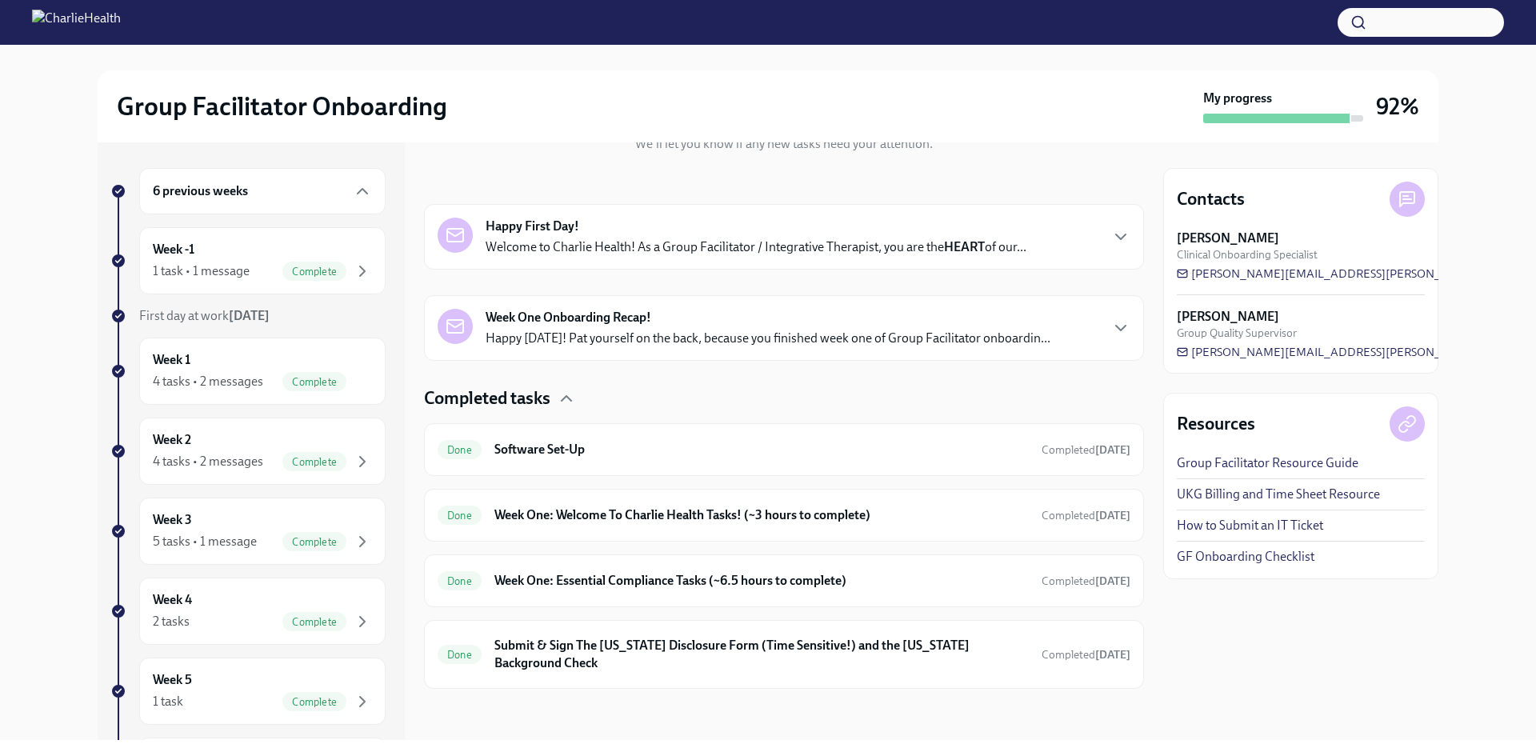
click at [661, 330] on p "Happy [DATE]! Pat yourself on the back, because you finished week one of Group …" at bounding box center [768, 339] width 565 height 18
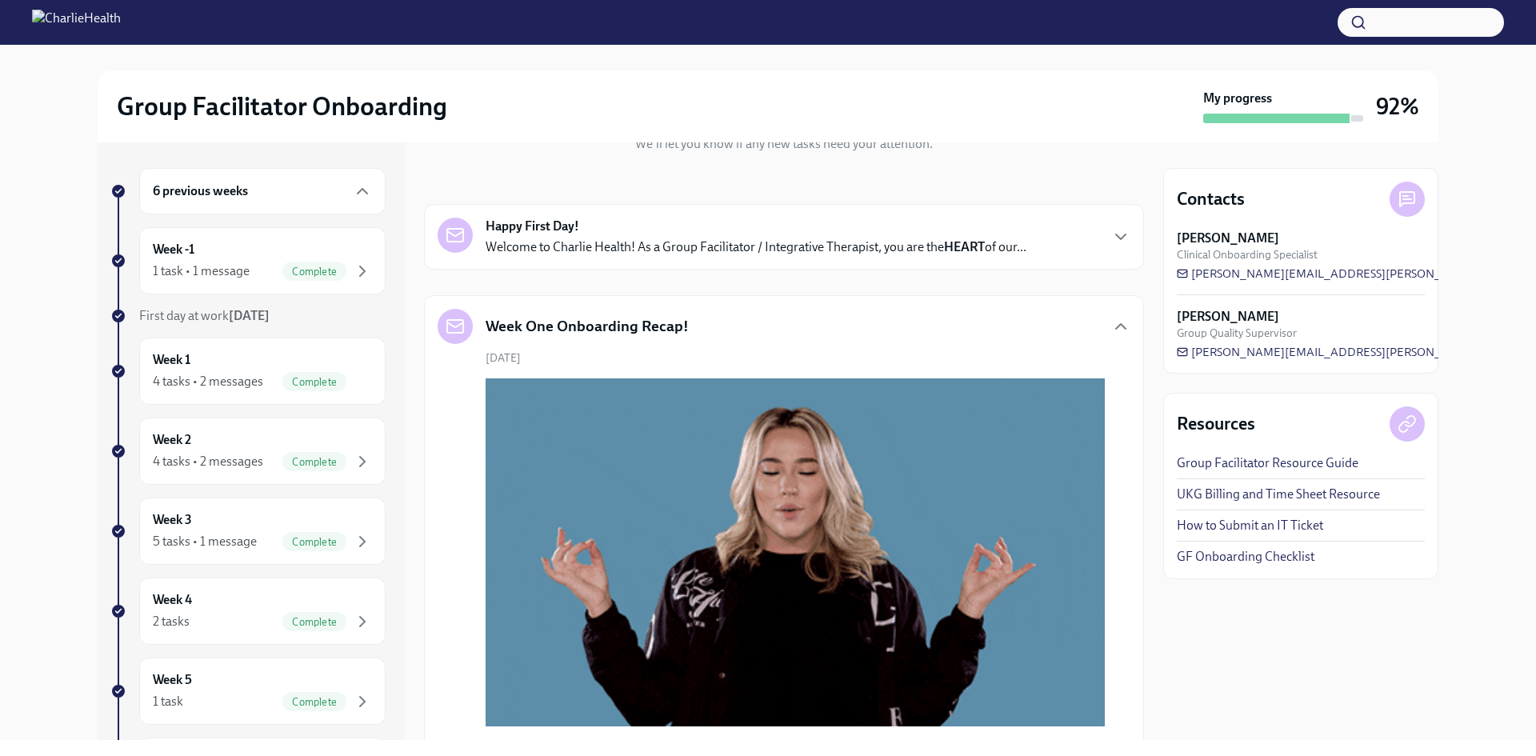
click at [528, 234] on strong "Happy First Day!" at bounding box center [533, 227] width 94 height 18
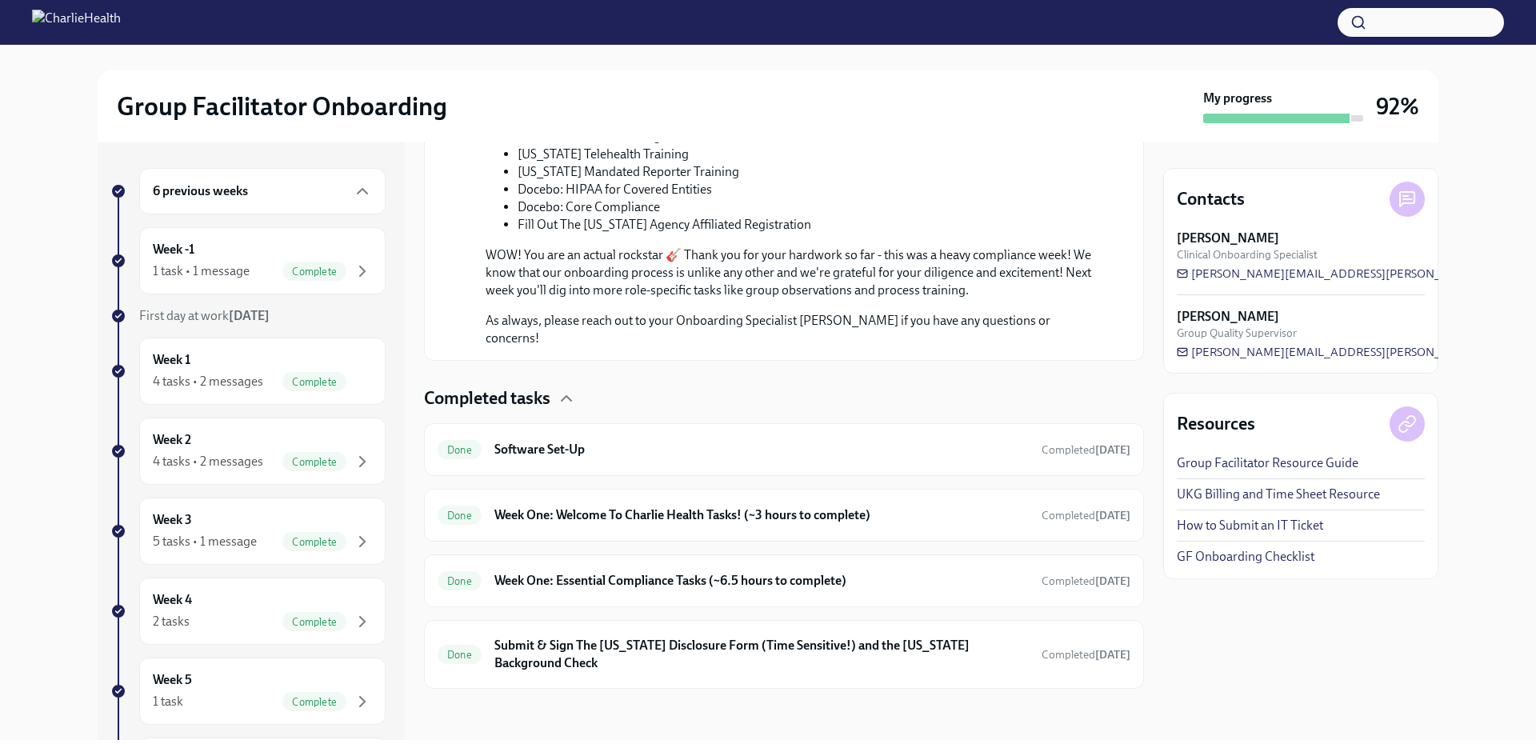
scroll to position [1484, 0]
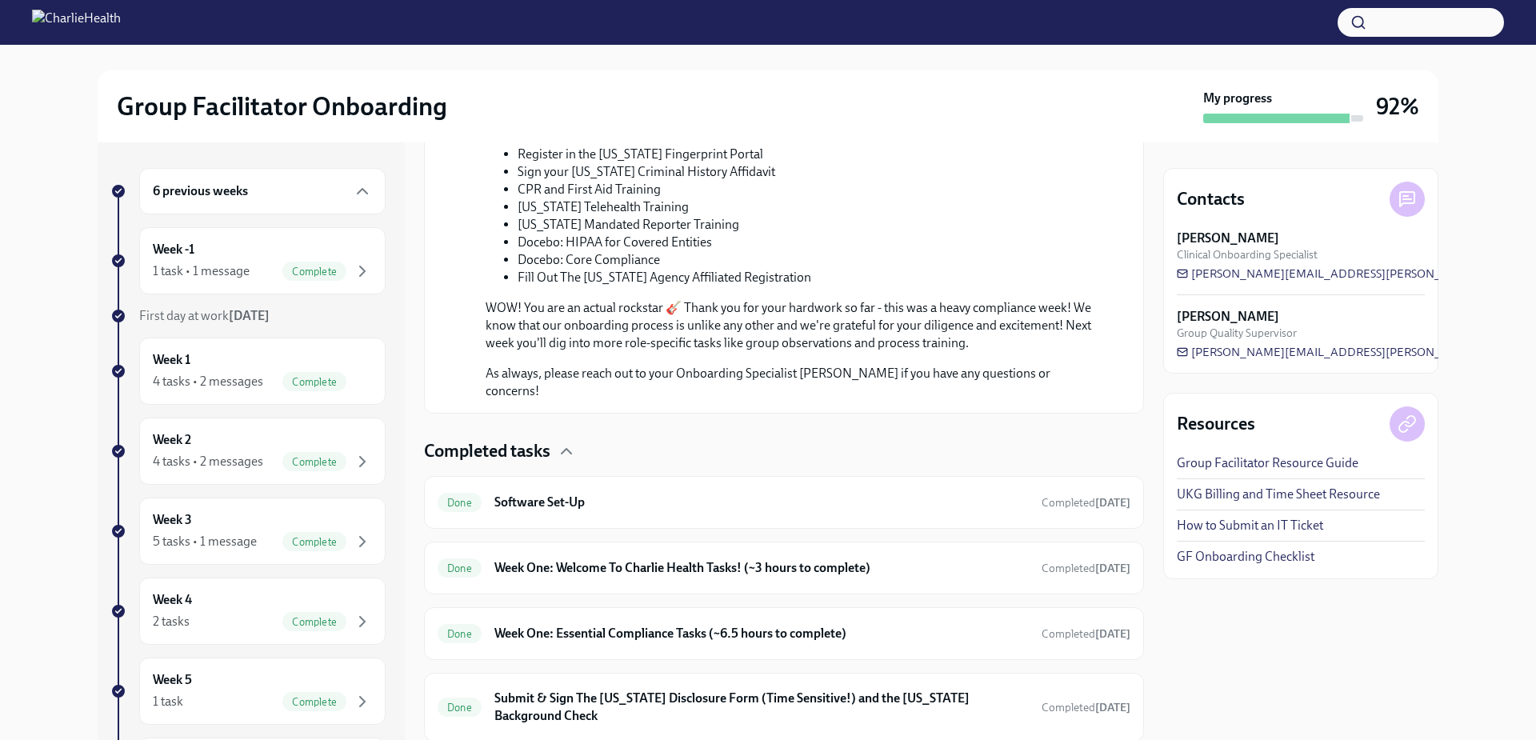
click at [615, 198] on li "CPR and First Aid Training" at bounding box center [811, 190] width 587 height 18
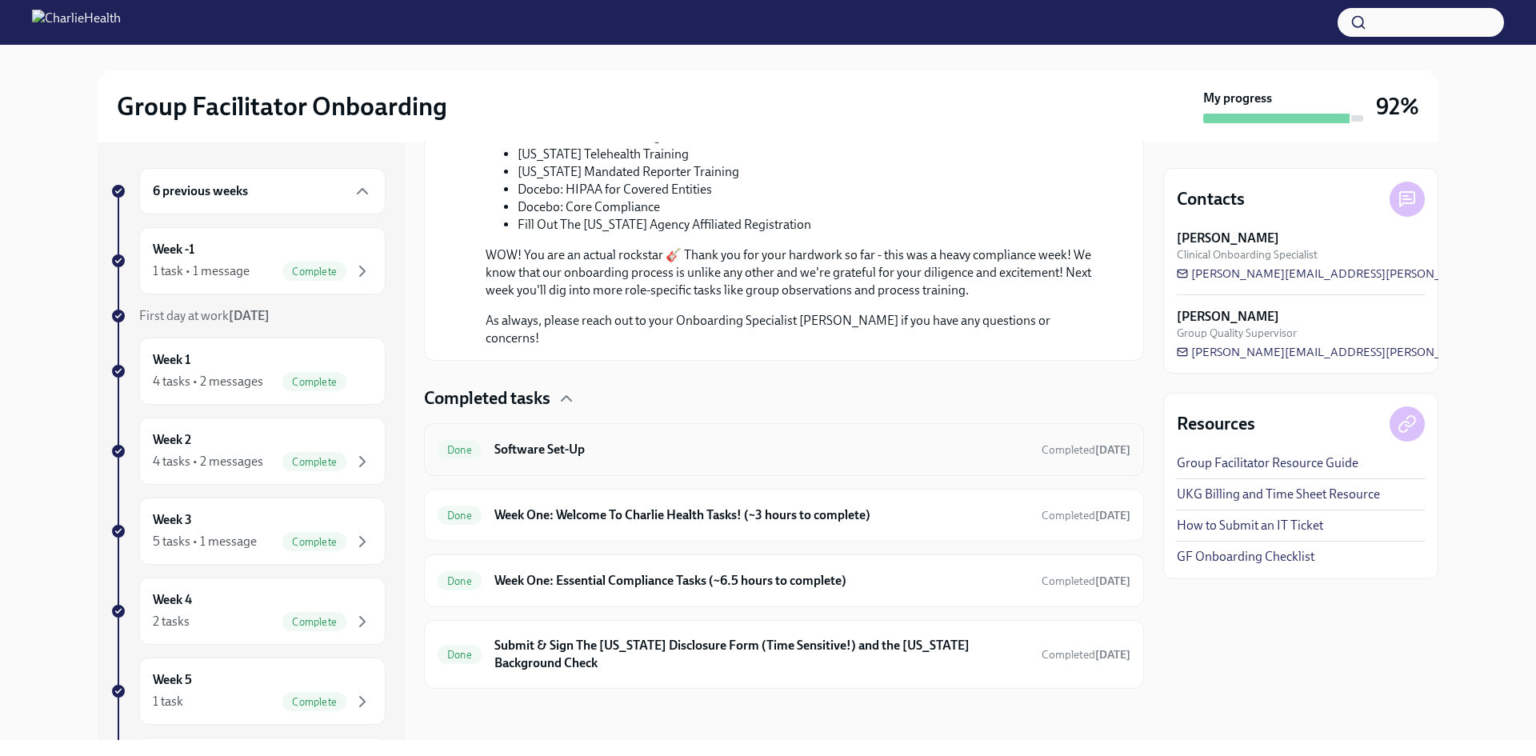
scroll to position [1804, 0]
click at [555, 512] on h6 "Week One: Welcome To Charlie Health Tasks! (~3 hours to complete)" at bounding box center [761, 515] width 534 height 18
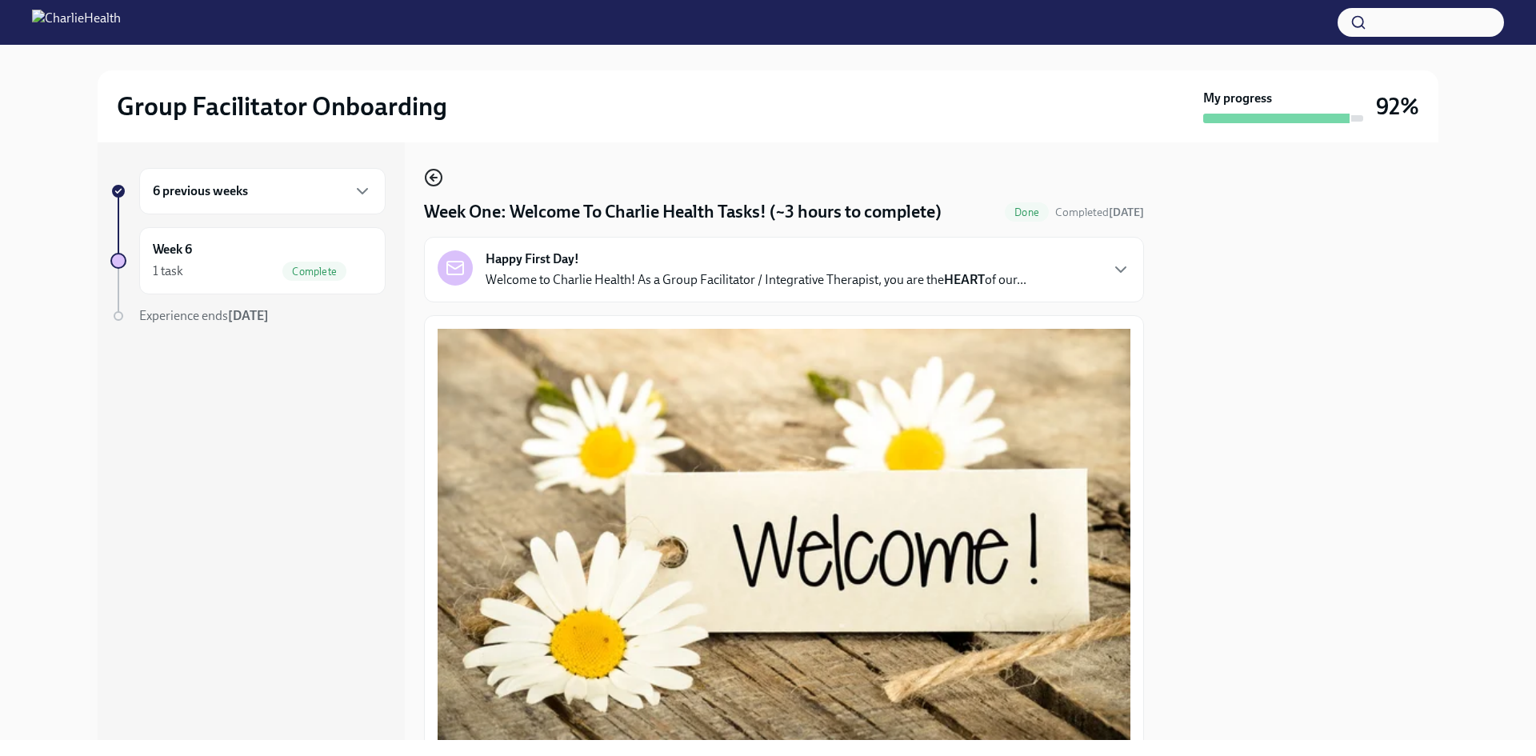
click at [433, 182] on icon "button" at bounding box center [433, 177] width 19 height 19
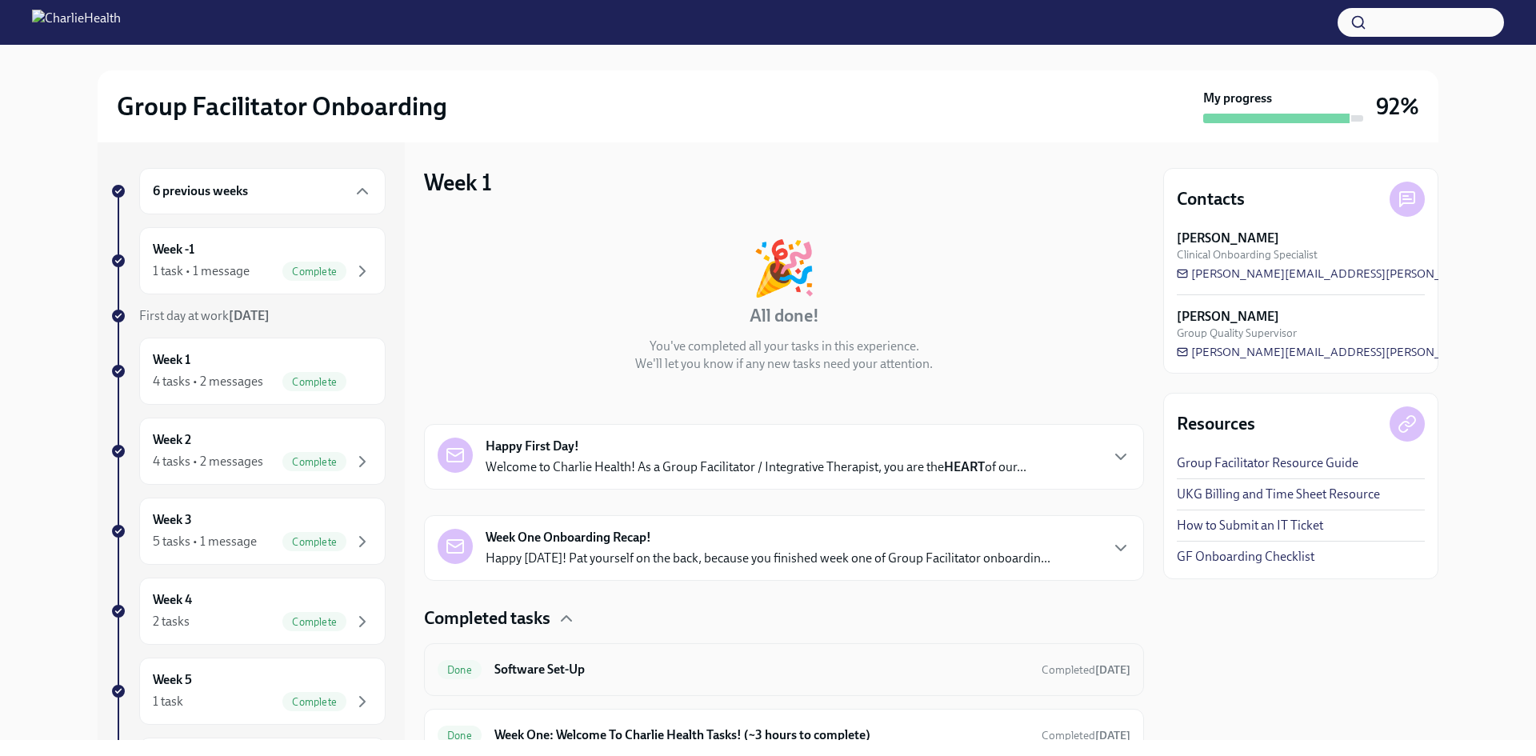
scroll to position [220, 0]
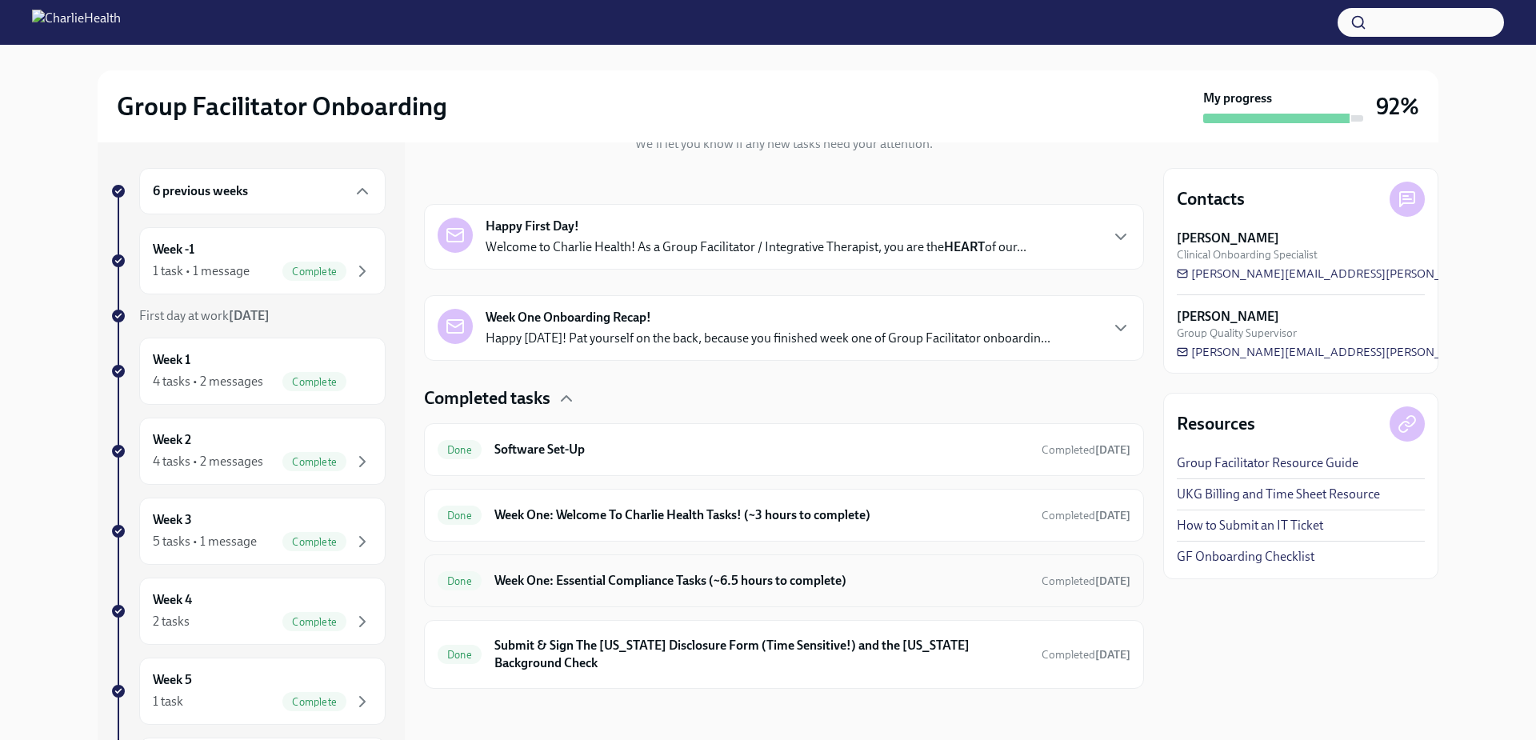
click at [552, 580] on h6 "Week One: Essential Compliance Tasks (~6.5 hours to complete)" at bounding box center [761, 581] width 534 height 18
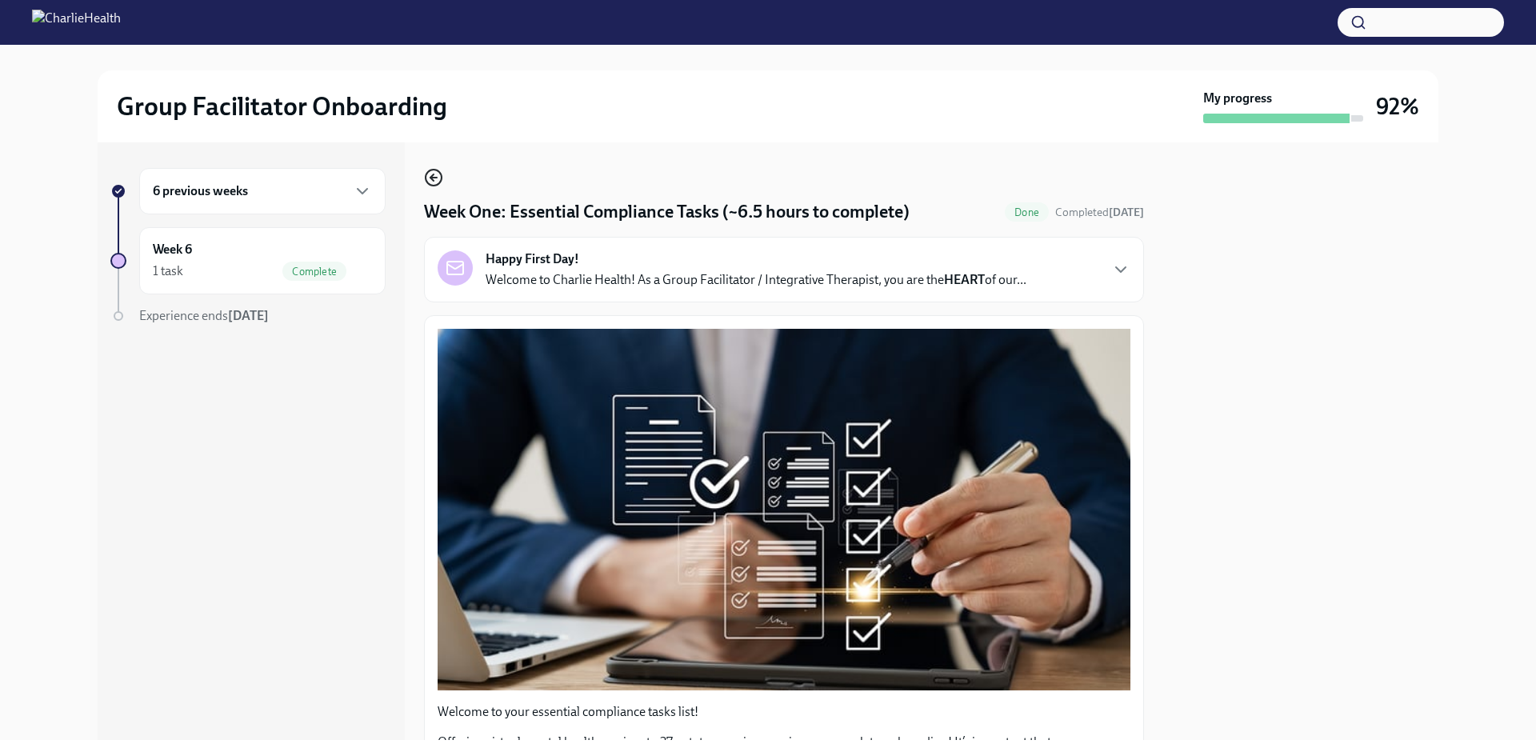
click at [430, 182] on icon "button" at bounding box center [433, 177] width 19 height 19
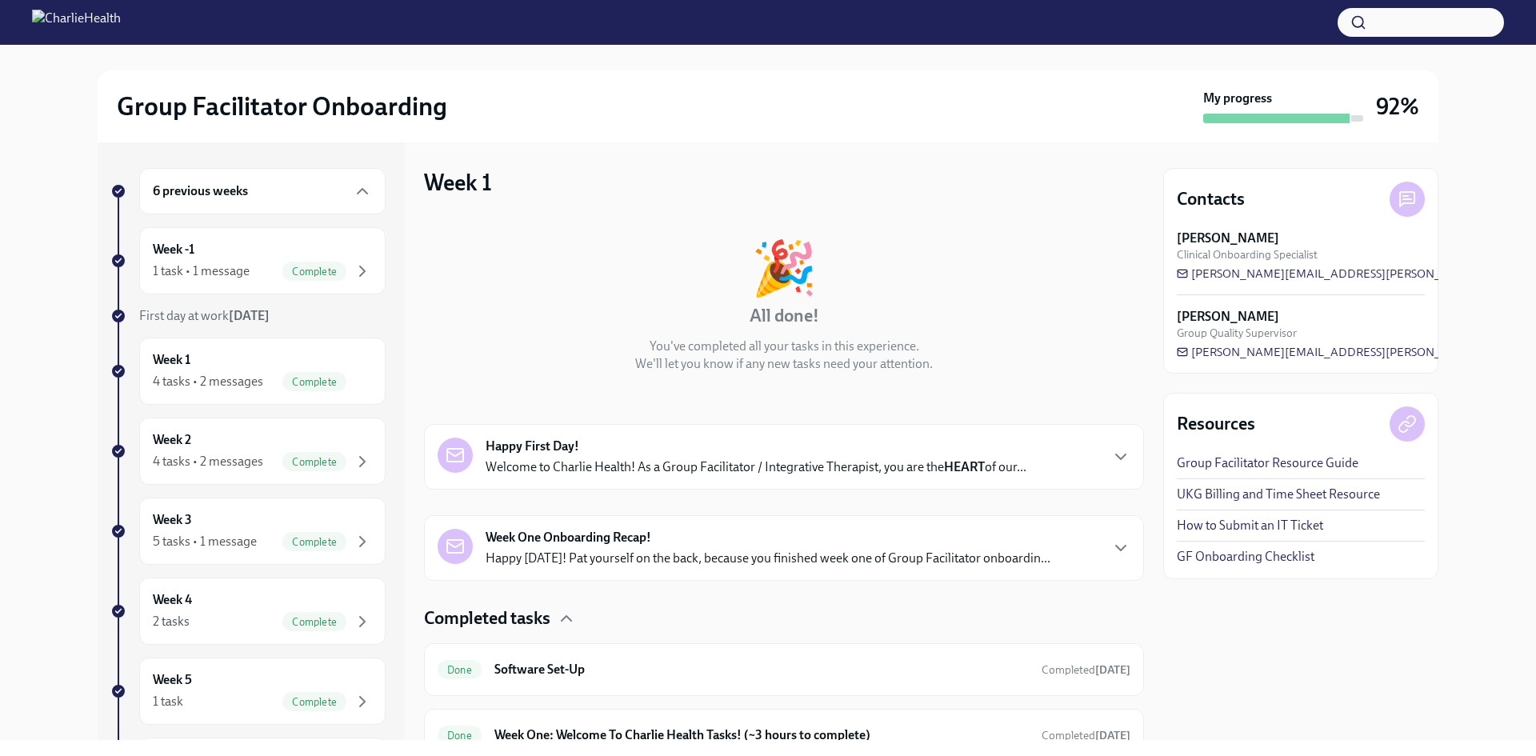
scroll to position [220, 0]
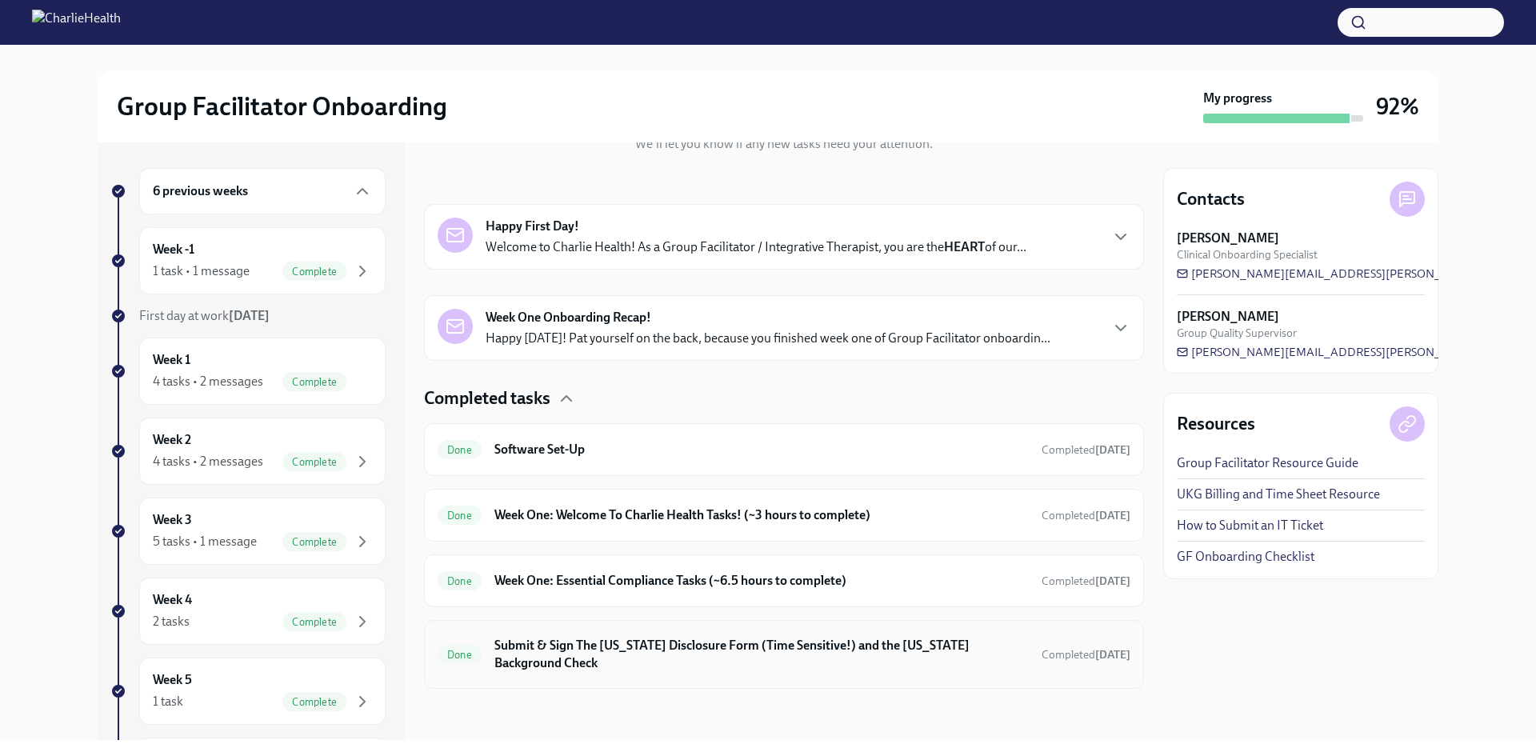
click at [558, 650] on h6 "Submit & Sign The [US_STATE] Disclosure Form (Time Sensitive!) and the [US_STAT…" at bounding box center [761, 654] width 534 height 35
